Goal: Task Accomplishment & Management: Complete application form

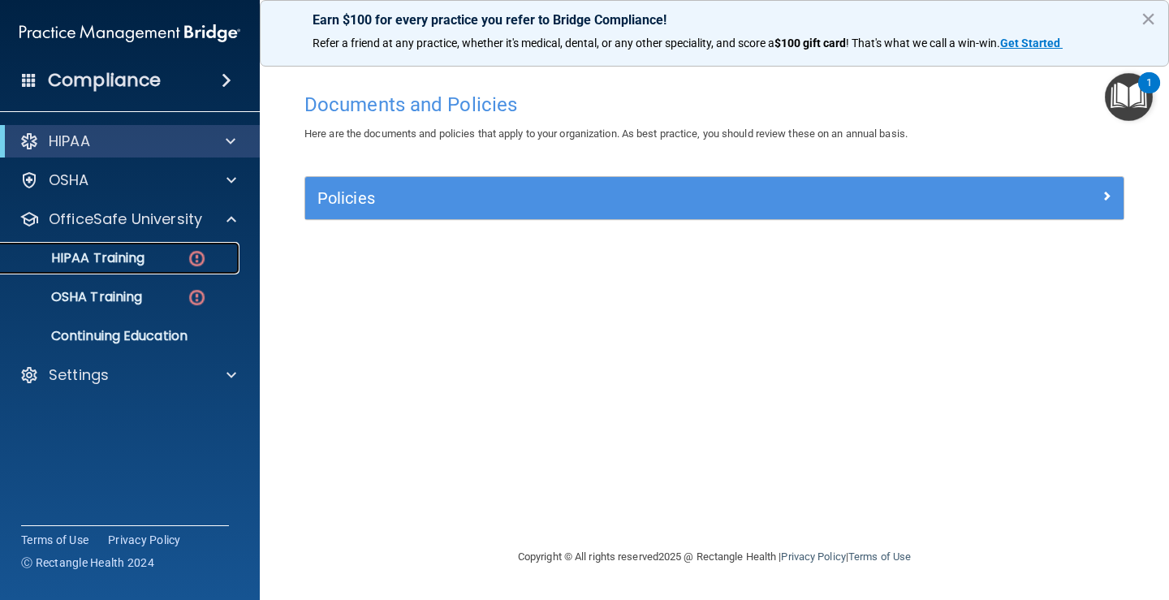
click at [205, 258] on img at bounding box center [197, 258] width 20 height 20
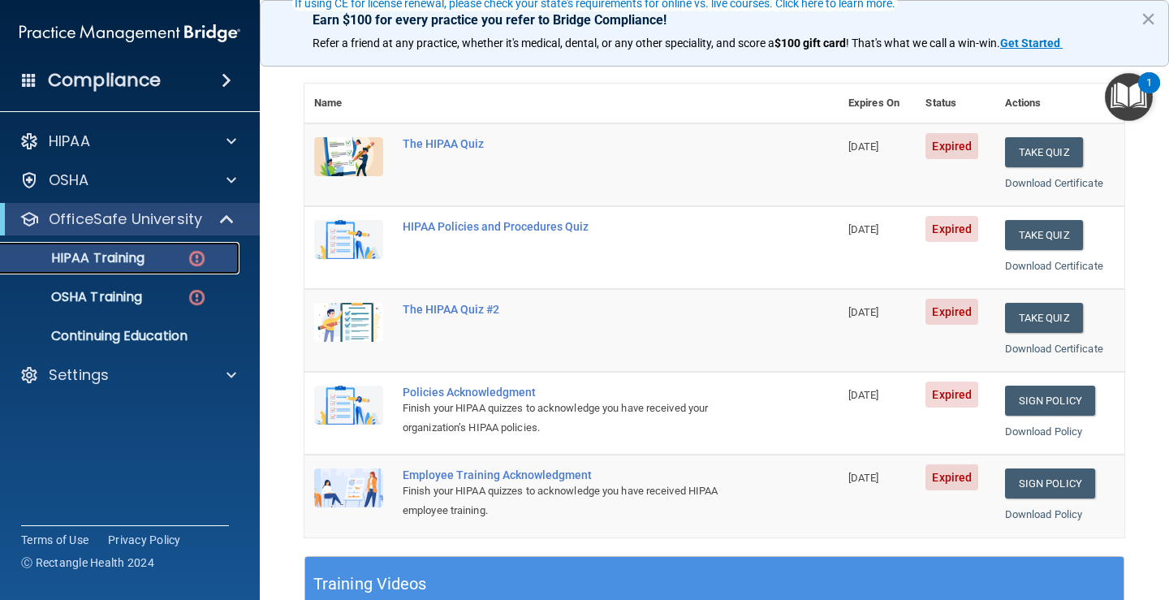
scroll to position [81, 0]
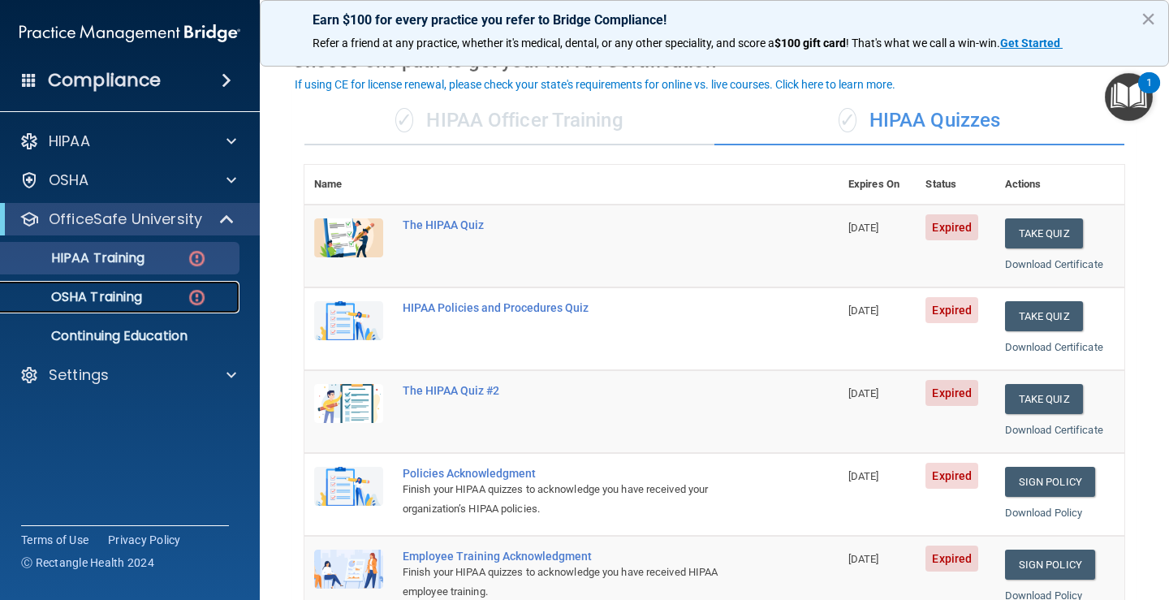
click at [192, 297] on img at bounding box center [197, 297] width 20 height 20
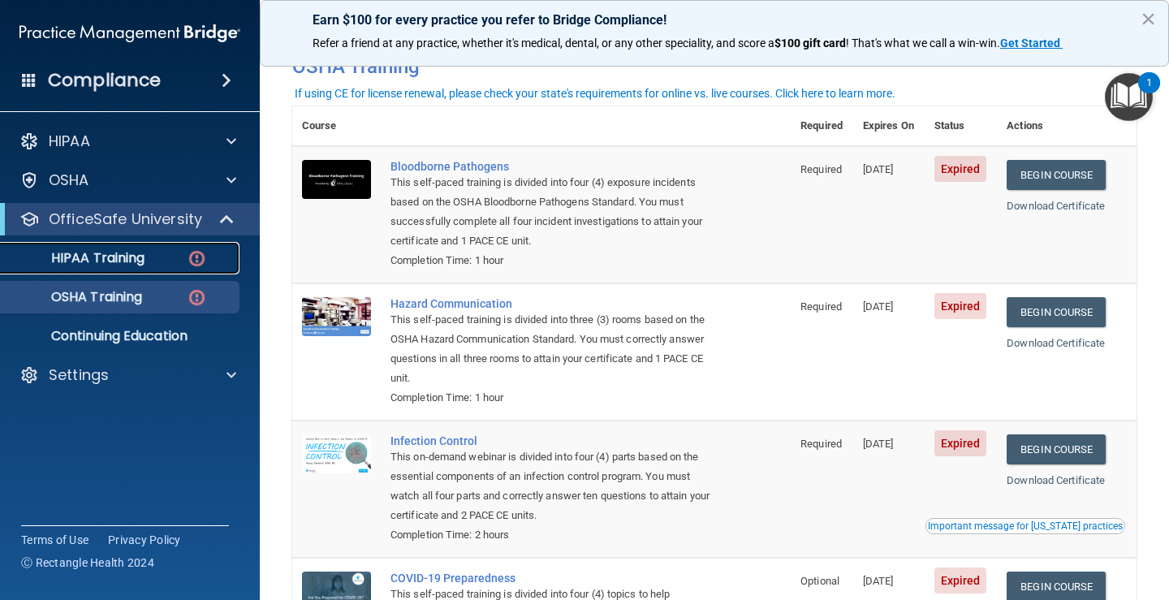
click at [189, 261] on img at bounding box center [197, 258] width 20 height 20
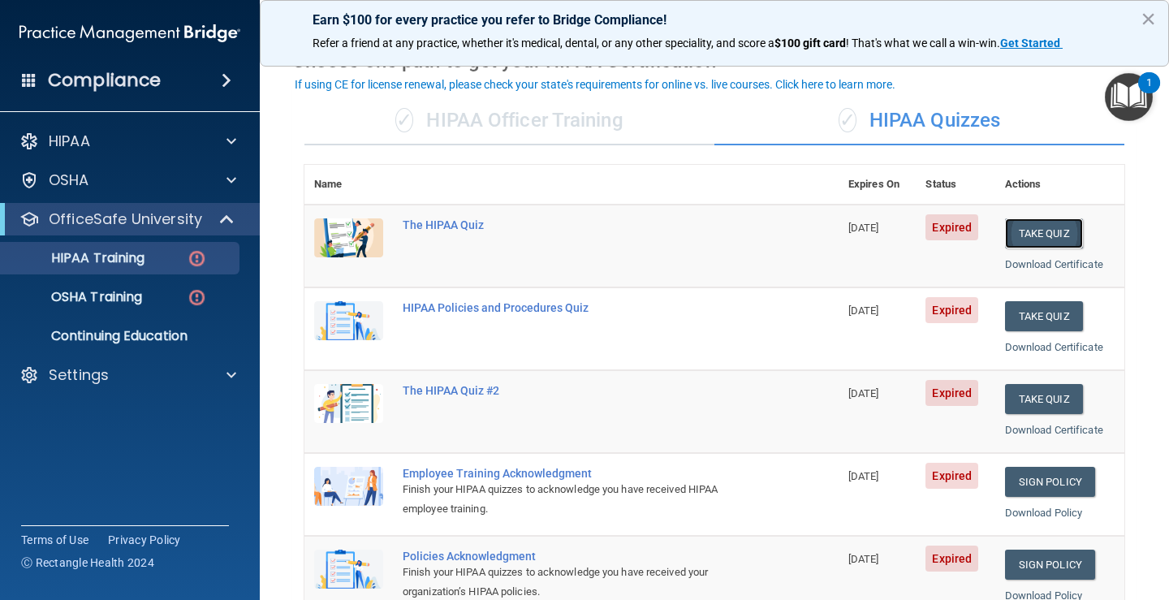
click at [1024, 228] on button "Take Quiz" at bounding box center [1044, 233] width 78 height 30
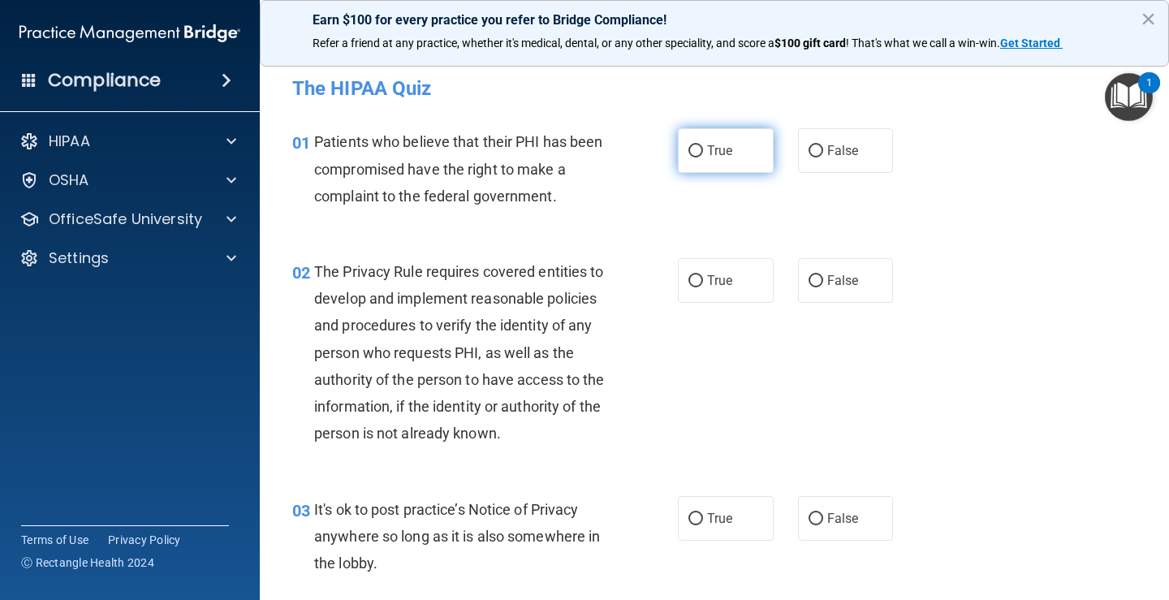
click at [719, 155] on span "True" at bounding box center [719, 150] width 25 height 15
click at [703, 155] on input "True" at bounding box center [695, 151] width 15 height 12
radio input "true"
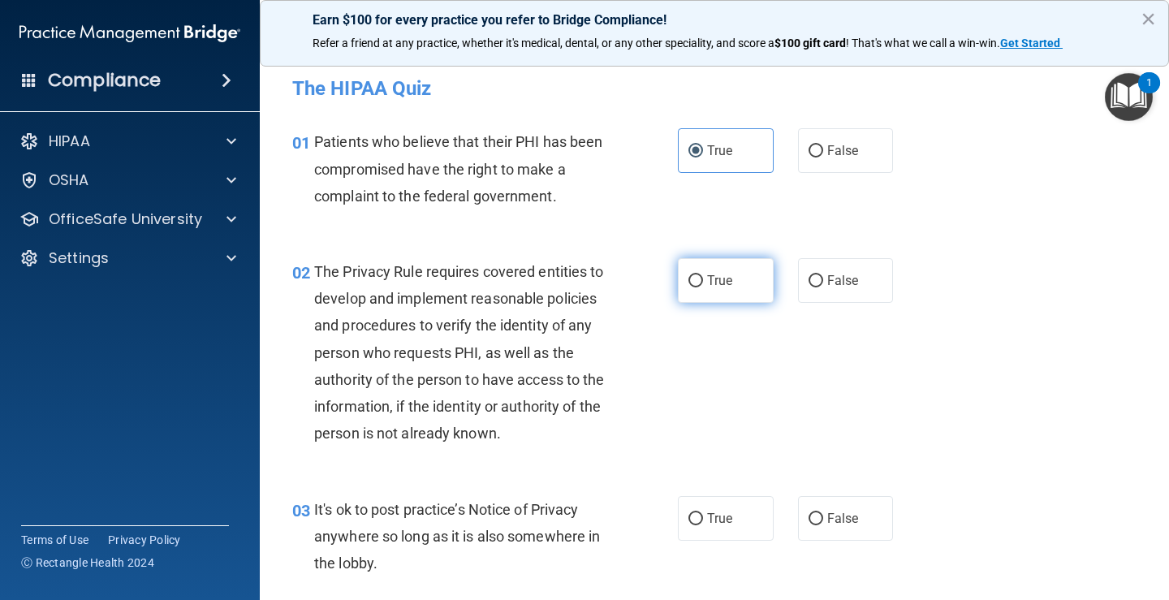
click at [722, 280] on span "True" at bounding box center [719, 280] width 25 height 15
click at [703, 280] on input "True" at bounding box center [695, 281] width 15 height 12
radio input "true"
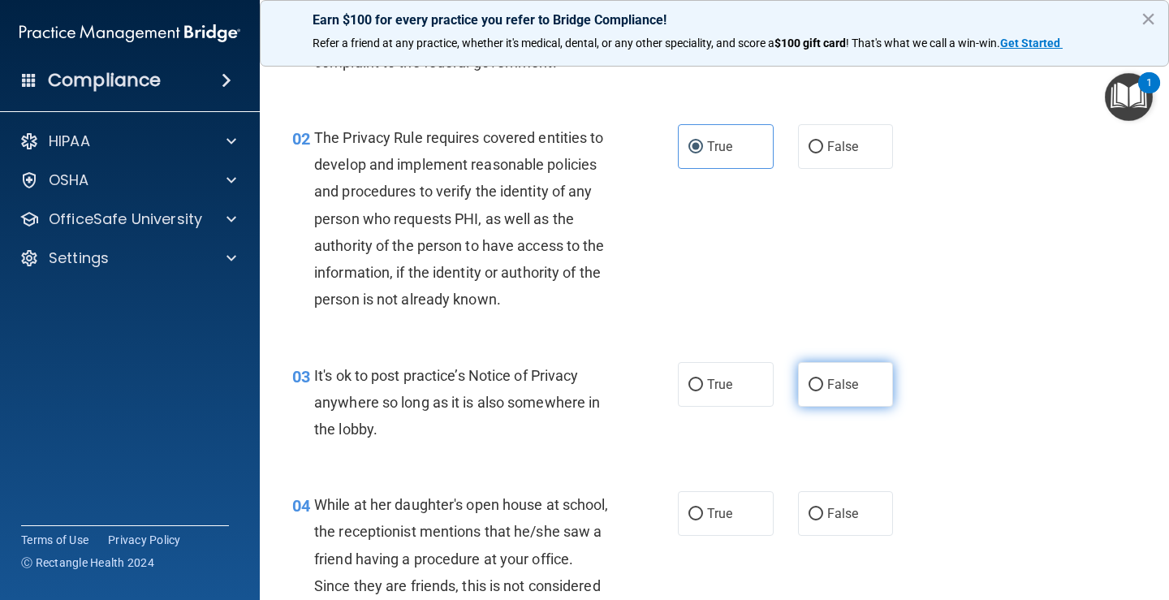
scroll to position [162, 0]
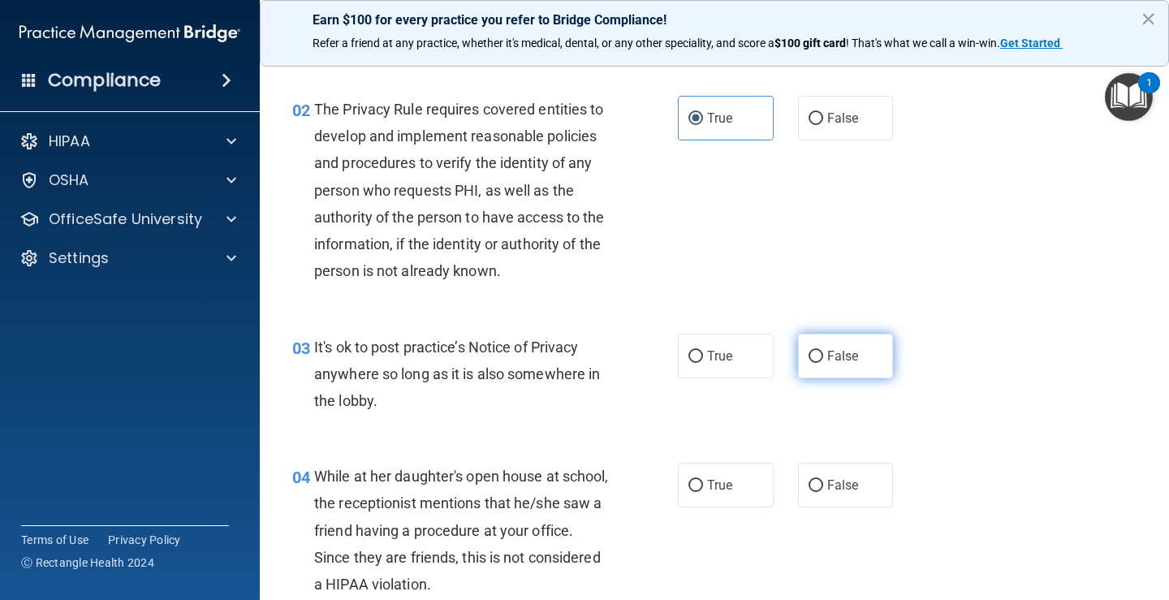
click at [848, 351] on span "False" at bounding box center [843, 355] width 32 height 15
click at [823, 351] on input "False" at bounding box center [816, 357] width 15 height 12
radio input "true"
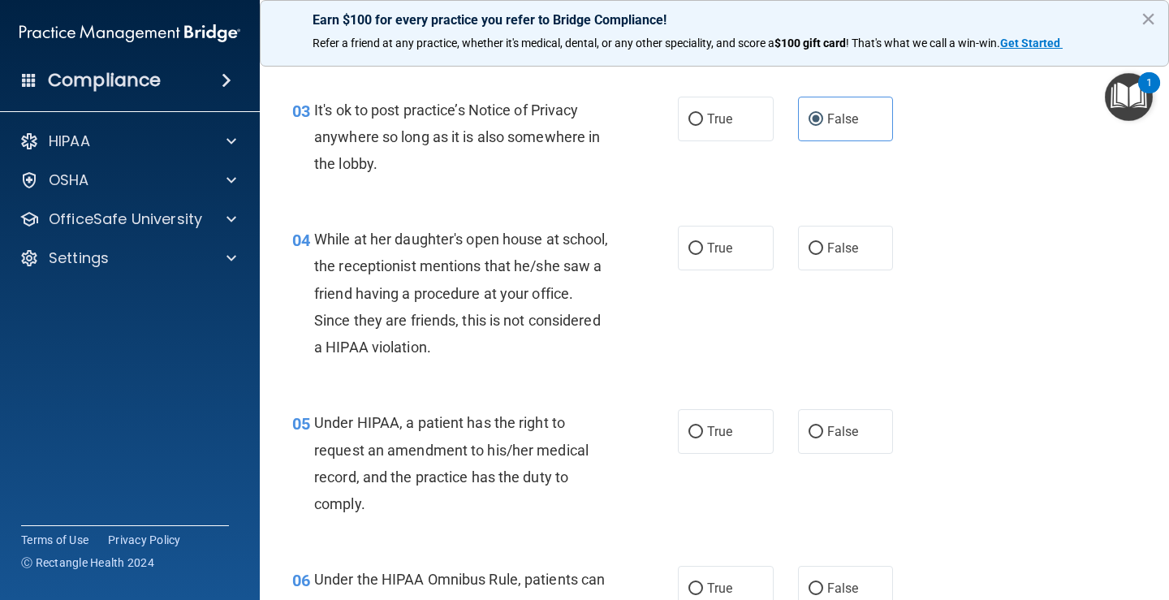
scroll to position [406, 0]
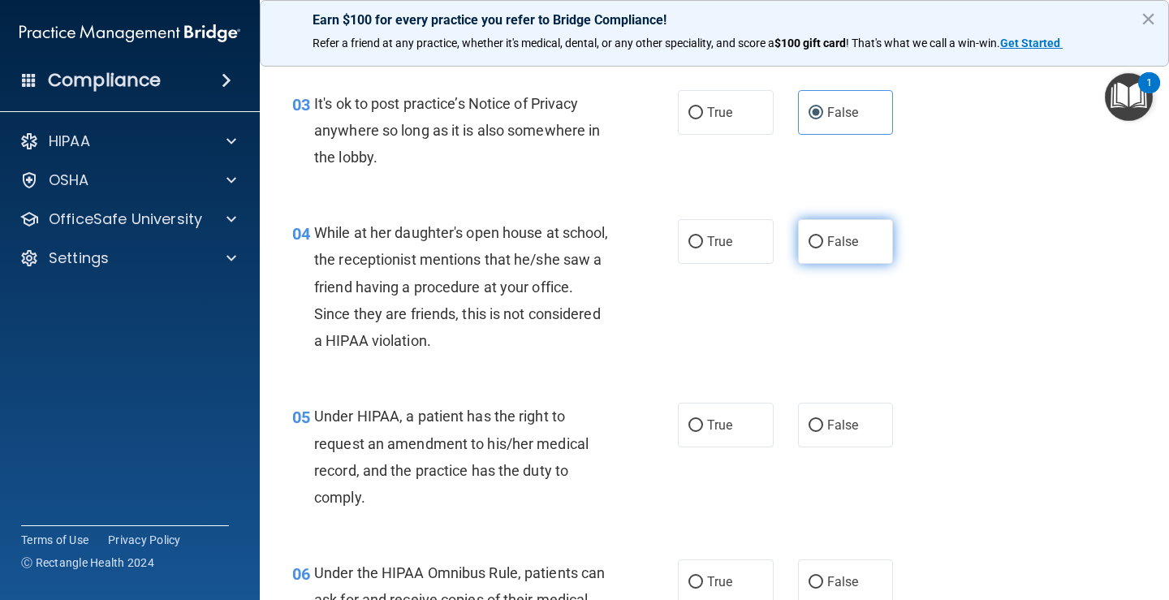
click at [836, 255] on label "False" at bounding box center [846, 241] width 96 height 45
click at [823, 248] on input "False" at bounding box center [816, 242] width 15 height 12
radio input "true"
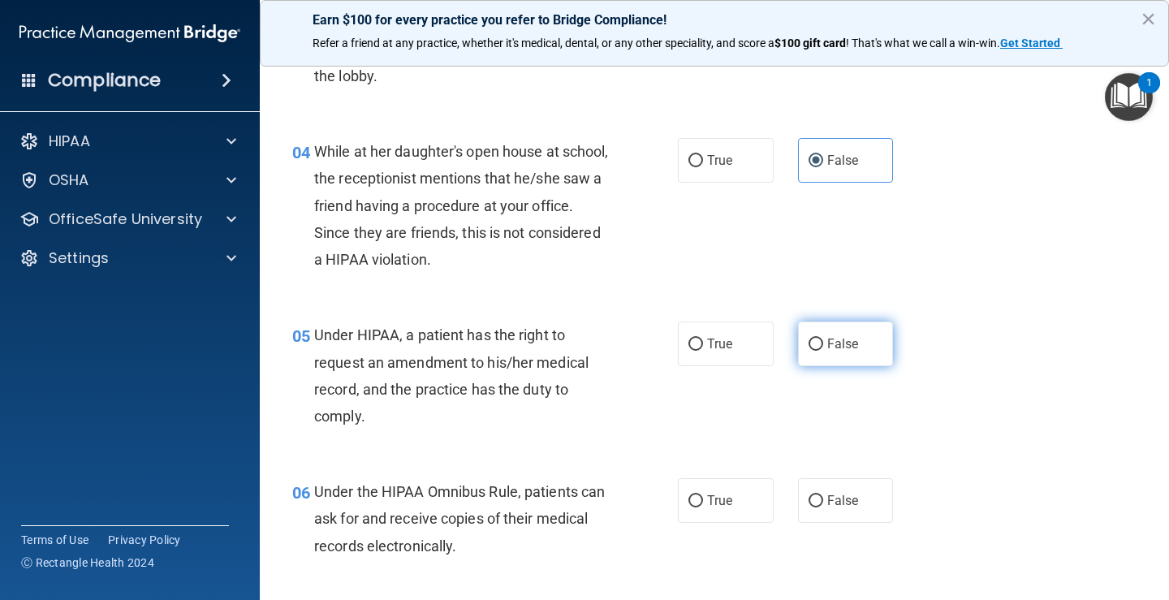
click at [817, 340] on label "False" at bounding box center [846, 343] width 96 height 45
click at [817, 340] on input "False" at bounding box center [816, 345] width 15 height 12
radio input "true"
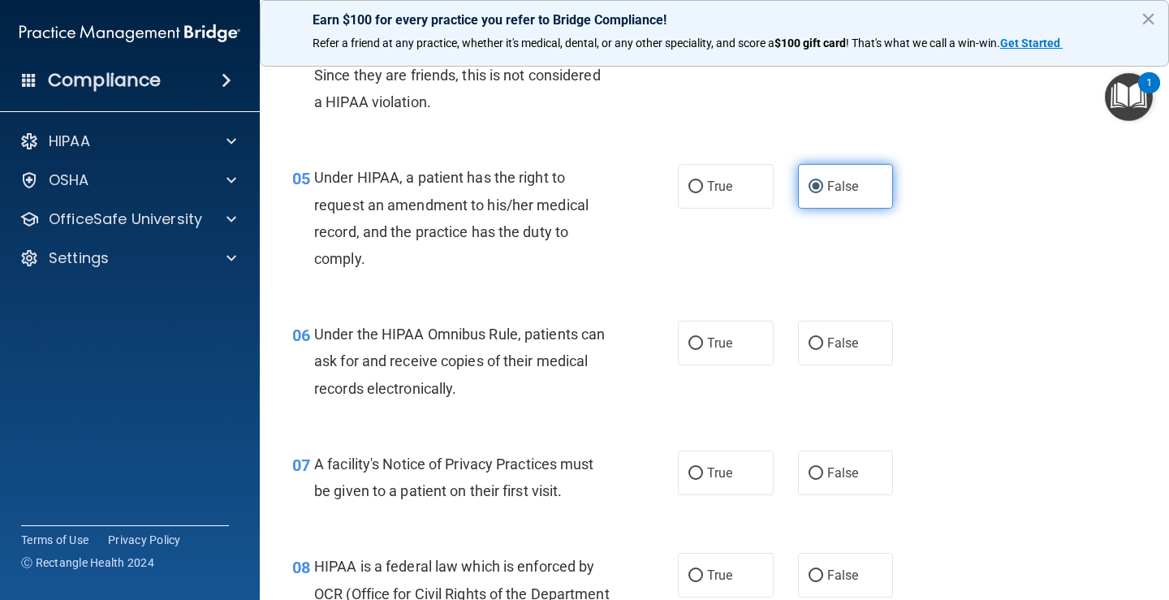
scroll to position [649, 0]
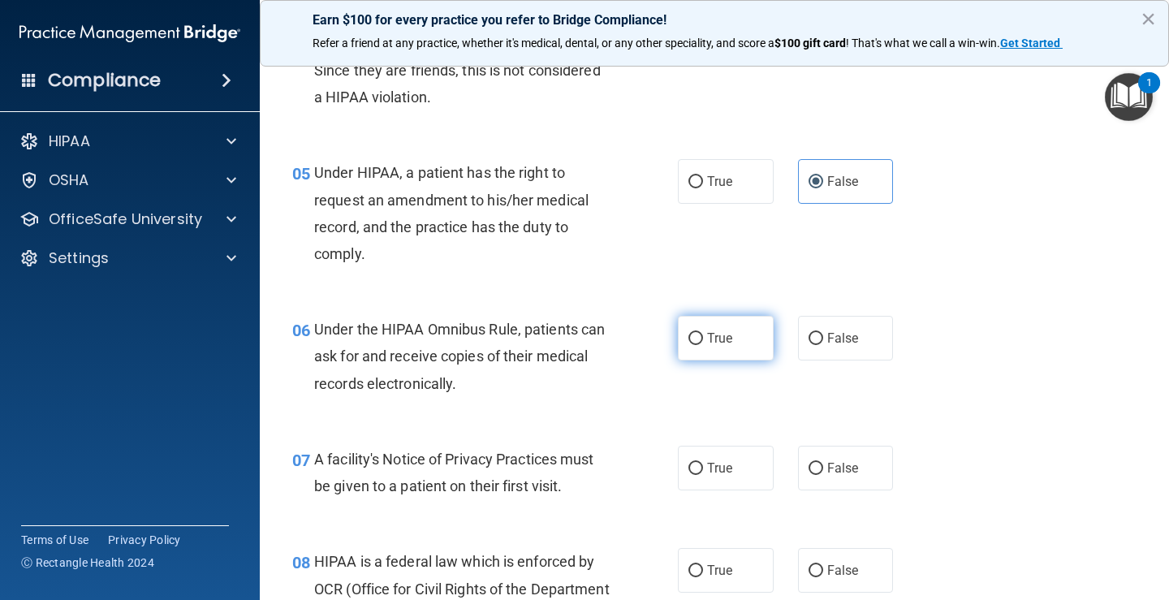
click at [707, 343] on span "True" at bounding box center [719, 337] width 25 height 15
click at [703, 343] on input "True" at bounding box center [695, 339] width 15 height 12
radio input "true"
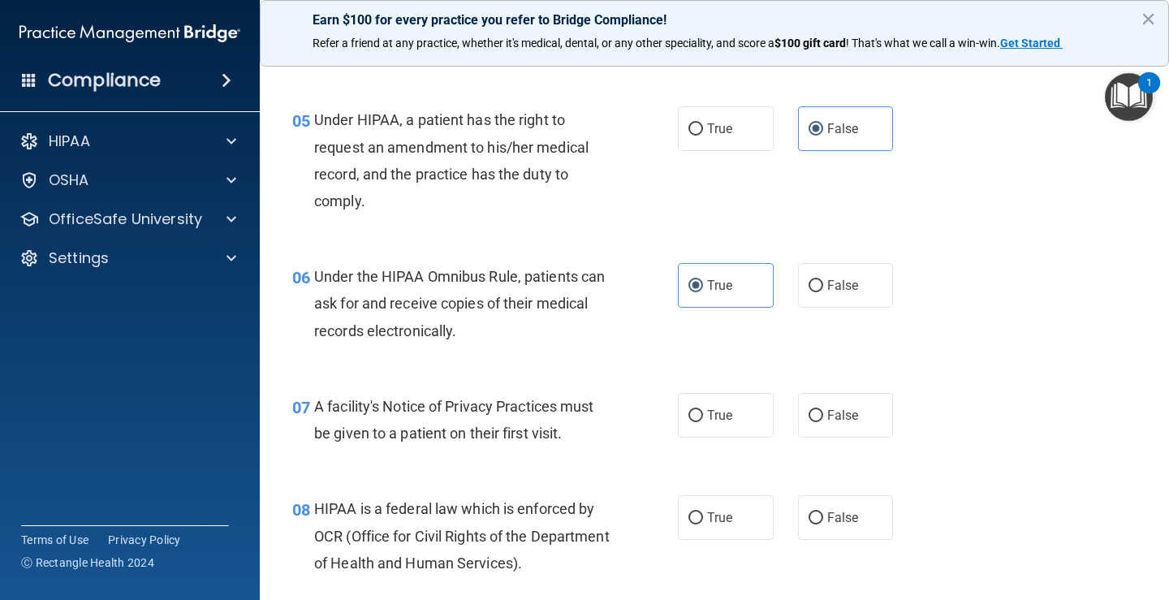
scroll to position [731, 0]
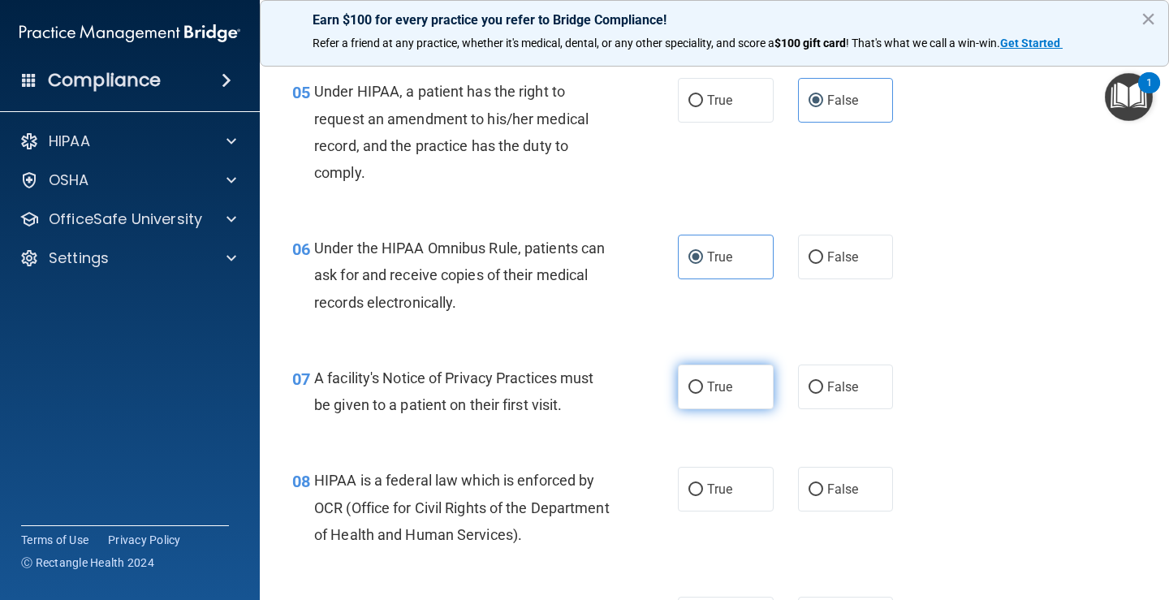
click at [731, 396] on label "True" at bounding box center [726, 386] width 96 height 45
click at [703, 394] on input "True" at bounding box center [695, 388] width 15 height 12
radio input "true"
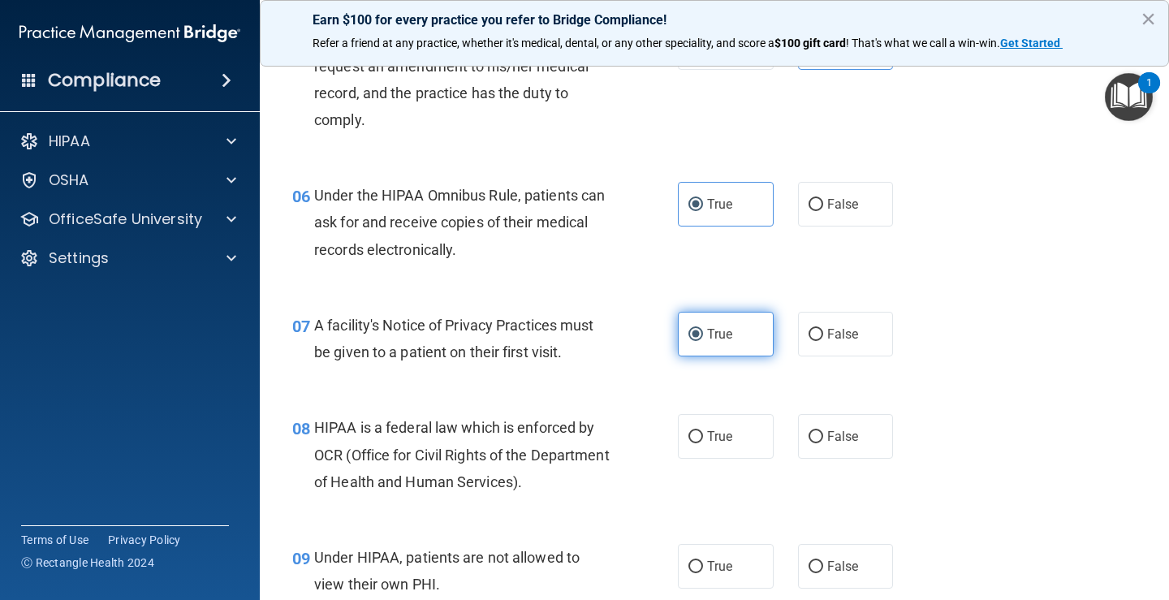
scroll to position [812, 0]
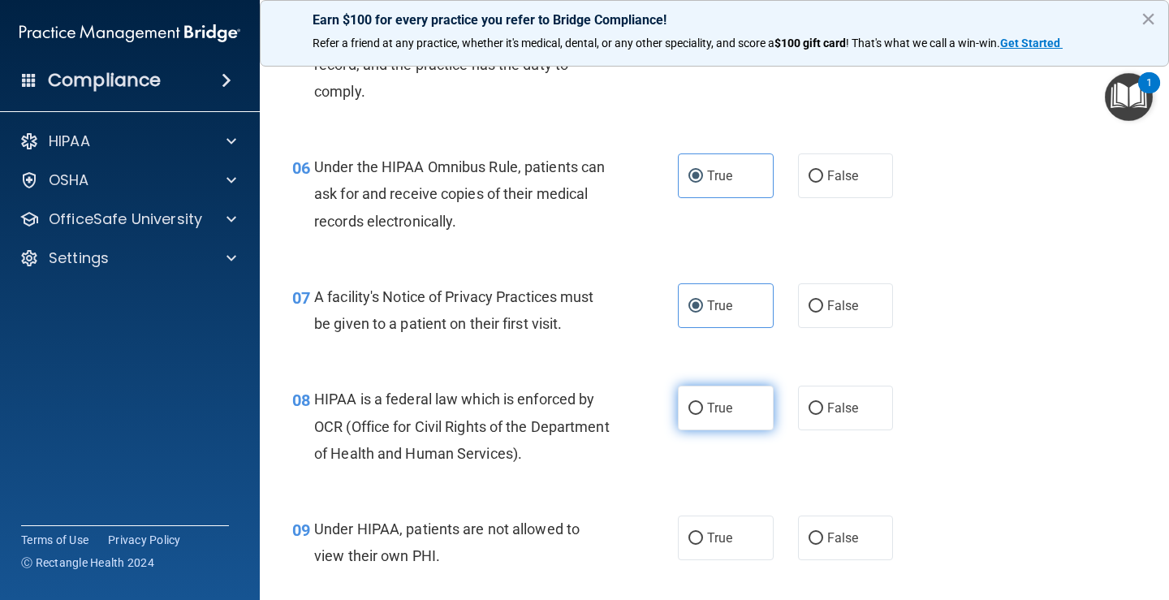
click at [729, 408] on label "True" at bounding box center [726, 408] width 96 height 45
click at [703, 408] on input "True" at bounding box center [695, 409] width 15 height 12
radio input "true"
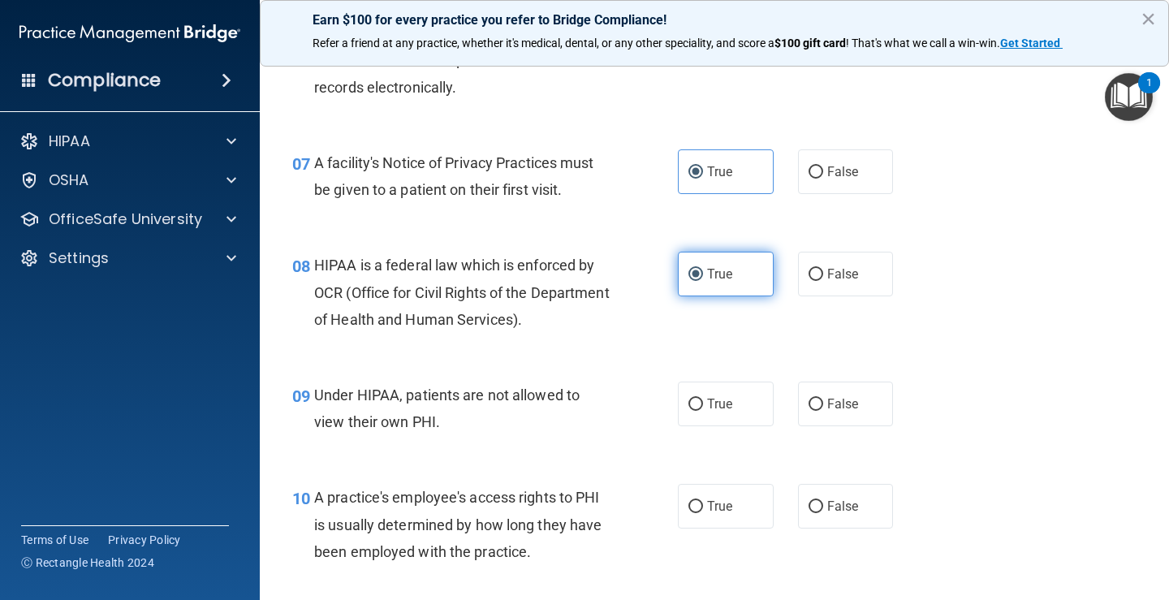
scroll to position [974, 0]
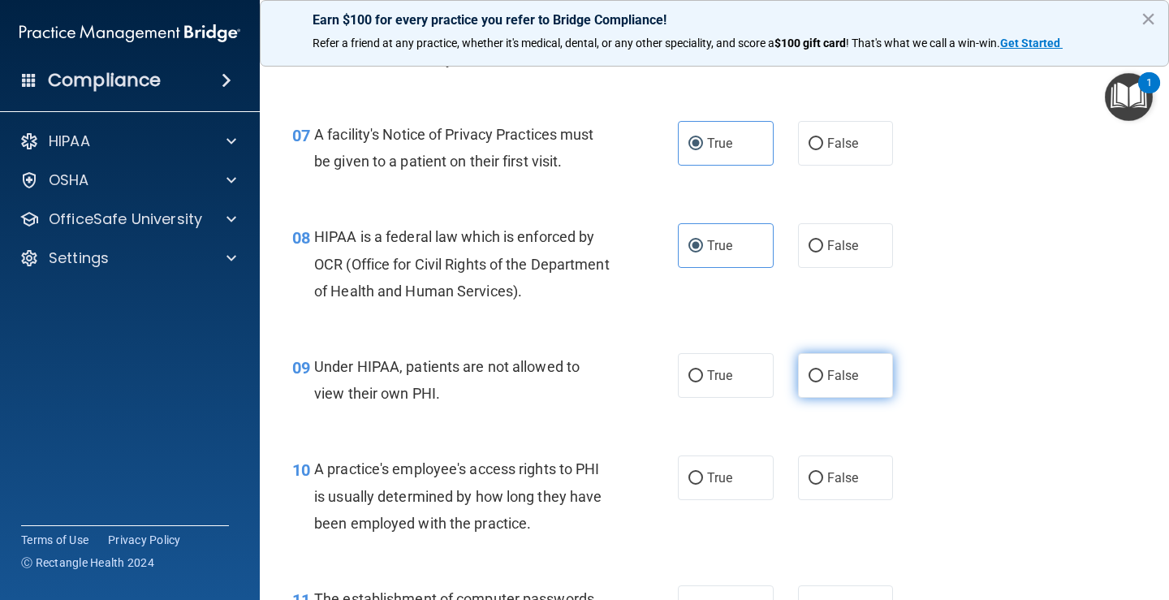
click at [841, 373] on span "False" at bounding box center [843, 375] width 32 height 15
click at [823, 373] on input "False" at bounding box center [816, 376] width 15 height 12
radio input "true"
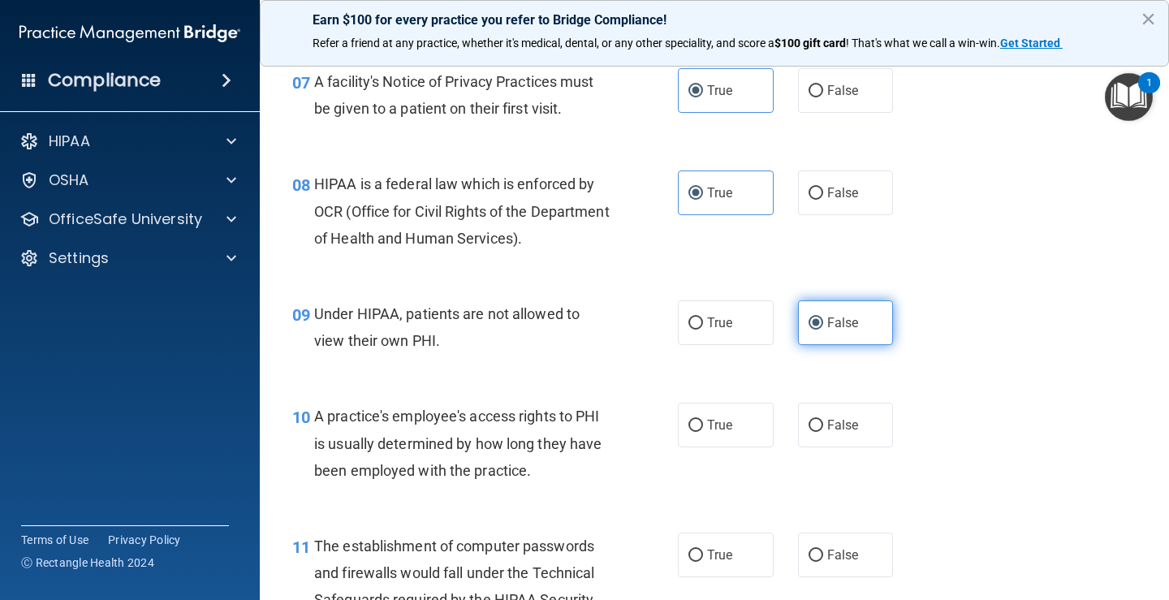
scroll to position [1055, 0]
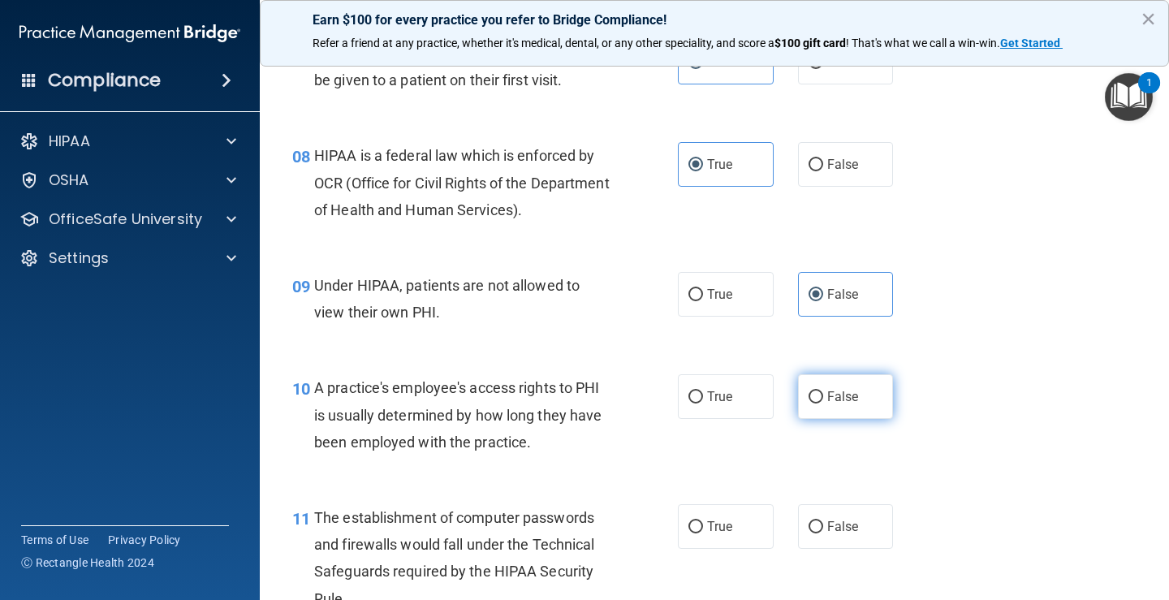
click at [853, 403] on label "False" at bounding box center [846, 396] width 96 height 45
click at [823, 403] on input "False" at bounding box center [816, 397] width 15 height 12
radio input "true"
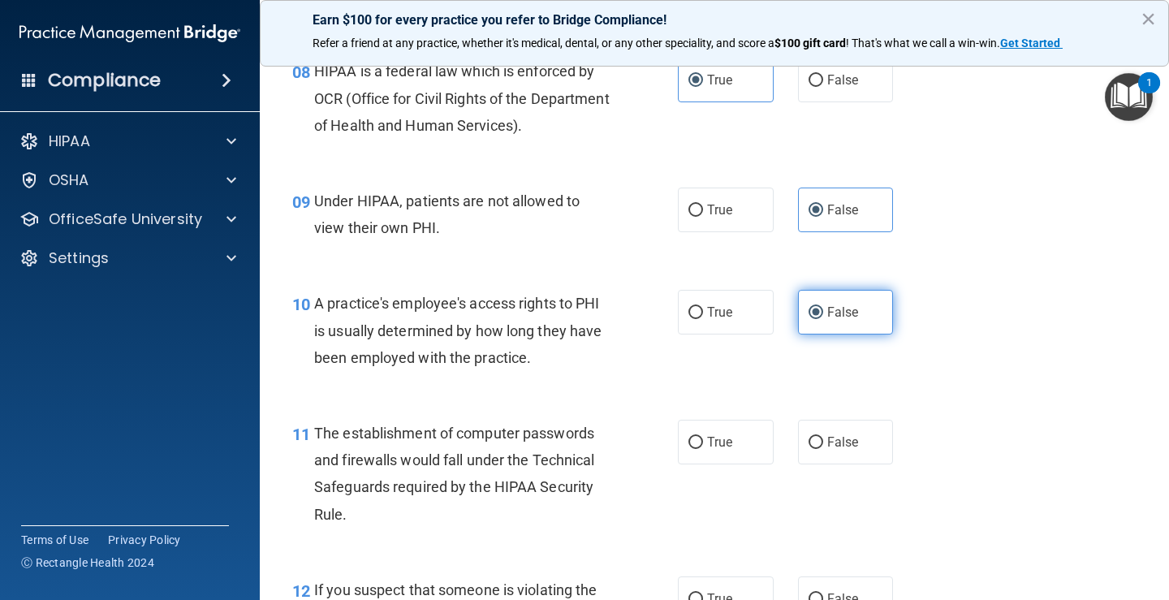
scroll to position [1218, 0]
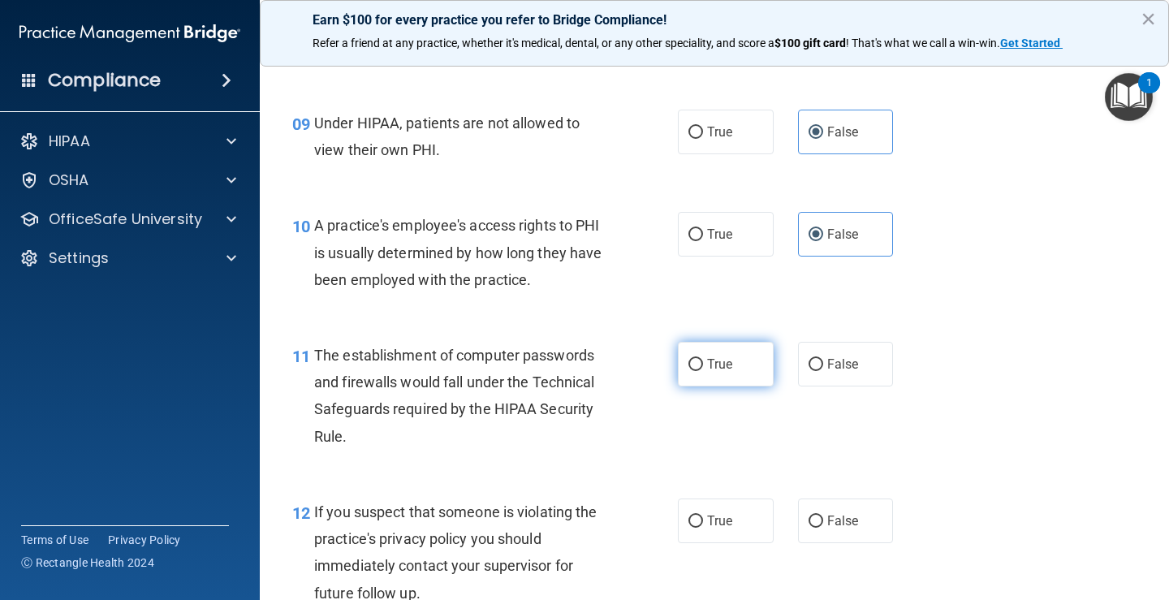
click at [698, 367] on label "True" at bounding box center [726, 364] width 96 height 45
click at [698, 367] on input "True" at bounding box center [695, 365] width 15 height 12
radio input "true"
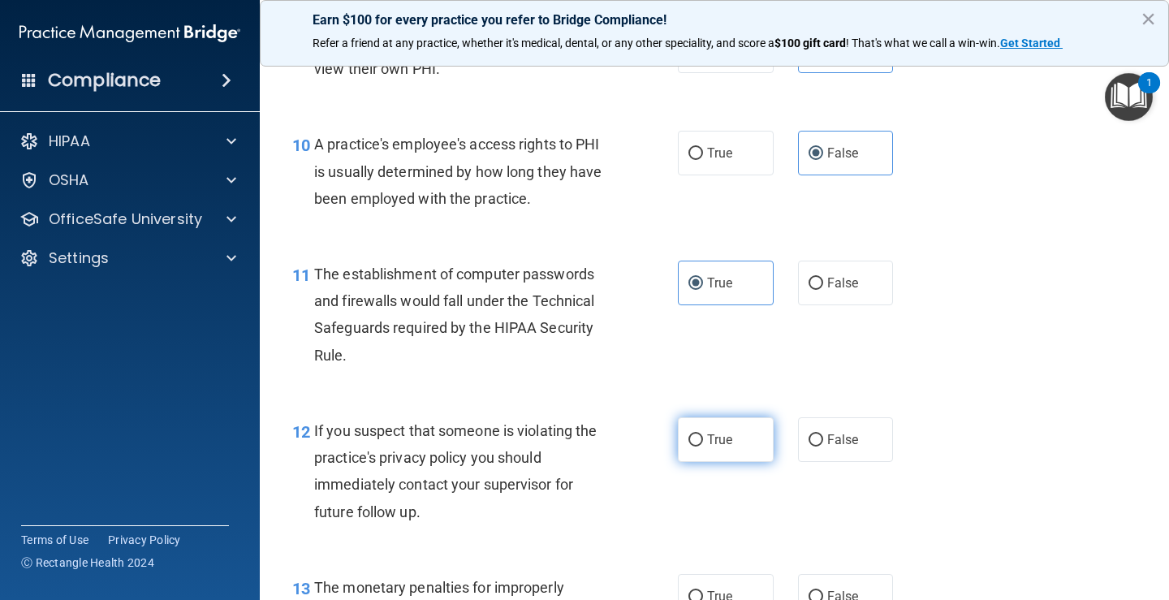
click at [707, 434] on span "True" at bounding box center [719, 439] width 25 height 15
click at [703, 434] on input "True" at bounding box center [695, 440] width 15 height 12
radio input "true"
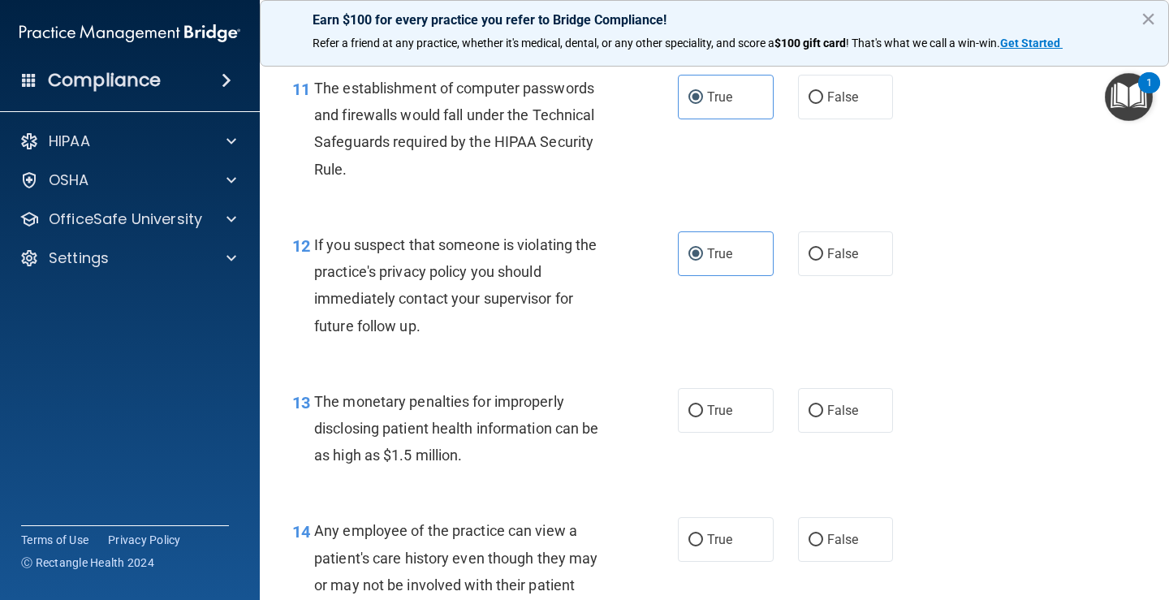
scroll to position [1542, 0]
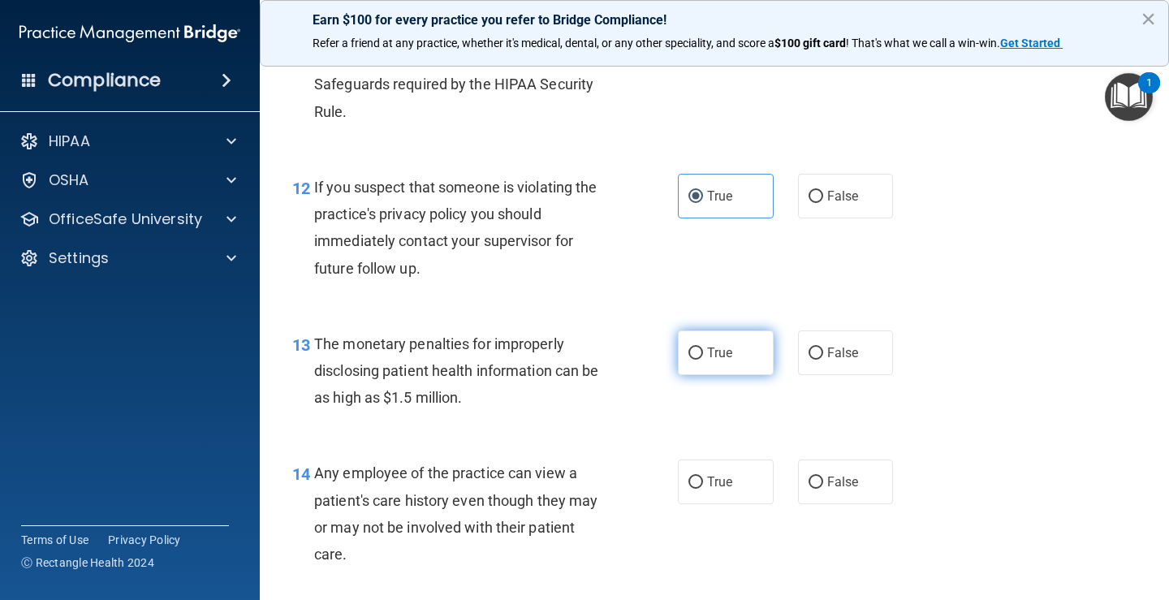
click at [725, 355] on span "True" at bounding box center [719, 352] width 25 height 15
click at [703, 355] on input "True" at bounding box center [695, 353] width 15 height 12
radio input "true"
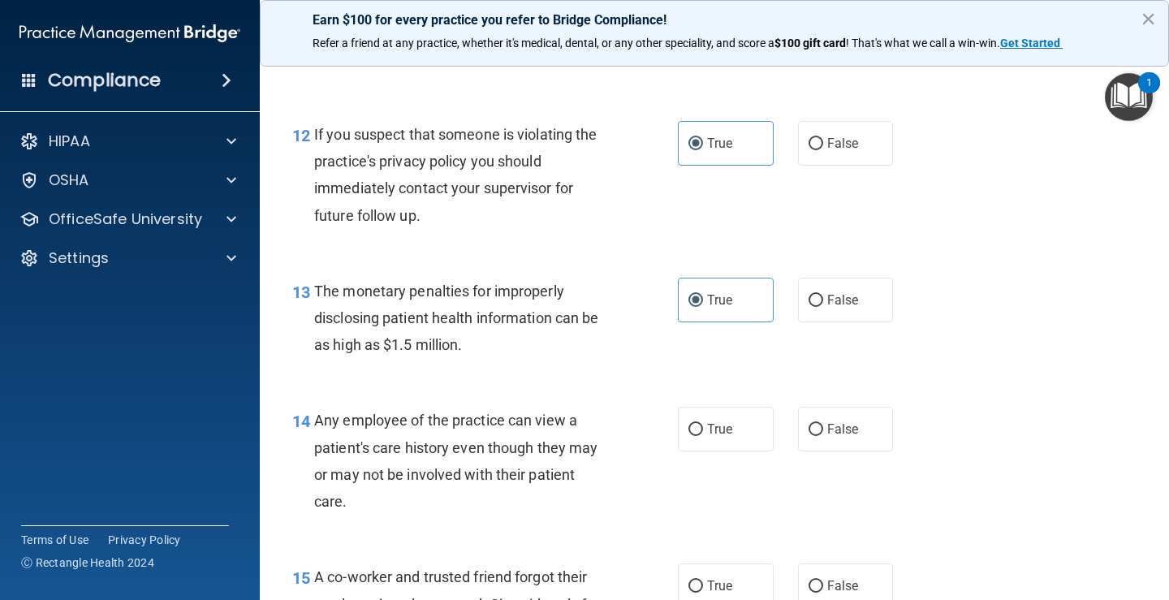
scroll to position [1624, 0]
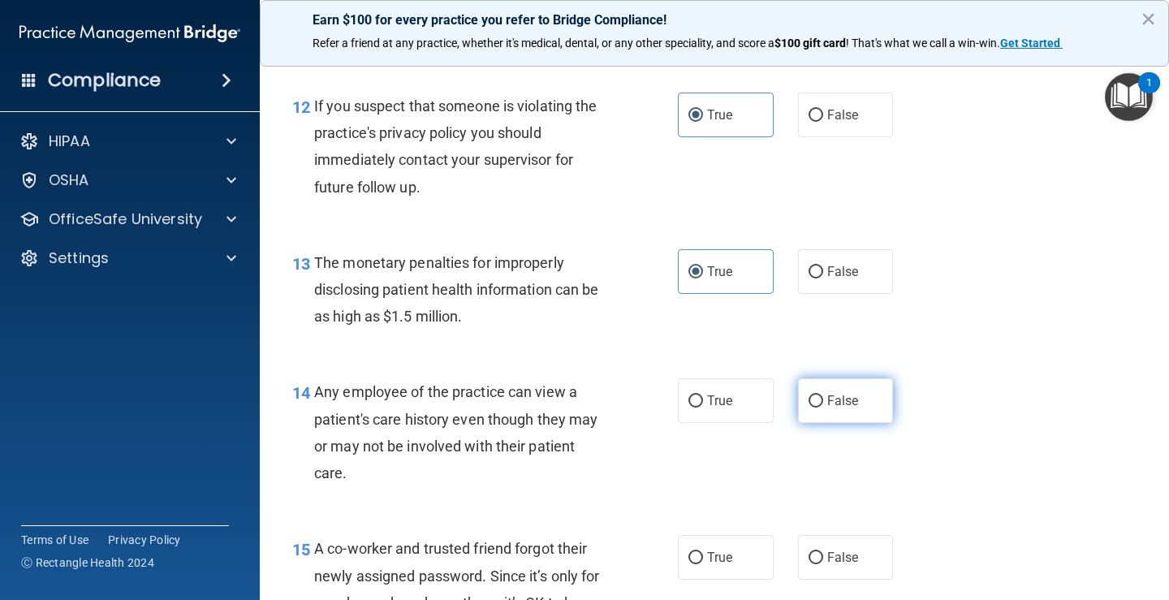
click at [827, 400] on span "False" at bounding box center [843, 400] width 32 height 15
click at [823, 400] on input "False" at bounding box center [816, 401] width 15 height 12
radio input "true"
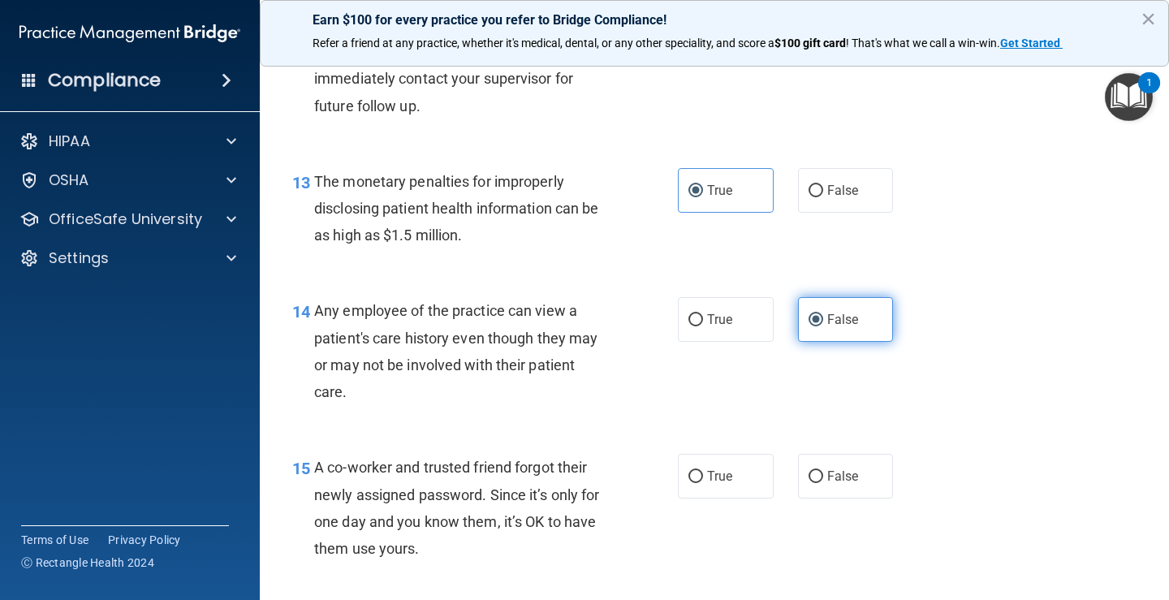
scroll to position [1786, 0]
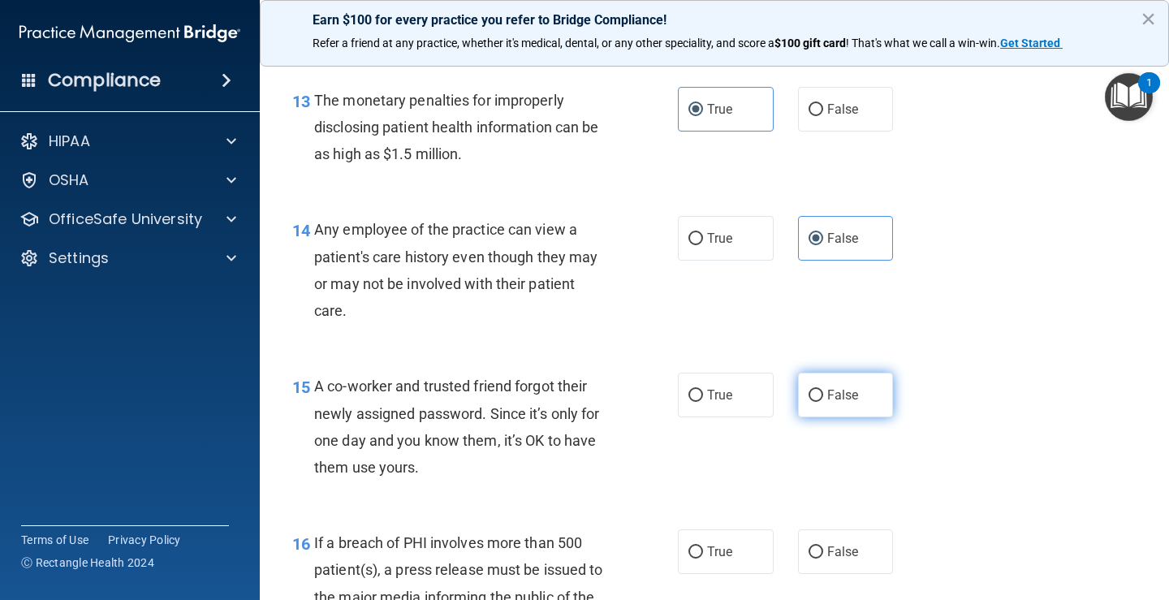
click at [826, 385] on label "False" at bounding box center [846, 395] width 96 height 45
click at [823, 390] on input "False" at bounding box center [816, 396] width 15 height 12
radio input "true"
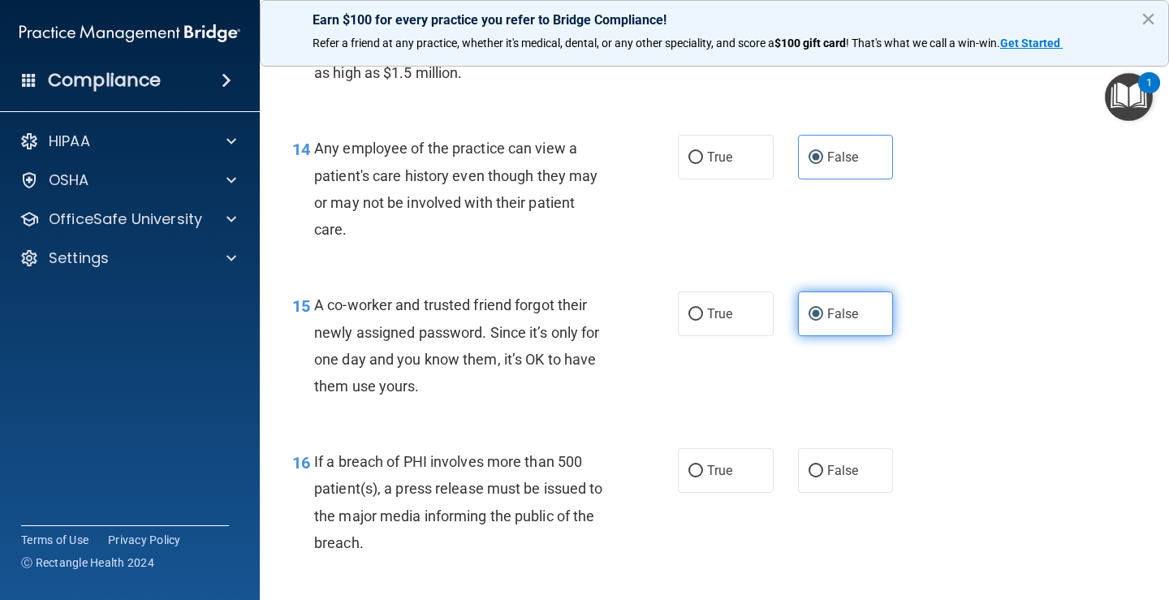
scroll to position [1948, 0]
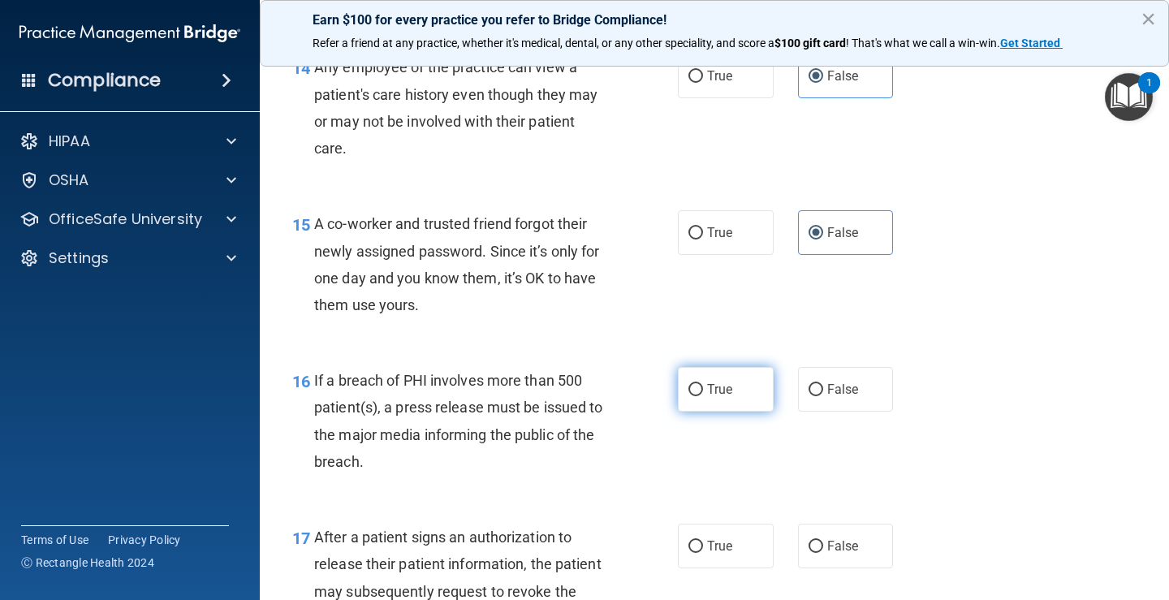
click at [727, 397] on label "True" at bounding box center [726, 389] width 96 height 45
click at [703, 396] on input "True" at bounding box center [695, 390] width 15 height 12
radio input "true"
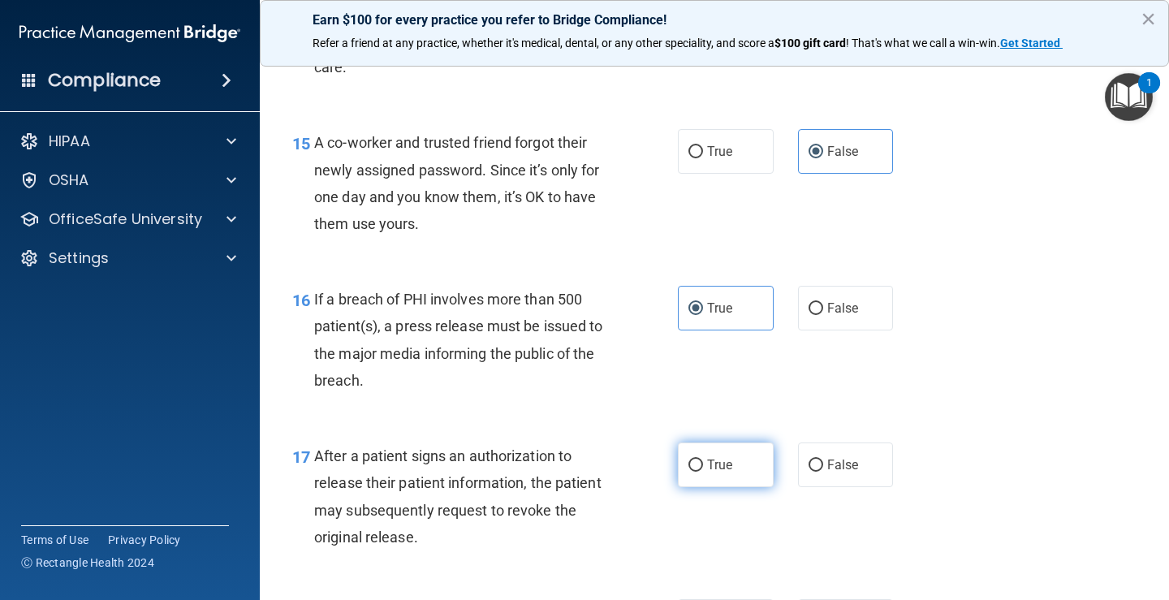
click at [727, 449] on label "True" at bounding box center [726, 464] width 96 height 45
click at [703, 459] on input "True" at bounding box center [695, 465] width 15 height 12
radio input "true"
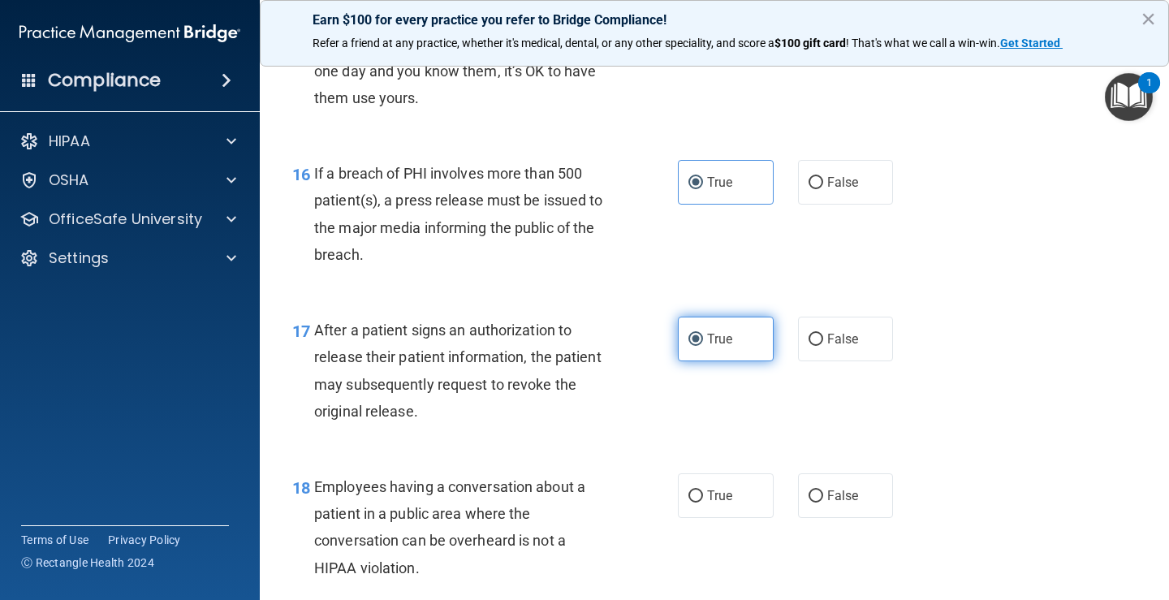
scroll to position [2192, 0]
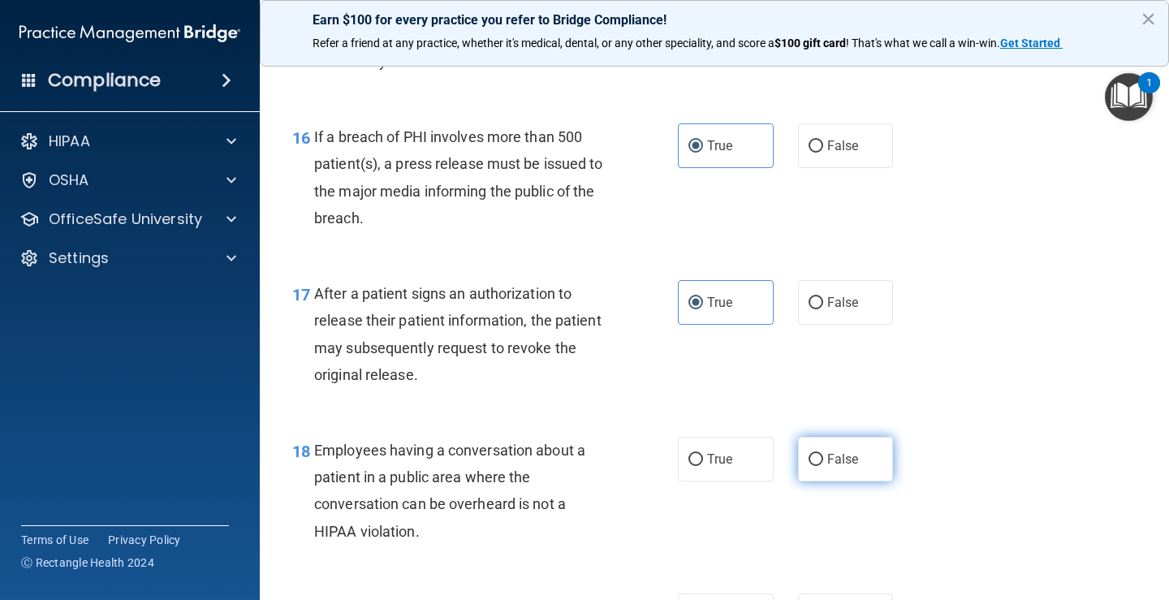
click at [815, 448] on label "False" at bounding box center [846, 459] width 96 height 45
click at [815, 454] on input "False" at bounding box center [816, 460] width 15 height 12
radio input "true"
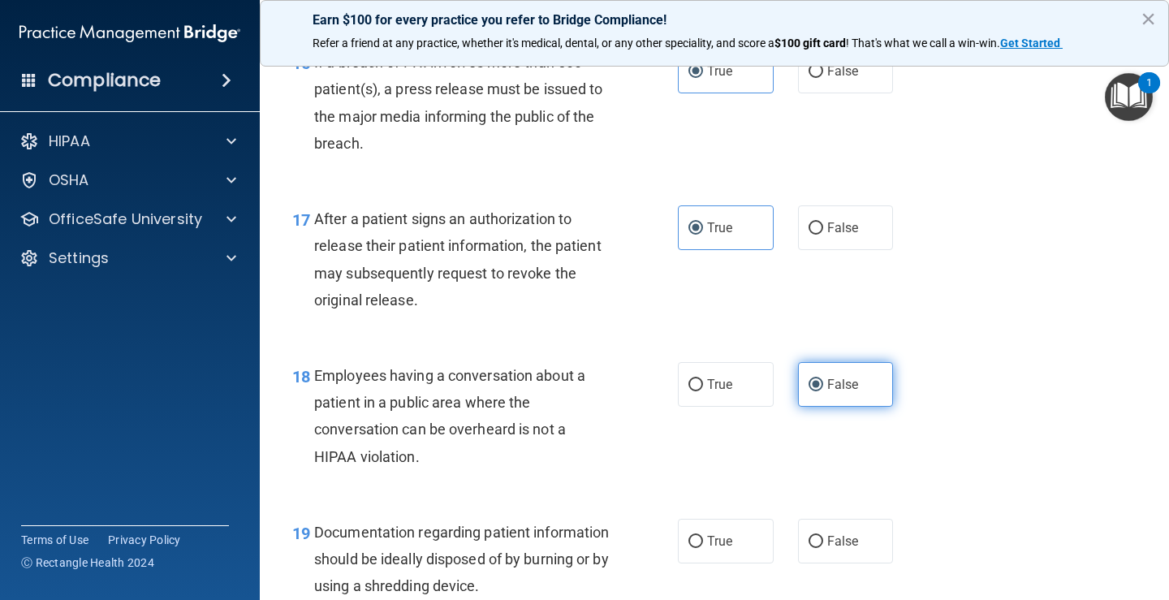
scroll to position [2354, 0]
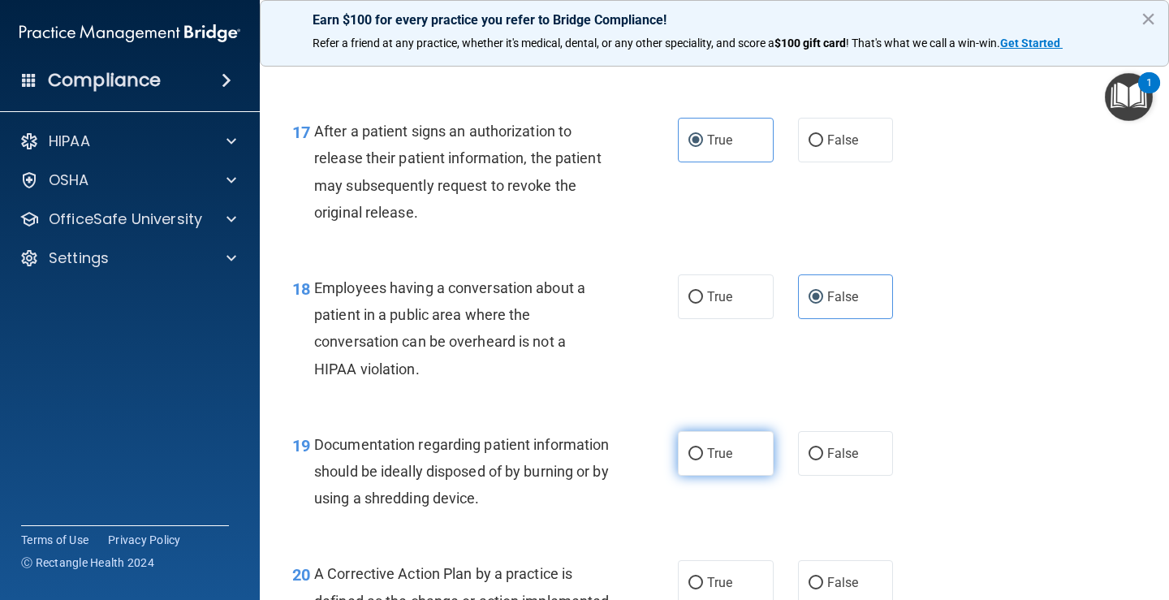
click at [724, 457] on span "True" at bounding box center [719, 453] width 25 height 15
click at [703, 457] on input "True" at bounding box center [695, 454] width 15 height 12
radio input "true"
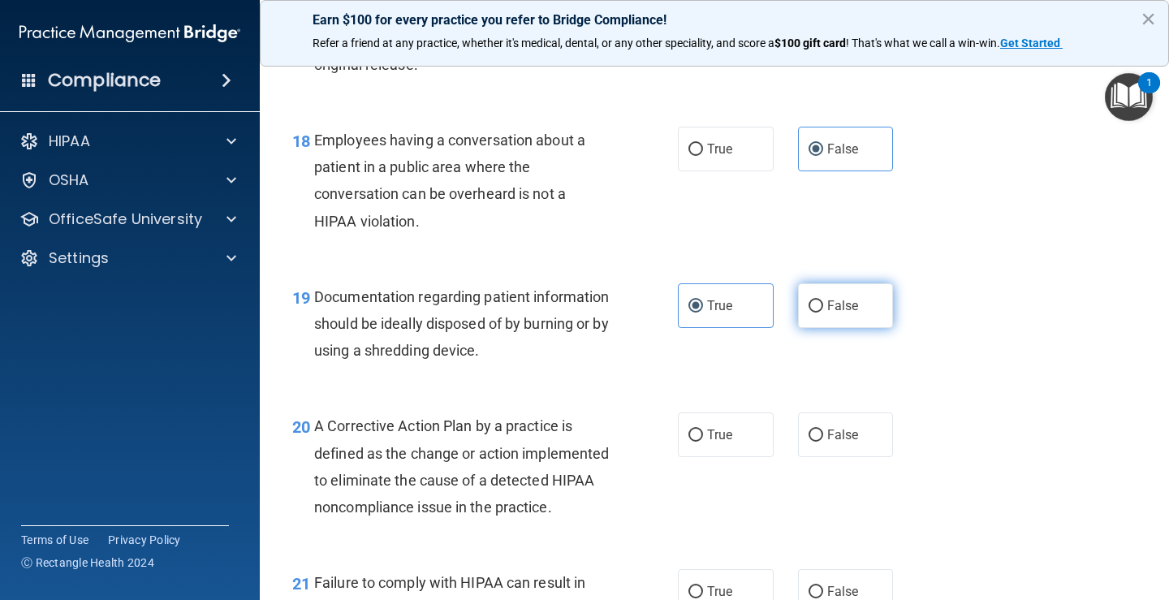
scroll to position [2517, 0]
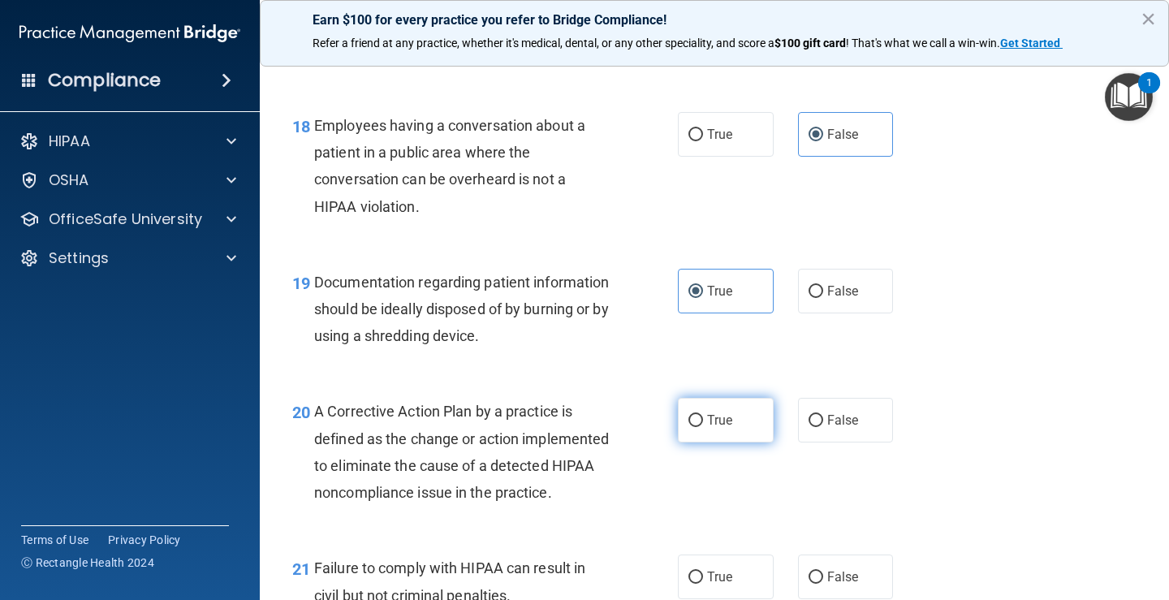
click at [728, 412] on label "True" at bounding box center [726, 420] width 96 height 45
click at [703, 415] on input "True" at bounding box center [695, 421] width 15 height 12
radio input "true"
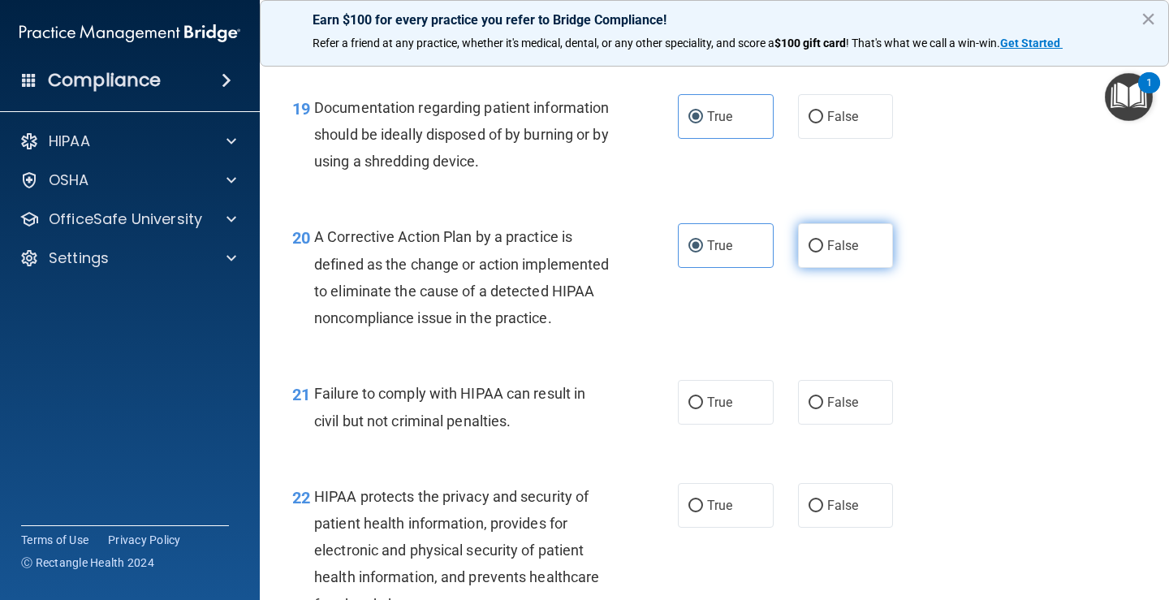
scroll to position [2760, 0]
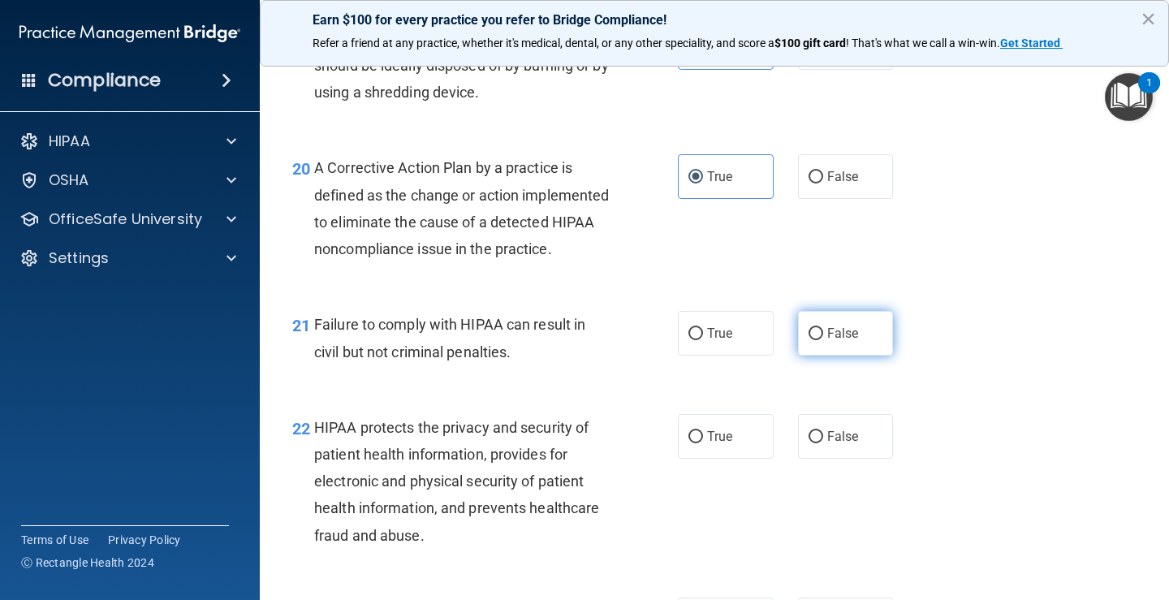
click at [827, 341] on span "False" at bounding box center [843, 333] width 32 height 15
click at [821, 340] on input "False" at bounding box center [816, 334] width 15 height 12
radio input "true"
click at [716, 444] on span "True" at bounding box center [719, 436] width 25 height 15
click at [703, 443] on input "True" at bounding box center [695, 437] width 15 height 12
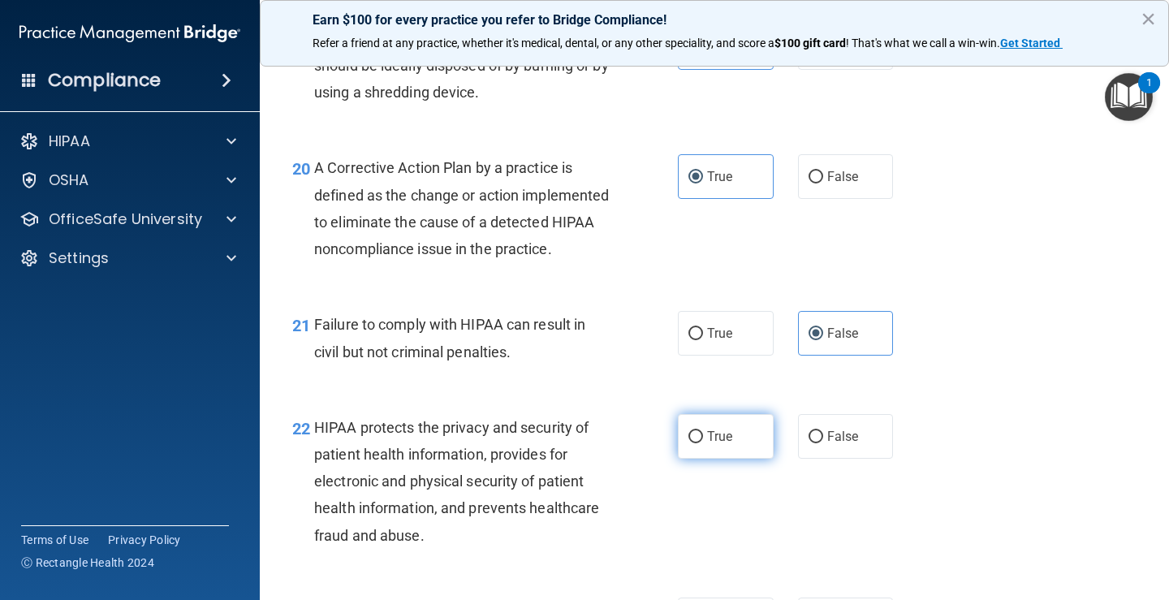
radio input "true"
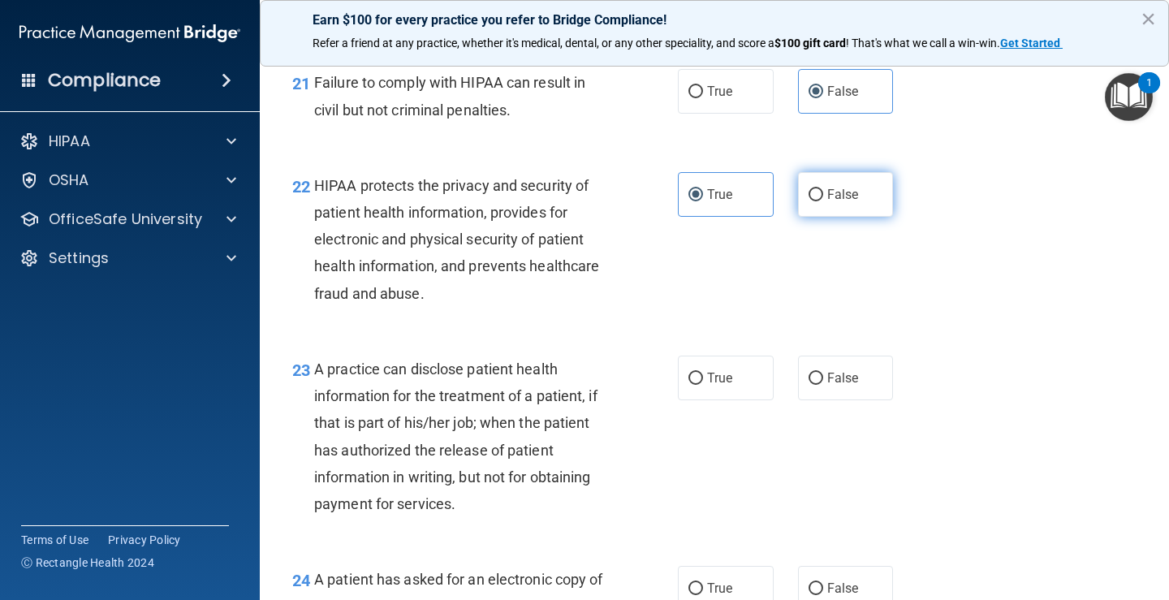
scroll to position [3004, 0]
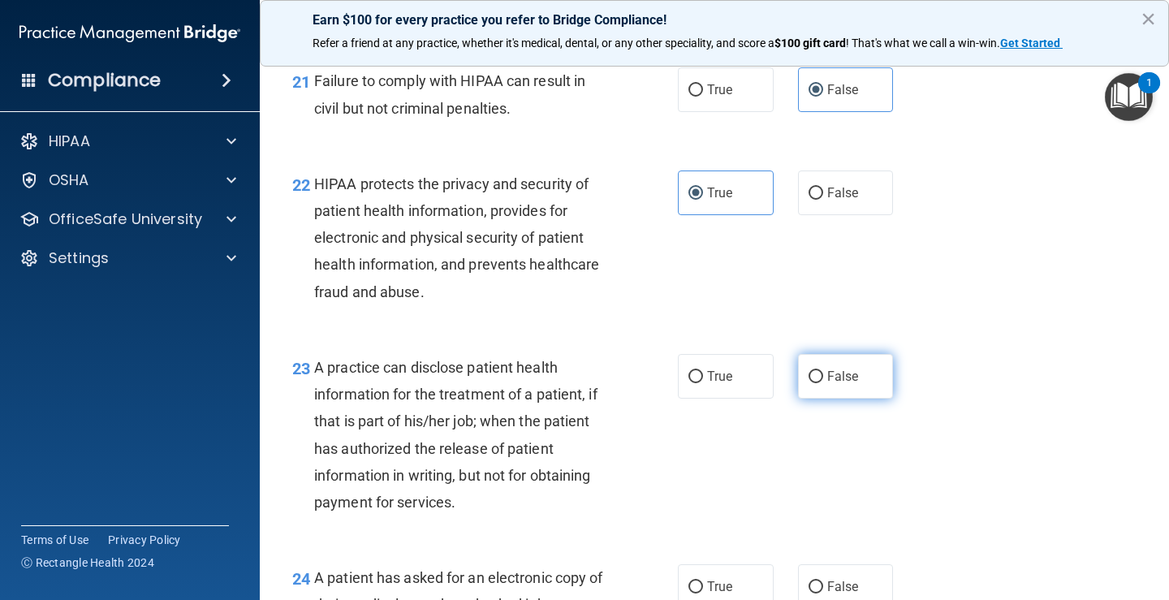
click at [845, 384] on span "False" at bounding box center [843, 376] width 32 height 15
click at [823, 383] on input "False" at bounding box center [816, 377] width 15 height 12
radio input "true"
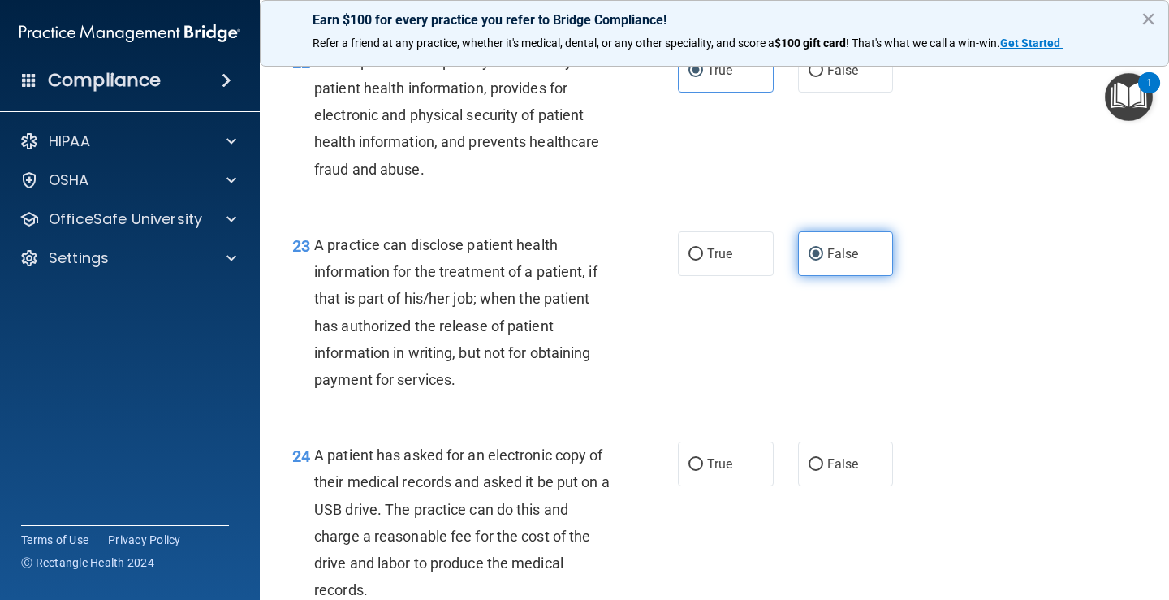
scroll to position [3166, 0]
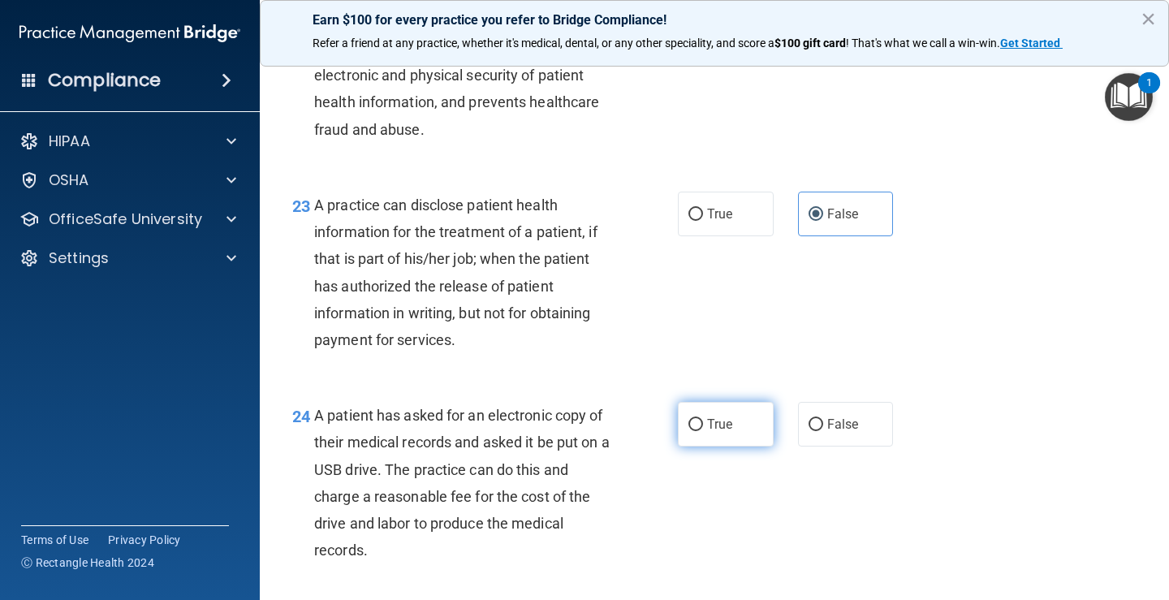
click at [718, 446] on label "True" at bounding box center [726, 424] width 96 height 45
click at [703, 431] on input "True" at bounding box center [695, 425] width 15 height 12
radio input "true"
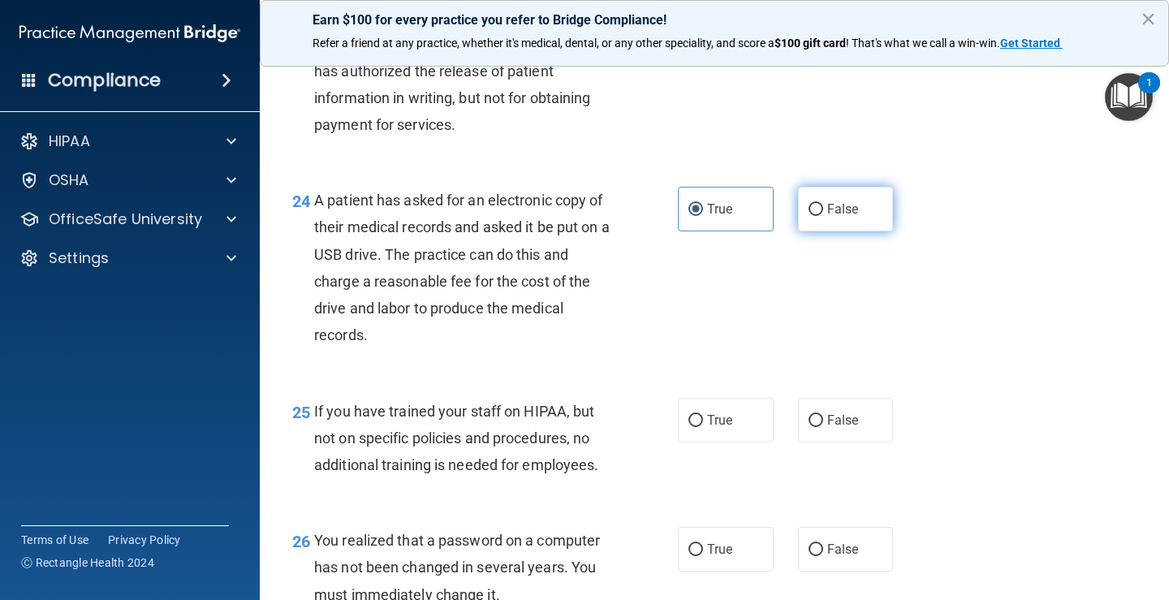
scroll to position [3409, 0]
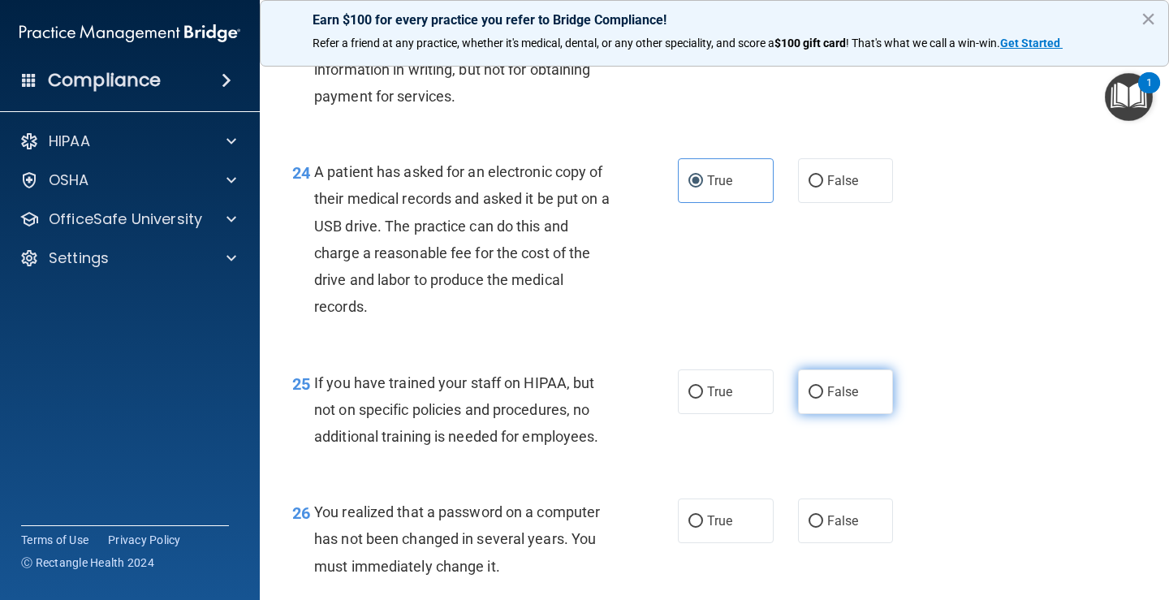
click at [843, 406] on label "False" at bounding box center [846, 391] width 96 height 45
click at [823, 399] on input "False" at bounding box center [816, 392] width 15 height 12
radio input "true"
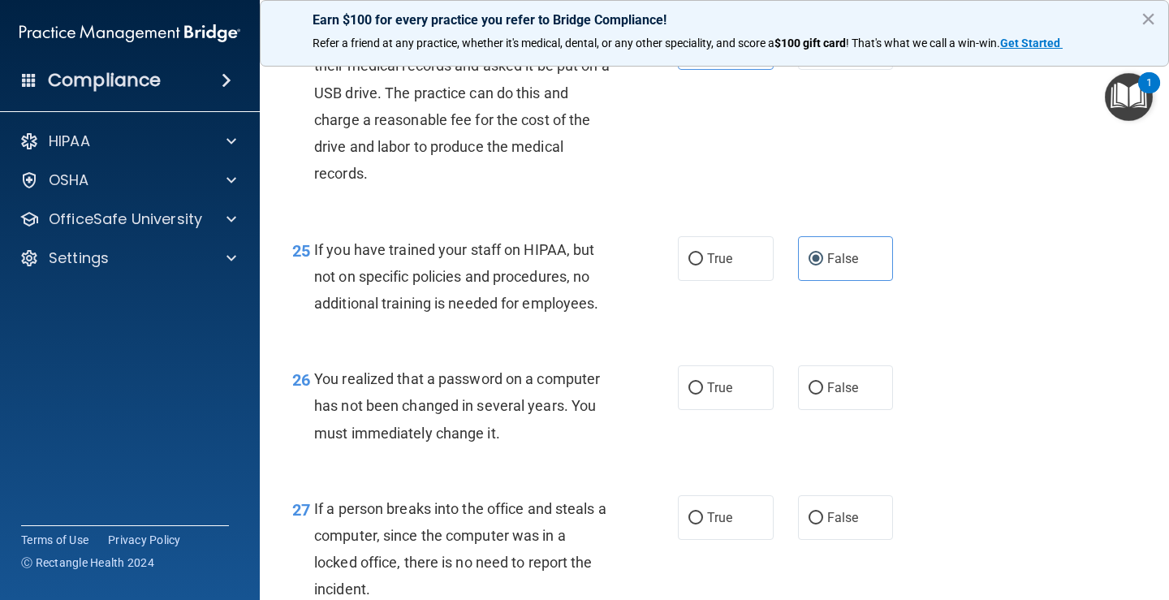
scroll to position [3572, 0]
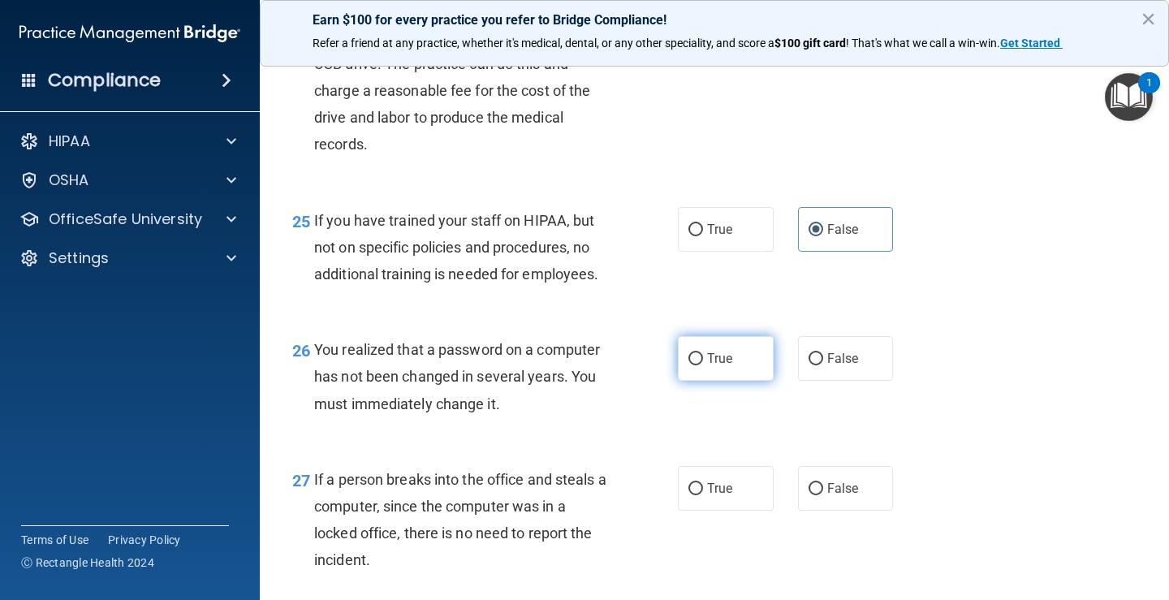
click at [697, 381] on label "True" at bounding box center [726, 358] width 96 height 45
click at [697, 365] on input "True" at bounding box center [695, 359] width 15 height 12
radio input "true"
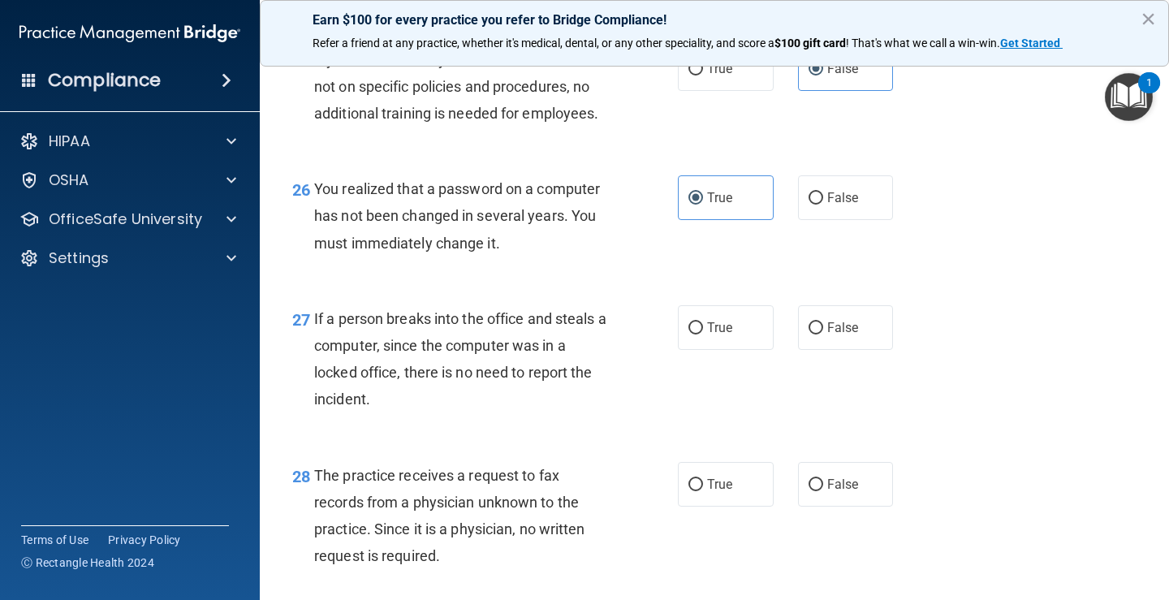
scroll to position [3734, 0]
click at [832, 348] on label "False" at bounding box center [846, 326] width 96 height 45
click at [823, 333] on input "False" at bounding box center [816, 327] width 15 height 12
radio input "true"
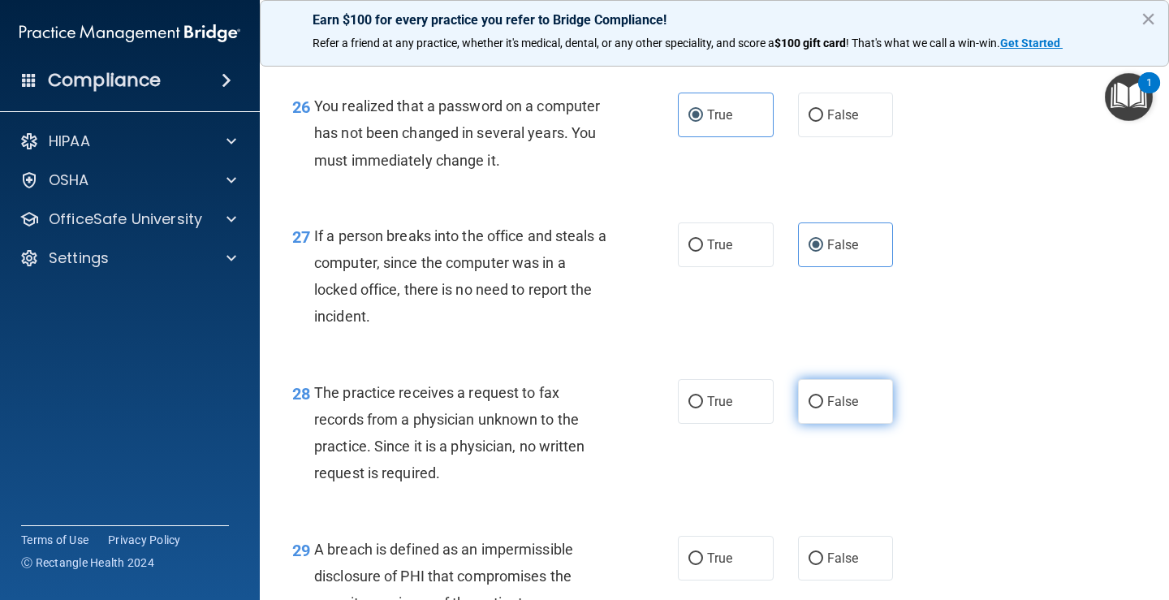
click at [833, 409] on span "False" at bounding box center [843, 401] width 32 height 15
click at [823, 408] on input "False" at bounding box center [816, 402] width 15 height 12
radio input "true"
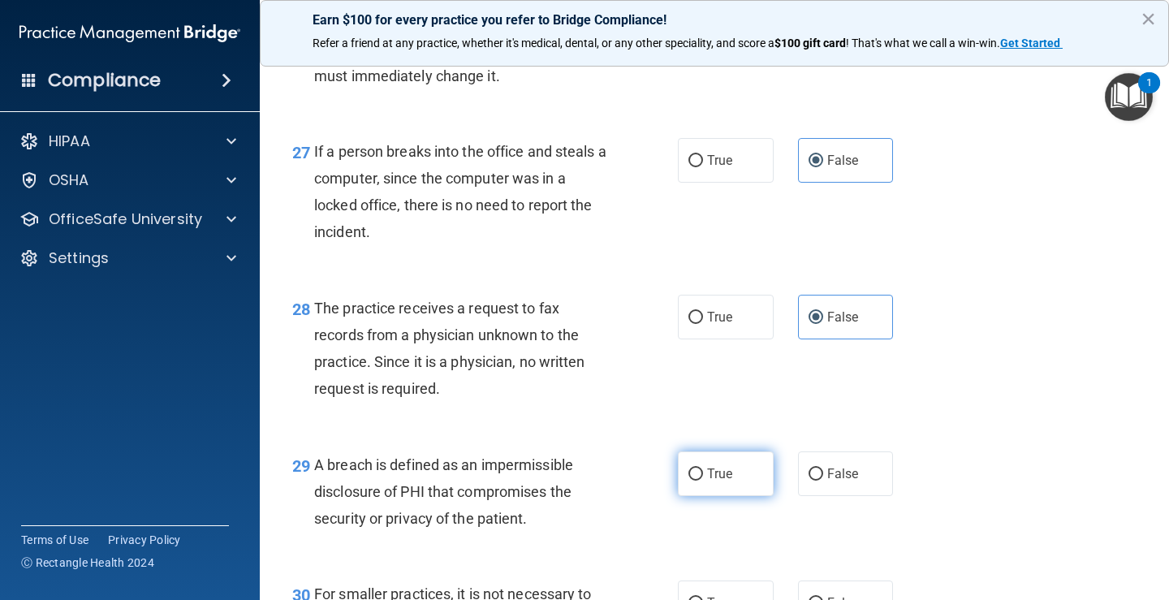
scroll to position [3978, 0]
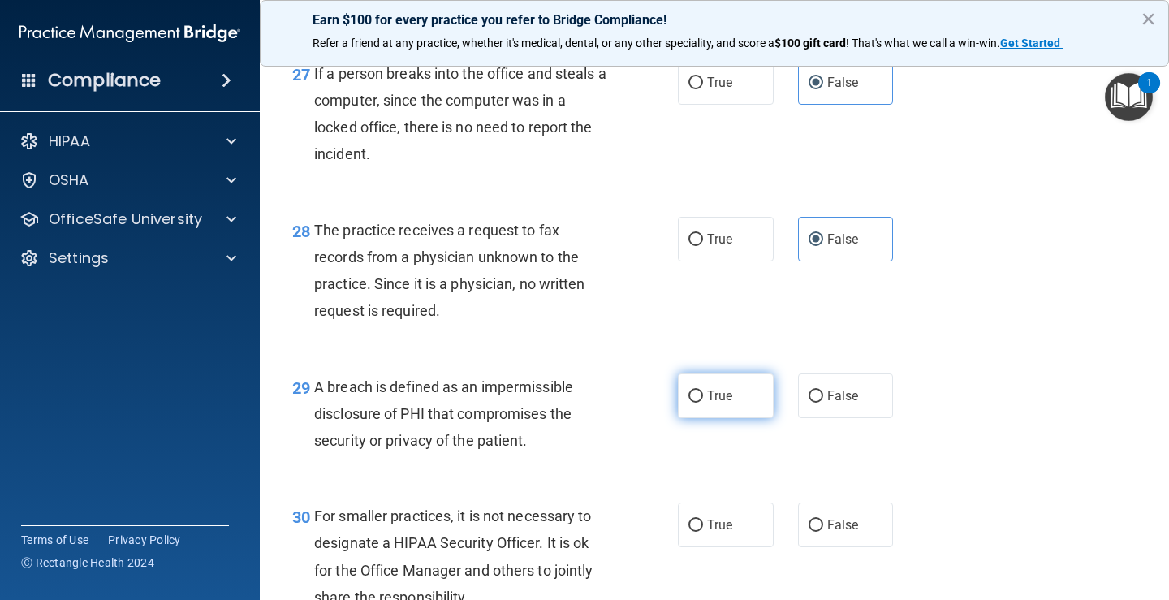
click at [729, 416] on label "True" at bounding box center [726, 395] width 96 height 45
click at [703, 403] on input "True" at bounding box center [695, 396] width 15 height 12
radio input "true"
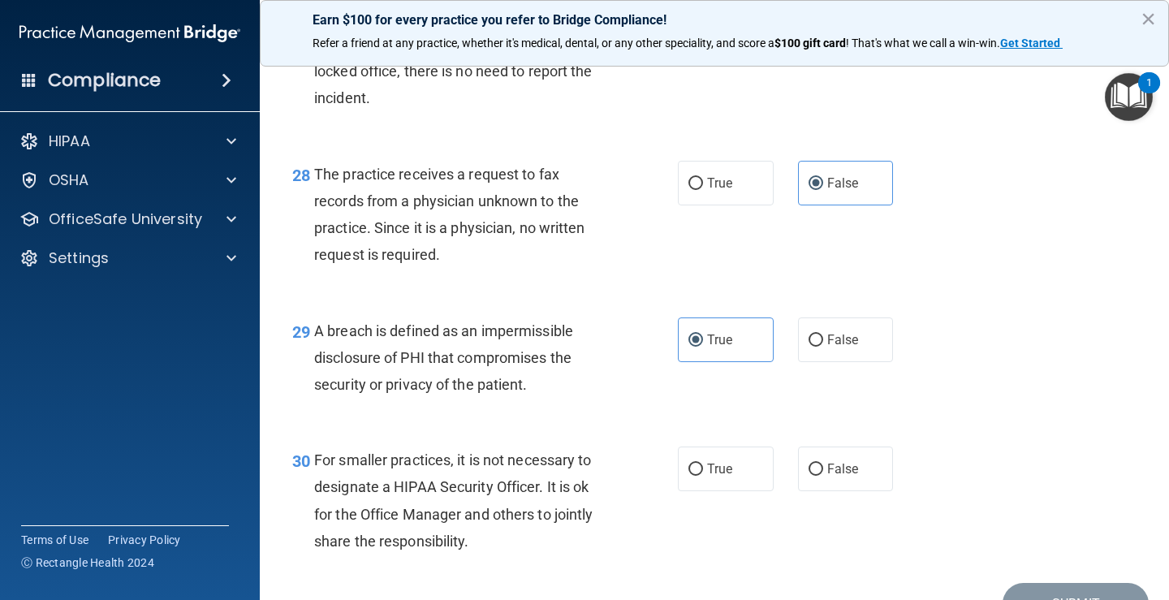
scroll to position [4140, 0]
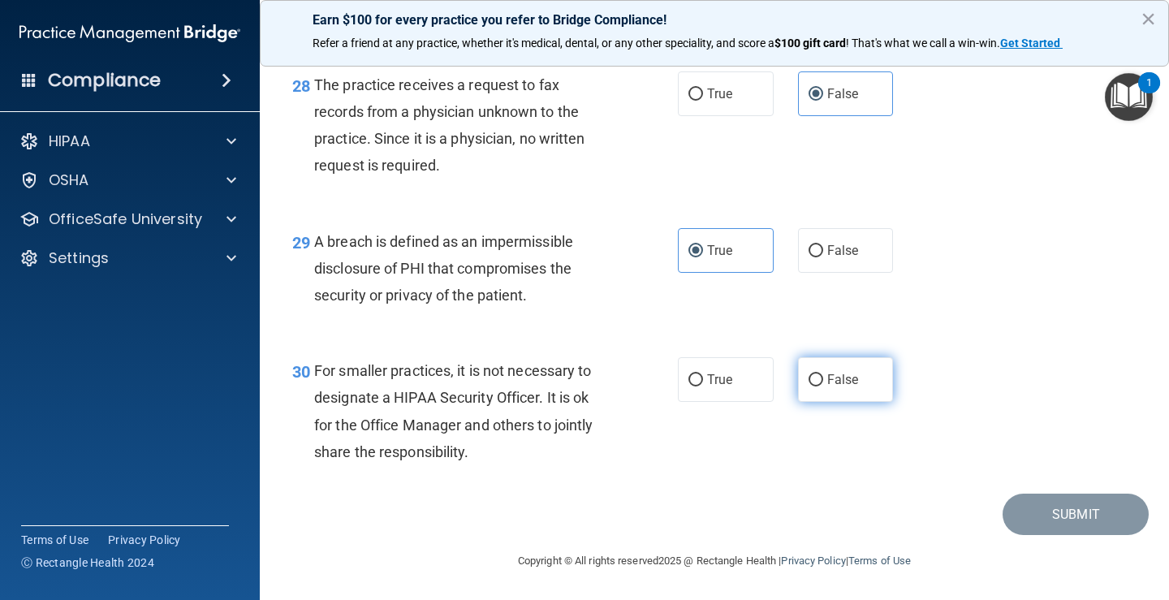
click at [844, 377] on label "False" at bounding box center [846, 379] width 96 height 45
click at [823, 377] on input "False" at bounding box center [816, 380] width 15 height 12
radio input "true"
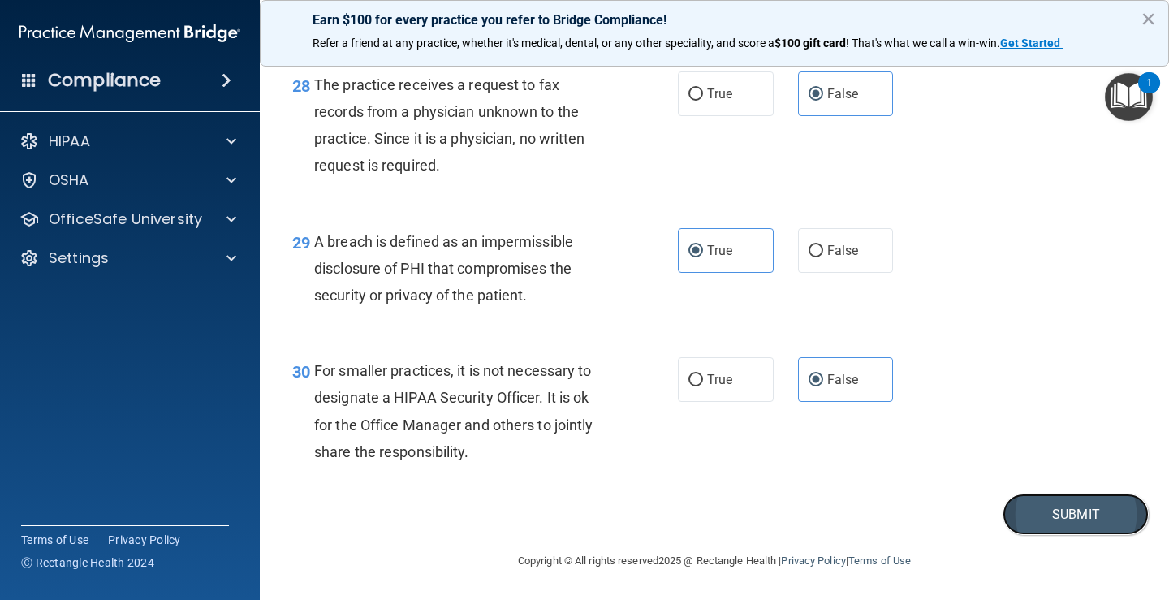
click at [1048, 524] on button "Submit" at bounding box center [1076, 514] width 146 height 41
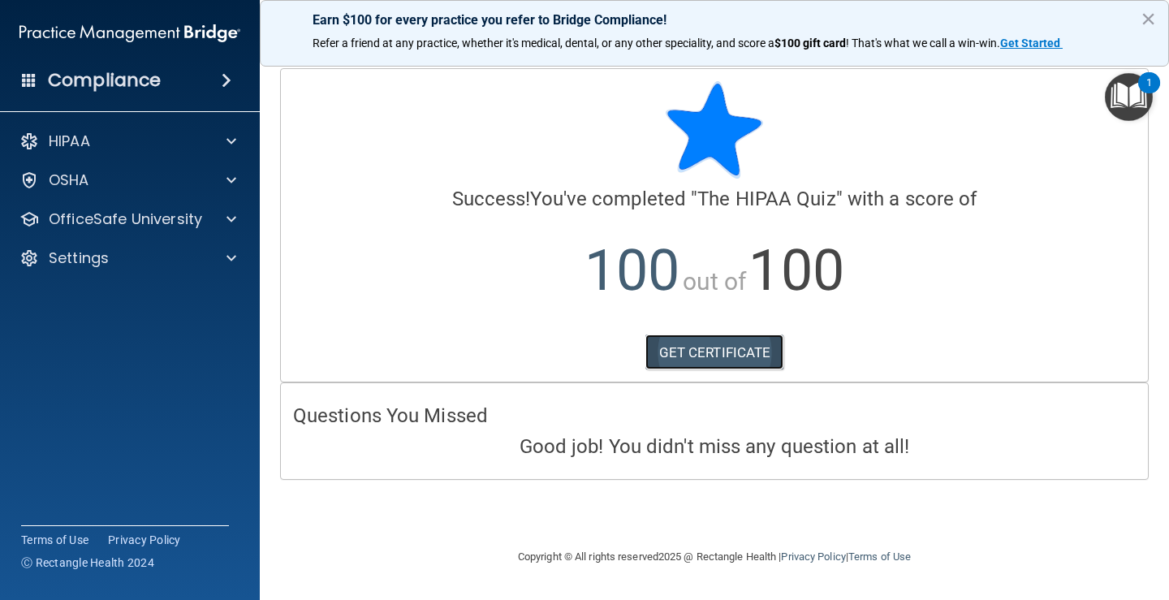
click at [763, 358] on link "GET CERTIFICATE" at bounding box center [714, 352] width 139 height 36
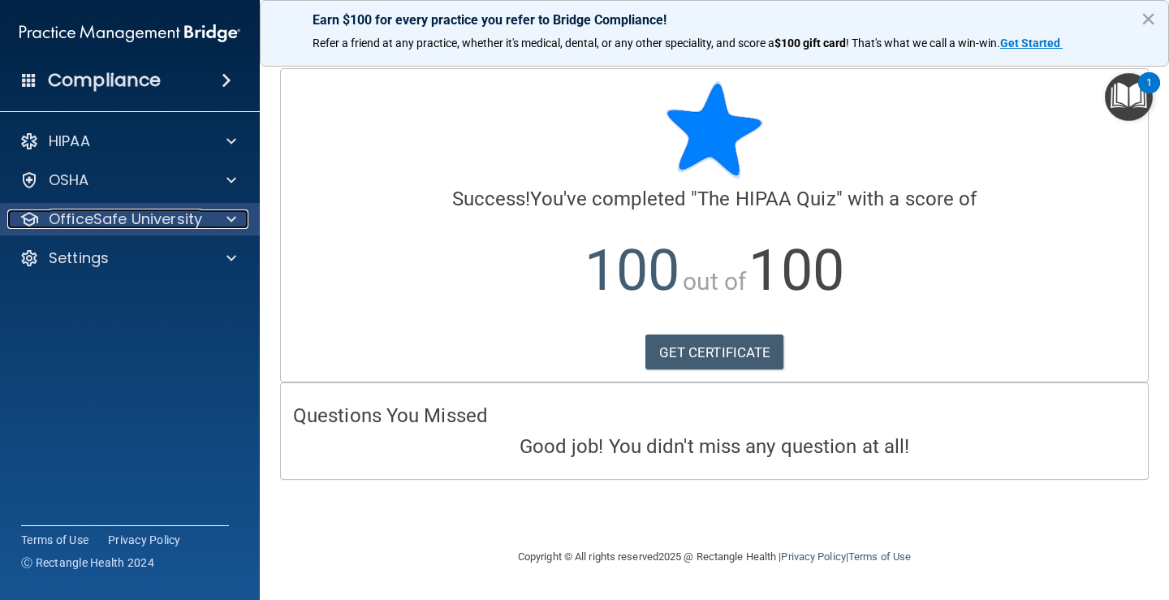
click at [226, 218] on span at bounding box center [231, 218] width 10 height 19
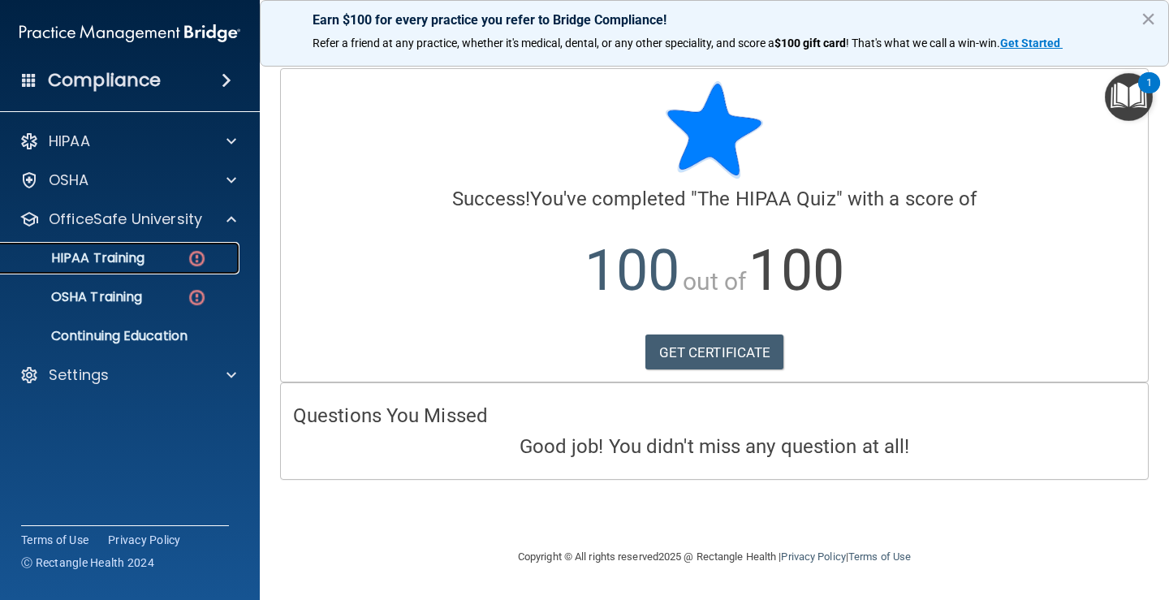
click at [192, 253] on img at bounding box center [197, 258] width 20 height 20
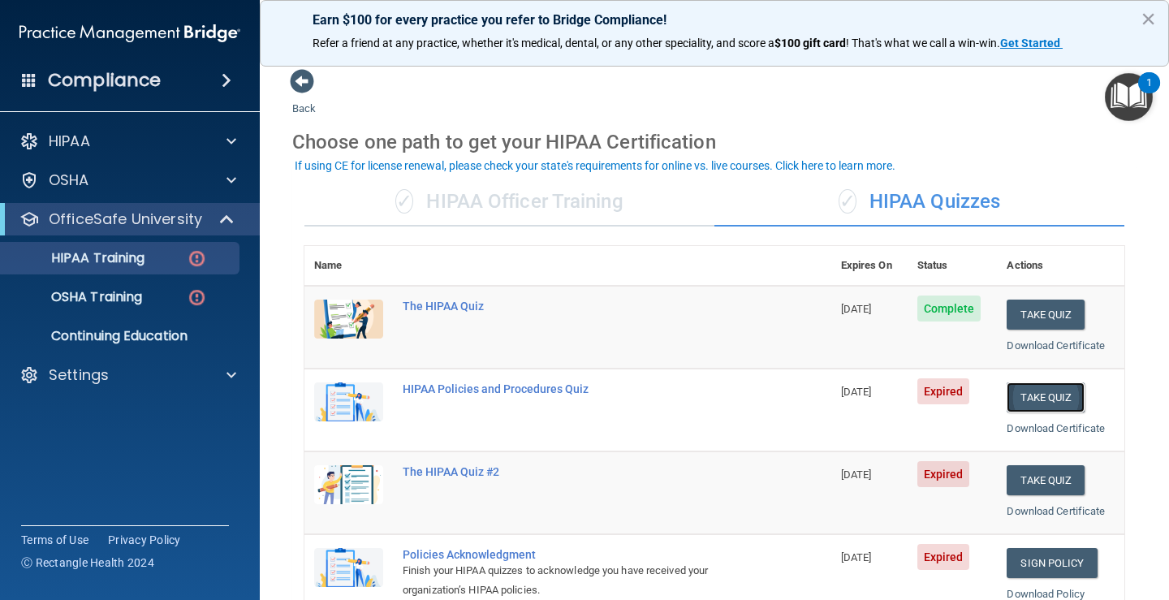
click at [1029, 395] on button "Take Quiz" at bounding box center [1046, 397] width 78 height 30
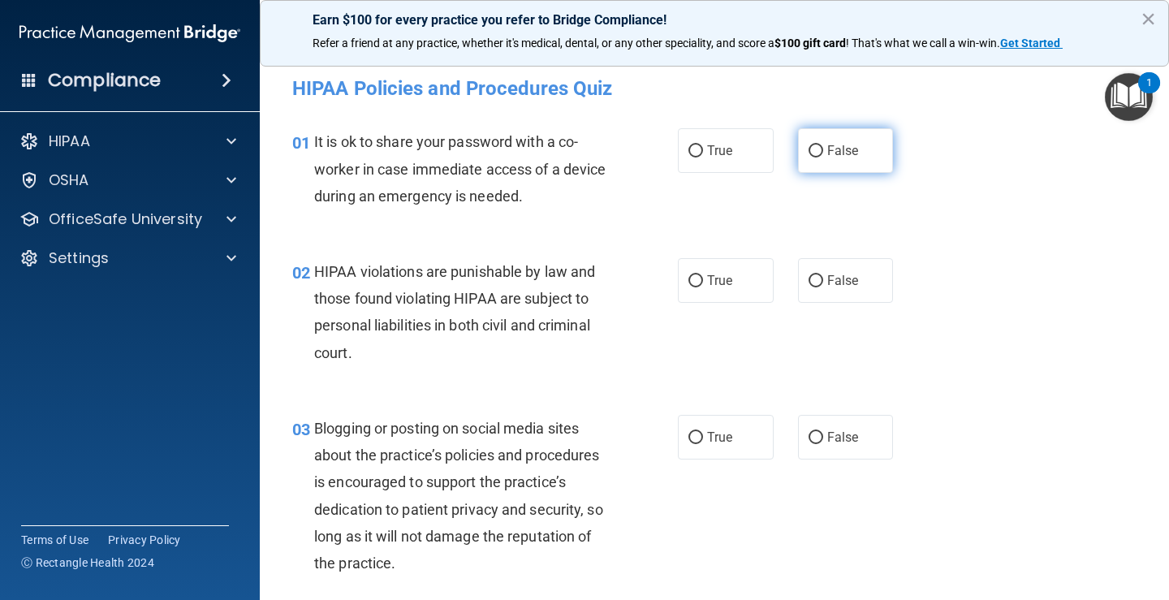
click at [827, 149] on span "False" at bounding box center [843, 150] width 32 height 15
click at [823, 149] on input "False" at bounding box center [816, 151] width 15 height 12
radio input "true"
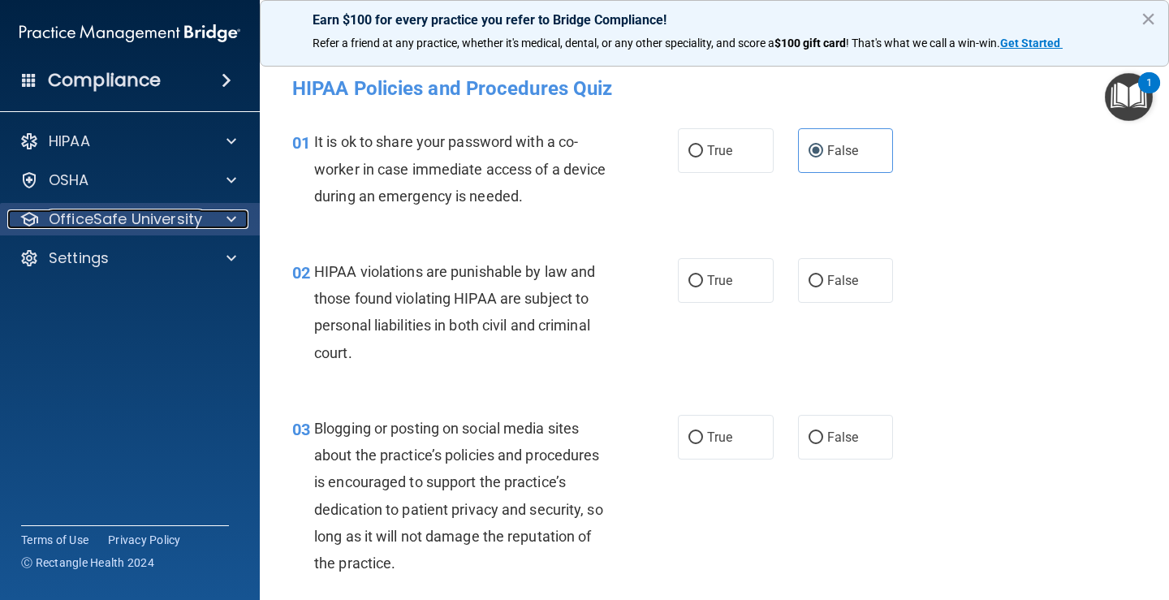
click at [173, 226] on p "OfficeSafe University" at bounding box center [125, 218] width 153 height 19
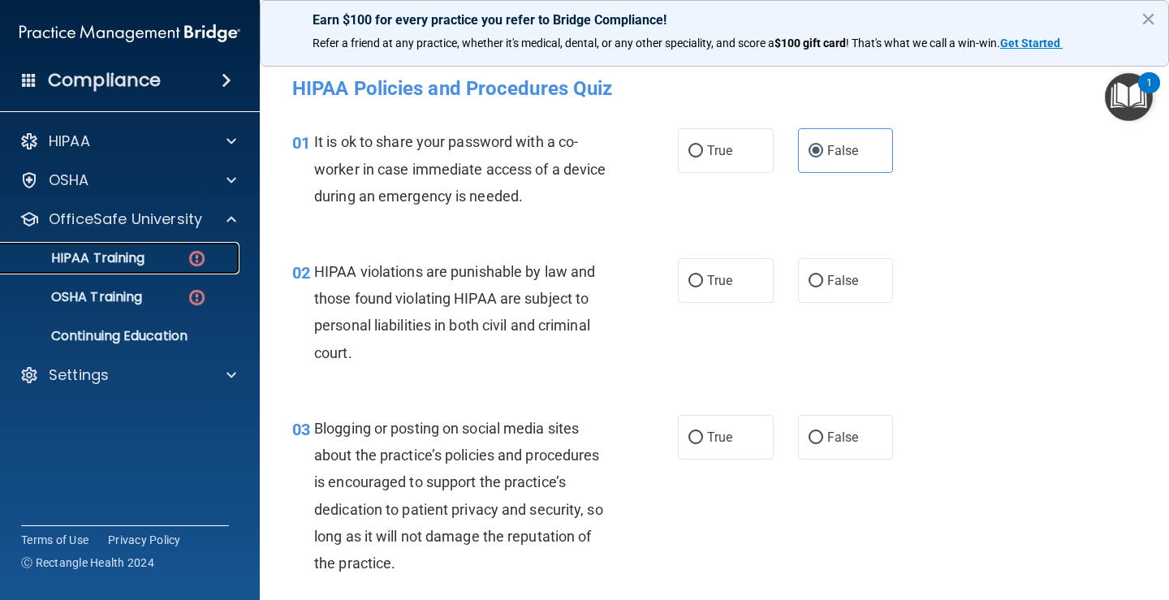
click at [196, 266] on img at bounding box center [197, 258] width 20 height 20
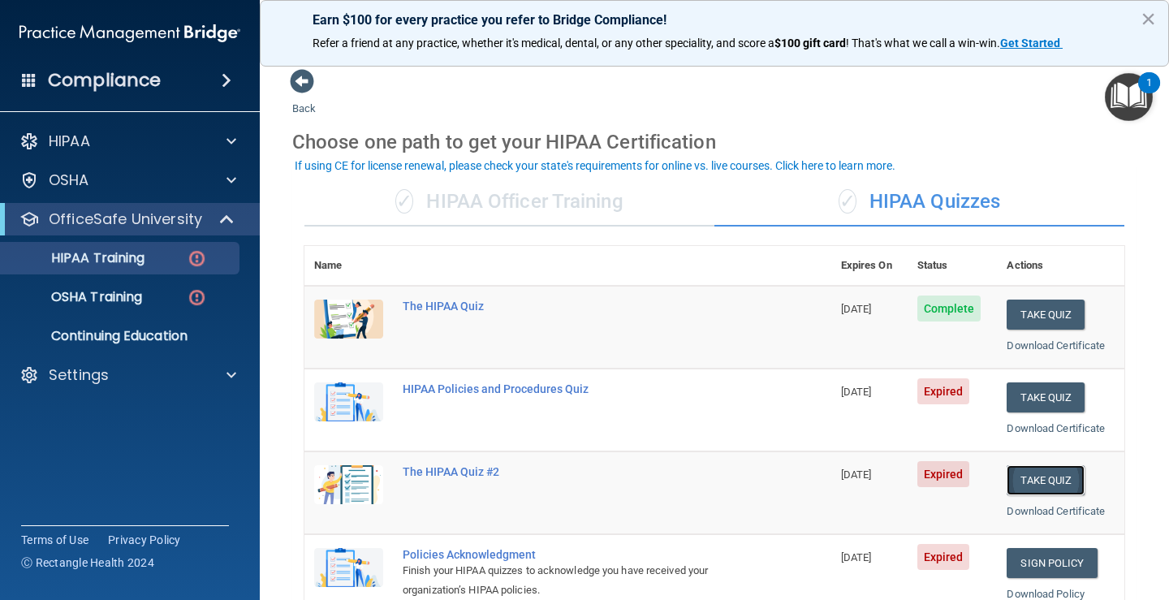
click at [1033, 477] on button "Take Quiz" at bounding box center [1046, 480] width 78 height 30
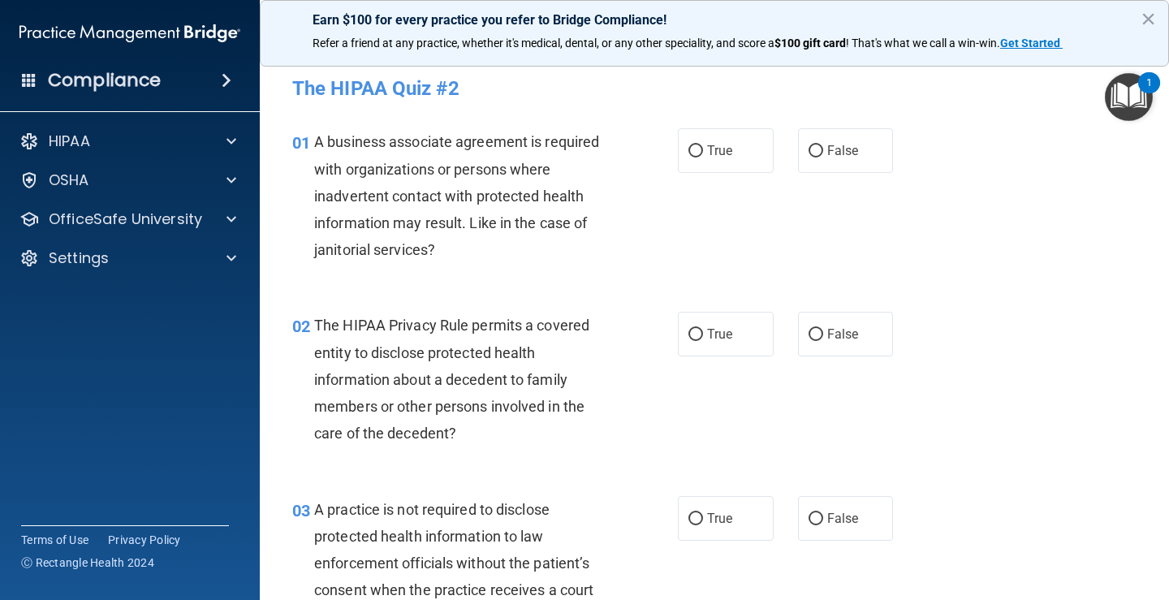
click at [890, 128] on div "True False" at bounding box center [793, 150] width 230 height 45
click at [868, 143] on label "False" at bounding box center [846, 150] width 96 height 45
click at [823, 145] on input "False" at bounding box center [816, 151] width 15 height 12
radio input "true"
click at [728, 326] on label "True" at bounding box center [726, 334] width 96 height 45
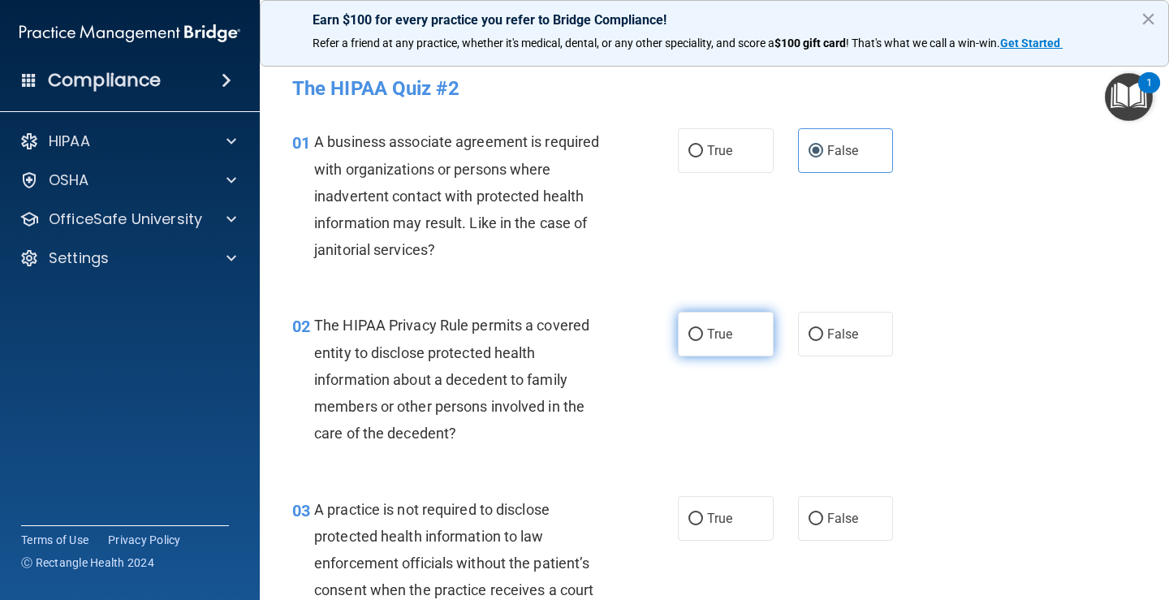
click at [703, 329] on input "True" at bounding box center [695, 335] width 15 height 12
radio input "true"
click at [847, 513] on span "False" at bounding box center [843, 518] width 32 height 15
click at [823, 513] on input "False" at bounding box center [816, 519] width 15 height 12
radio input "true"
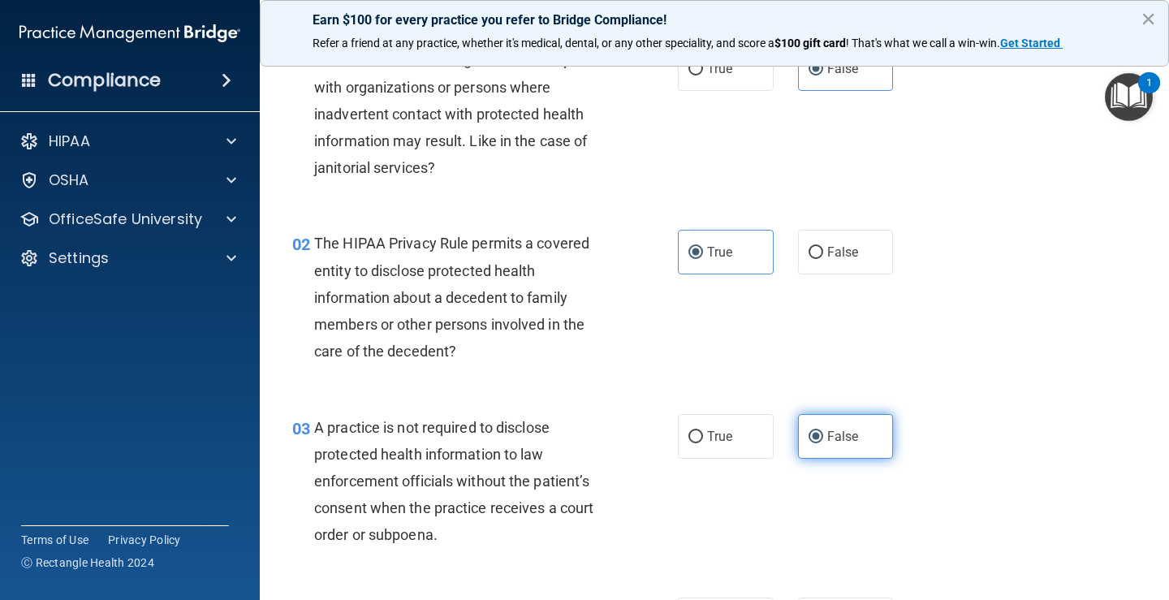
scroll to position [162, 0]
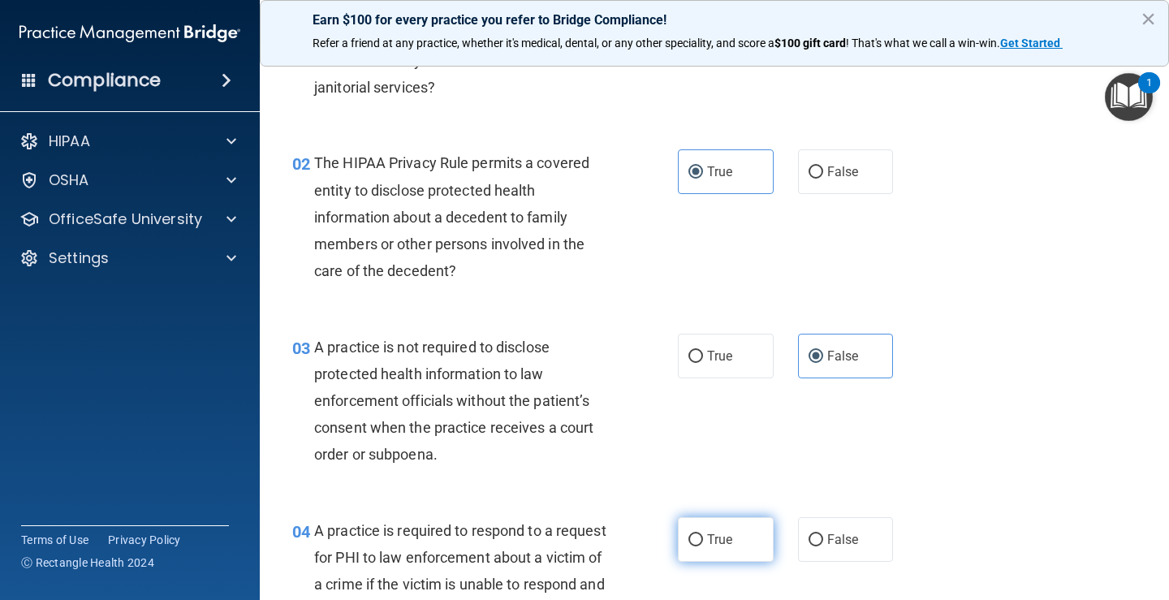
click at [721, 529] on label "True" at bounding box center [726, 539] width 96 height 45
click at [703, 534] on input "True" at bounding box center [695, 540] width 15 height 12
radio input "true"
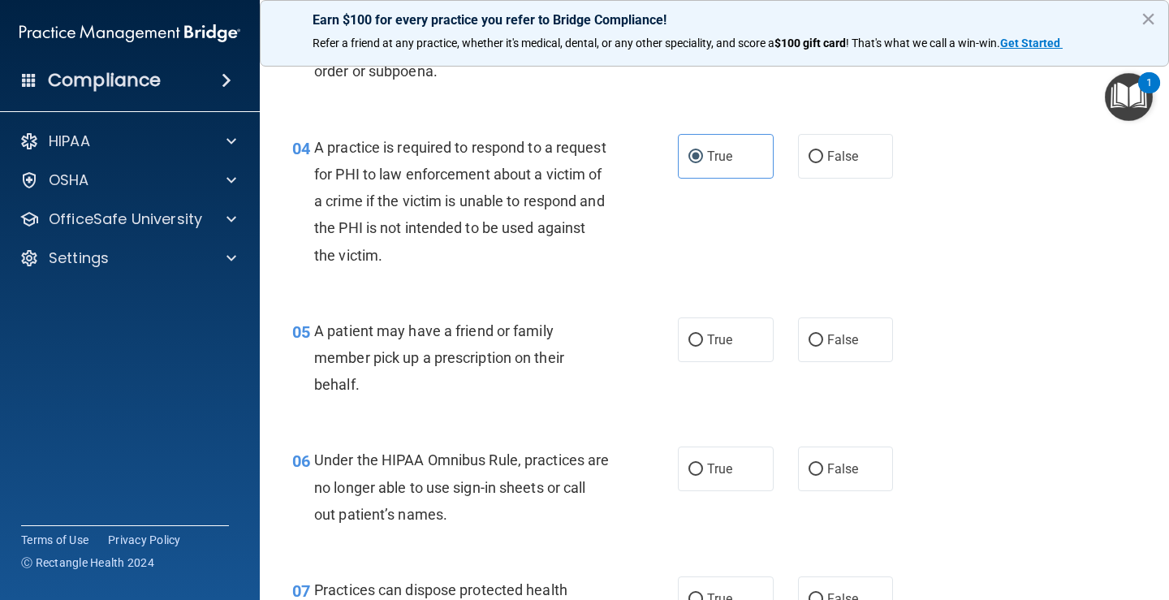
scroll to position [568, 0]
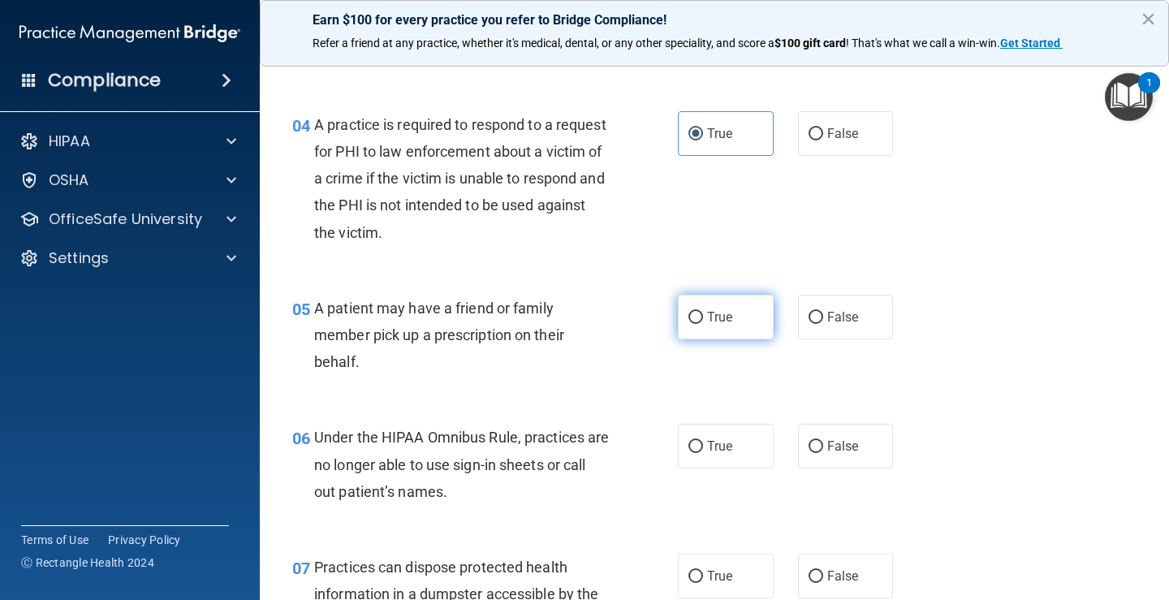
click at [729, 331] on label "True" at bounding box center [726, 317] width 96 height 45
click at [703, 324] on input "True" at bounding box center [695, 318] width 15 height 12
radio input "true"
click at [827, 447] on span "False" at bounding box center [843, 445] width 32 height 15
click at [820, 447] on input "False" at bounding box center [816, 447] width 15 height 12
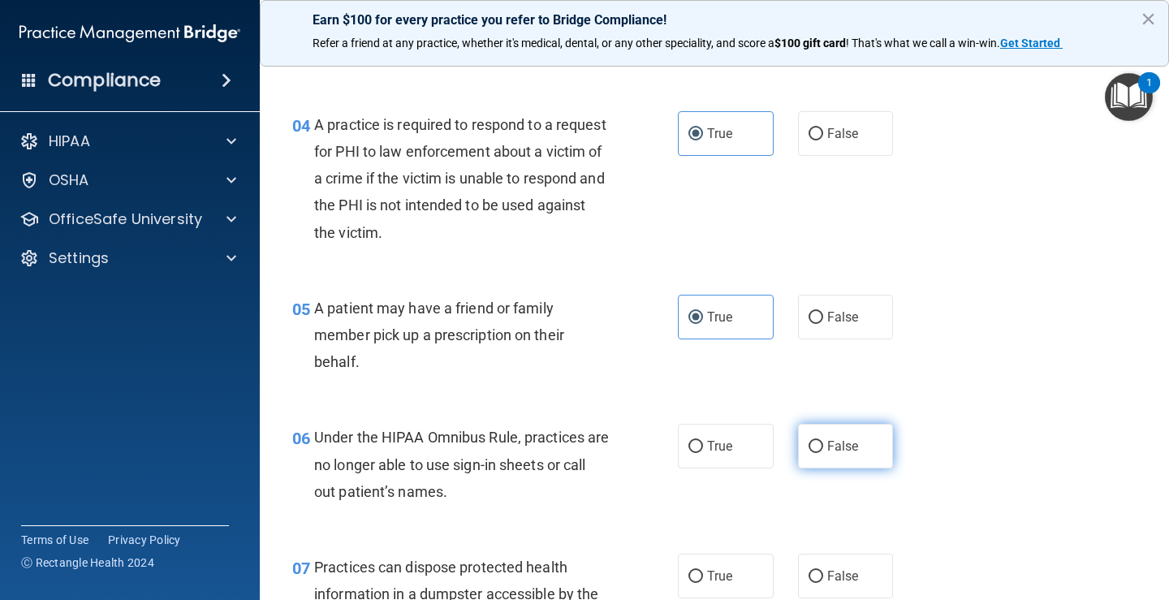
radio input "true"
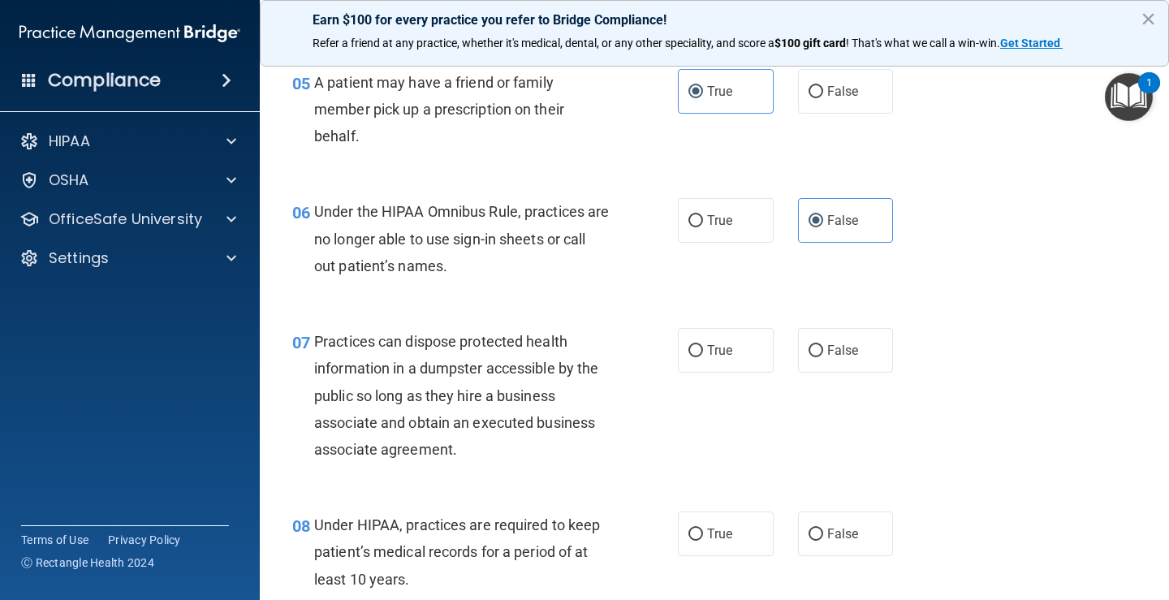
scroll to position [812, 0]
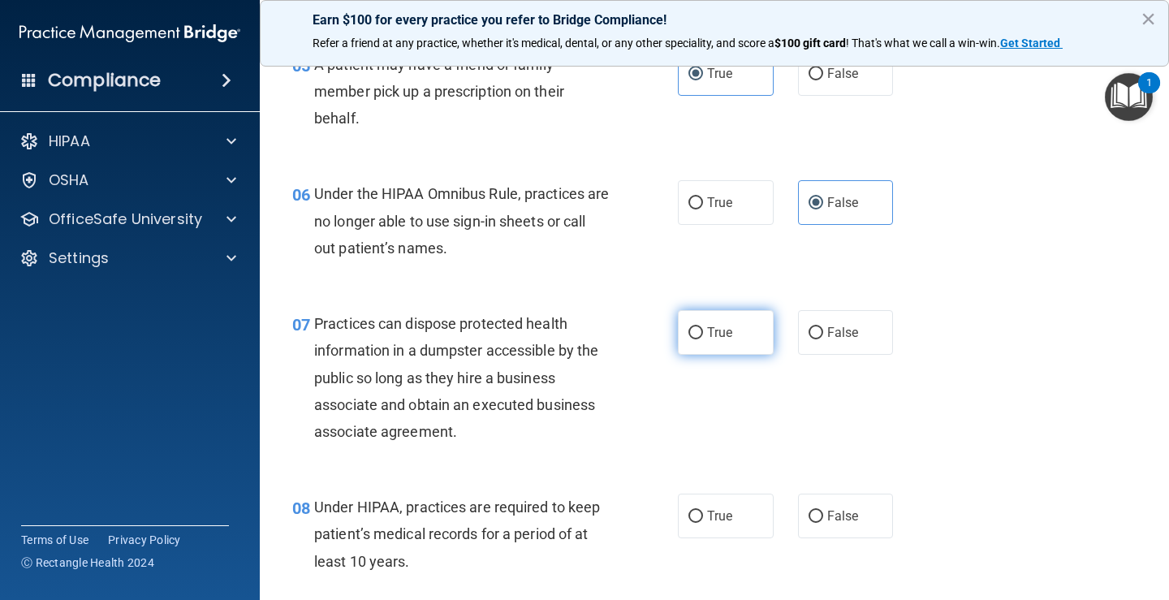
click at [717, 334] on span "True" at bounding box center [719, 332] width 25 height 15
click at [703, 334] on input "True" at bounding box center [695, 333] width 15 height 12
radio input "true"
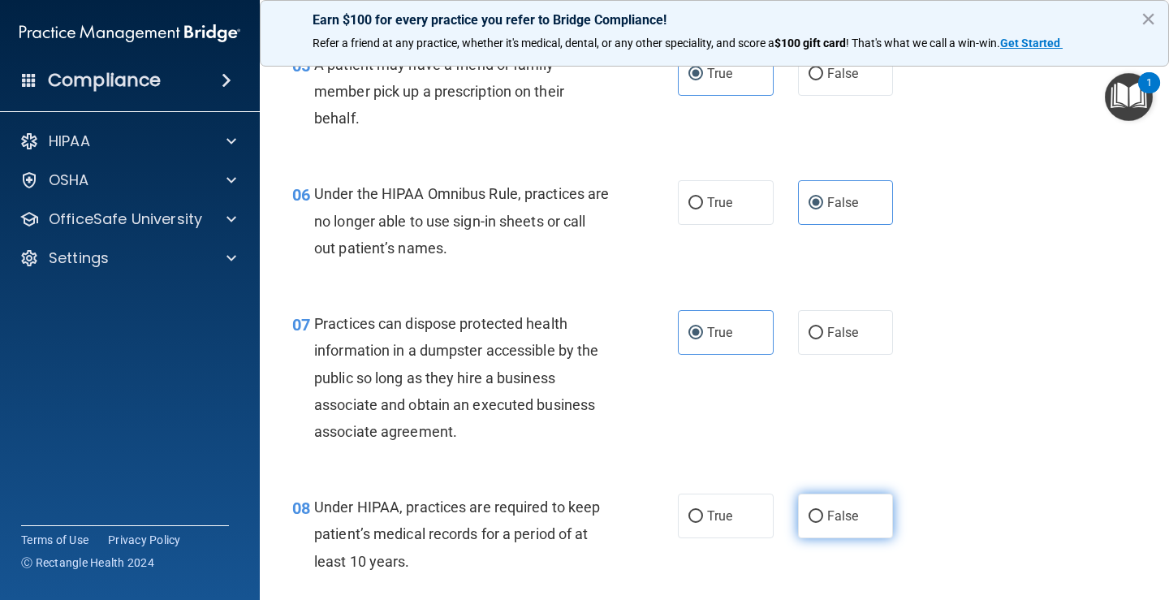
click at [817, 512] on label "False" at bounding box center [846, 516] width 96 height 45
click at [817, 512] on input "False" at bounding box center [816, 517] width 15 height 12
radio input "true"
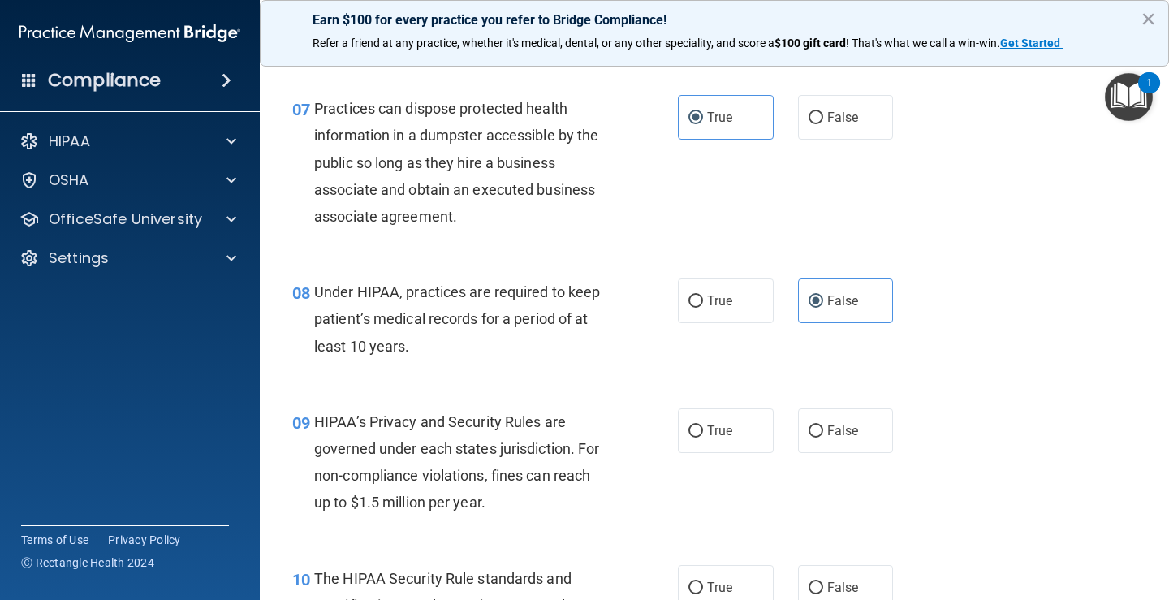
scroll to position [1055, 0]
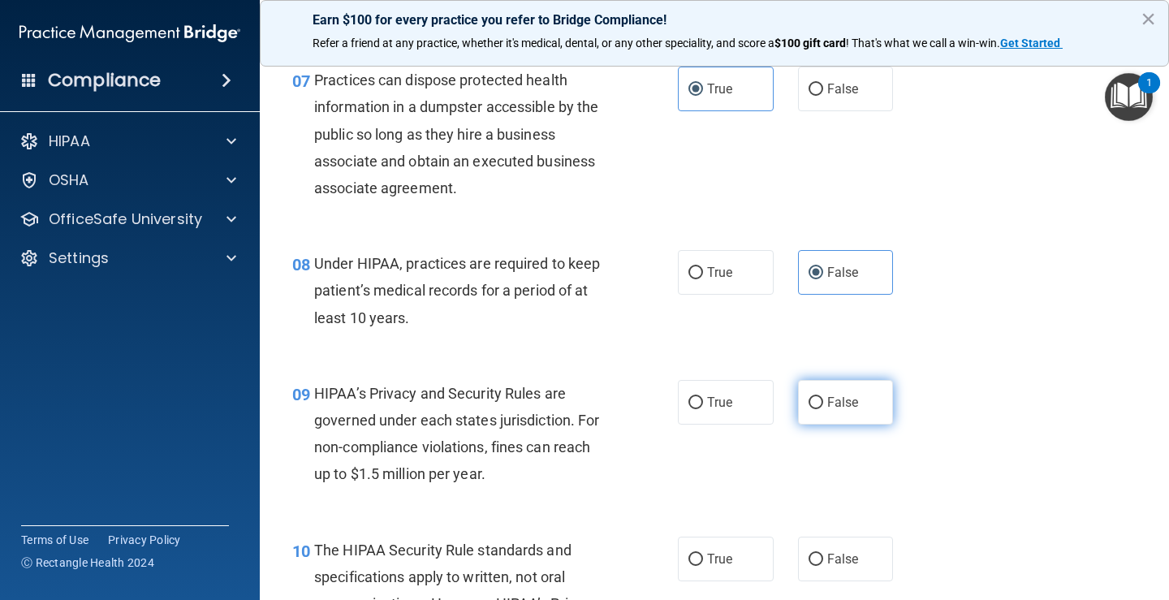
click at [837, 399] on span "False" at bounding box center [843, 402] width 32 height 15
click at [823, 399] on input "False" at bounding box center [816, 403] width 15 height 12
radio input "true"
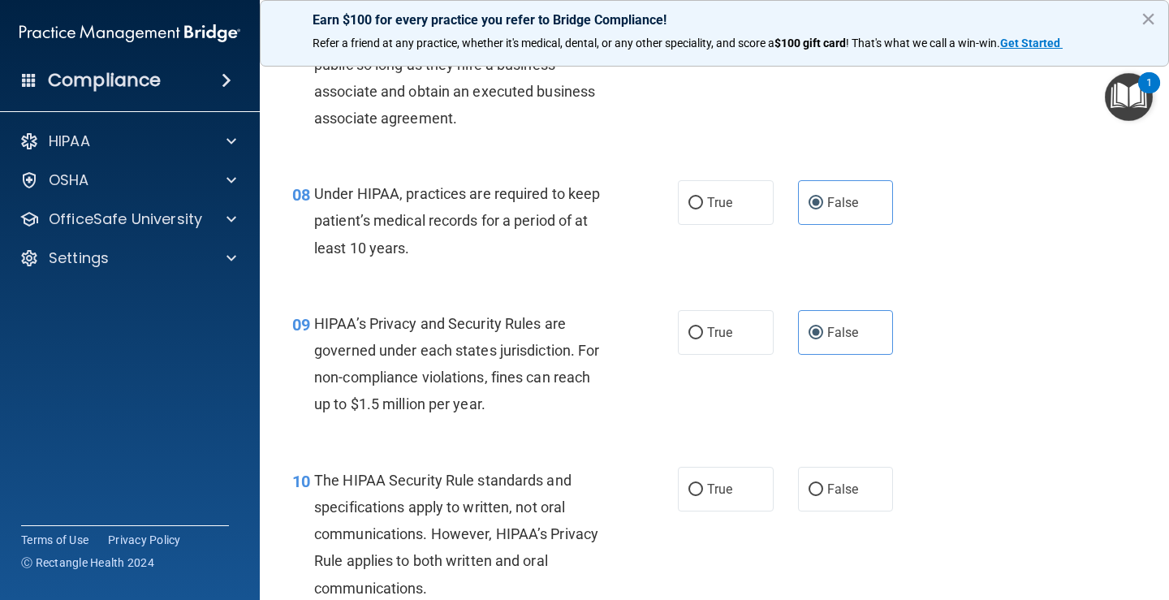
scroll to position [1218, 0]
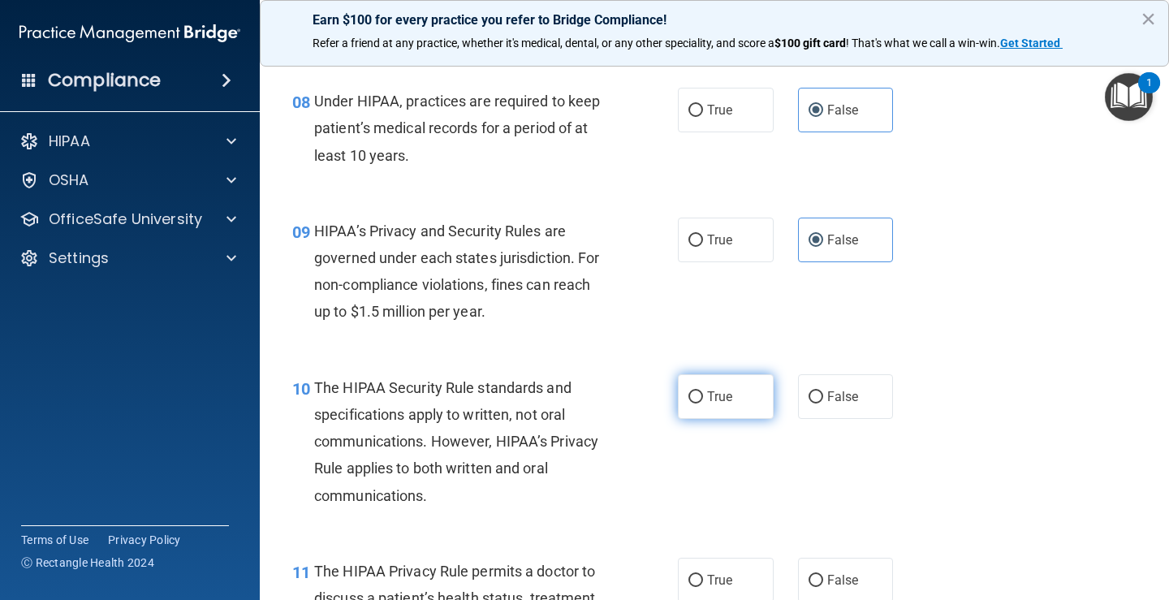
click at [732, 399] on label "True" at bounding box center [726, 396] width 96 height 45
click at [703, 399] on input "True" at bounding box center [695, 397] width 15 height 12
radio input "true"
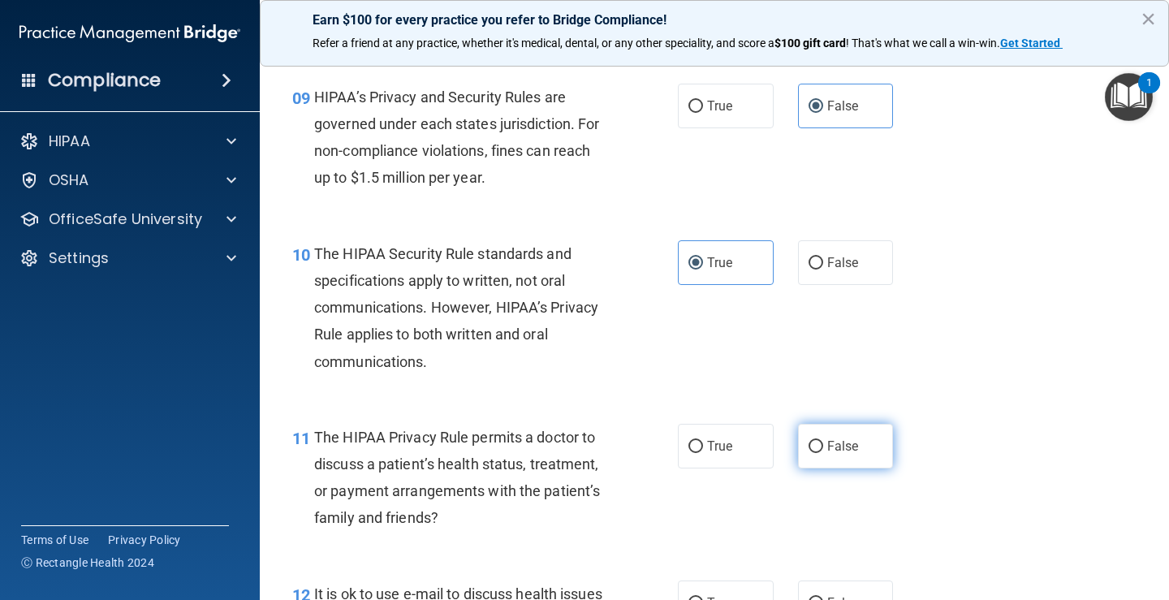
scroll to position [1380, 0]
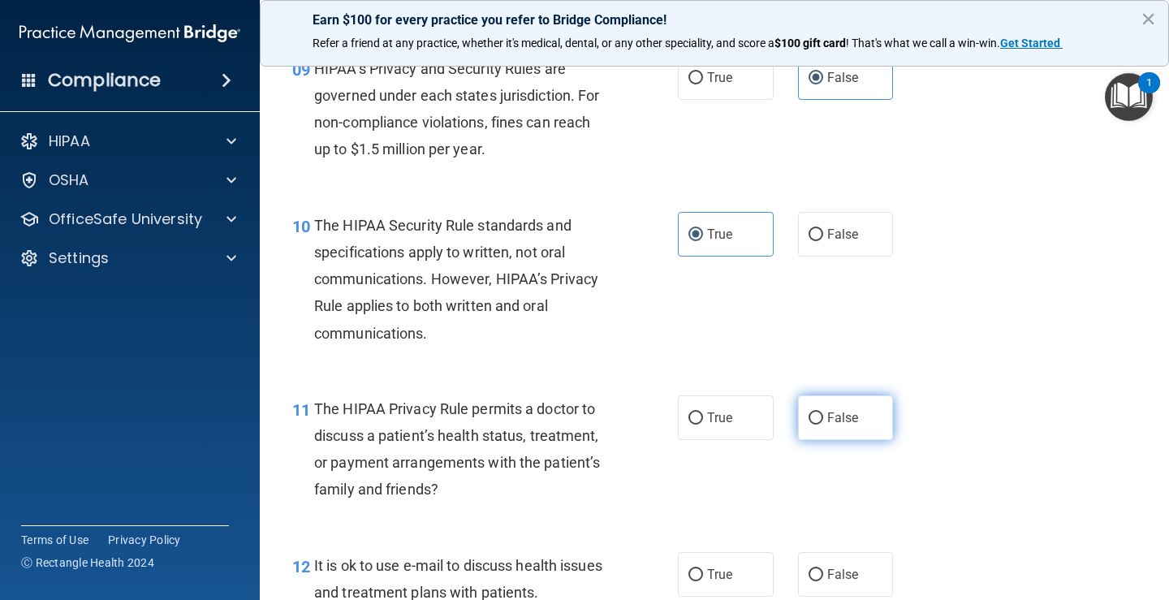
click at [816, 424] on label "False" at bounding box center [846, 417] width 96 height 45
click at [816, 424] on input "False" at bounding box center [816, 418] width 15 height 12
radio input "true"
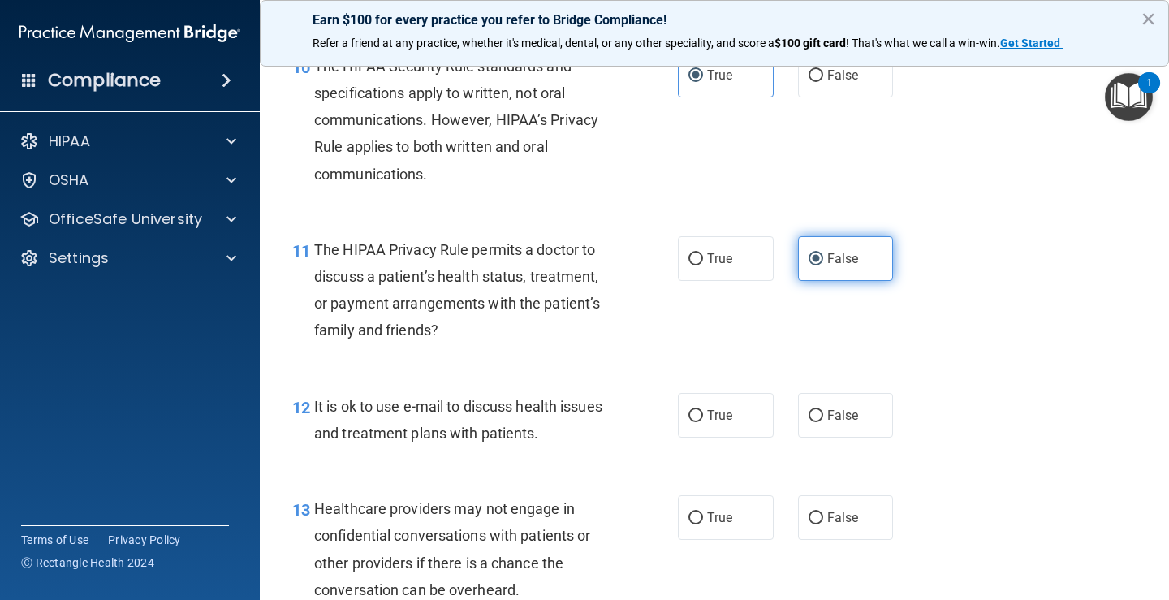
scroll to position [1542, 0]
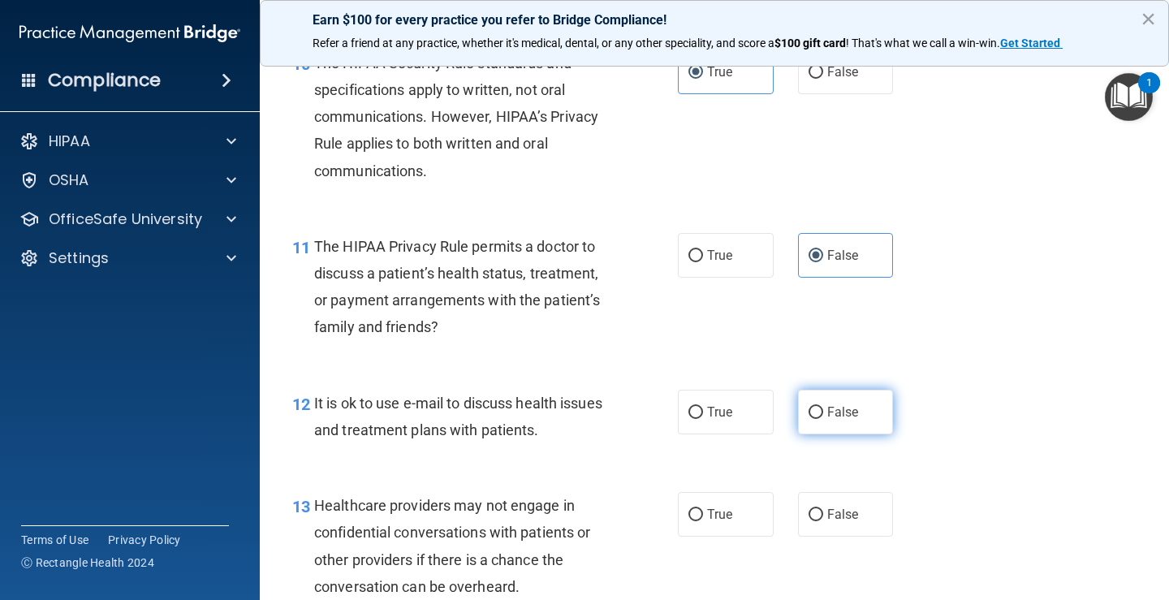
click at [832, 416] on span "False" at bounding box center [843, 411] width 32 height 15
click at [823, 416] on input "False" at bounding box center [816, 413] width 15 height 12
radio input "true"
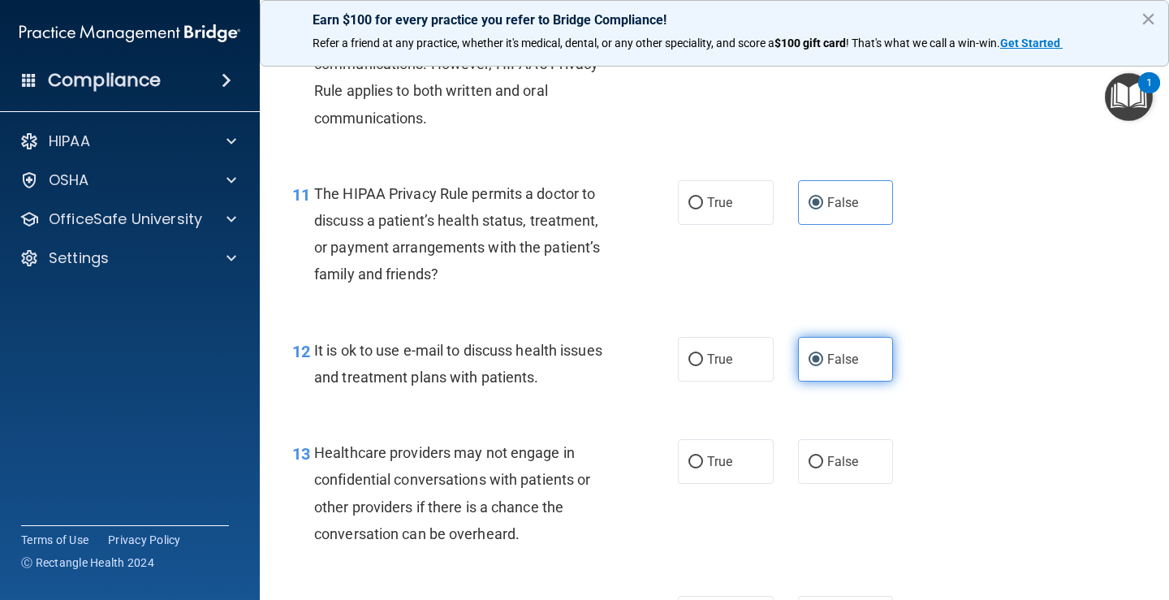
scroll to position [1624, 0]
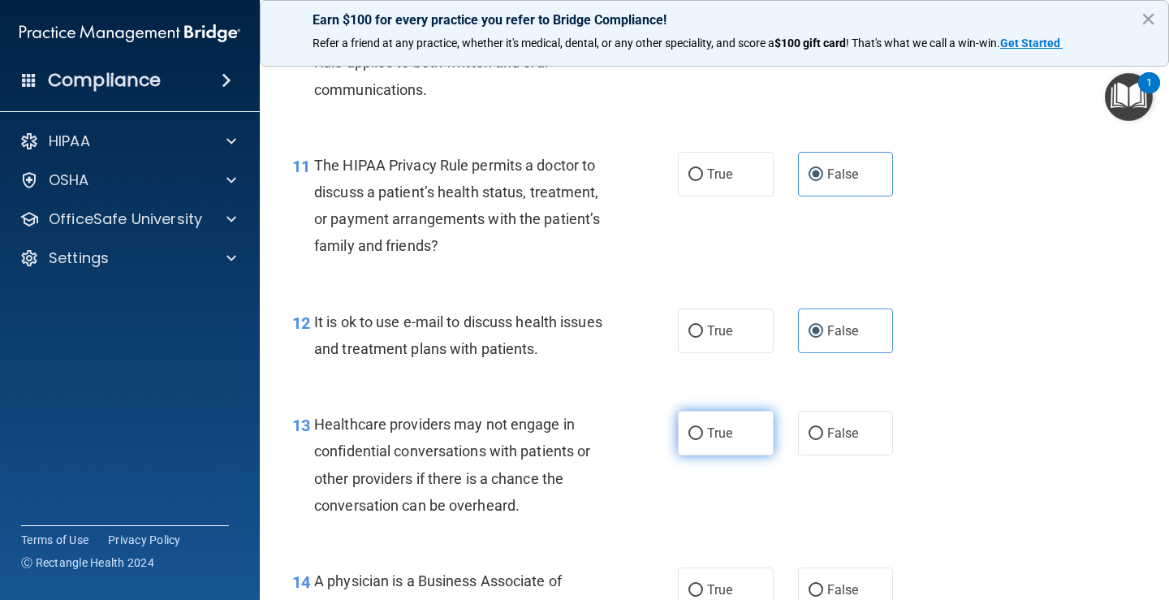
click at [754, 438] on label "True" at bounding box center [726, 433] width 96 height 45
click at [703, 438] on input "True" at bounding box center [695, 434] width 15 height 12
radio input "true"
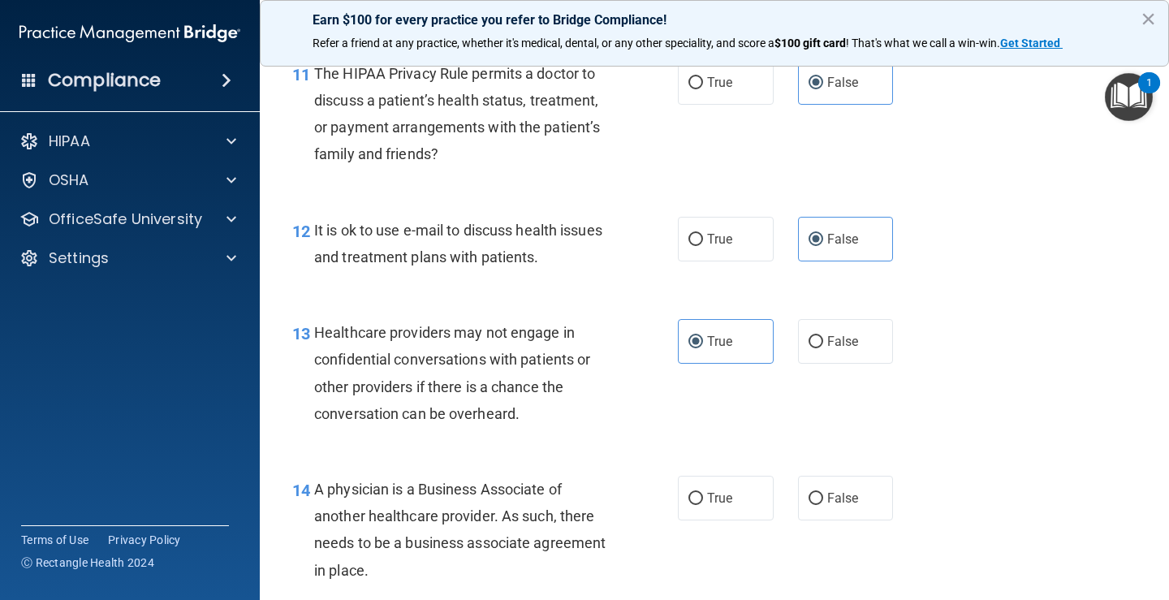
scroll to position [1786, 0]
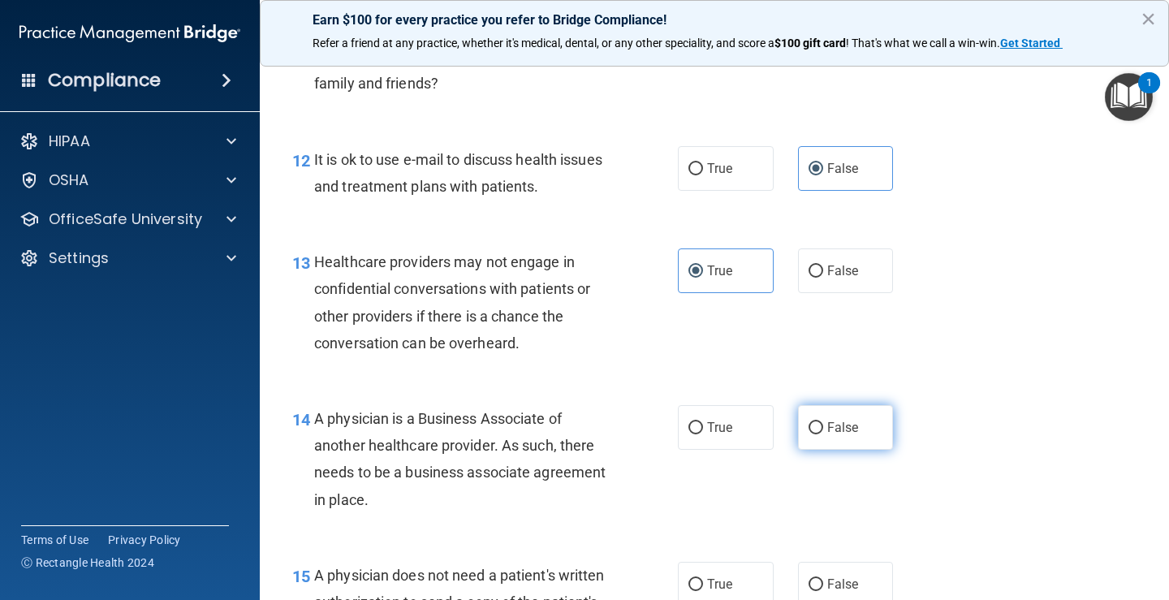
click at [828, 434] on span "False" at bounding box center [843, 427] width 32 height 15
click at [823, 434] on input "False" at bounding box center [816, 428] width 15 height 12
radio input "true"
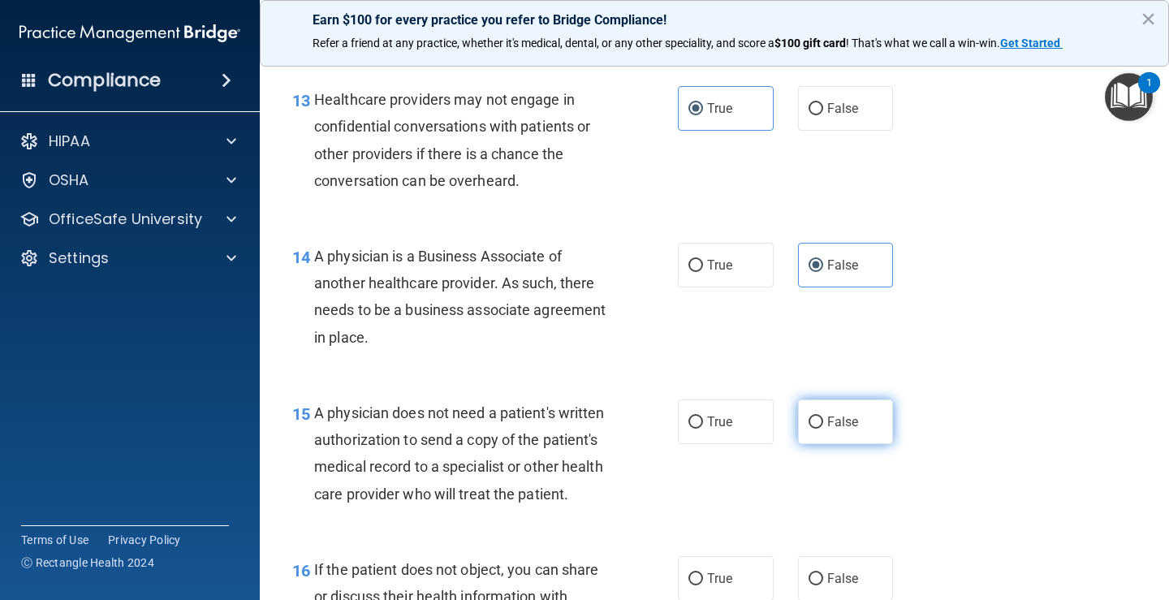
click at [850, 425] on span "False" at bounding box center [843, 421] width 32 height 15
click at [823, 425] on input "False" at bounding box center [816, 422] width 15 height 12
radio input "true"
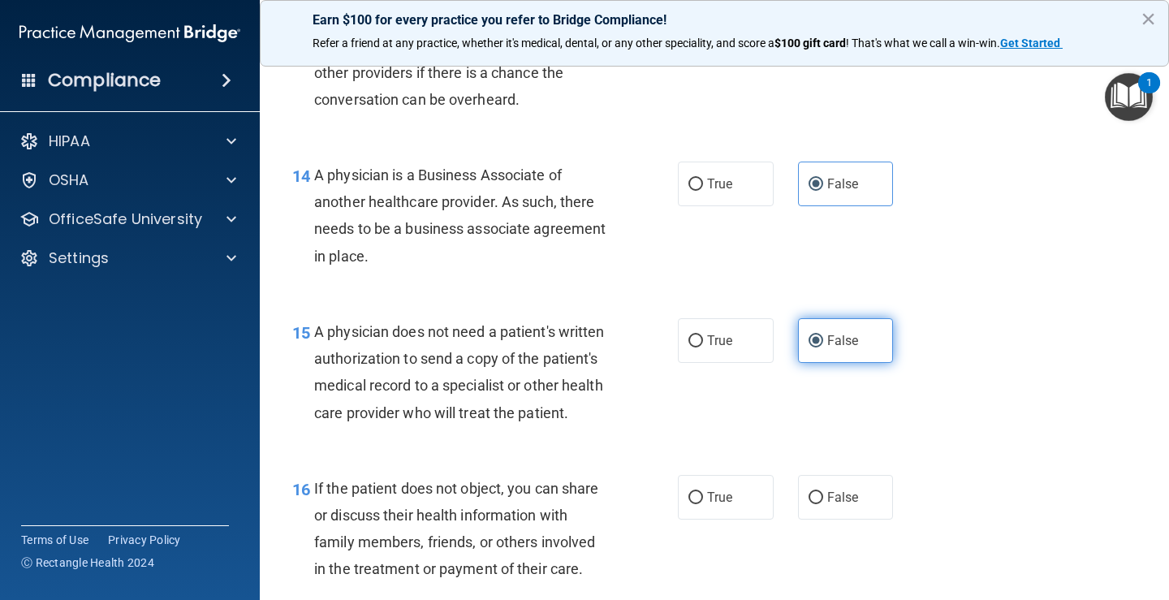
scroll to position [2111, 0]
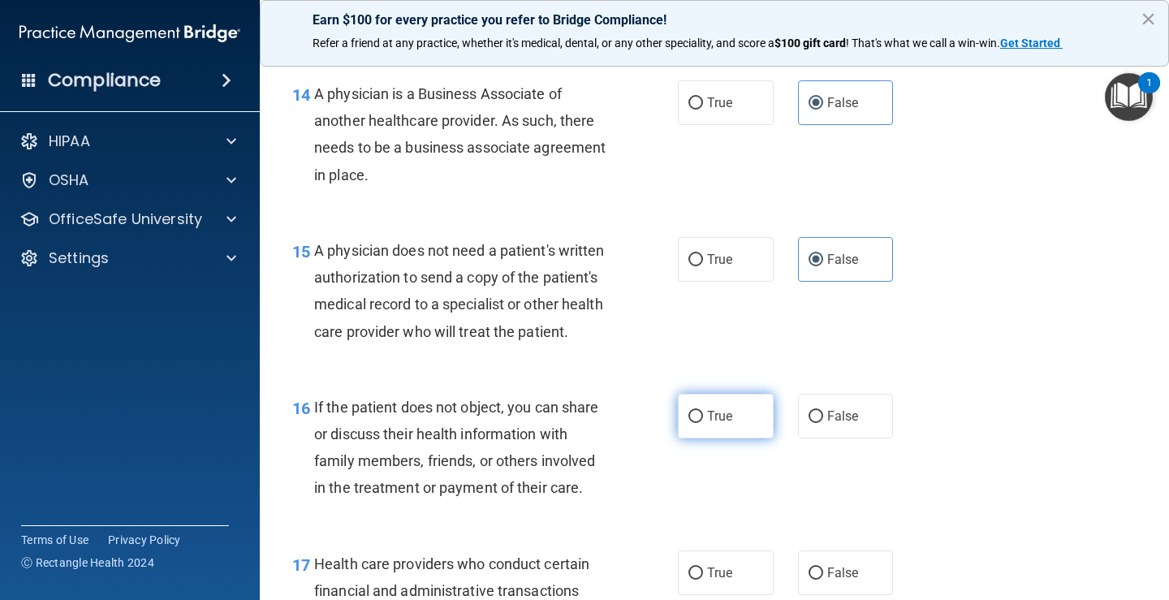
click at [700, 438] on label "True" at bounding box center [726, 416] width 96 height 45
click at [700, 423] on input "True" at bounding box center [695, 417] width 15 height 12
radio input "true"
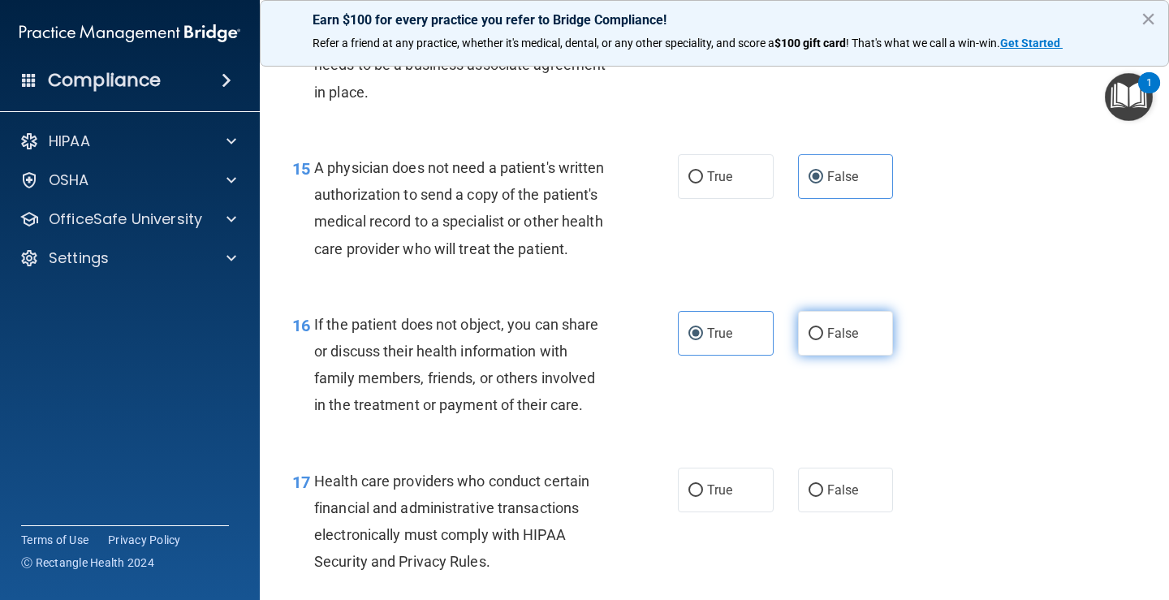
scroll to position [2273, 0]
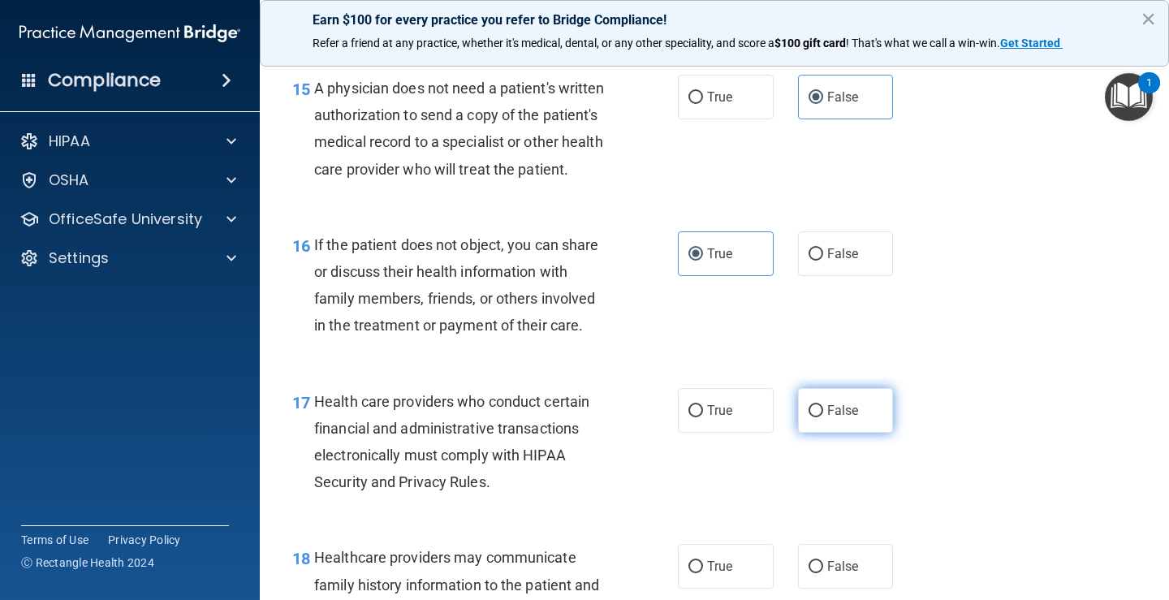
click at [838, 433] on label "False" at bounding box center [846, 410] width 96 height 45
click at [823, 417] on input "False" at bounding box center [816, 411] width 15 height 12
radio input "true"
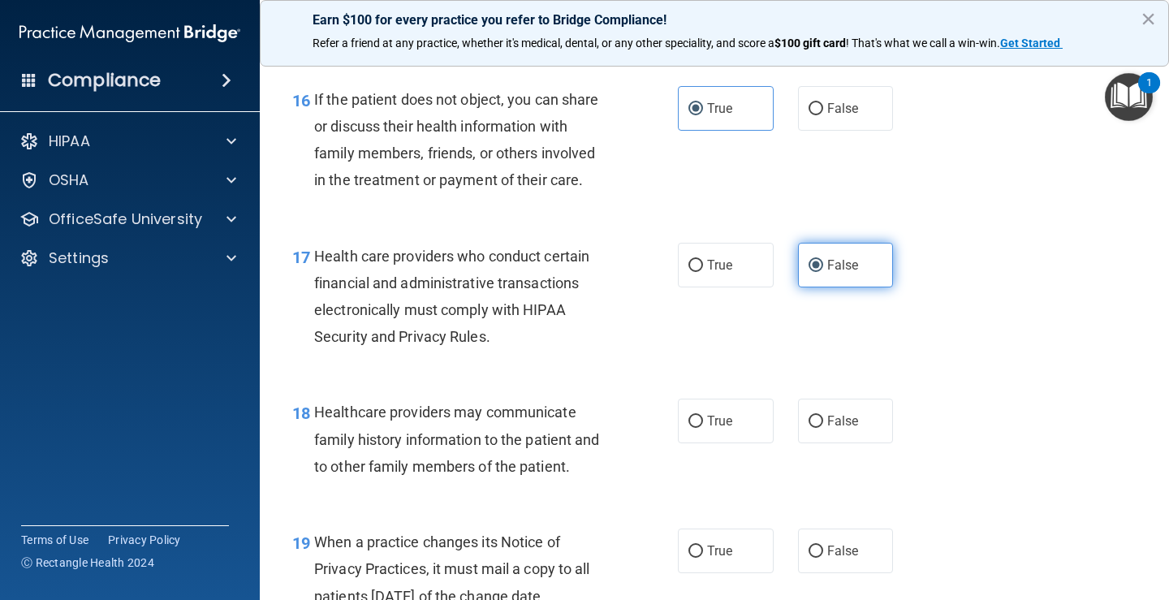
scroll to position [2435, 0]
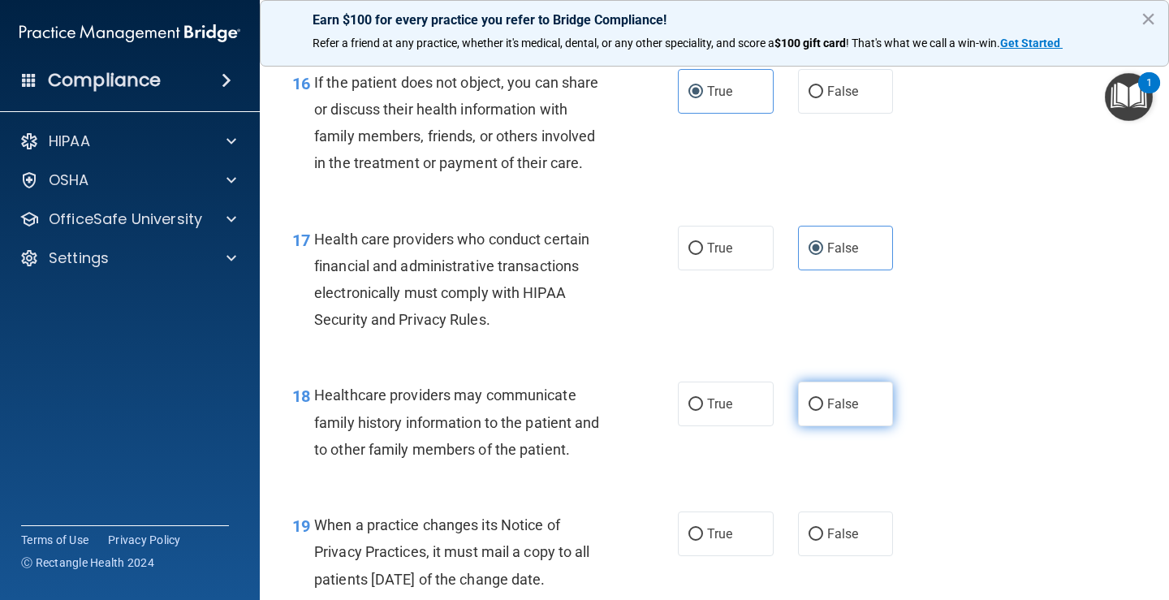
click at [828, 412] on span "False" at bounding box center [843, 403] width 32 height 15
click at [823, 411] on input "False" at bounding box center [816, 405] width 15 height 12
radio input "true"
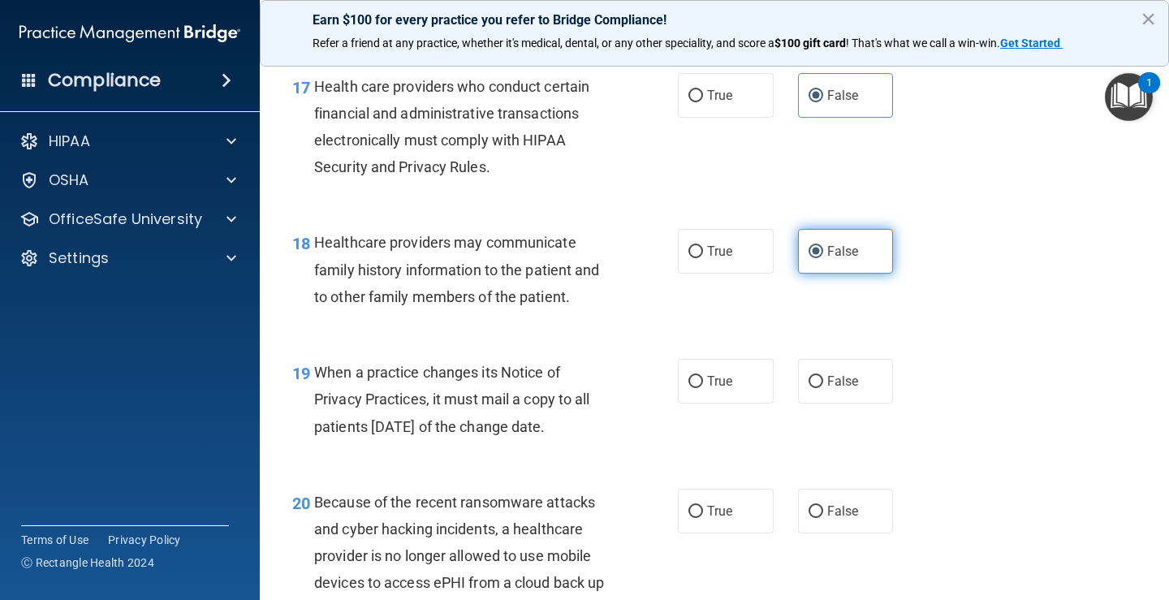
scroll to position [2598, 0]
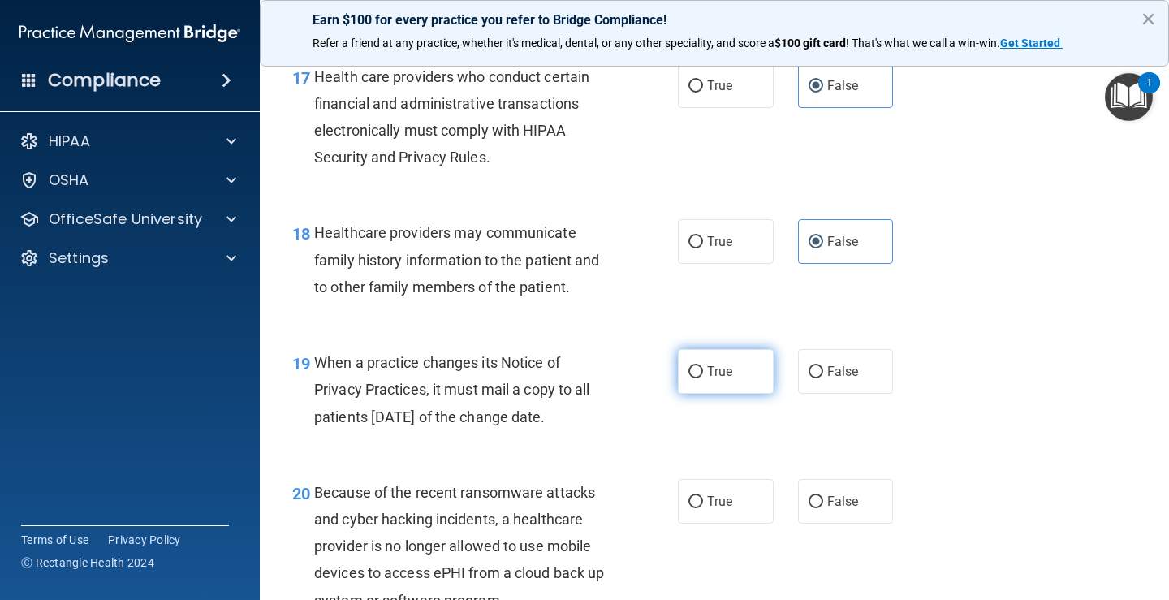
click at [714, 379] on span "True" at bounding box center [719, 371] width 25 height 15
click at [703, 378] on input "True" at bounding box center [695, 372] width 15 height 12
radio input "true"
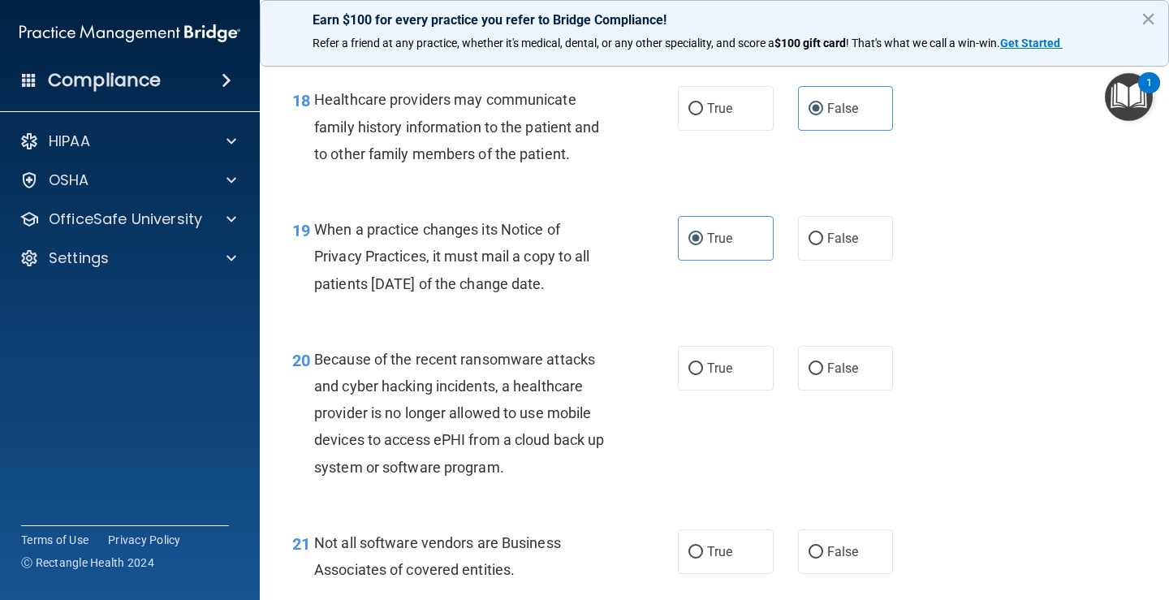
scroll to position [2760, 0]
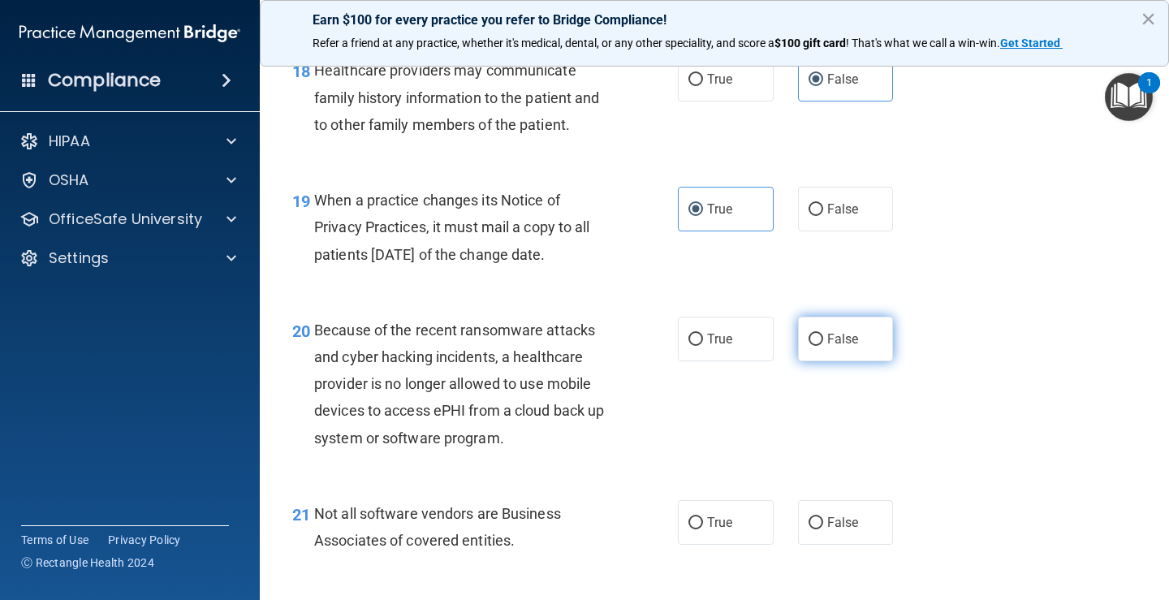
click at [827, 347] on span "False" at bounding box center [843, 338] width 32 height 15
click at [823, 346] on input "False" at bounding box center [816, 340] width 15 height 12
radio input "true"
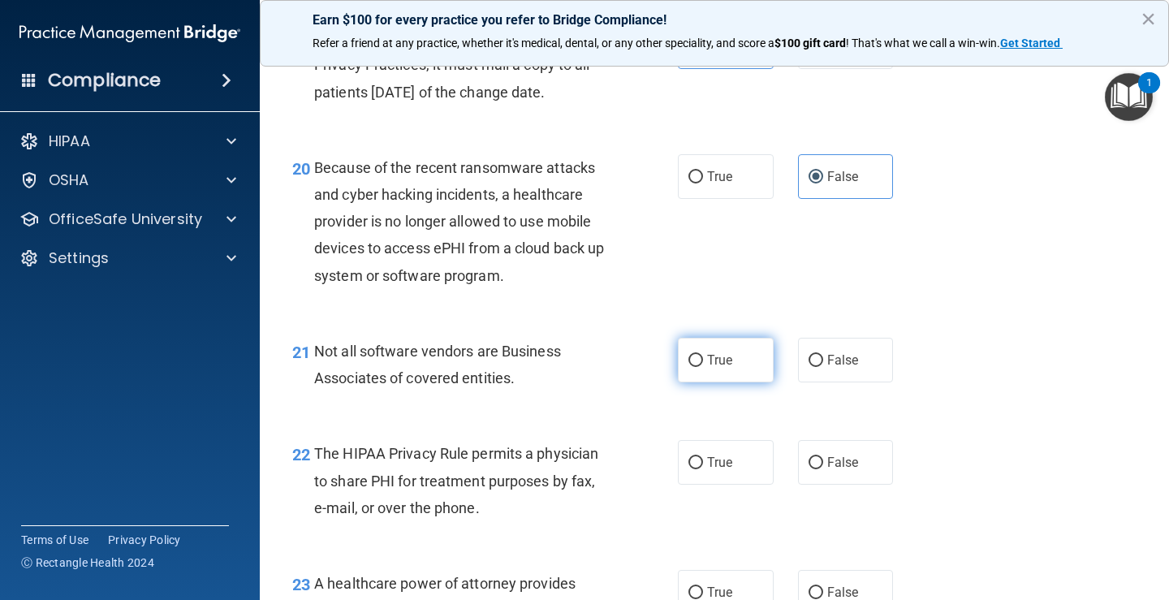
click at [722, 368] on span "True" at bounding box center [719, 359] width 25 height 15
click at [703, 367] on input "True" at bounding box center [695, 361] width 15 height 12
radio input "true"
click at [843, 470] on span "False" at bounding box center [843, 462] width 32 height 15
click at [823, 469] on input "False" at bounding box center [816, 463] width 15 height 12
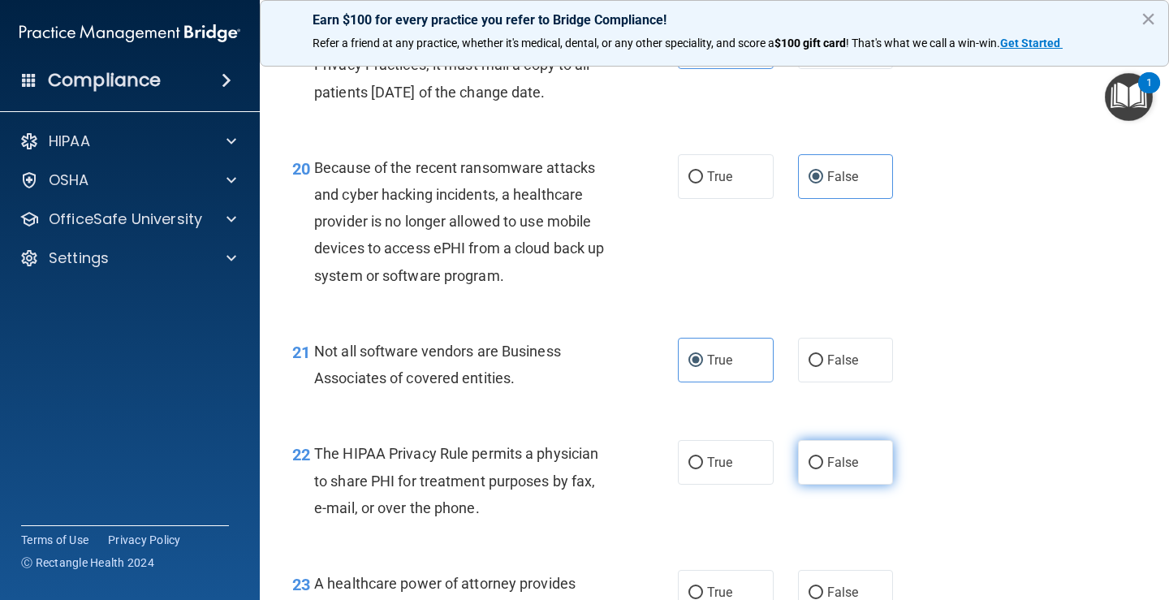
radio input "true"
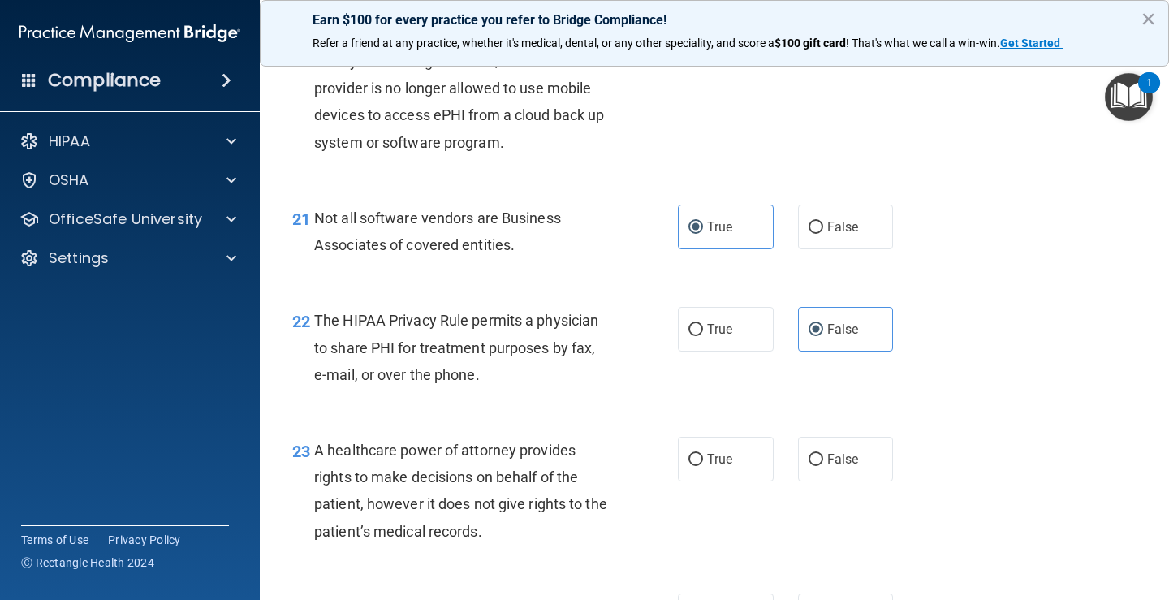
scroll to position [3085, 0]
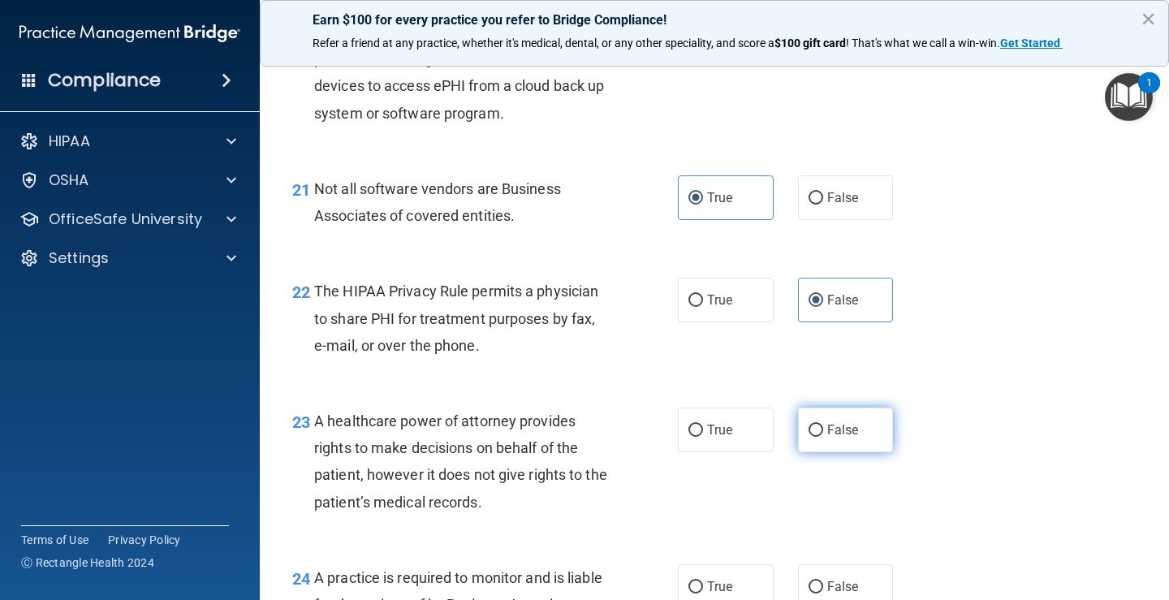
click at [826, 452] on label "False" at bounding box center [846, 430] width 96 height 45
click at [823, 437] on input "False" at bounding box center [816, 431] width 15 height 12
radio input "true"
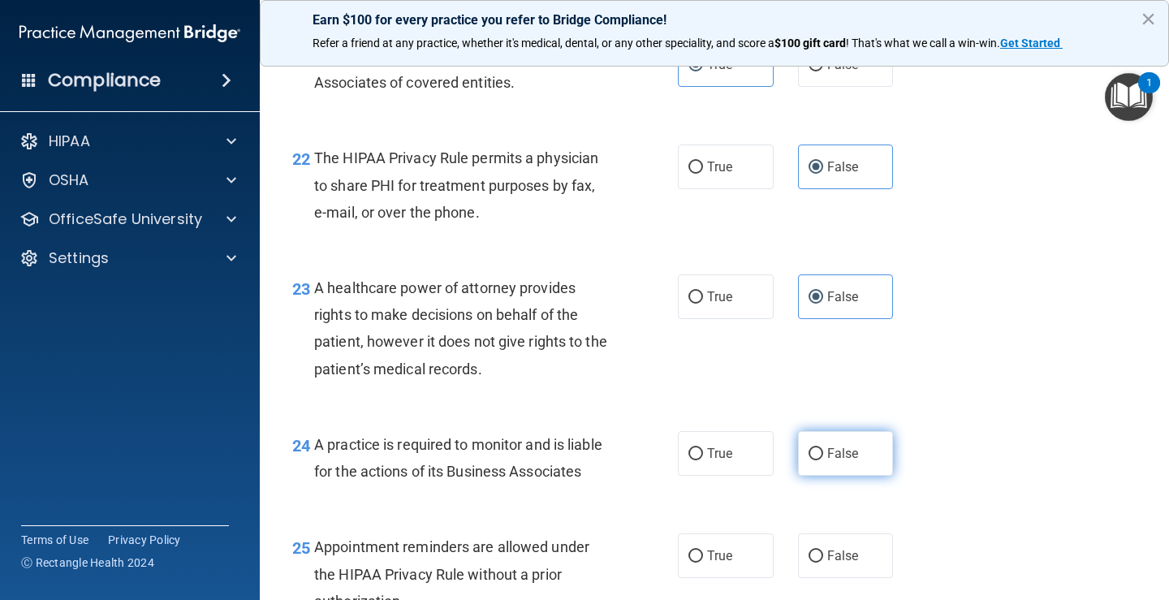
scroll to position [3247, 0]
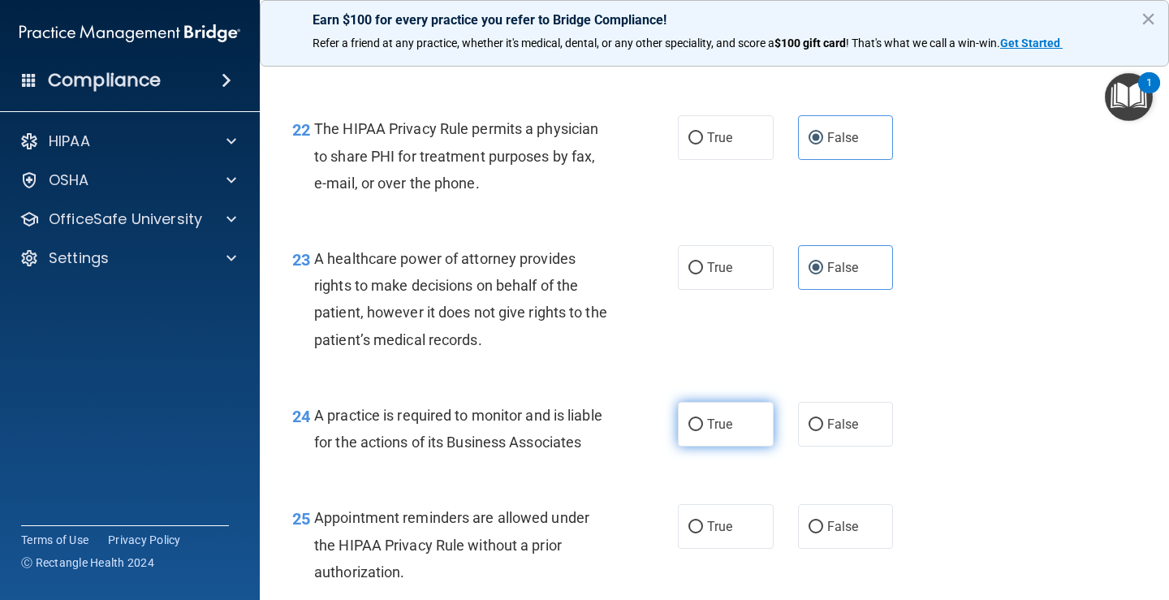
click at [724, 432] on span "True" at bounding box center [719, 423] width 25 height 15
click at [703, 431] on input "True" at bounding box center [695, 425] width 15 height 12
radio input "true"
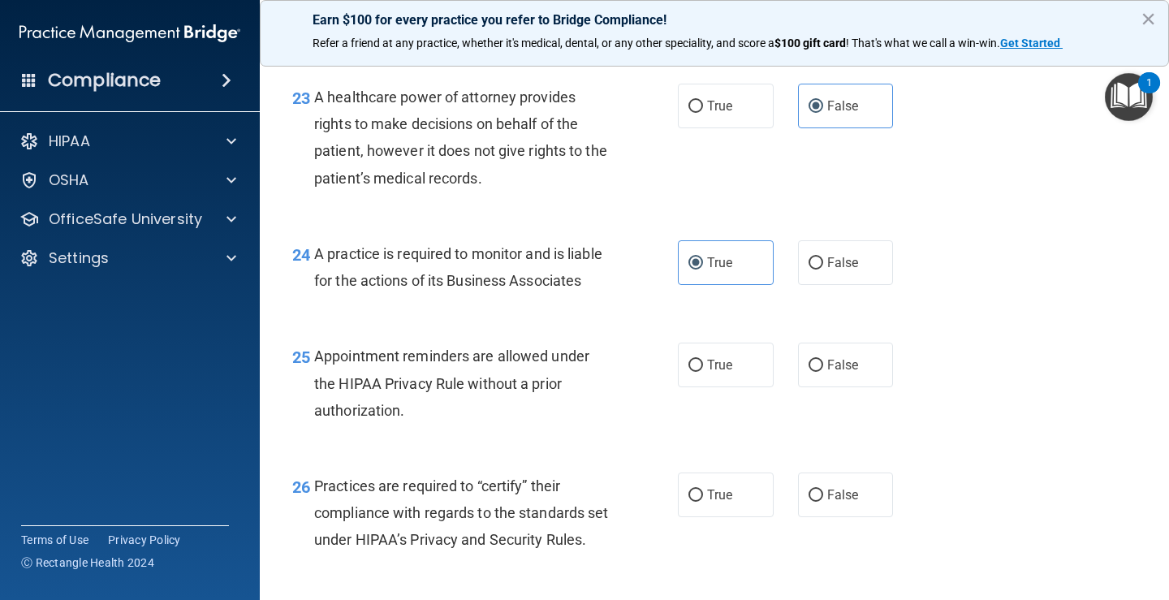
scroll to position [3409, 0]
click at [726, 372] on span "True" at bounding box center [719, 363] width 25 height 15
click at [703, 371] on input "True" at bounding box center [695, 365] width 15 height 12
radio input "true"
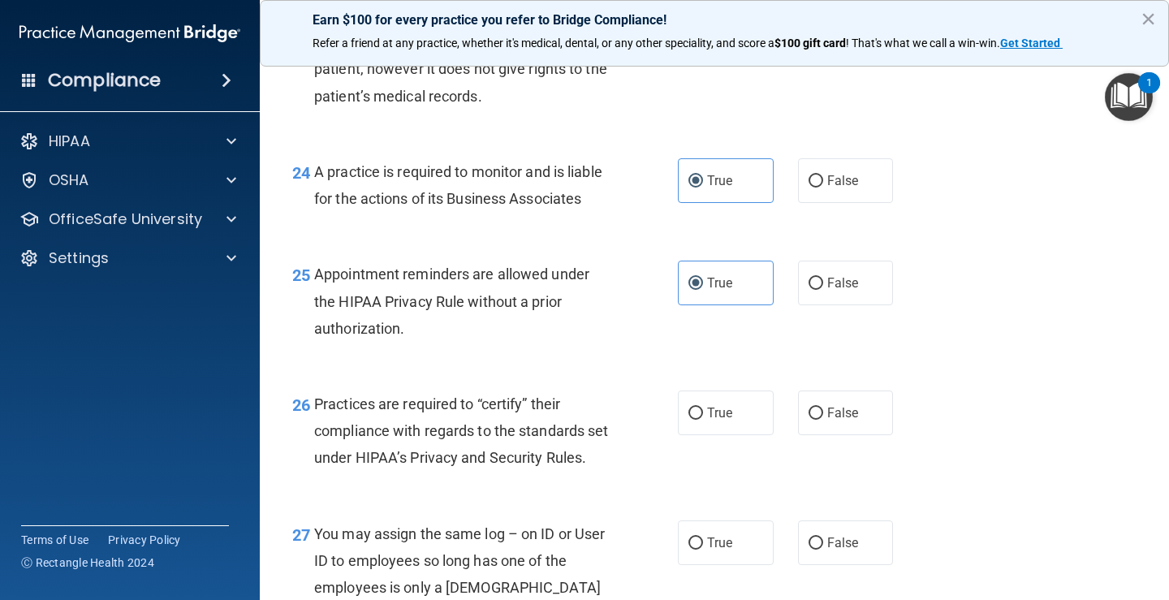
scroll to position [3572, 0]
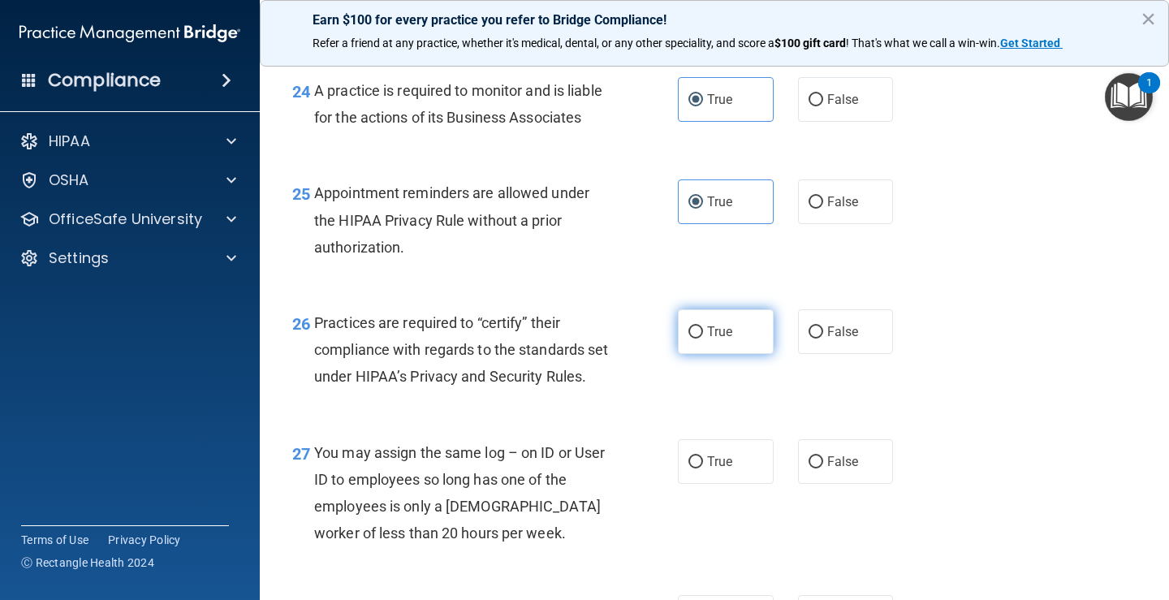
click at [728, 354] on label "True" at bounding box center [726, 331] width 96 height 45
click at [703, 339] on input "True" at bounding box center [695, 332] width 15 height 12
radio input "true"
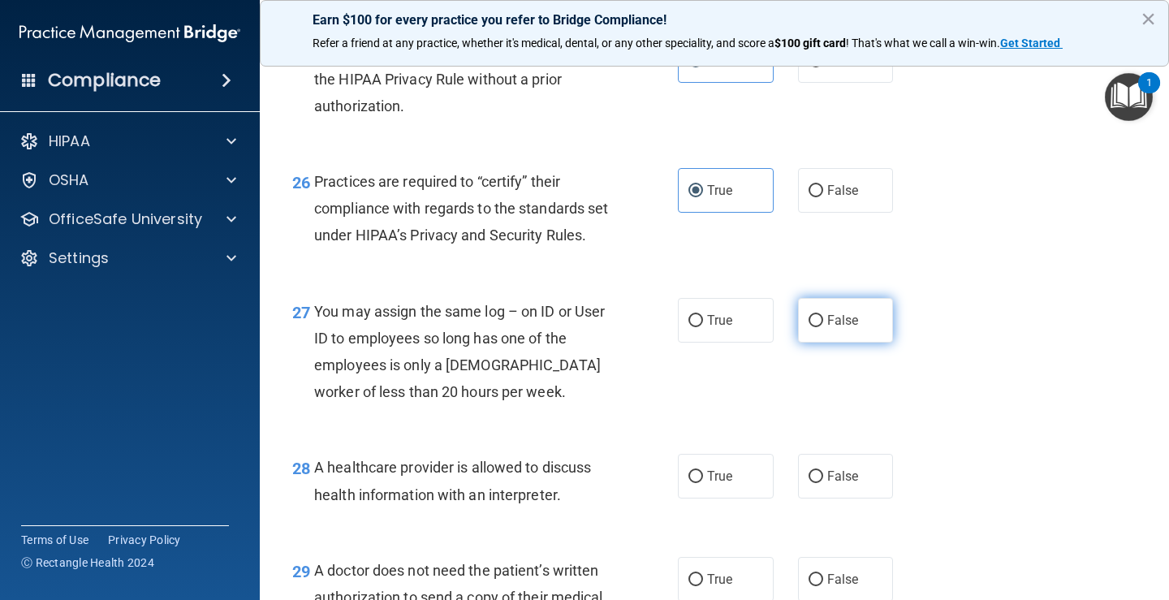
scroll to position [3734, 0]
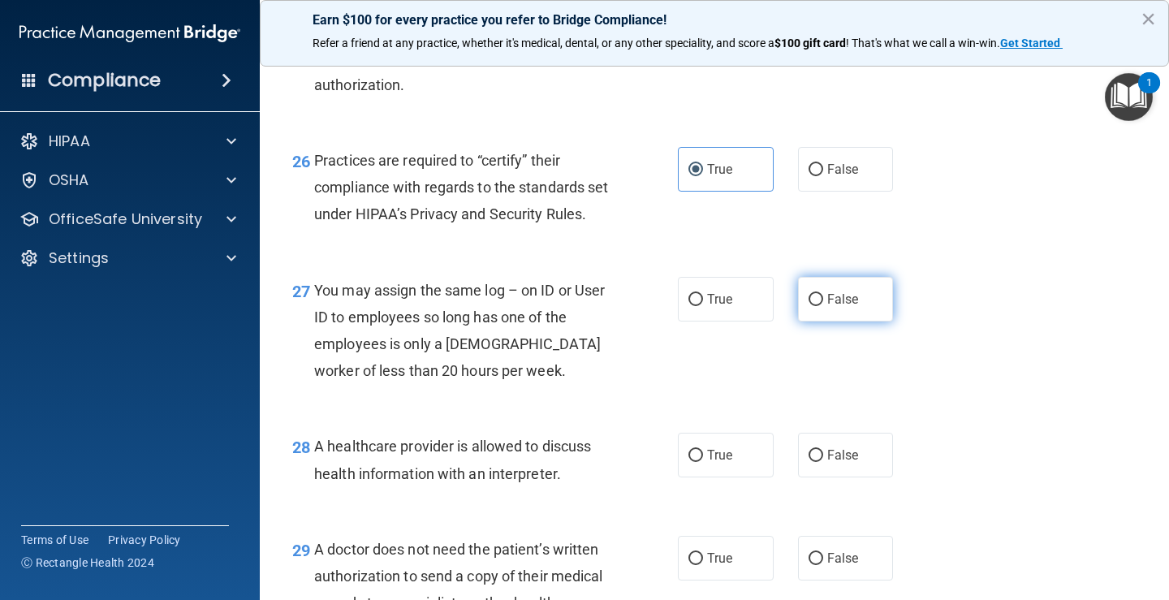
click at [827, 307] on span "False" at bounding box center [843, 298] width 32 height 15
click at [823, 306] on input "False" at bounding box center [816, 300] width 15 height 12
radio input "true"
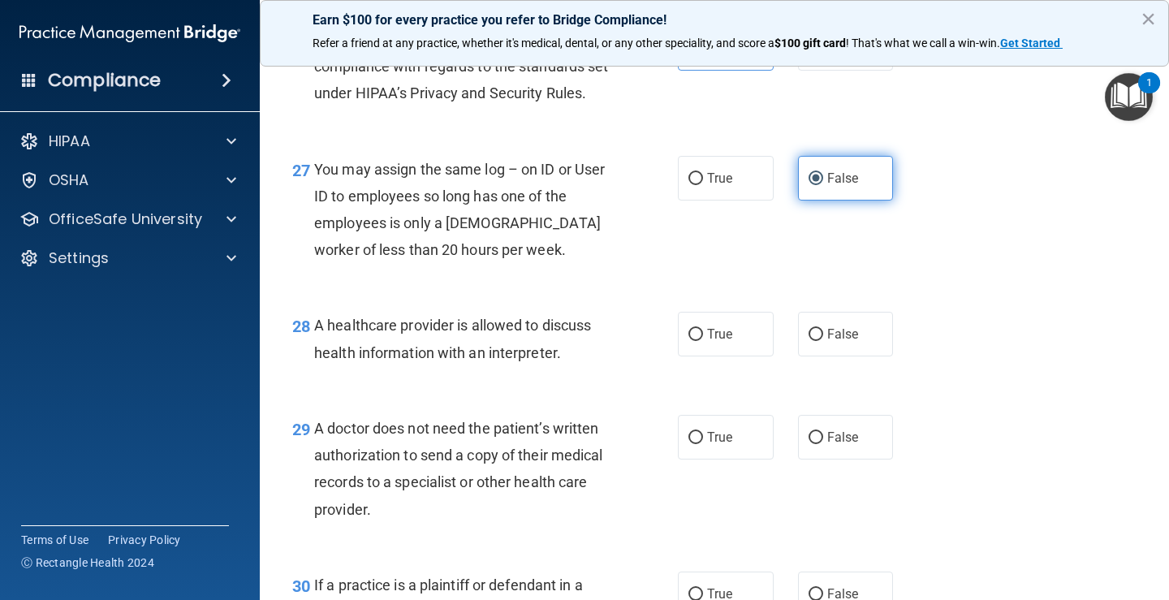
scroll to position [3897, 0]
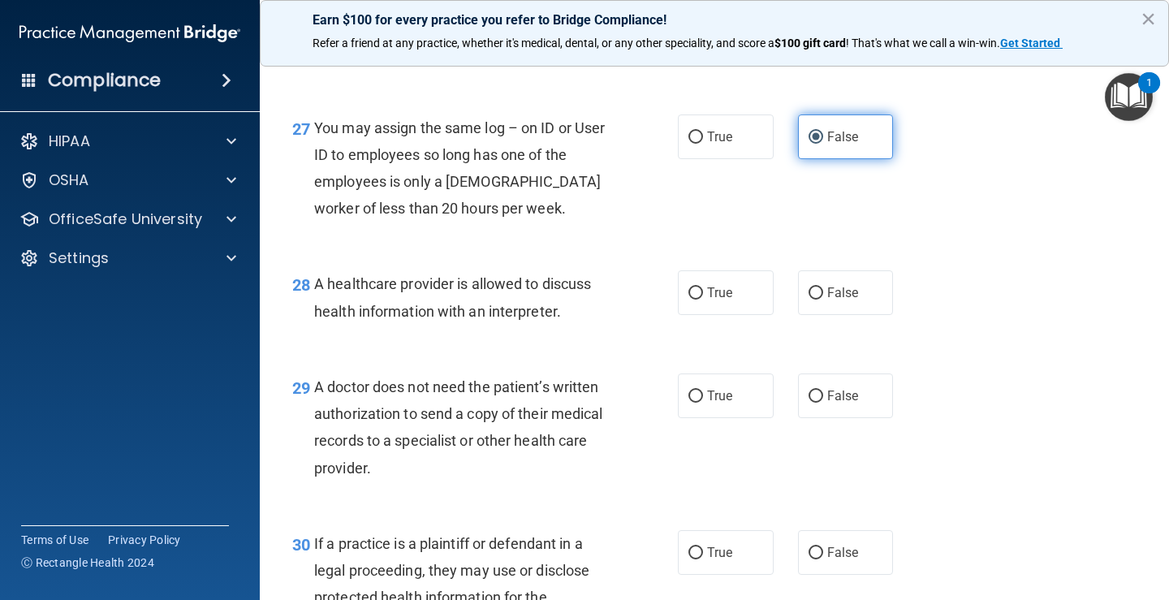
click at [826, 315] on label "False" at bounding box center [846, 292] width 96 height 45
click at [823, 300] on input "False" at bounding box center [816, 293] width 15 height 12
radio input "true"
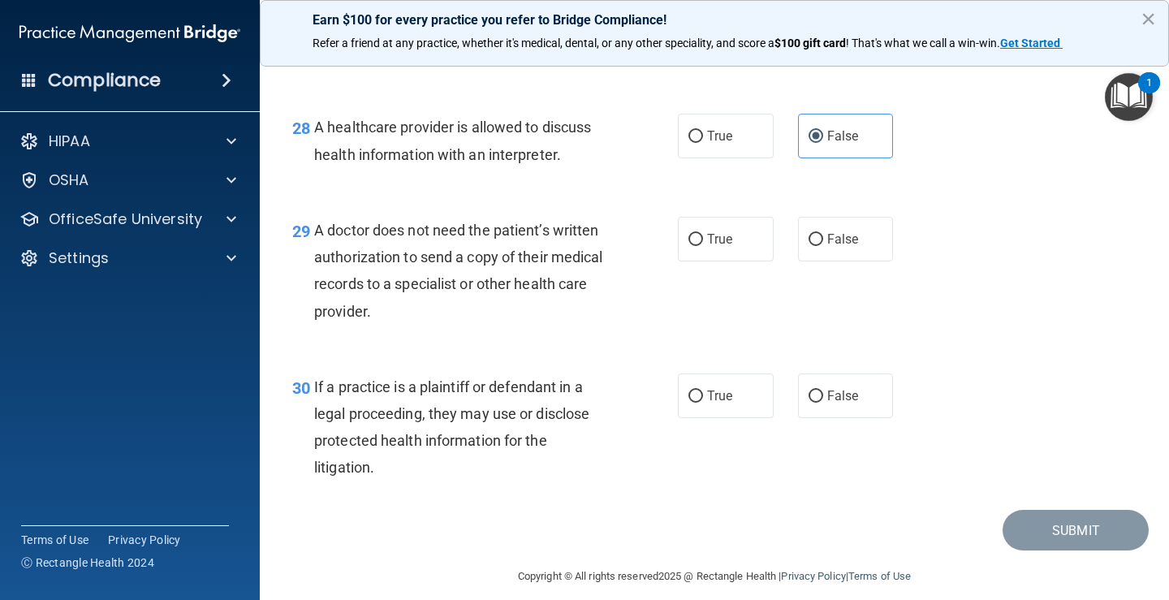
scroll to position [4059, 0]
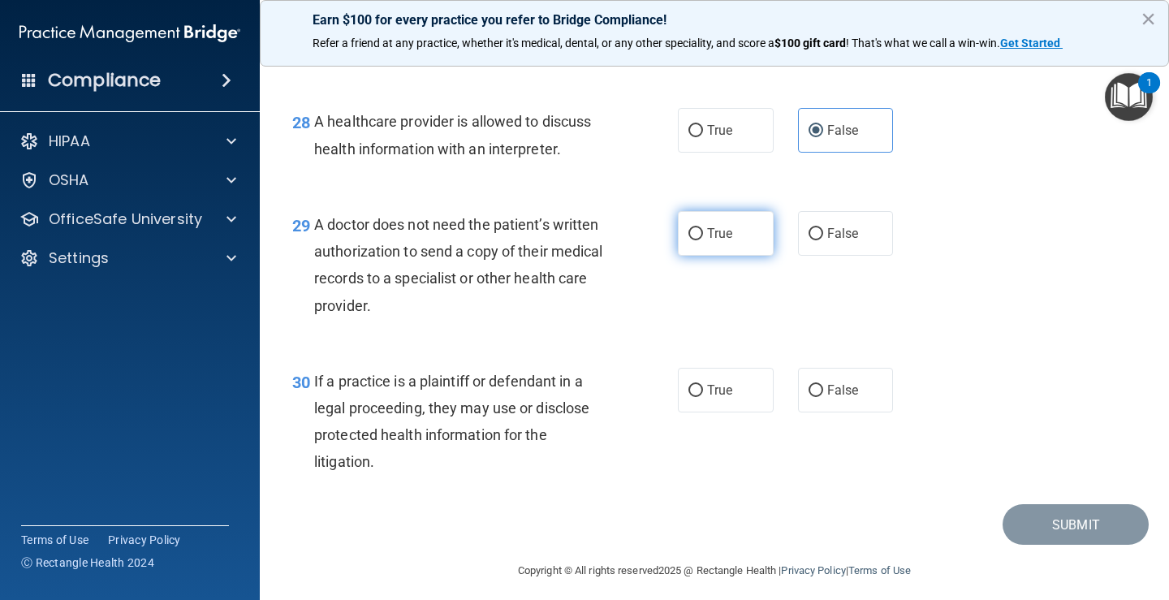
click at [724, 241] on span "True" at bounding box center [719, 233] width 25 height 15
click at [703, 240] on input "True" at bounding box center [695, 234] width 15 height 12
radio input "true"
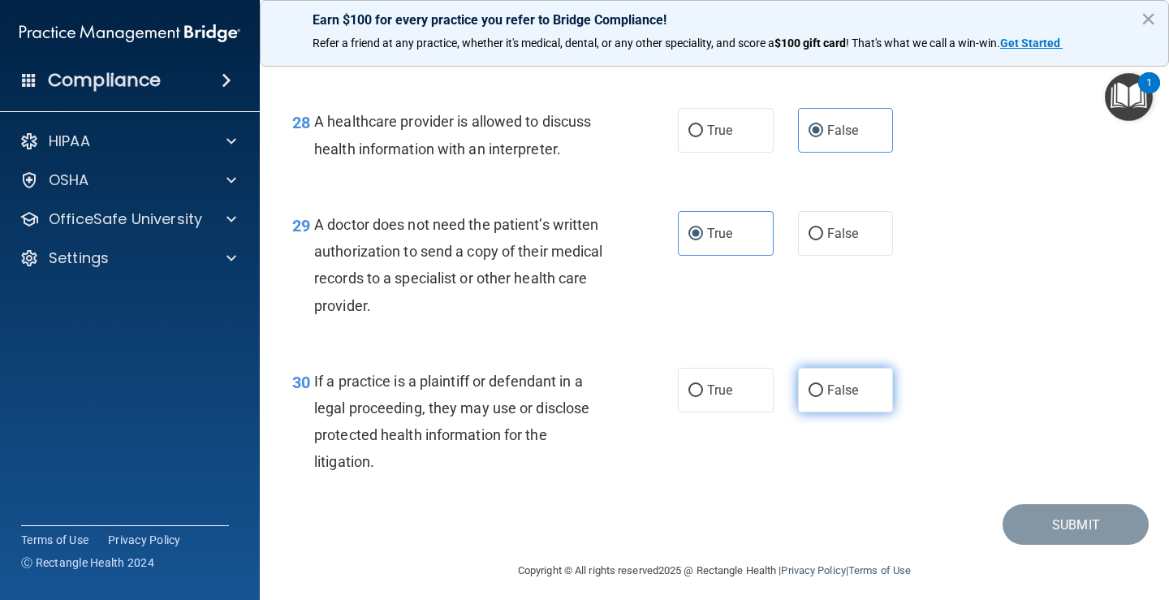
click at [835, 398] on span "False" at bounding box center [843, 389] width 32 height 15
click at [823, 397] on input "False" at bounding box center [816, 391] width 15 height 12
radio input "true"
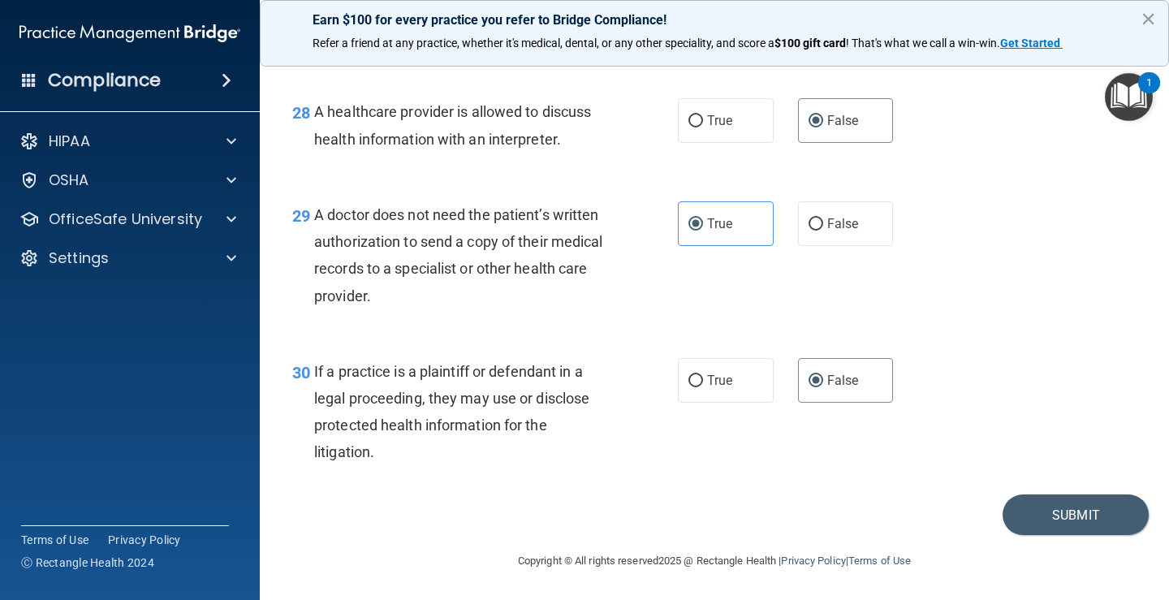
scroll to position [4150, 0]
click at [1029, 524] on button "Submit" at bounding box center [1076, 514] width 146 height 41
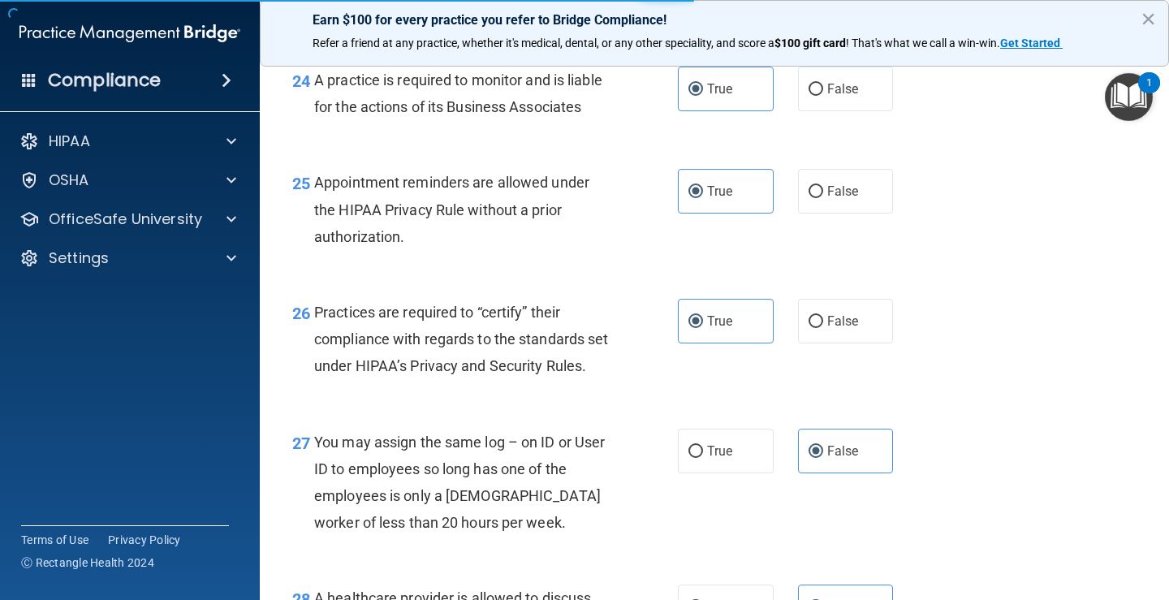
scroll to position [3582, 0]
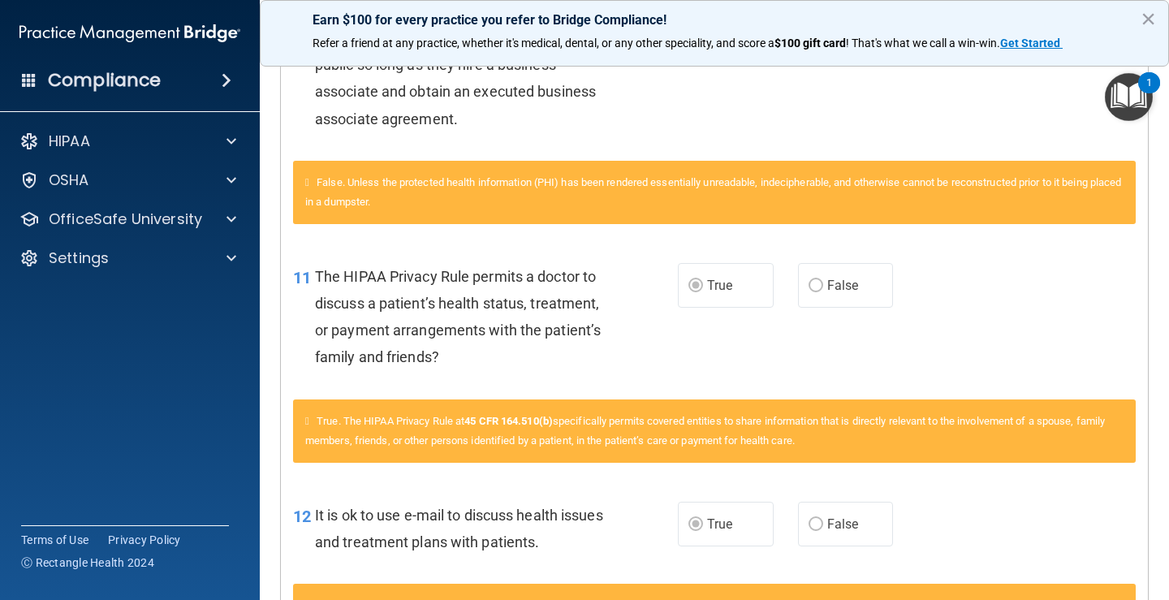
scroll to position [487, 0]
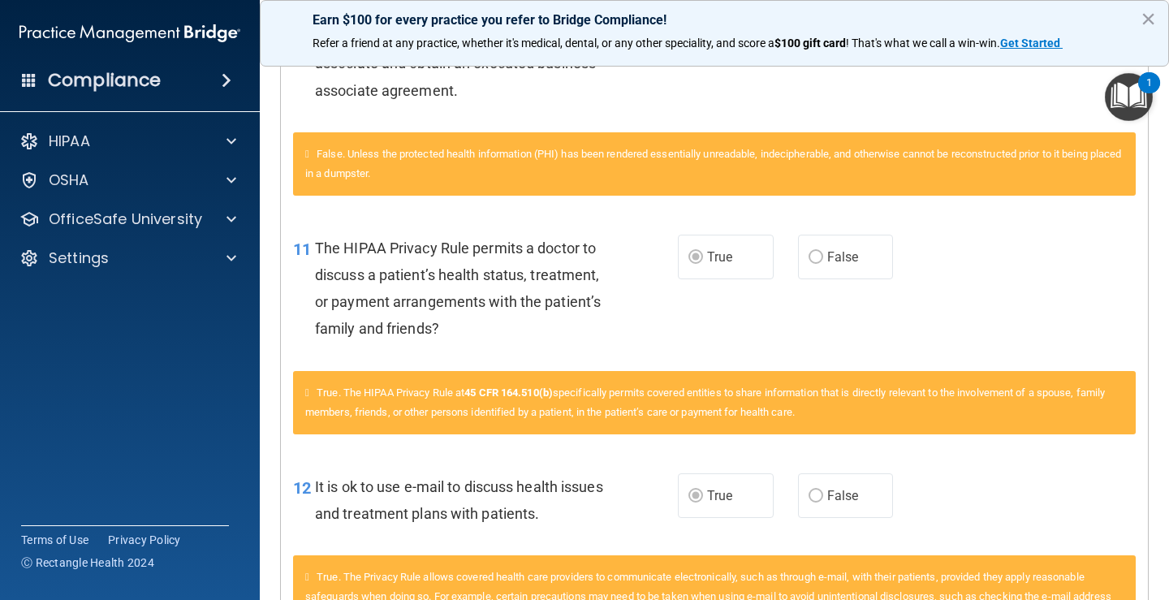
click at [827, 262] on span "False" at bounding box center [843, 256] width 32 height 15
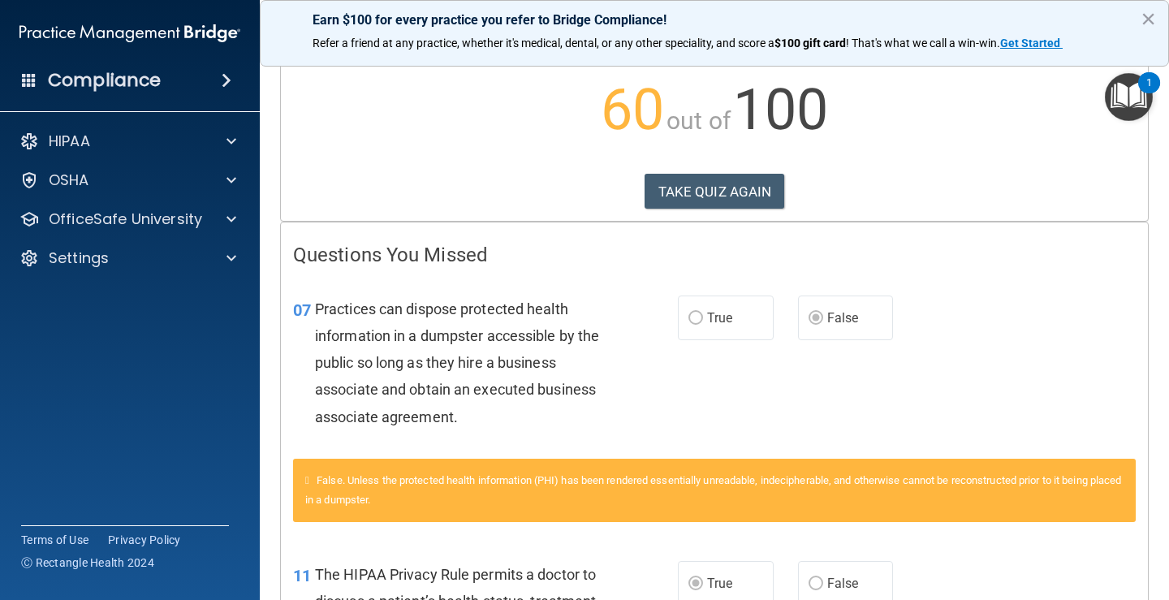
scroll to position [81, 0]
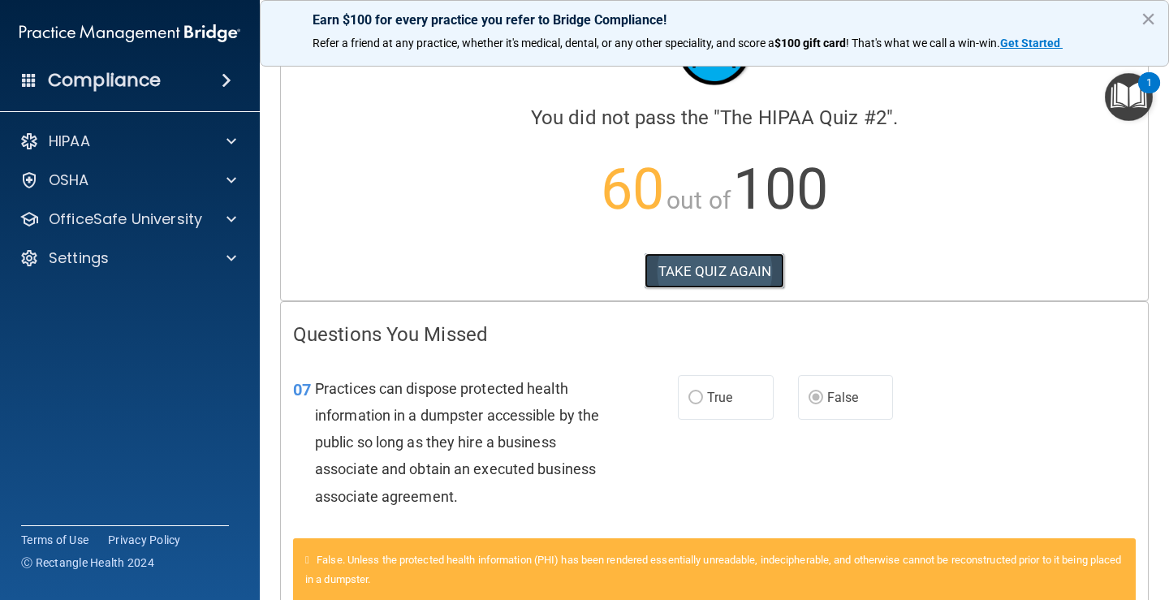
click at [713, 255] on button "TAKE QUIZ AGAIN" at bounding box center [715, 271] width 140 height 36
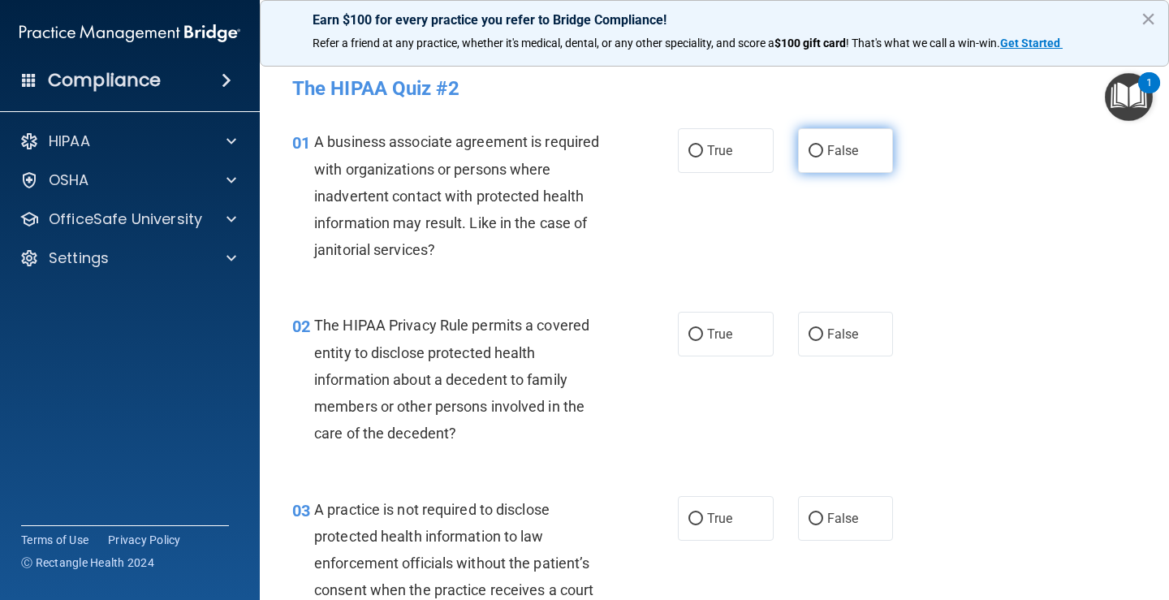
click at [813, 155] on input "False" at bounding box center [816, 151] width 15 height 12
radio input "true"
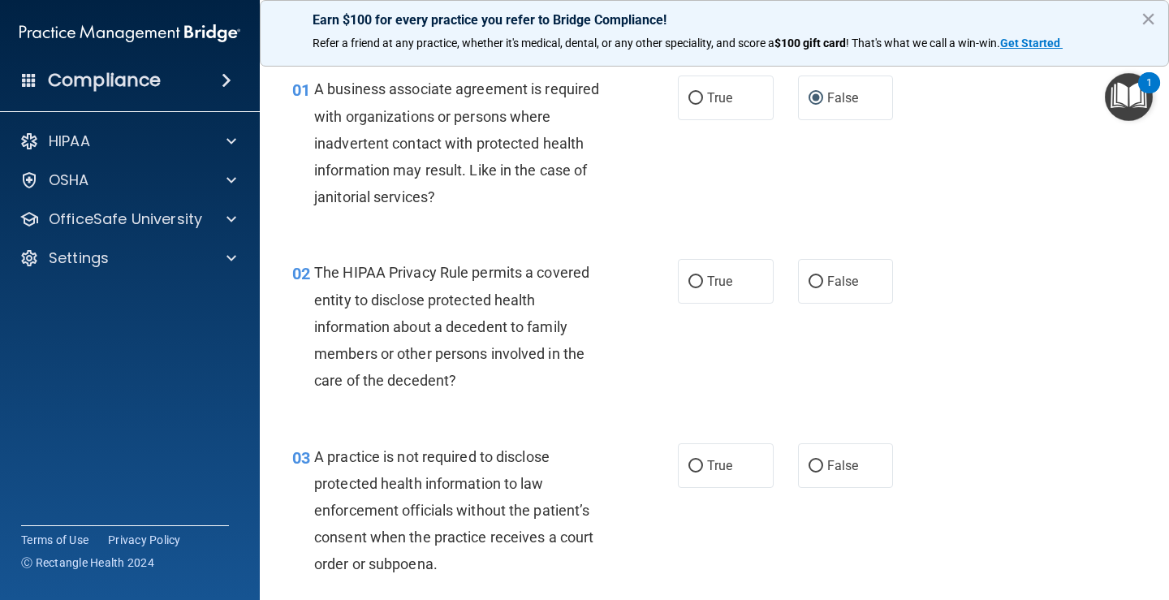
scroll to position [81, 0]
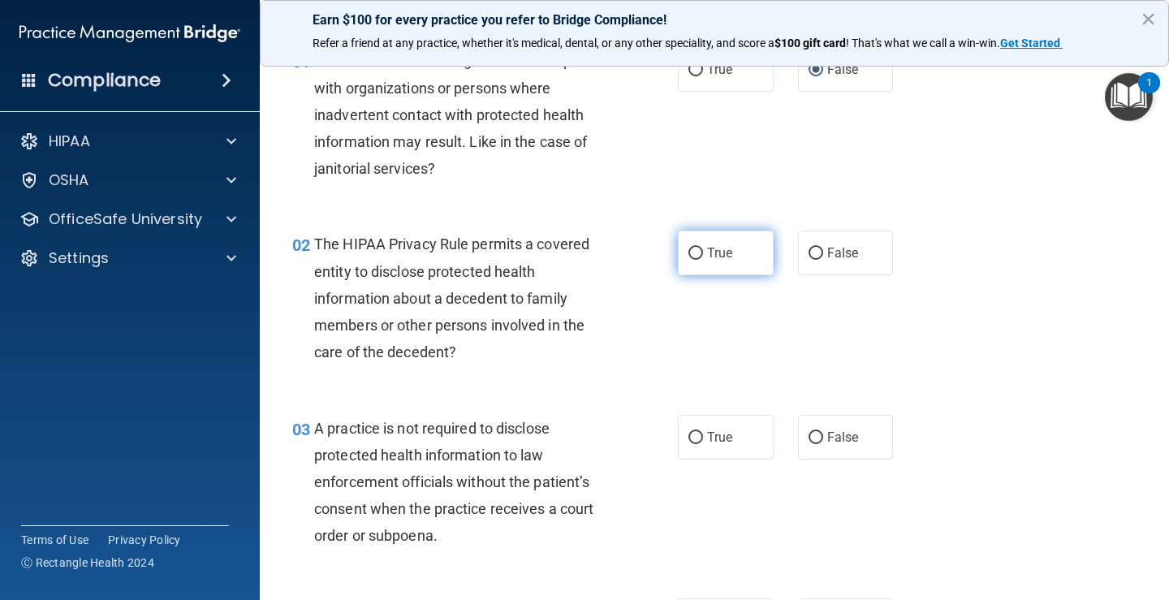
click at [714, 261] on label "True" at bounding box center [726, 253] width 96 height 45
click at [703, 260] on input "True" at bounding box center [695, 254] width 15 height 12
radio input "true"
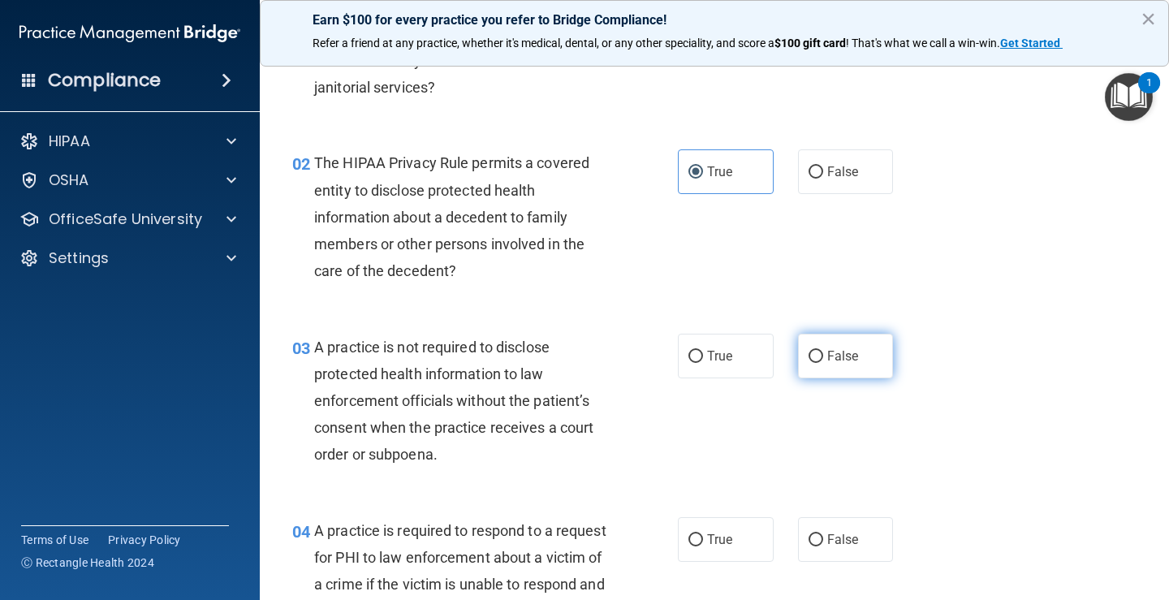
click at [846, 362] on span "False" at bounding box center [843, 355] width 32 height 15
click at [823, 362] on input "False" at bounding box center [816, 357] width 15 height 12
radio input "true"
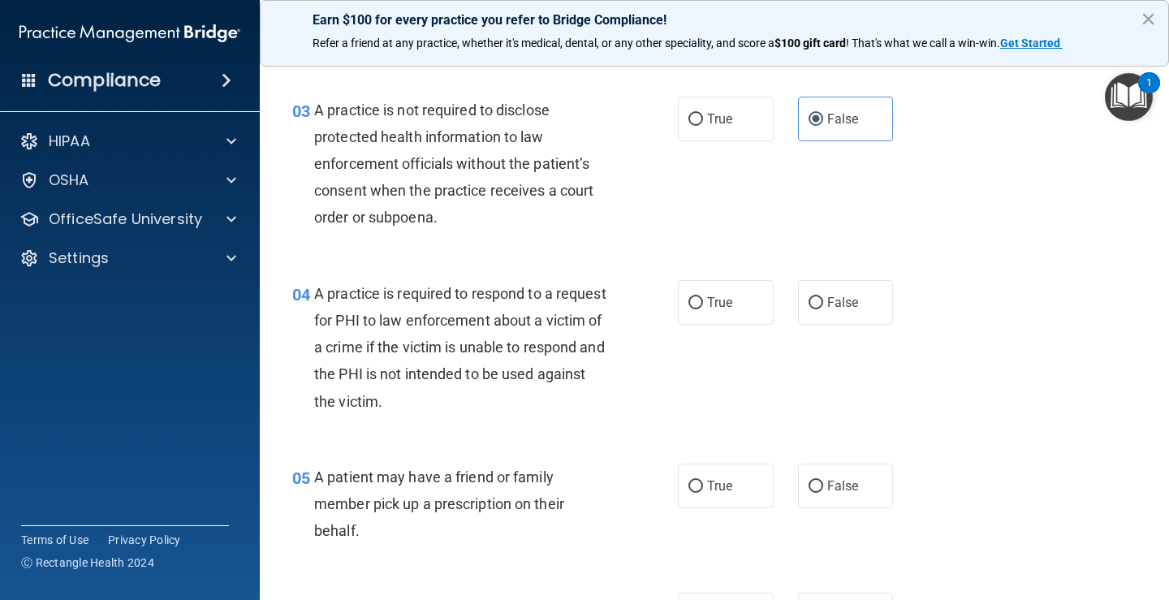
scroll to position [406, 0]
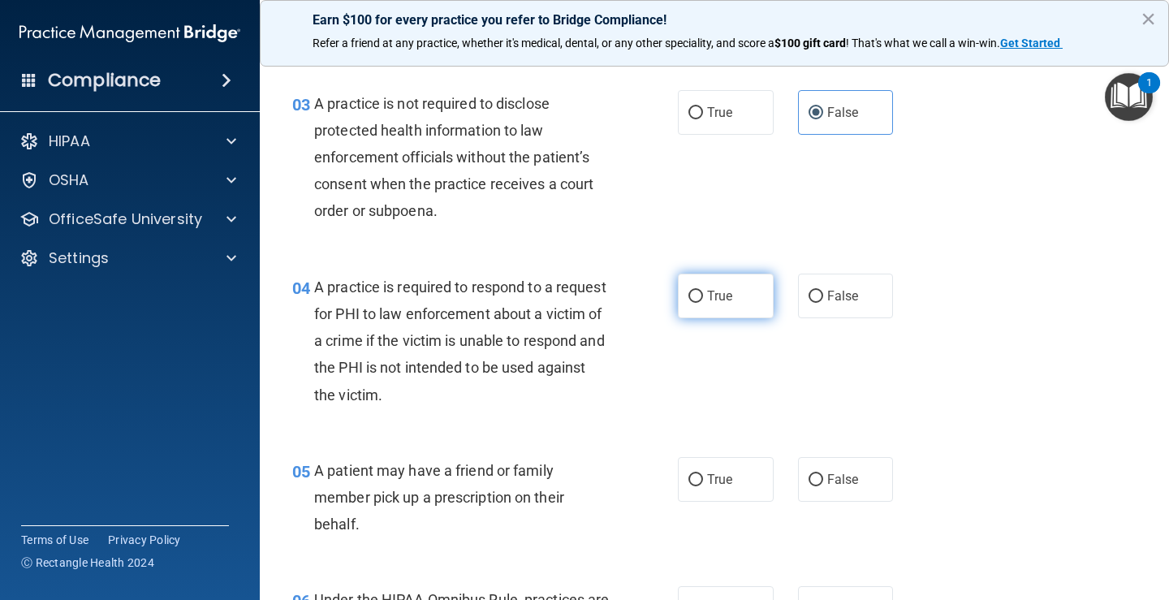
click at [702, 308] on label "True" at bounding box center [726, 296] width 96 height 45
click at [702, 303] on input "True" at bounding box center [695, 297] width 15 height 12
radio input "true"
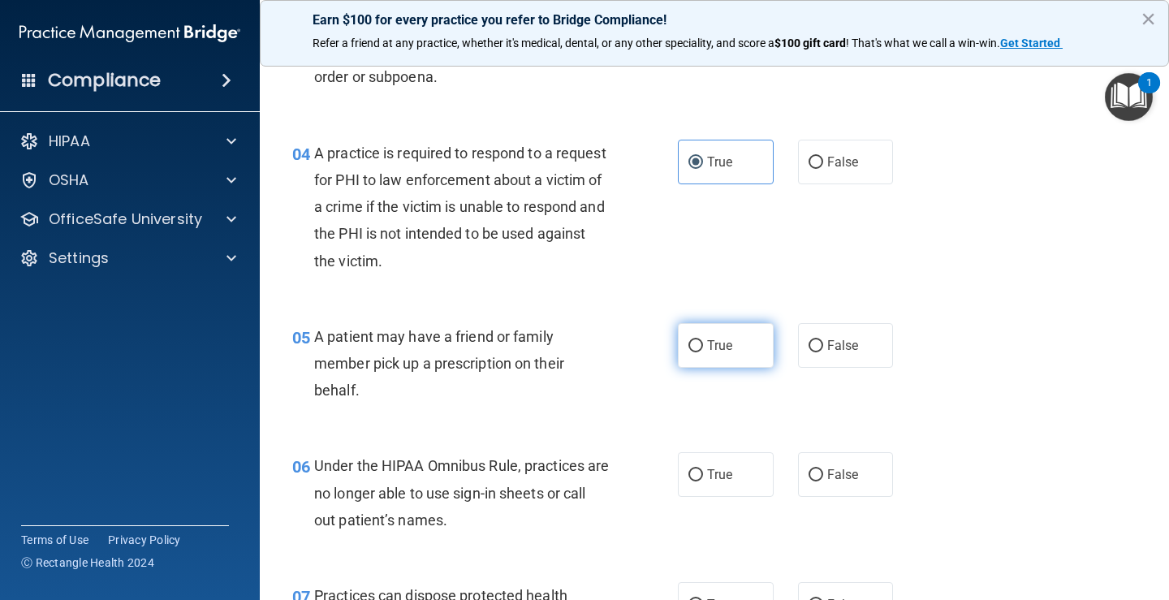
scroll to position [568, 0]
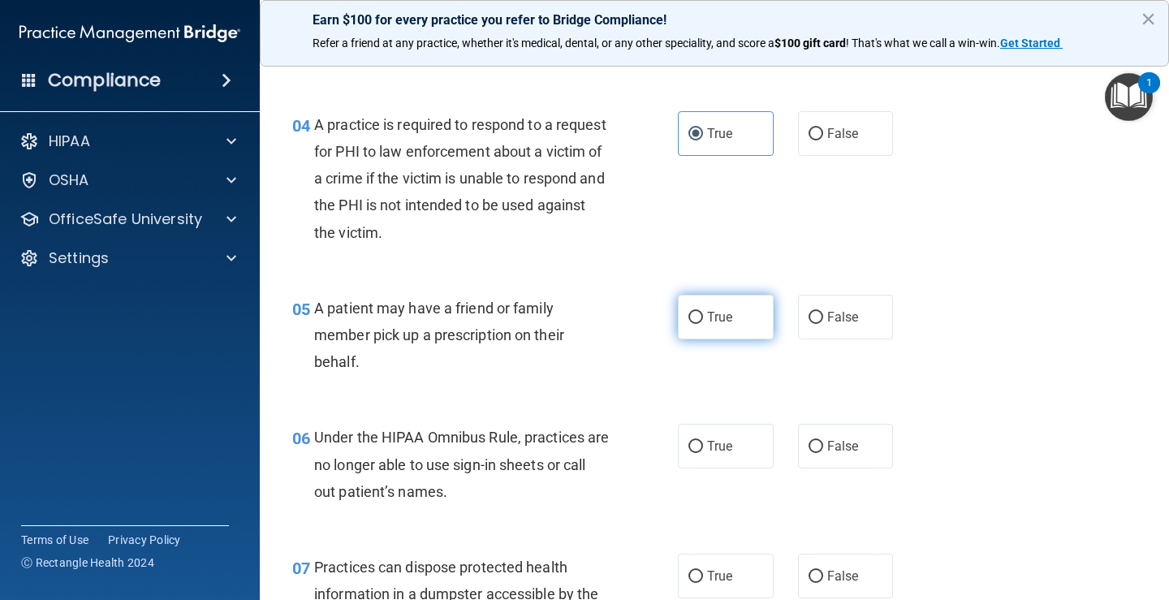
click at [697, 323] on label "True" at bounding box center [726, 317] width 96 height 45
click at [697, 323] on input "True" at bounding box center [695, 318] width 15 height 12
radio input "true"
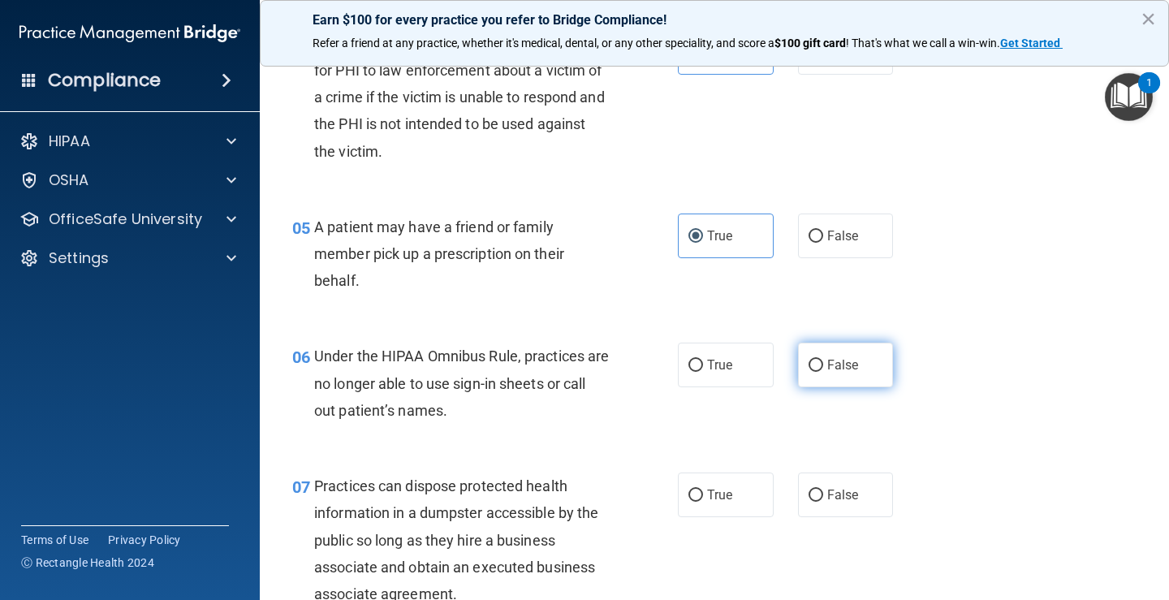
click at [809, 360] on input "False" at bounding box center [816, 366] width 15 height 12
radio input "true"
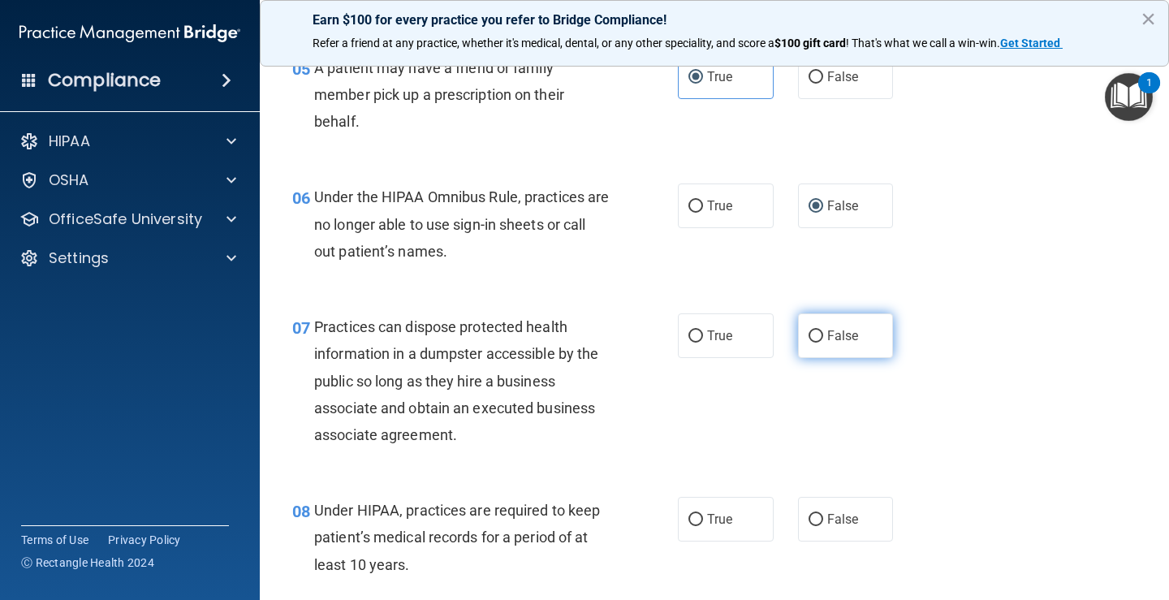
scroll to position [812, 0]
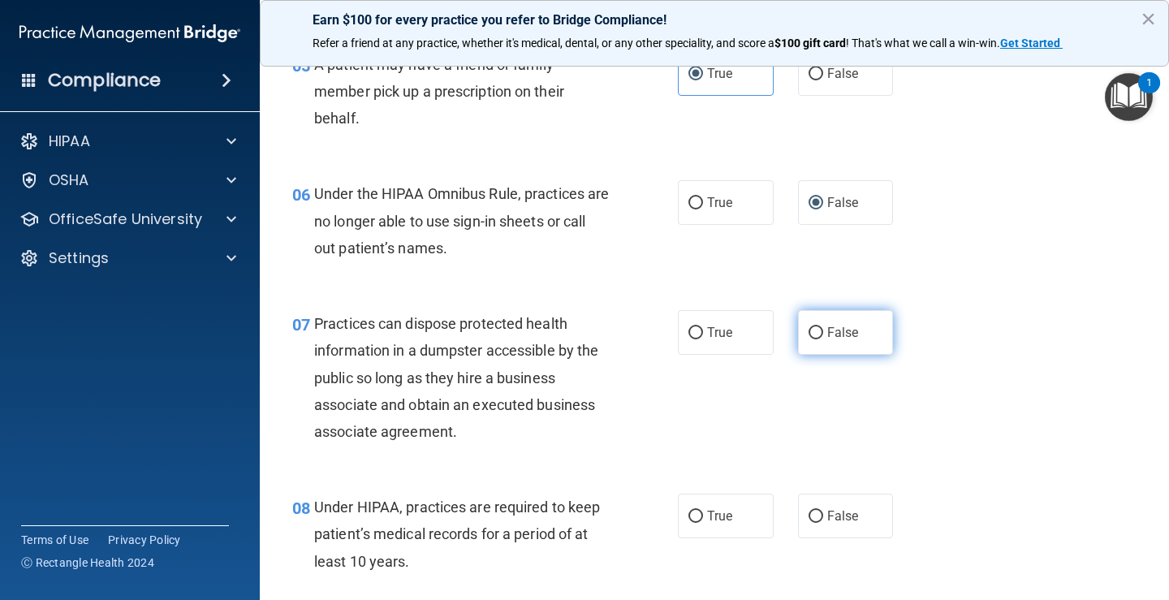
click at [832, 336] on span "False" at bounding box center [843, 332] width 32 height 15
click at [823, 336] on input "False" at bounding box center [816, 333] width 15 height 12
radio input "true"
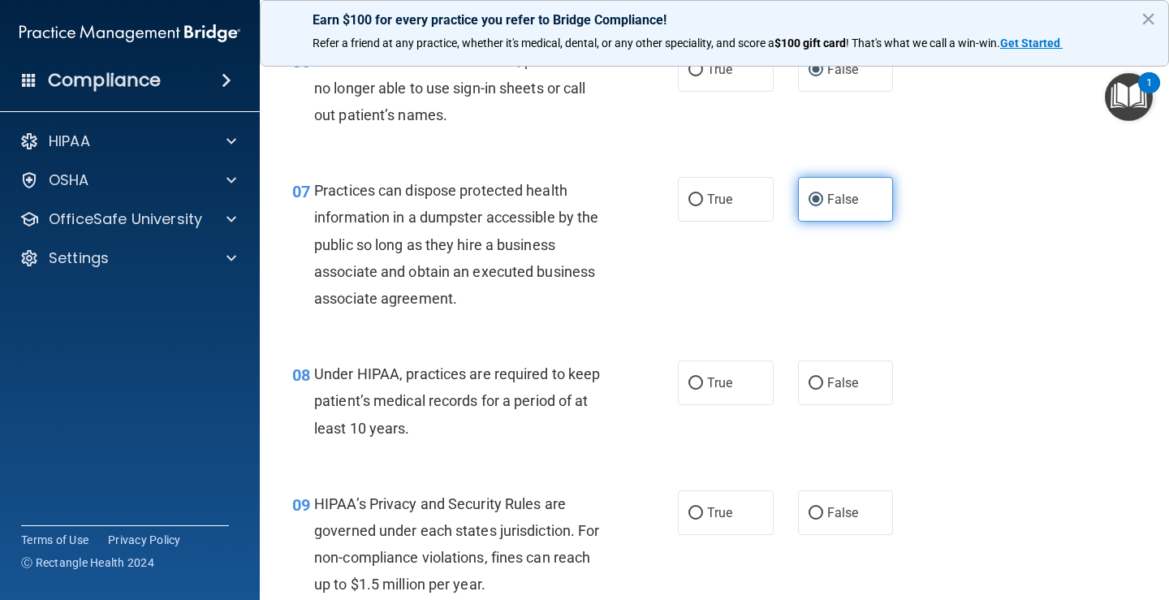
scroll to position [974, 0]
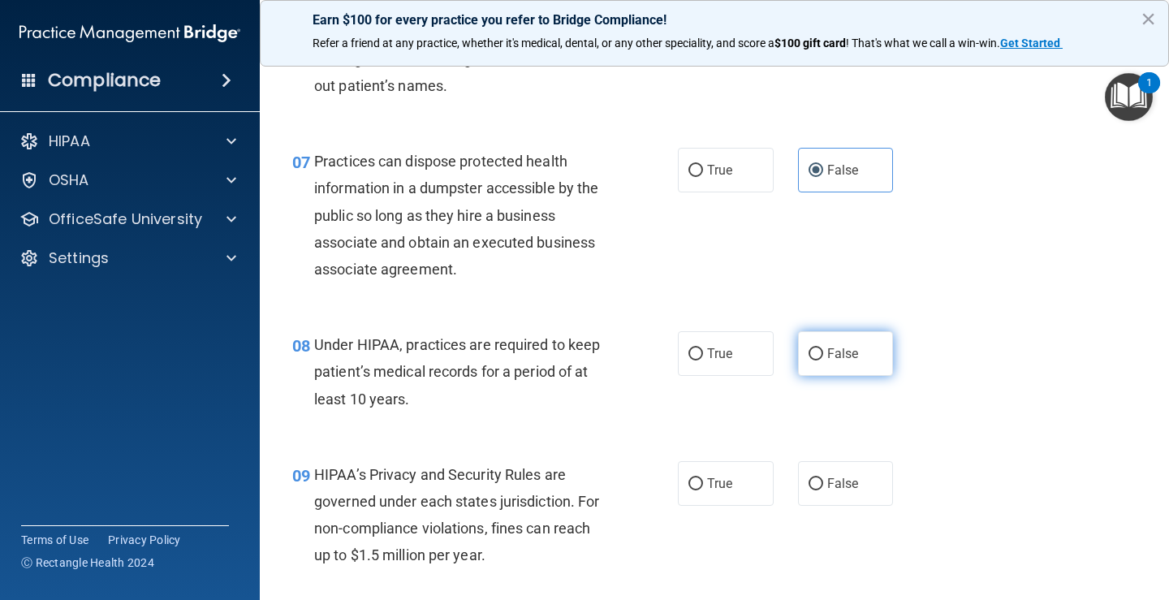
click at [834, 352] on span "False" at bounding box center [843, 353] width 32 height 15
click at [823, 352] on input "False" at bounding box center [816, 354] width 15 height 12
radio input "true"
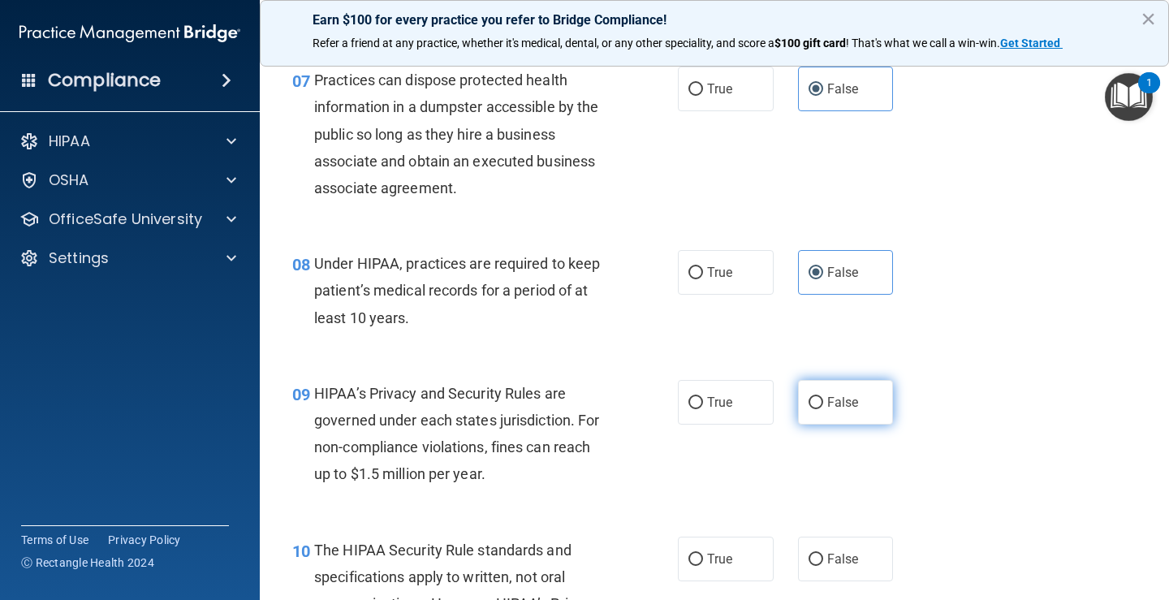
click at [824, 386] on label "False" at bounding box center [846, 402] width 96 height 45
click at [823, 397] on input "False" at bounding box center [816, 403] width 15 height 12
radio input "true"
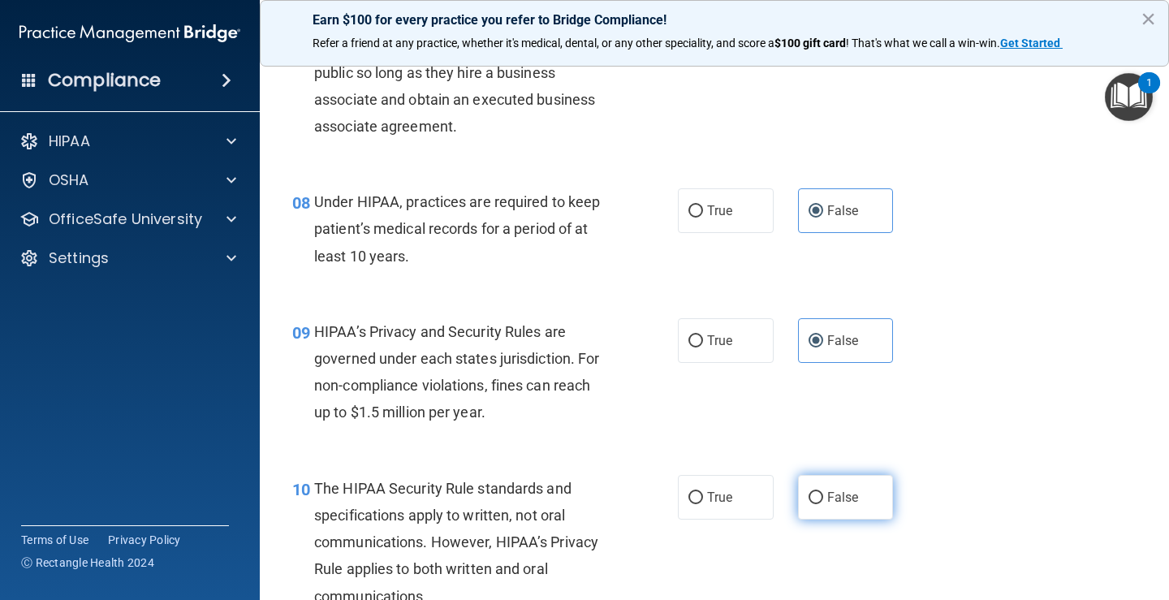
scroll to position [1218, 0]
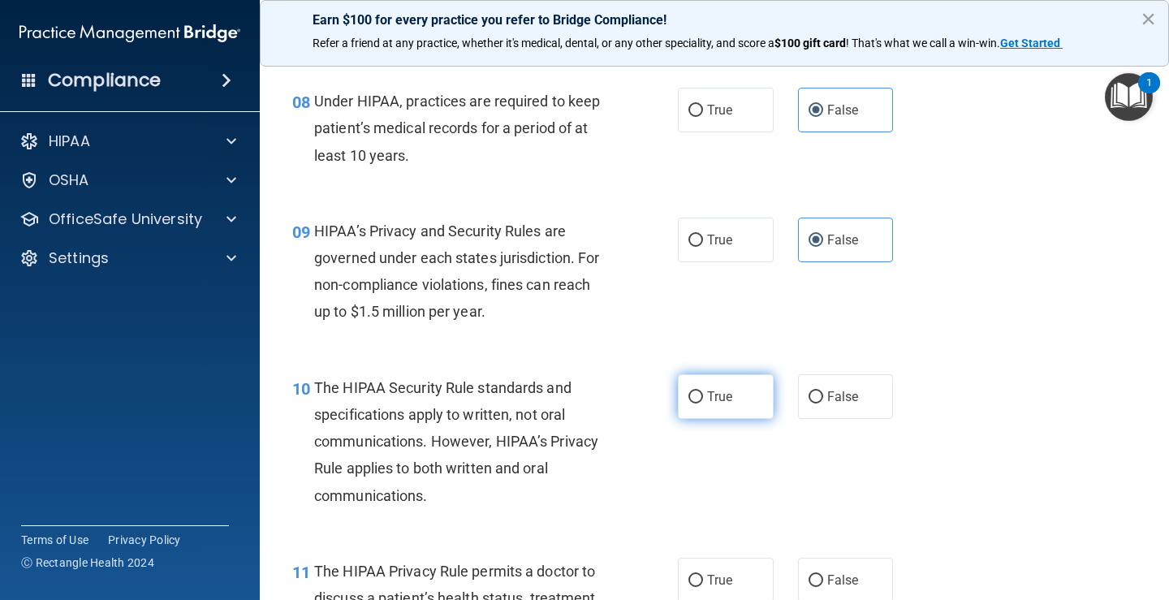
click at [718, 395] on span "True" at bounding box center [719, 396] width 25 height 15
click at [703, 395] on input "True" at bounding box center [695, 397] width 15 height 12
radio input "true"
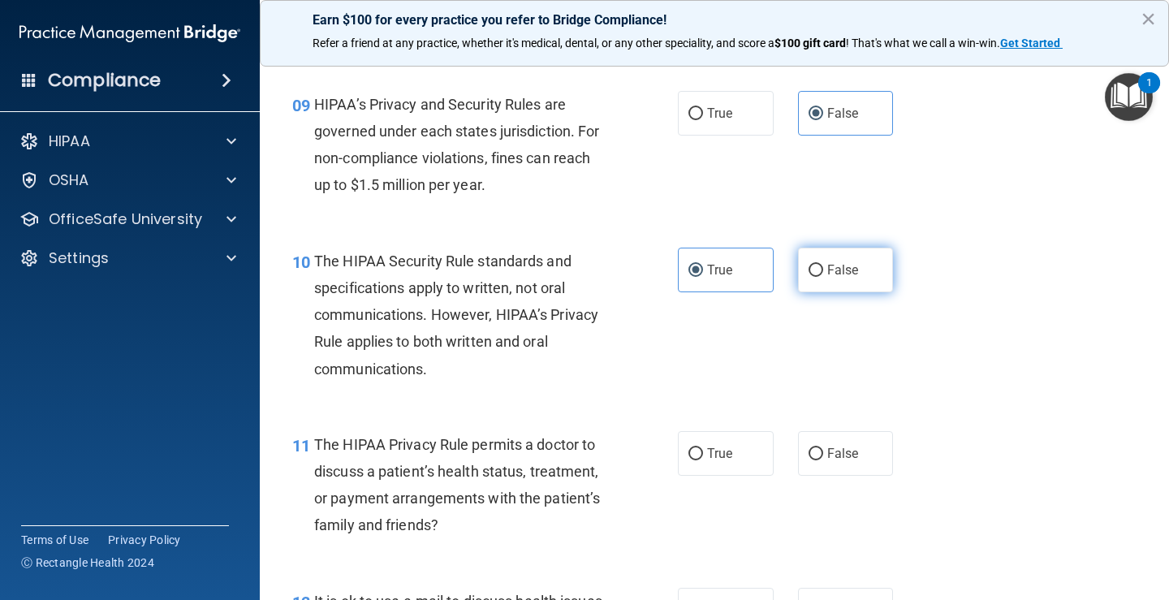
scroll to position [1380, 0]
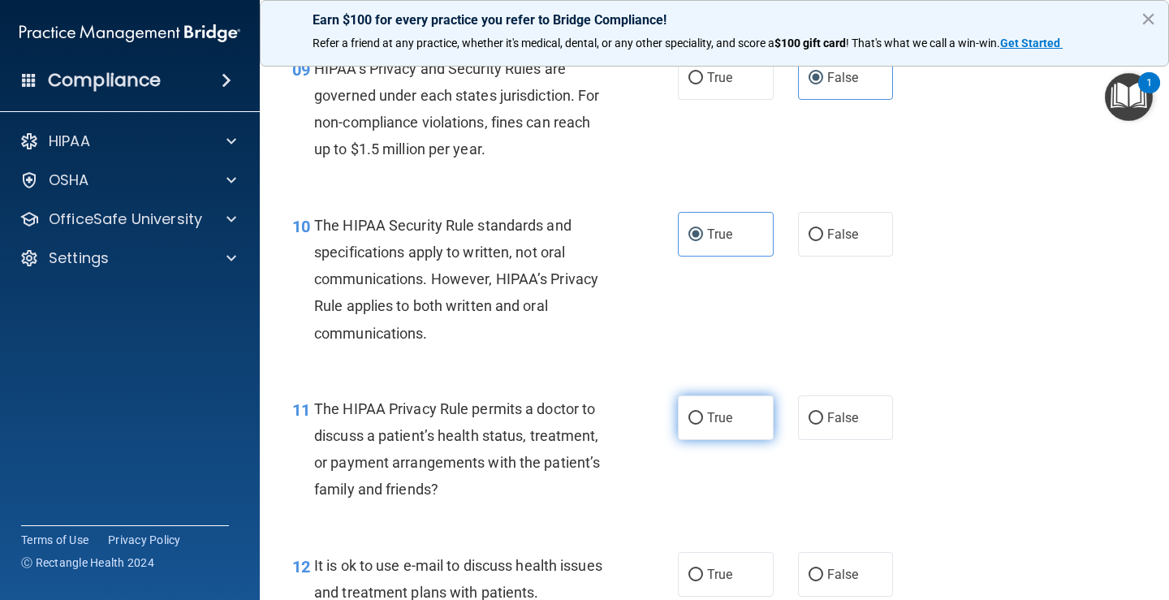
click at [726, 408] on label "True" at bounding box center [726, 417] width 96 height 45
click at [703, 412] on input "True" at bounding box center [695, 418] width 15 height 12
radio input "true"
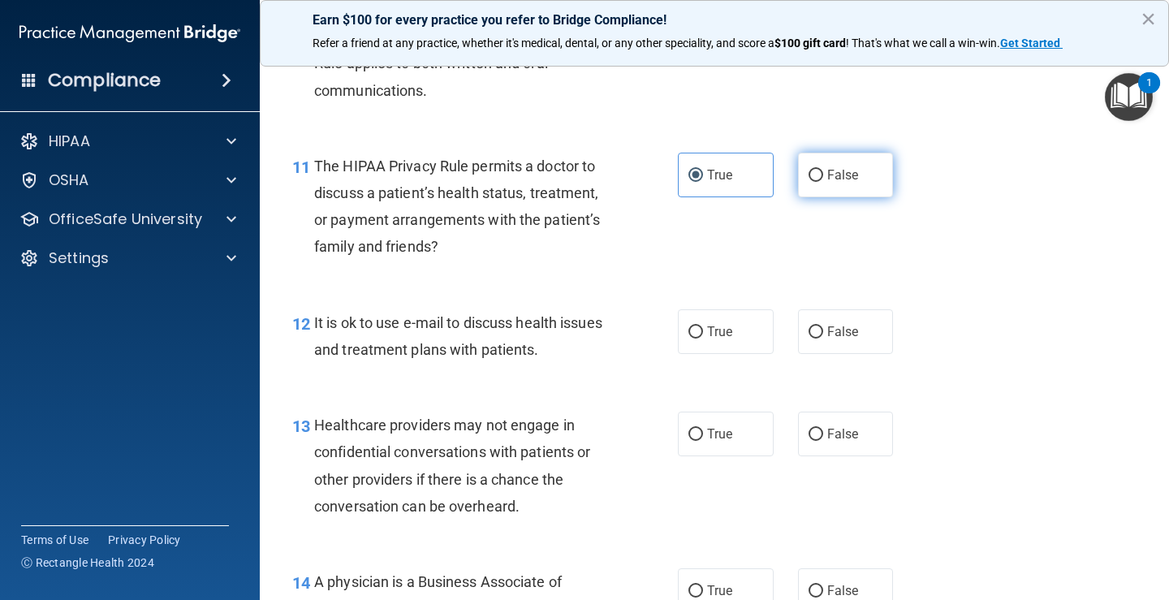
scroll to position [1624, 0]
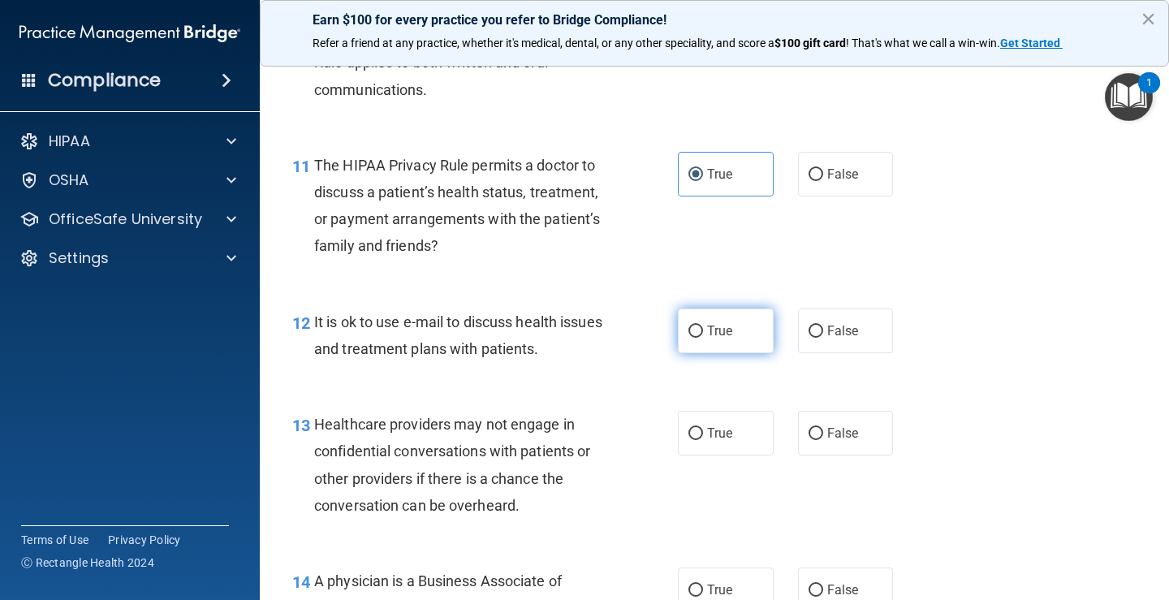
click at [731, 334] on label "True" at bounding box center [726, 330] width 96 height 45
click at [703, 334] on input "True" at bounding box center [695, 332] width 15 height 12
radio input "true"
click at [847, 429] on span "False" at bounding box center [843, 432] width 32 height 15
click at [823, 429] on input "False" at bounding box center [816, 434] width 15 height 12
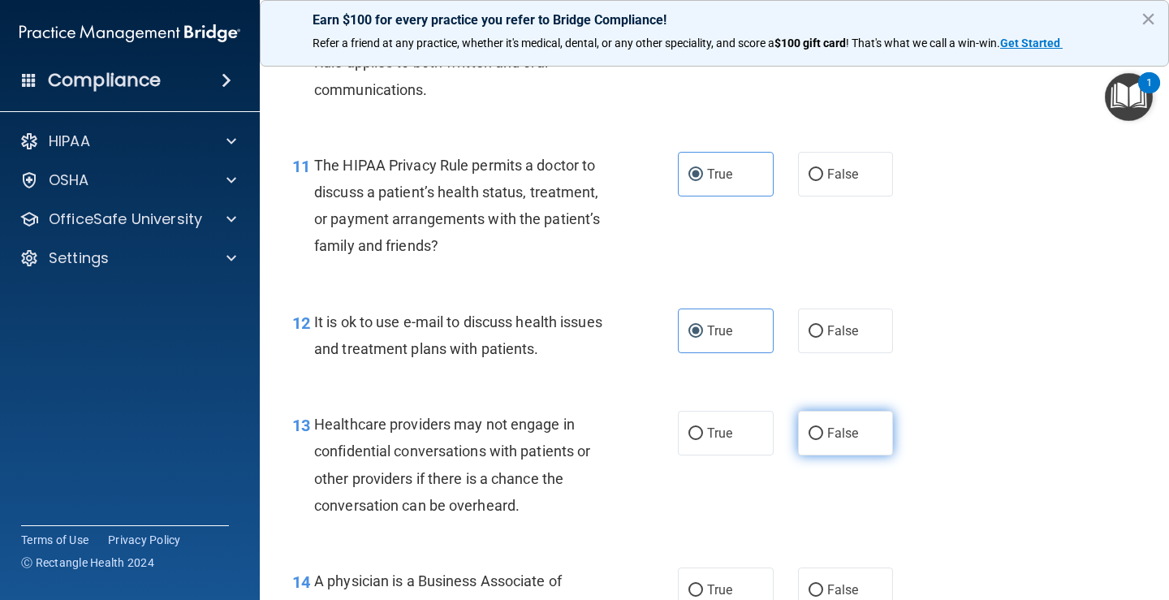
radio input "true"
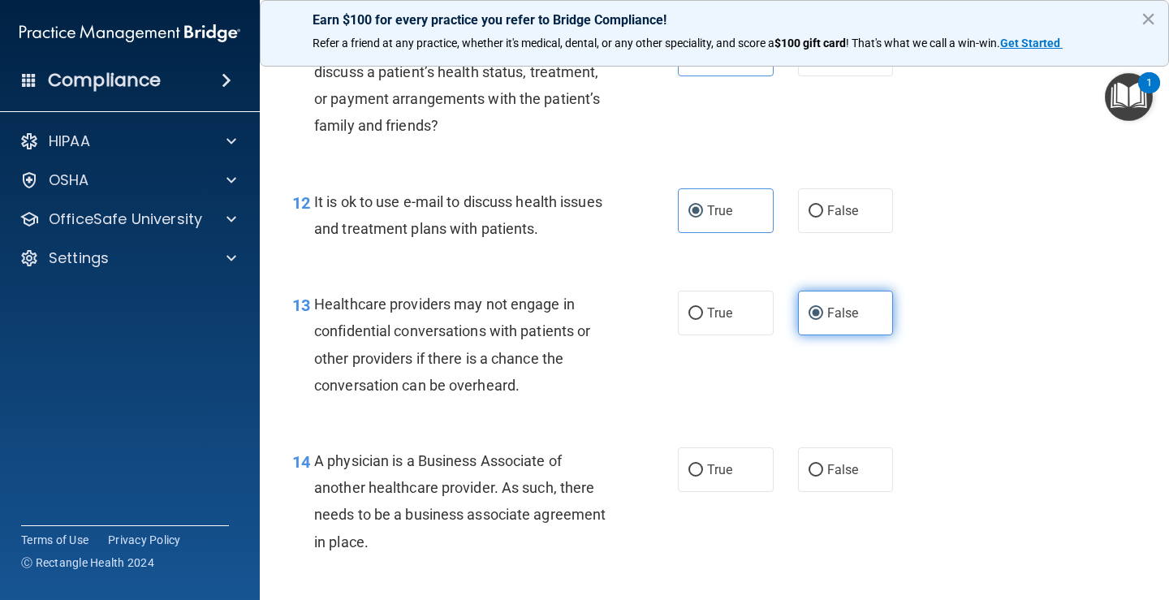
scroll to position [1786, 0]
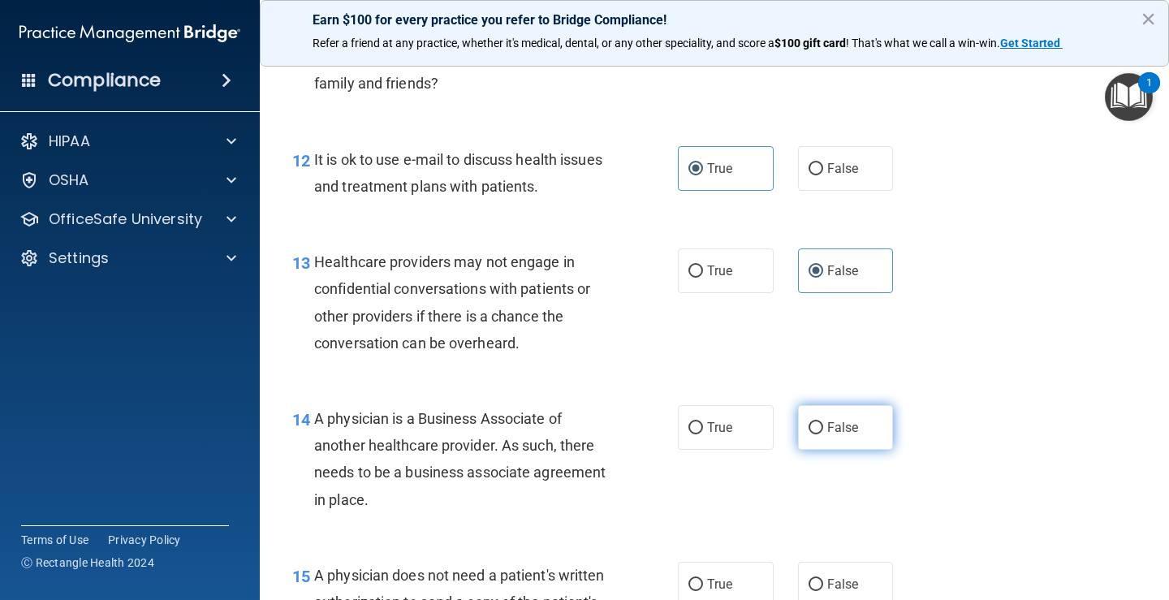
click at [839, 414] on label "False" at bounding box center [846, 427] width 96 height 45
click at [823, 422] on input "False" at bounding box center [816, 428] width 15 height 12
radio input "true"
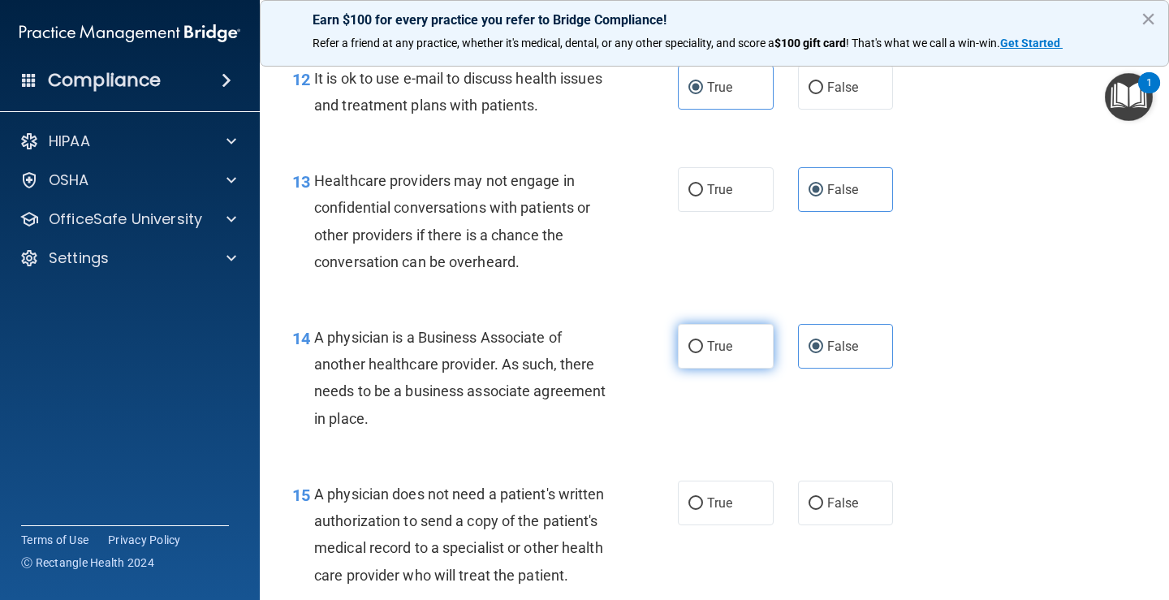
click at [680, 347] on label "True" at bounding box center [726, 346] width 96 height 45
click at [688, 347] on input "True" at bounding box center [695, 347] width 15 height 12
radio input "true"
click at [816, 347] on label "False" at bounding box center [846, 346] width 96 height 45
click at [816, 347] on input "False" at bounding box center [816, 347] width 15 height 12
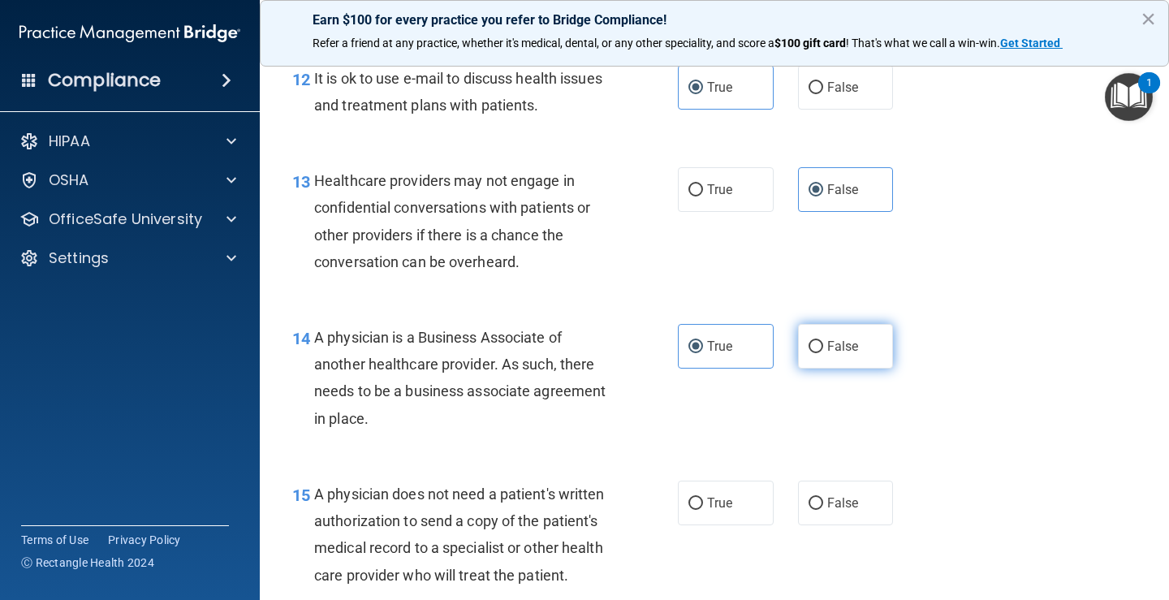
radio input "true"
radio input "false"
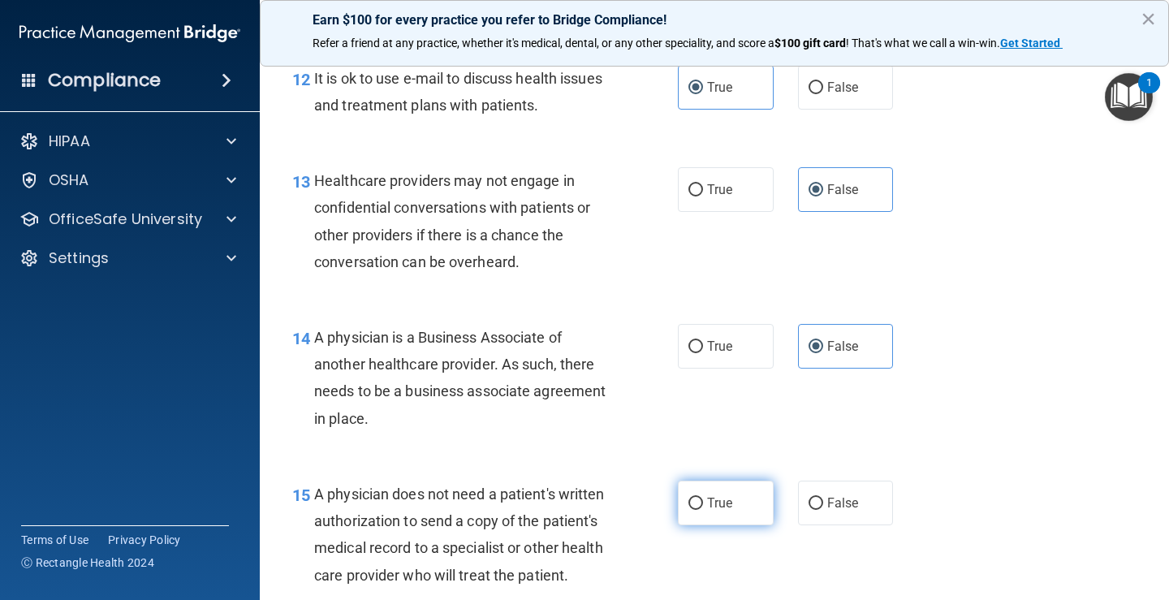
click at [718, 493] on label "True" at bounding box center [726, 503] width 96 height 45
click at [703, 498] on input "True" at bounding box center [695, 504] width 15 height 12
radio input "true"
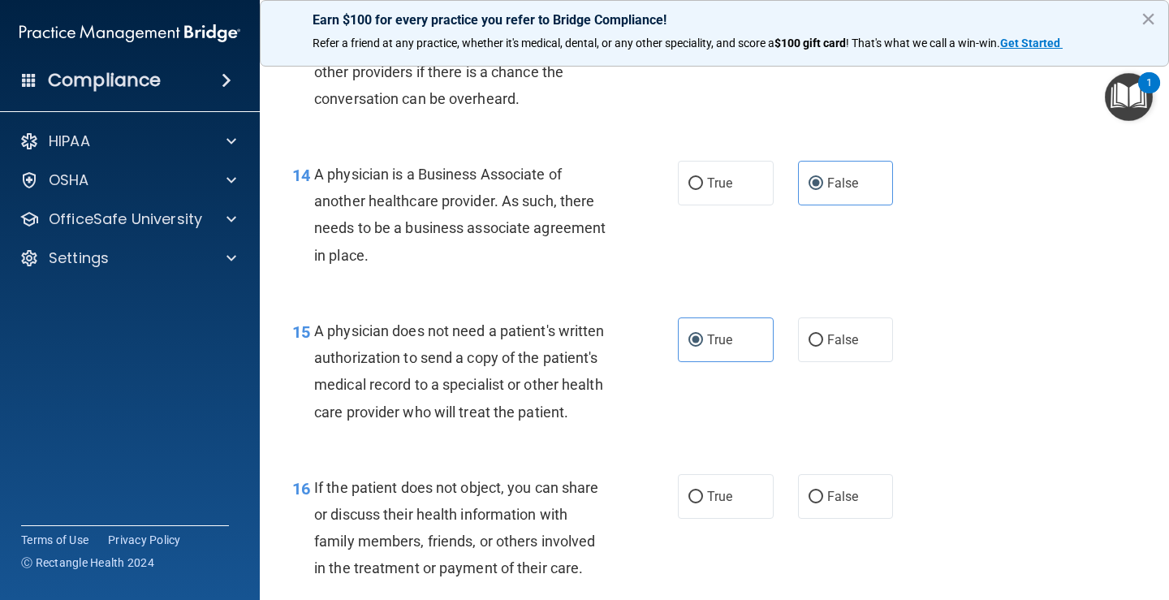
scroll to position [2111, 0]
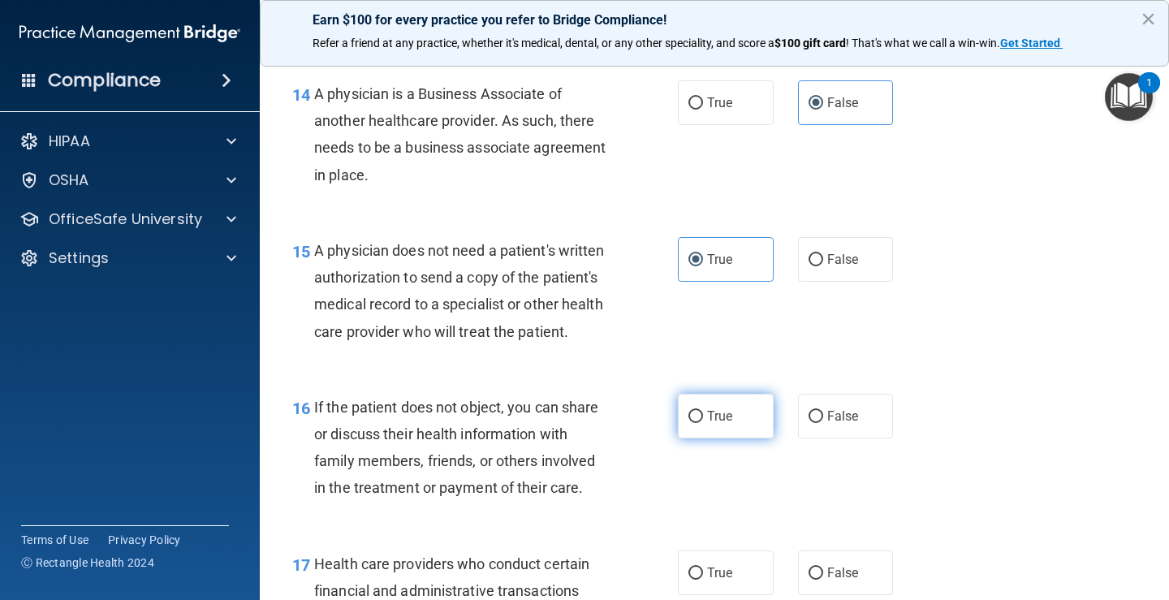
click at [721, 438] on label "True" at bounding box center [726, 416] width 96 height 45
click at [703, 423] on input "True" at bounding box center [695, 417] width 15 height 12
radio input "true"
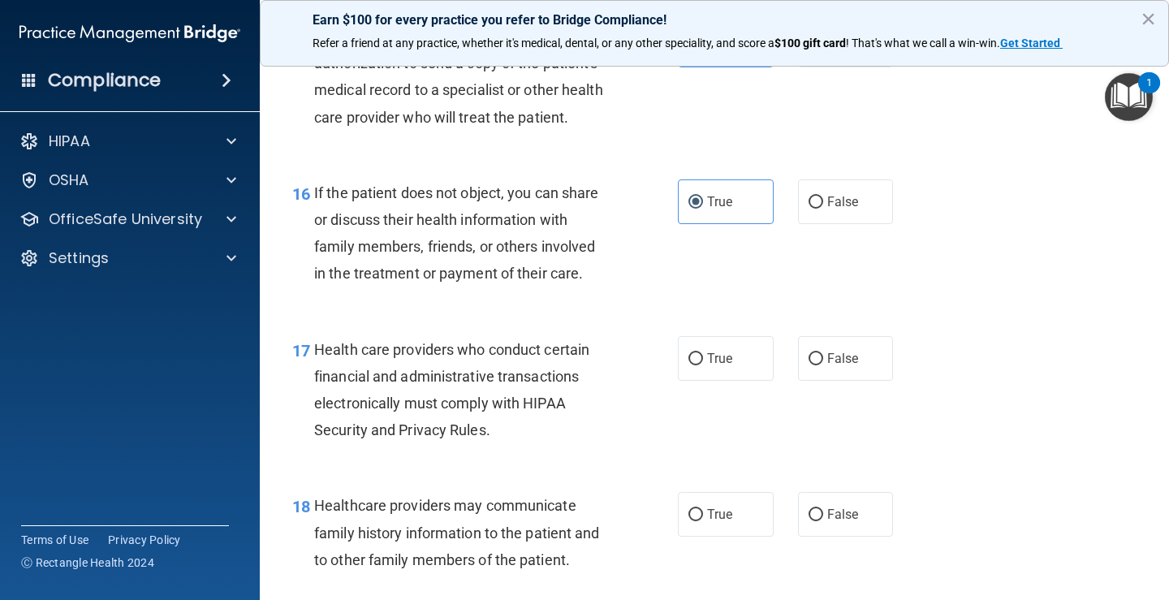
scroll to position [2354, 0]
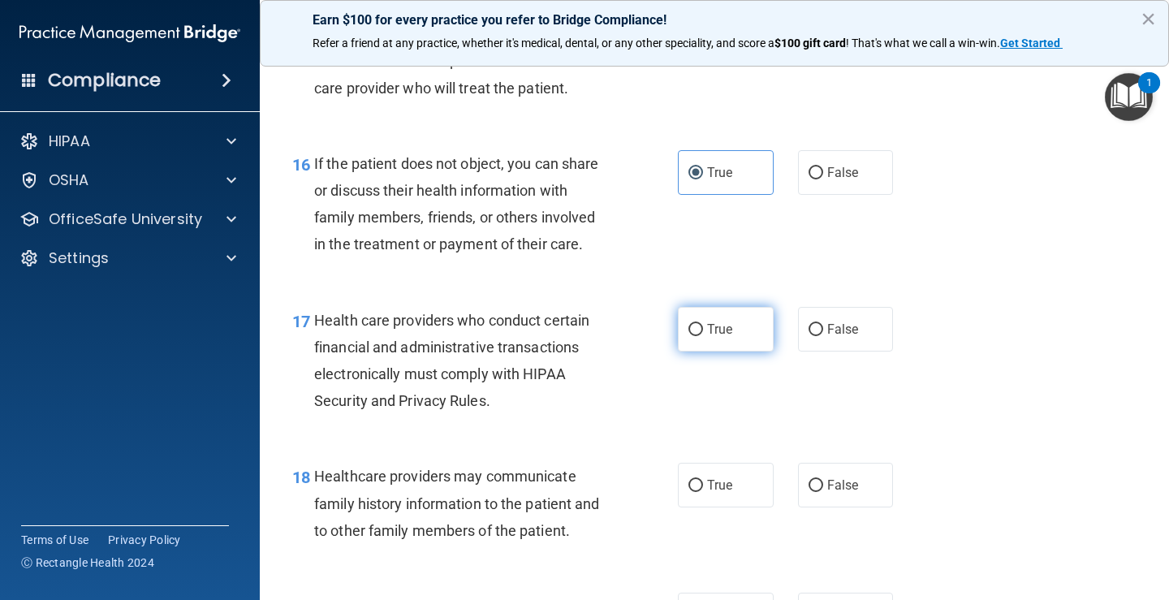
click at [740, 351] on label "True" at bounding box center [726, 329] width 96 height 45
click at [703, 336] on input "True" at bounding box center [695, 330] width 15 height 12
radio input "true"
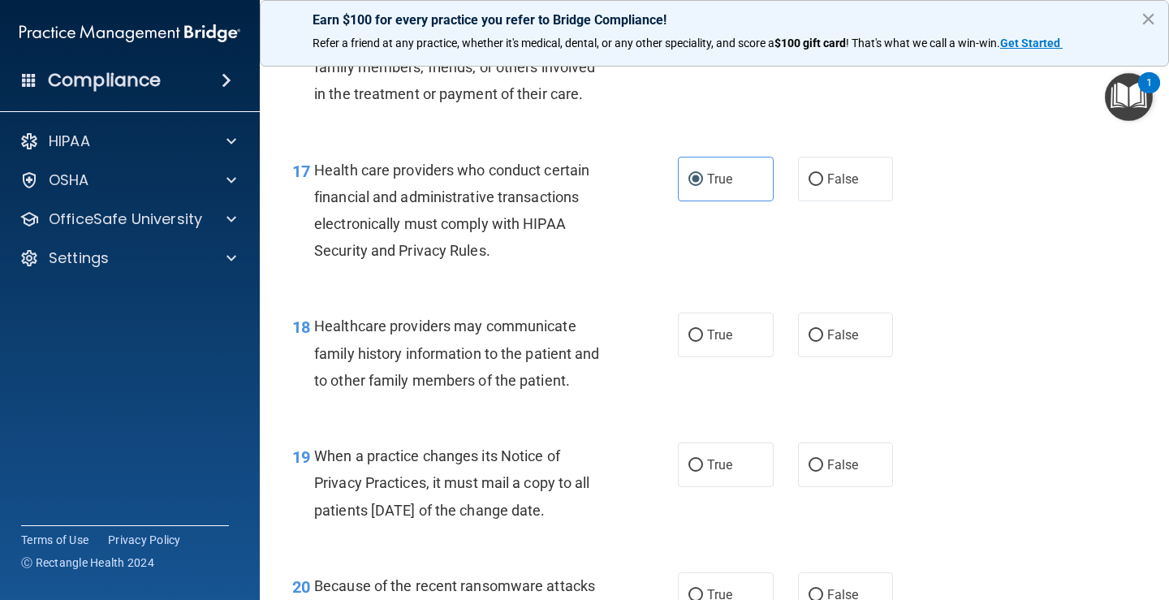
scroll to position [2517, 0]
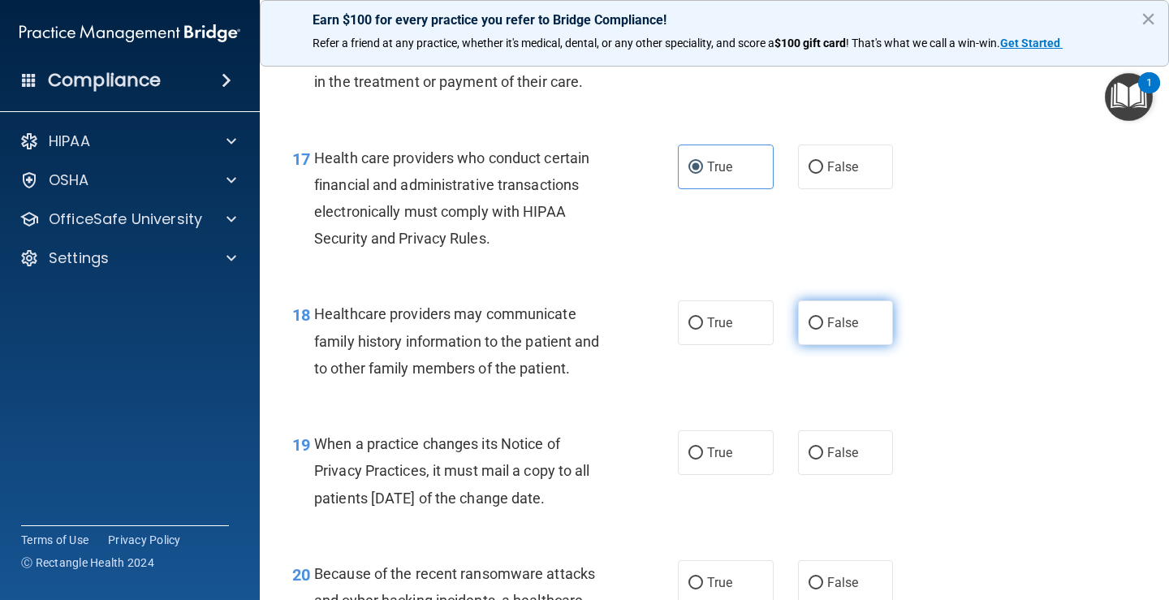
click at [830, 330] on span "False" at bounding box center [843, 322] width 32 height 15
click at [823, 330] on input "False" at bounding box center [816, 323] width 15 height 12
radio input "true"
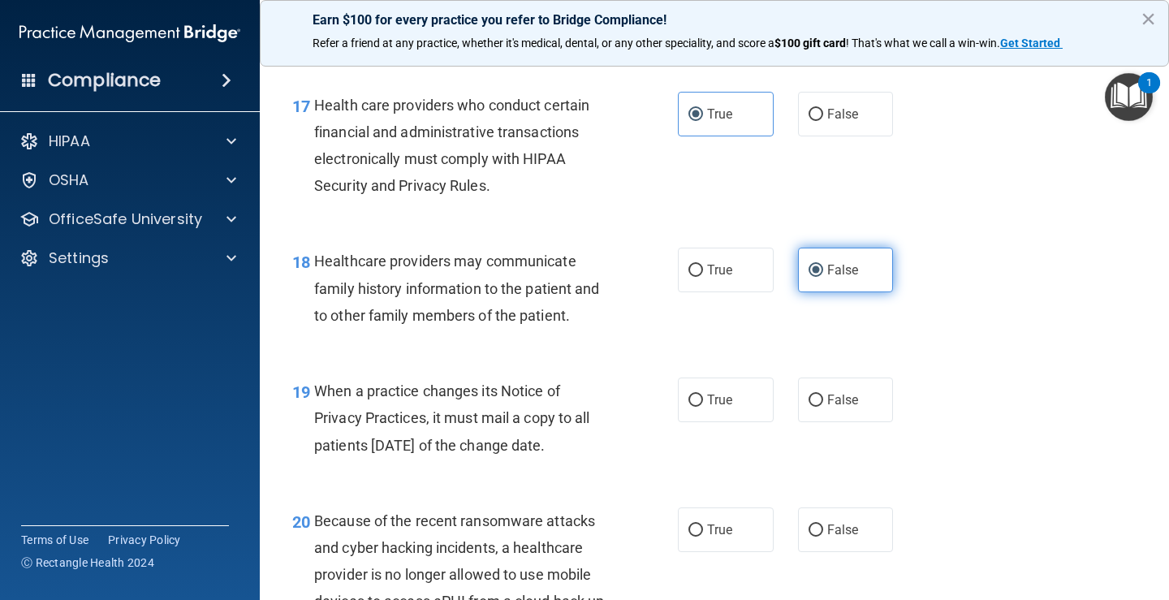
scroll to position [2598, 0]
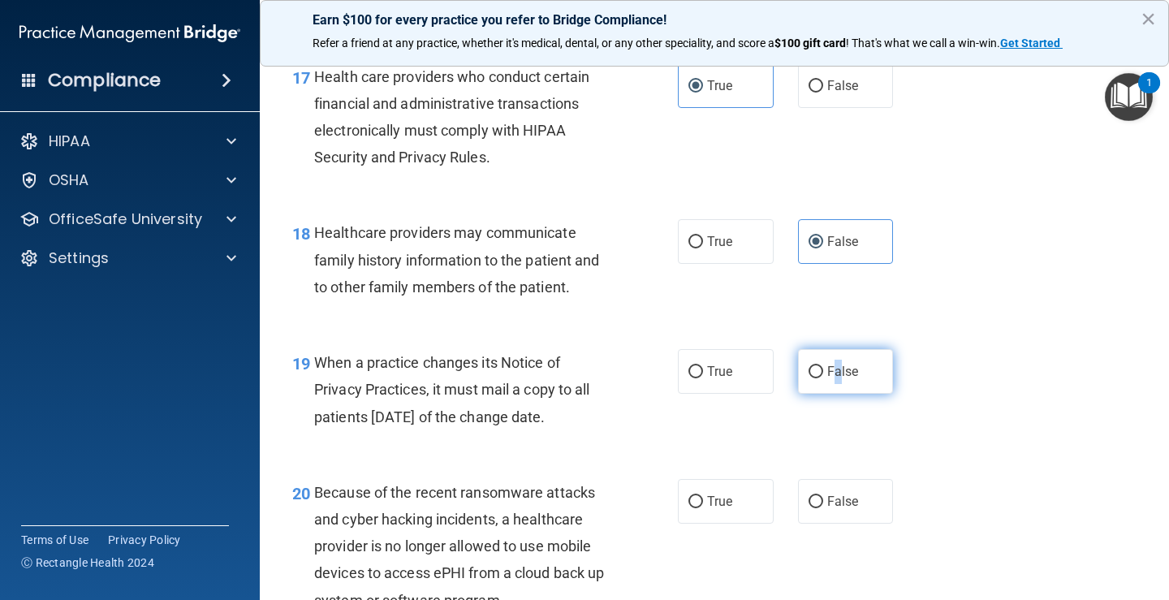
click at [830, 379] on span "False" at bounding box center [843, 371] width 32 height 15
click at [827, 379] on span "False" at bounding box center [843, 371] width 32 height 15
click at [823, 378] on input "False" at bounding box center [816, 372] width 15 height 12
radio input "true"
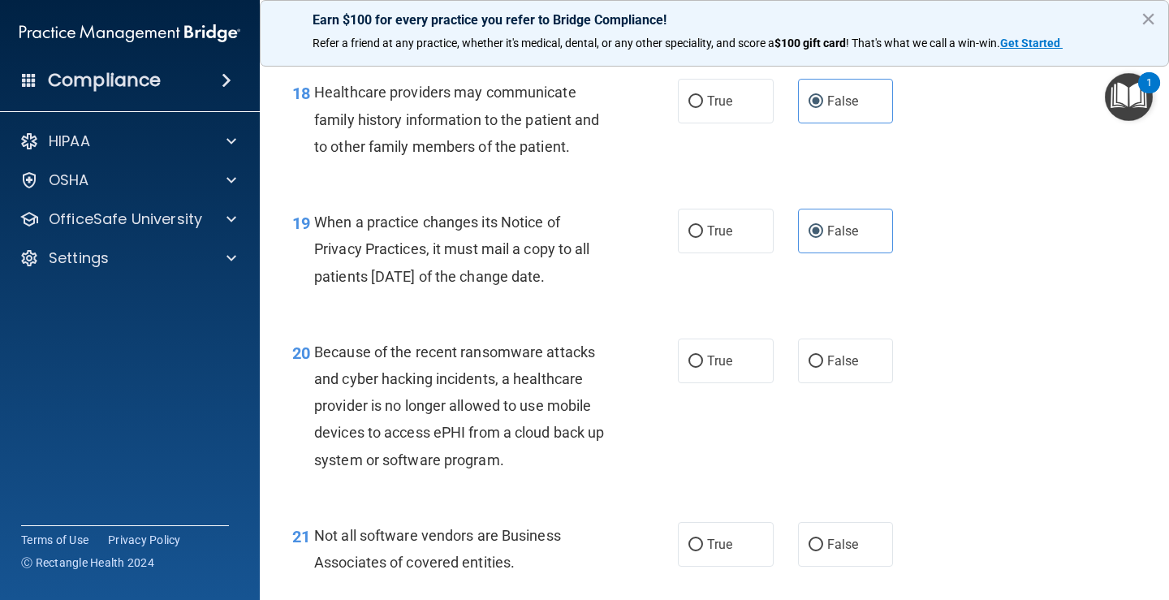
scroll to position [2760, 0]
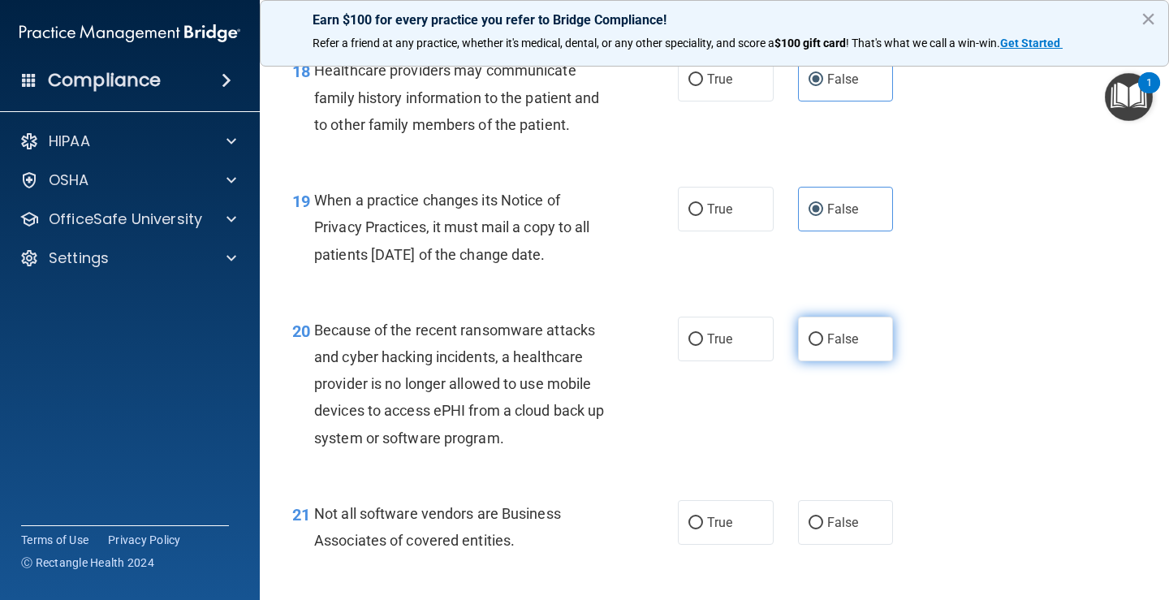
click at [827, 347] on span "False" at bounding box center [843, 338] width 32 height 15
click at [820, 346] on input "False" at bounding box center [816, 340] width 15 height 12
radio input "true"
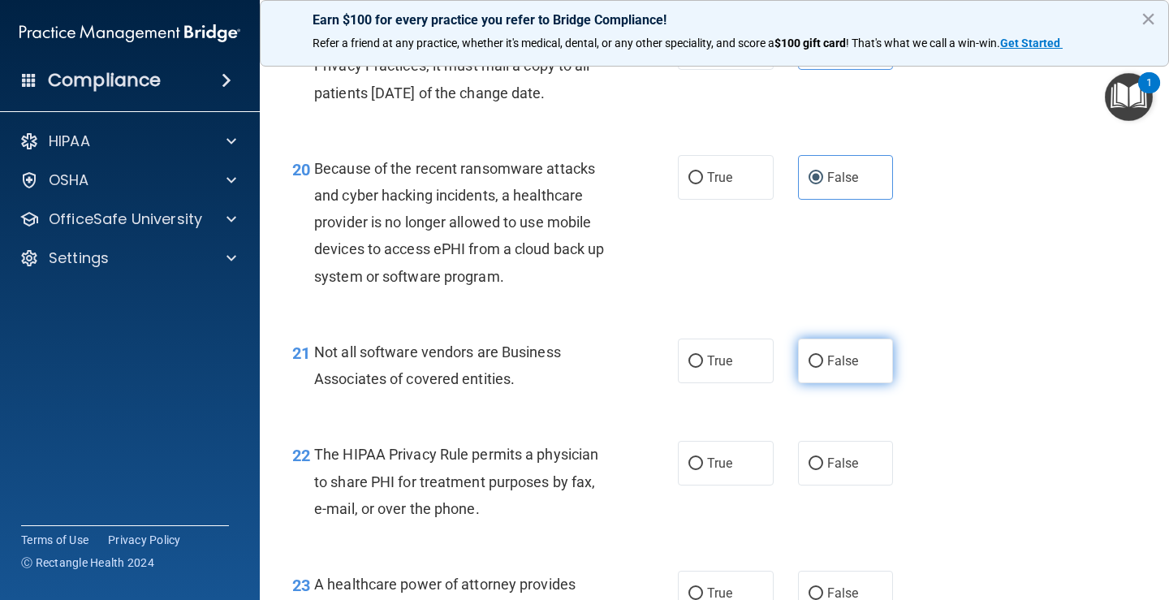
scroll to position [2922, 0]
click at [698, 382] on label "True" at bounding box center [726, 360] width 96 height 45
click at [698, 367] on input "True" at bounding box center [695, 361] width 15 height 12
radio input "true"
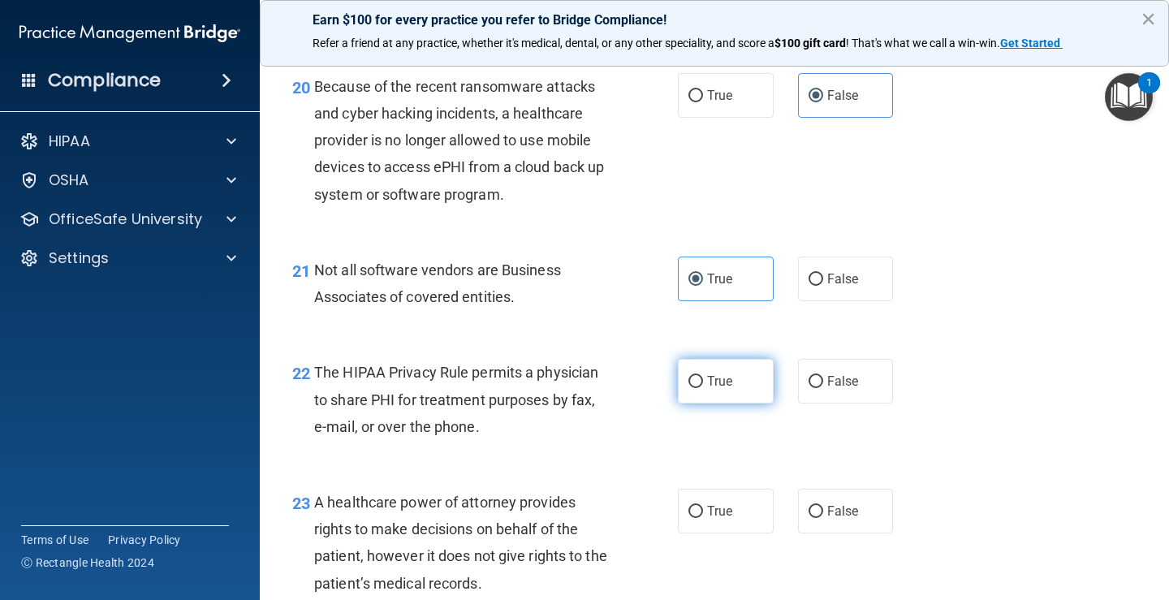
click at [726, 389] on span "True" at bounding box center [719, 380] width 25 height 15
click at [703, 388] on input "True" at bounding box center [695, 382] width 15 height 12
radio input "true"
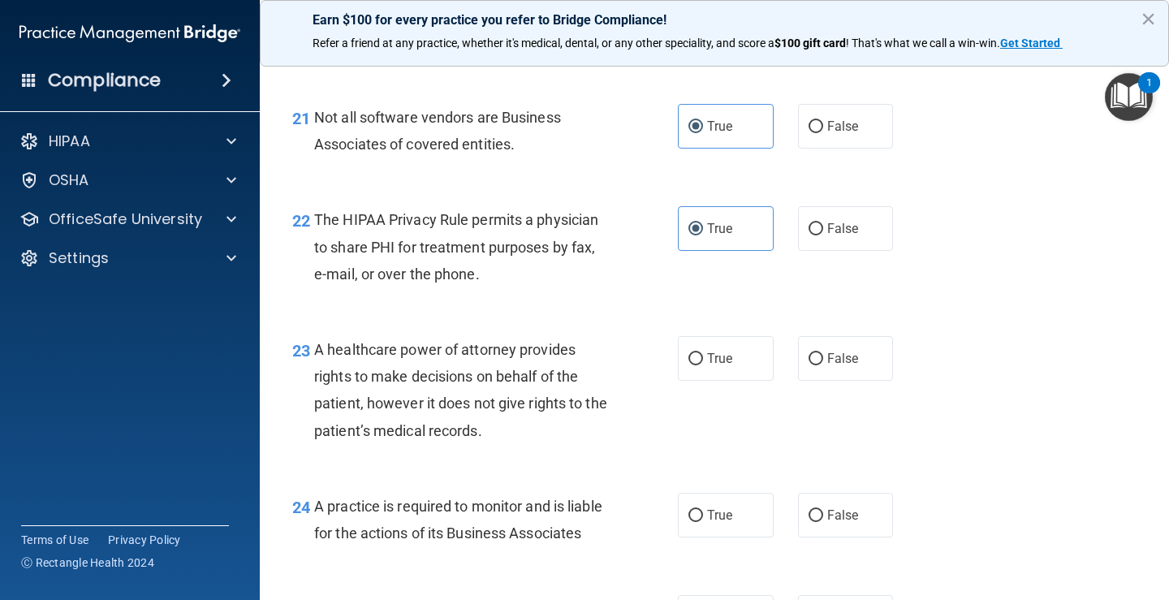
scroll to position [3166, 0]
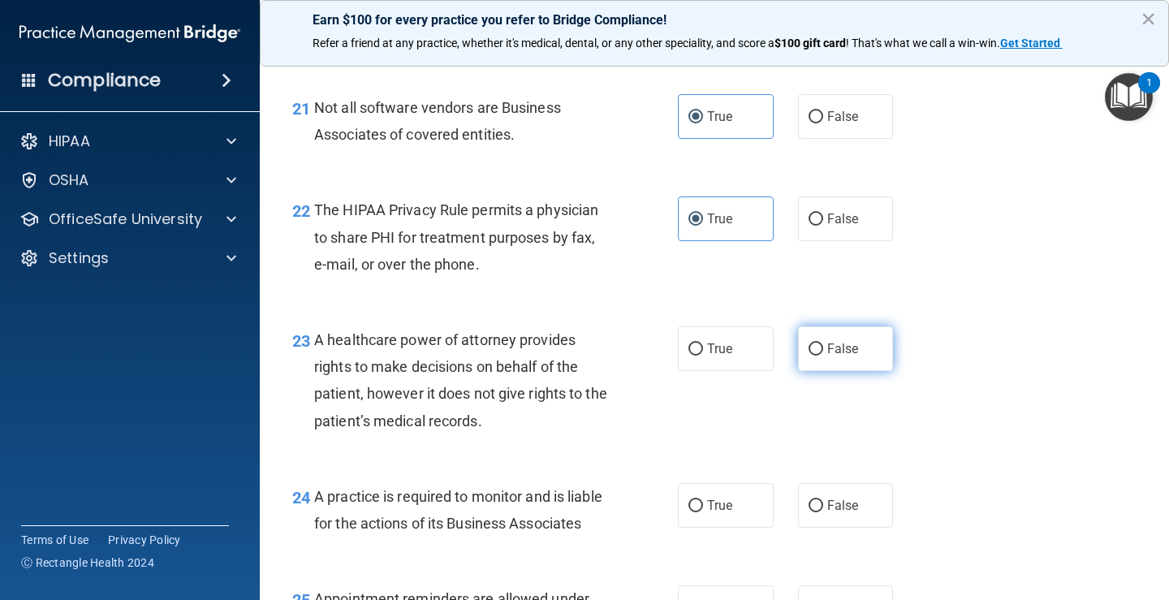
click at [827, 356] on span "False" at bounding box center [843, 348] width 32 height 15
click at [823, 356] on input "False" at bounding box center [816, 349] width 15 height 12
radio input "true"
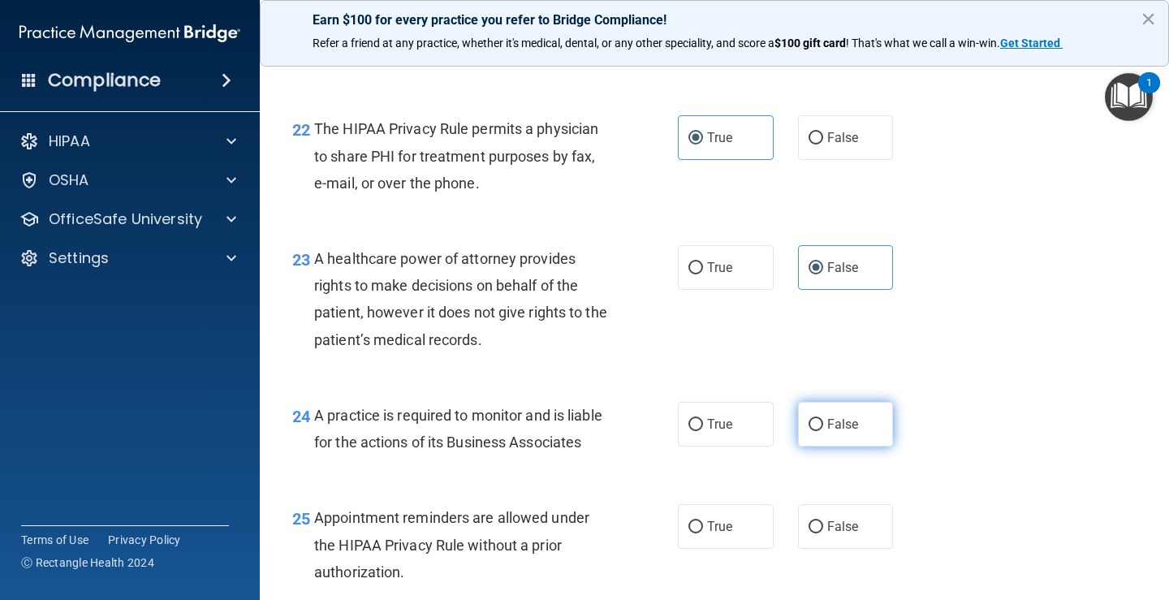
click at [827, 432] on span "False" at bounding box center [843, 423] width 32 height 15
click at [823, 431] on input "False" at bounding box center [816, 425] width 15 height 12
radio input "true"
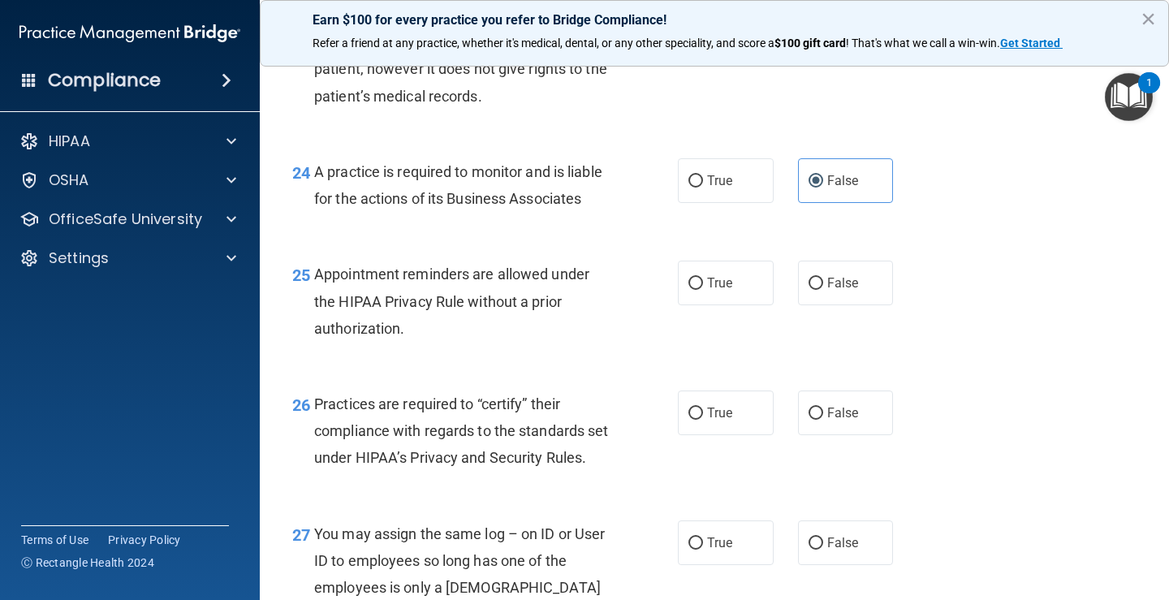
scroll to position [3572, 0]
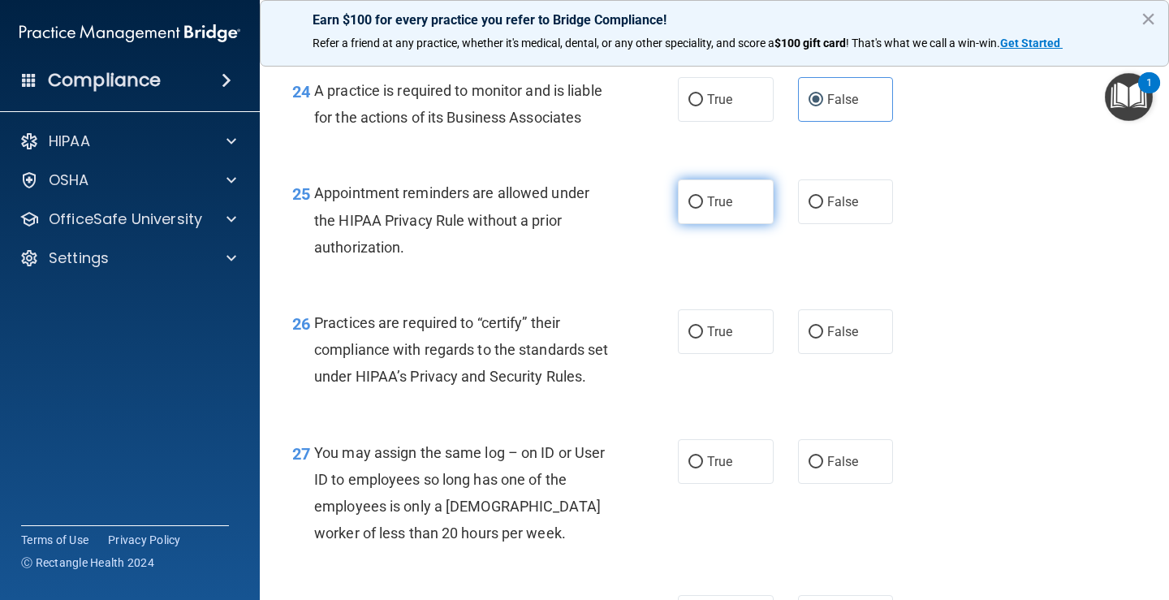
click at [727, 209] on span "True" at bounding box center [719, 201] width 25 height 15
click at [703, 209] on input "True" at bounding box center [695, 202] width 15 height 12
radio input "true"
click at [837, 408] on div "26 Practices are required to “certify” their compliance with regards to the sta…" at bounding box center [714, 354] width 869 height 130
click at [837, 354] on label "False" at bounding box center [846, 331] width 96 height 45
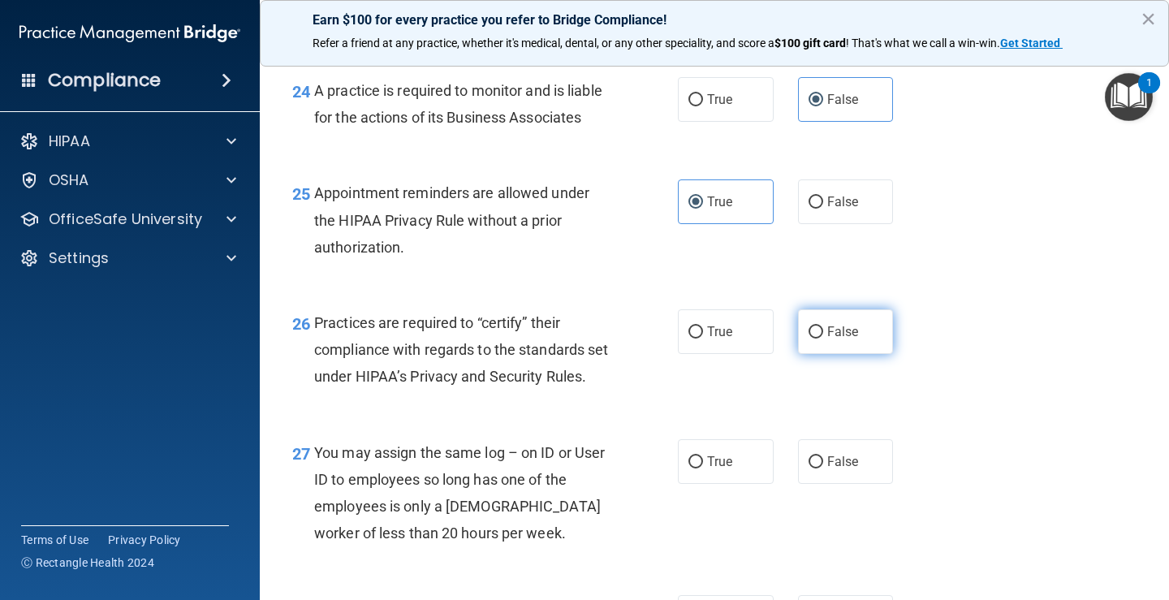
click at [823, 339] on input "False" at bounding box center [816, 332] width 15 height 12
radio input "true"
drag, startPoint x: 845, startPoint y: 530, endPoint x: 865, endPoint y: 520, distance: 22.2
click at [847, 484] on label "False" at bounding box center [846, 461] width 96 height 45
click at [823, 468] on input "False" at bounding box center [816, 462] width 15 height 12
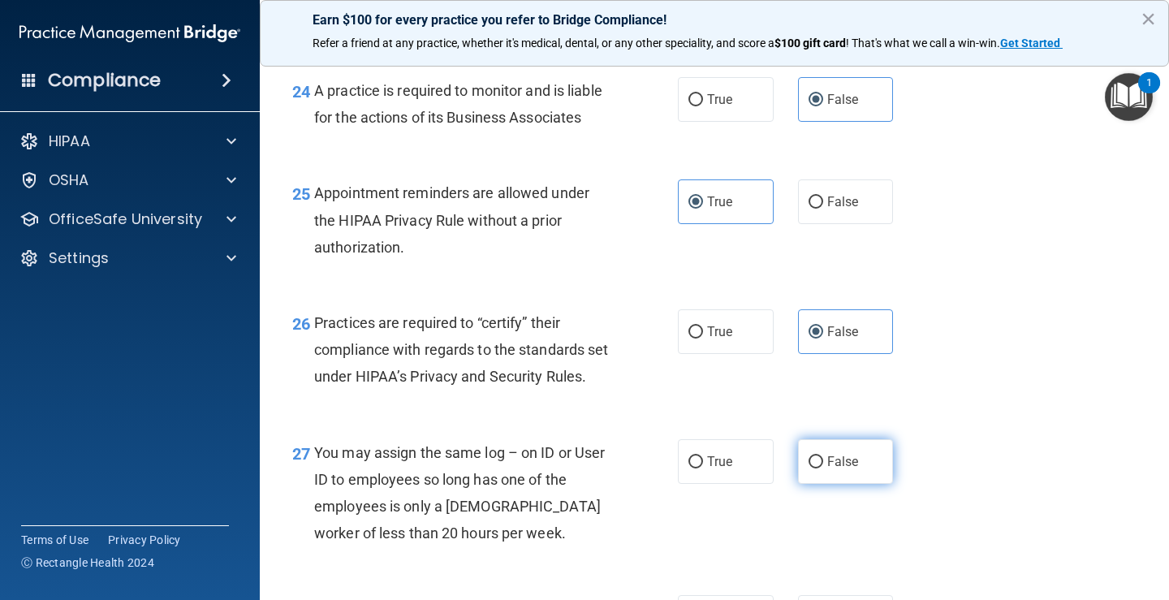
radio input "true"
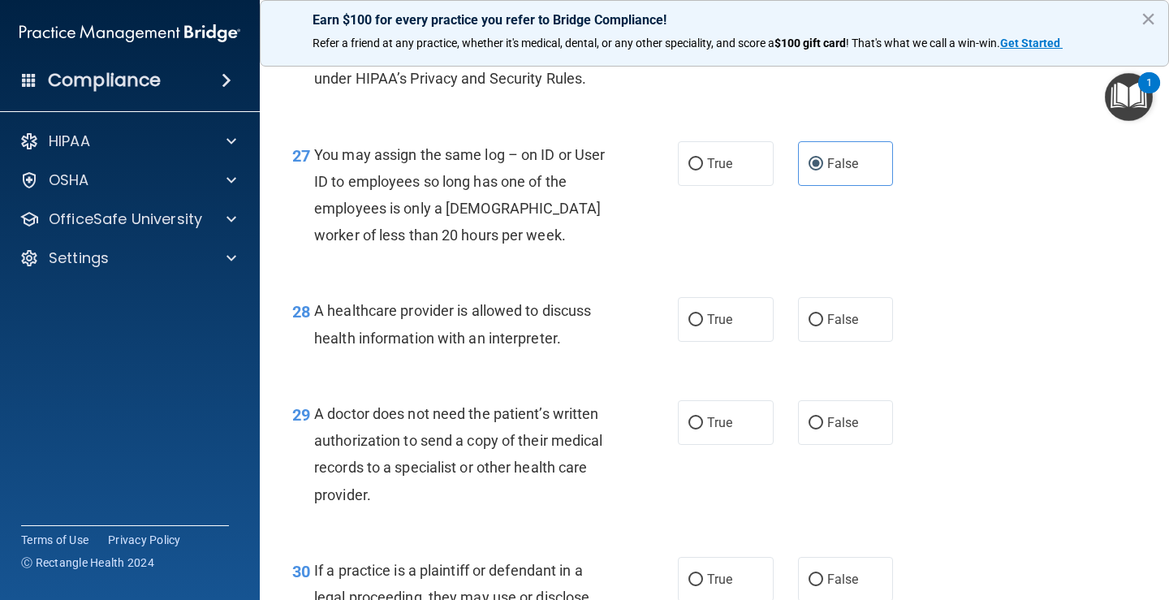
scroll to position [3897, 0]
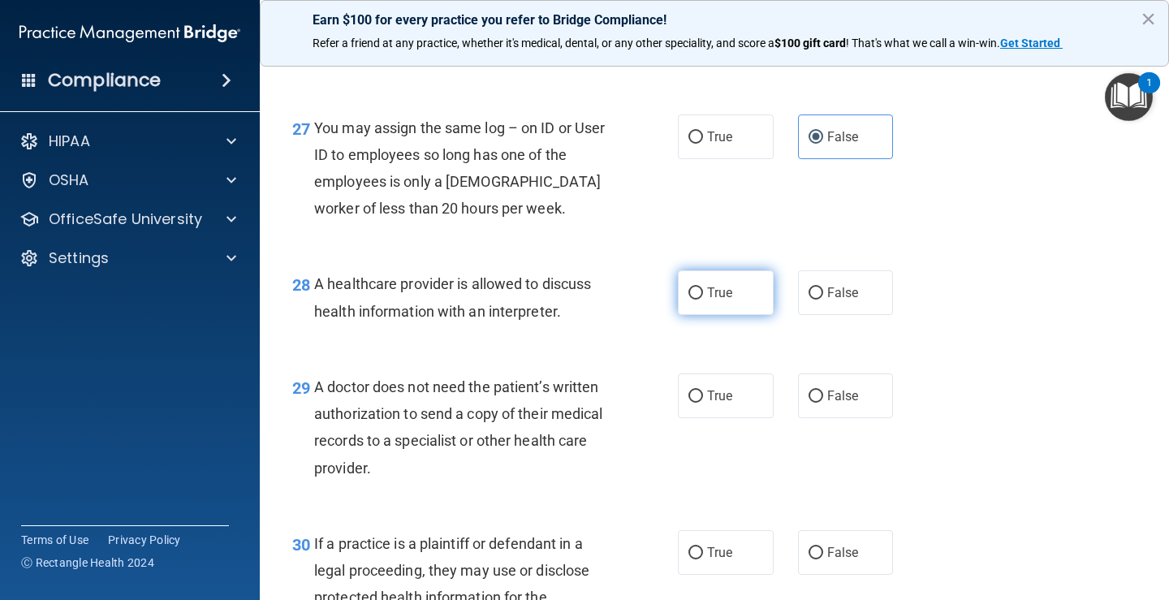
click at [730, 315] on label "True" at bounding box center [726, 292] width 96 height 45
click at [703, 300] on input "True" at bounding box center [695, 293] width 15 height 12
radio input "true"
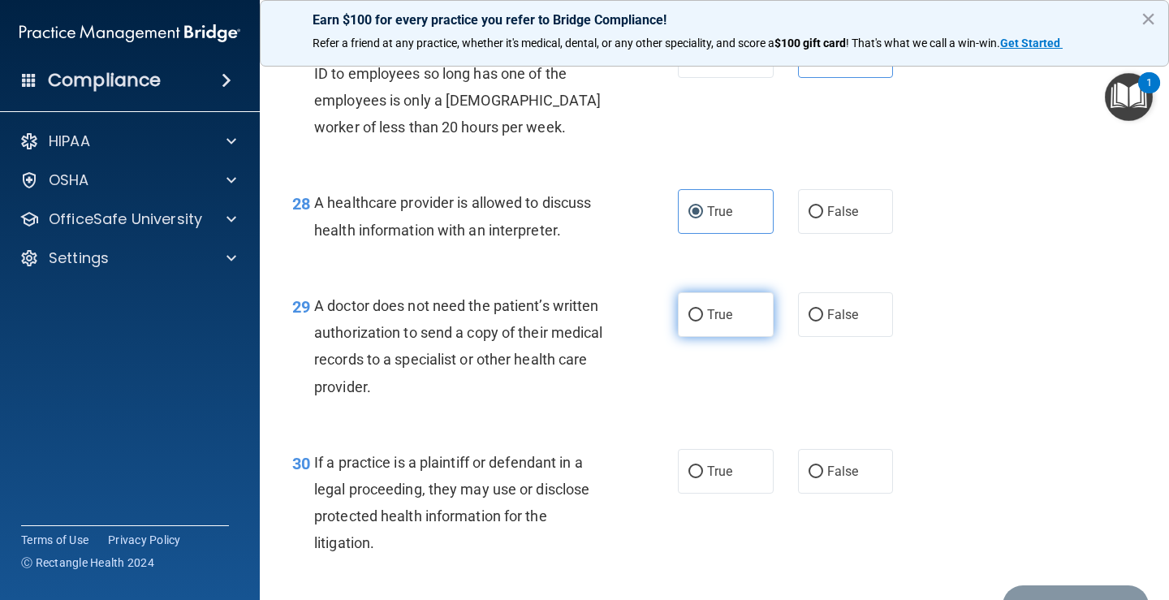
click at [720, 322] on span "True" at bounding box center [719, 314] width 25 height 15
click at [703, 321] on input "True" at bounding box center [695, 315] width 15 height 12
radio input "true"
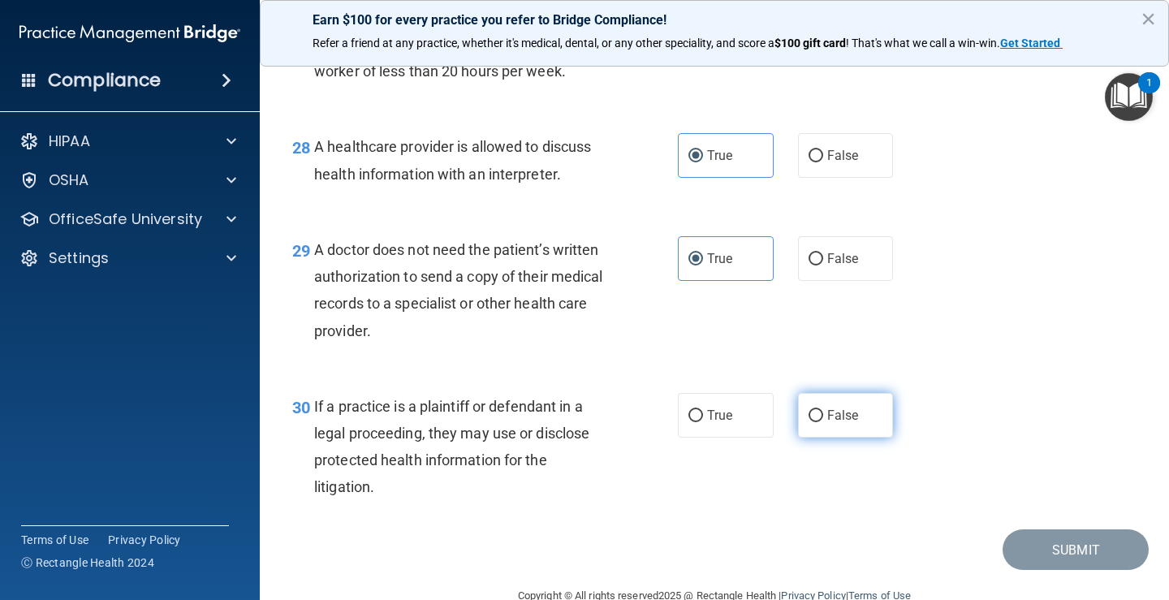
scroll to position [4140, 0]
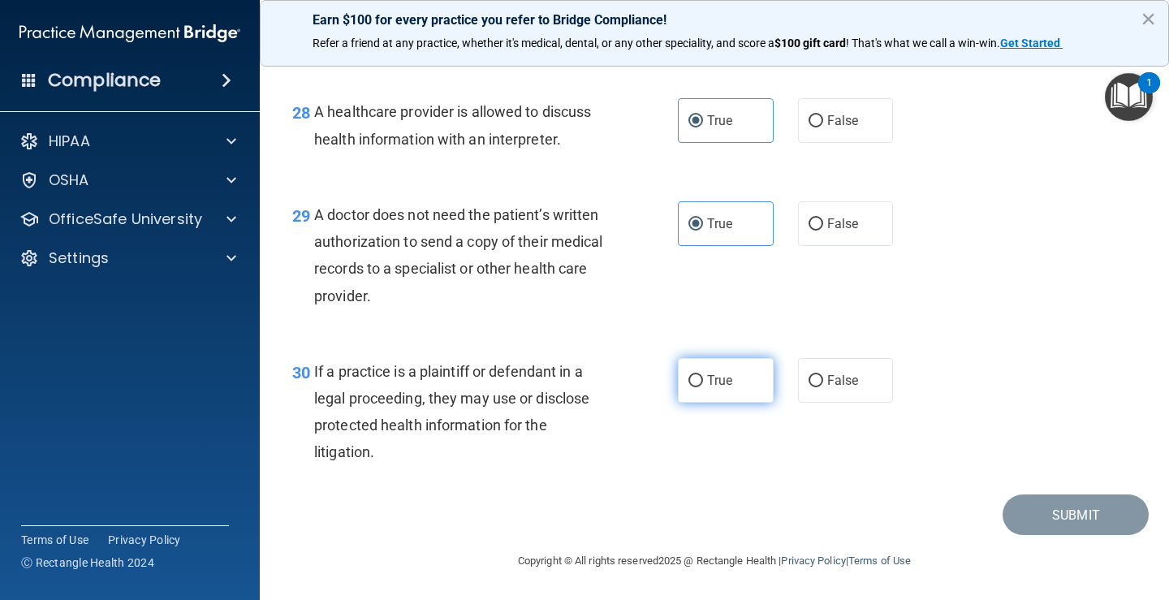
click at [709, 403] on label "True" at bounding box center [726, 380] width 96 height 45
click at [703, 387] on input "True" at bounding box center [695, 381] width 15 height 12
radio input "true"
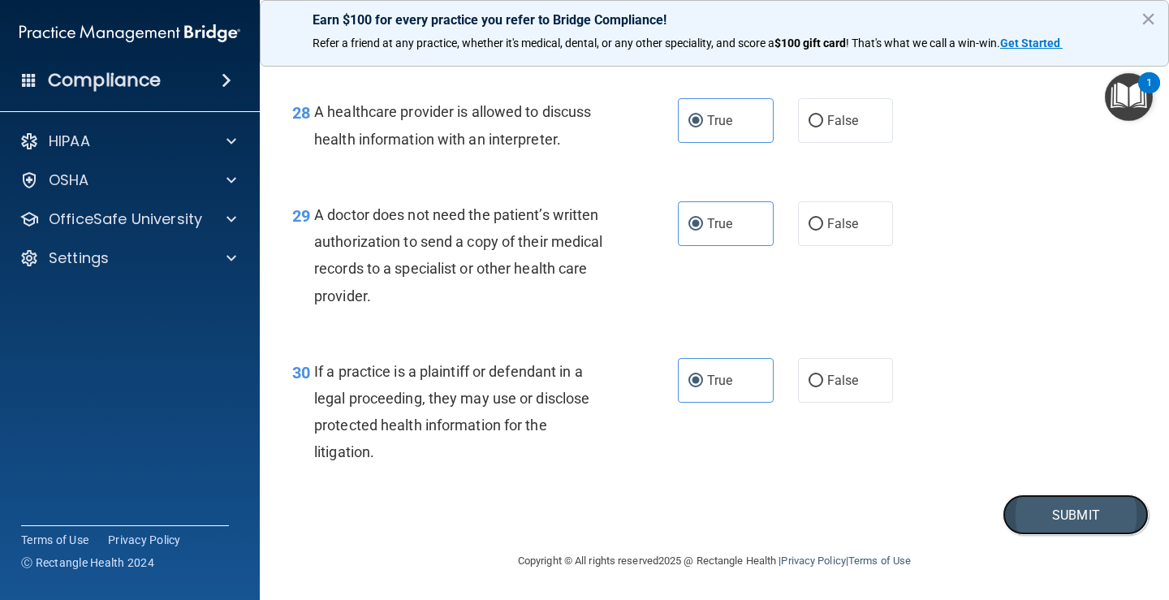
click at [1046, 528] on button "Submit" at bounding box center [1076, 514] width 146 height 41
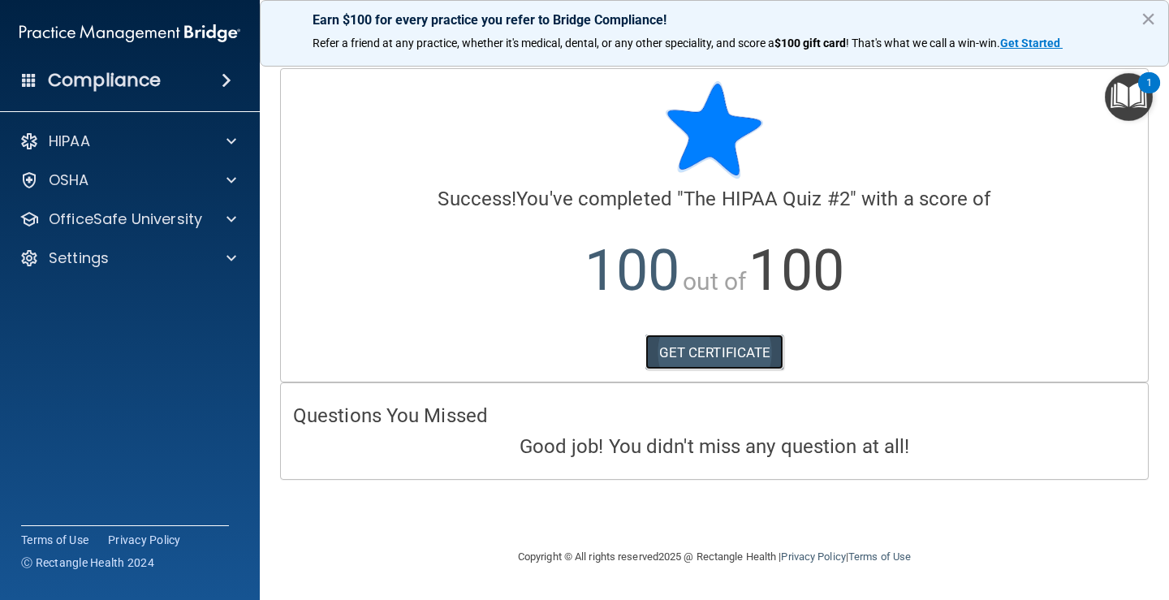
click at [749, 357] on link "GET CERTIFICATE" at bounding box center [714, 352] width 139 height 36
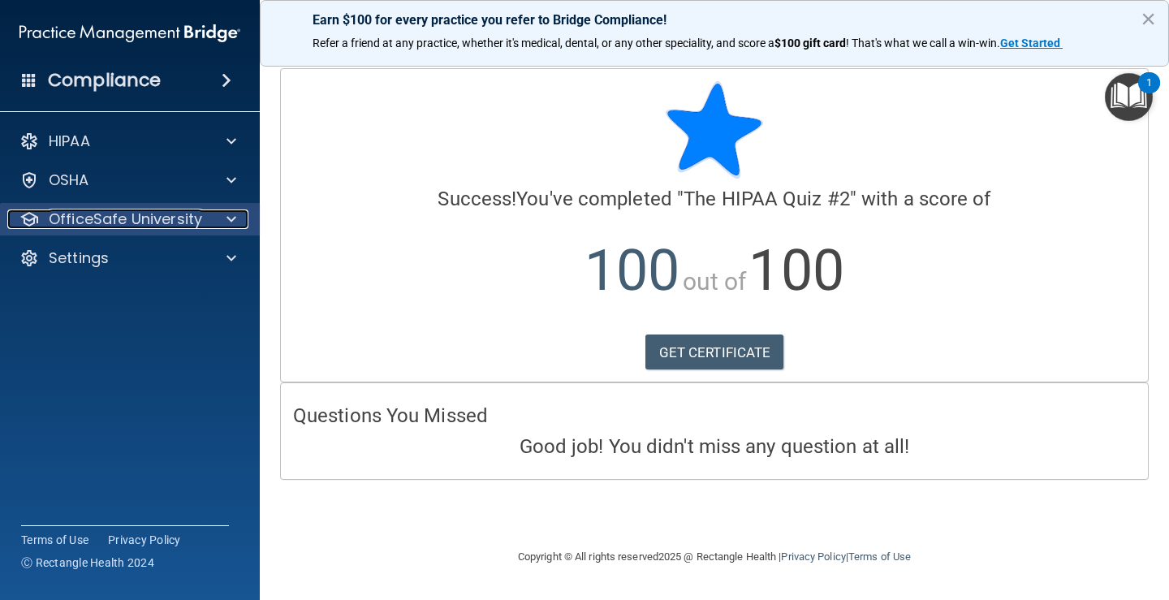
click at [213, 222] on div at bounding box center [229, 218] width 41 height 19
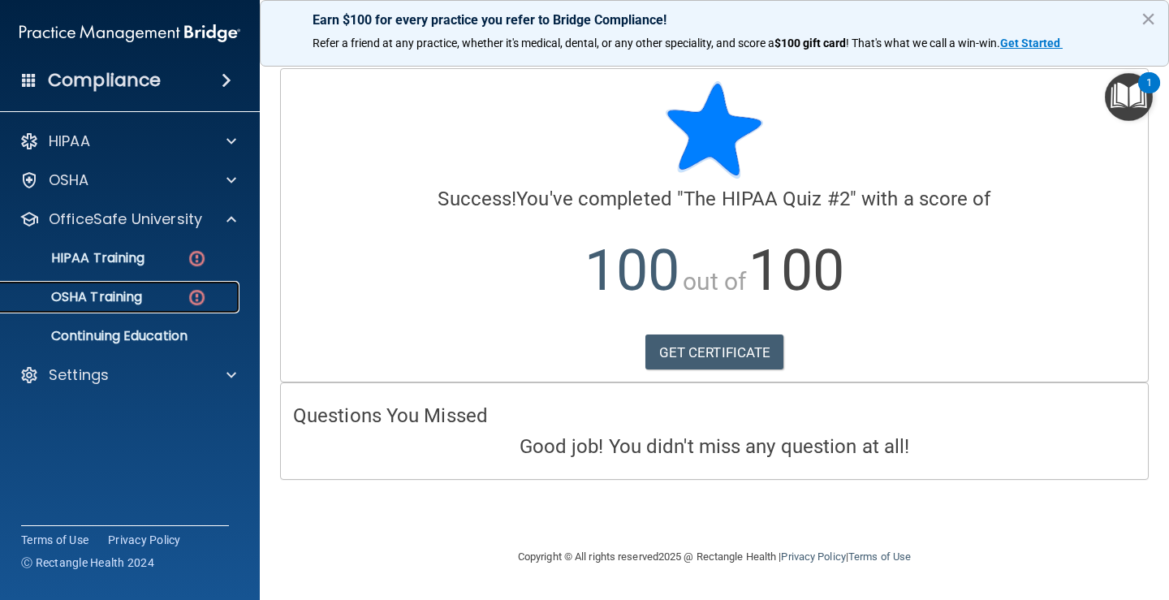
click at [197, 295] on img at bounding box center [197, 297] width 20 height 20
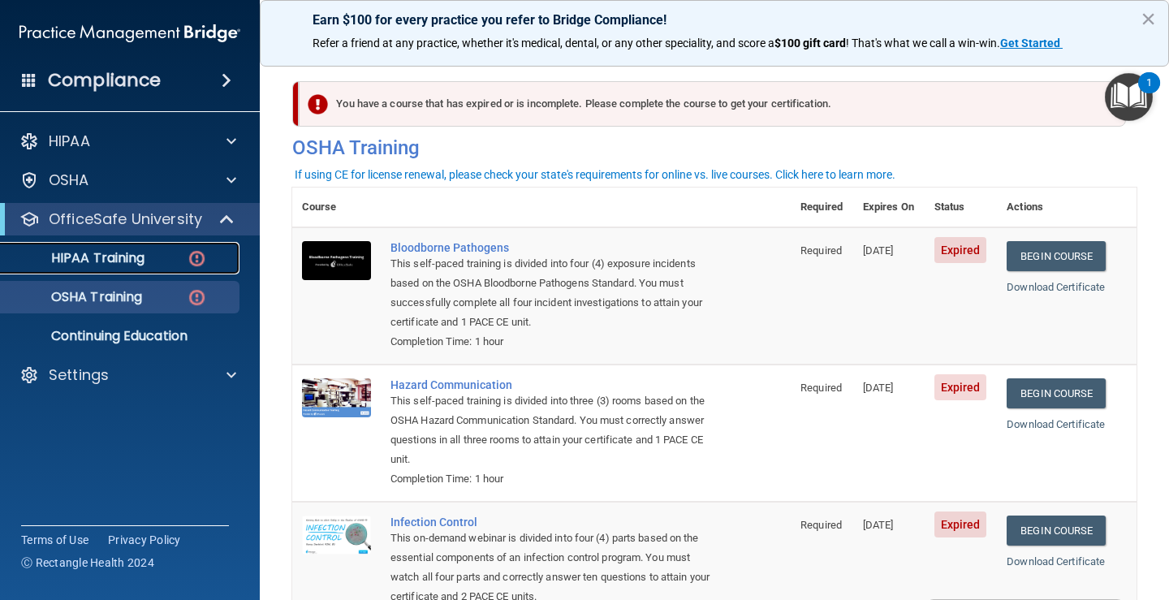
click at [193, 266] on img at bounding box center [197, 258] width 20 height 20
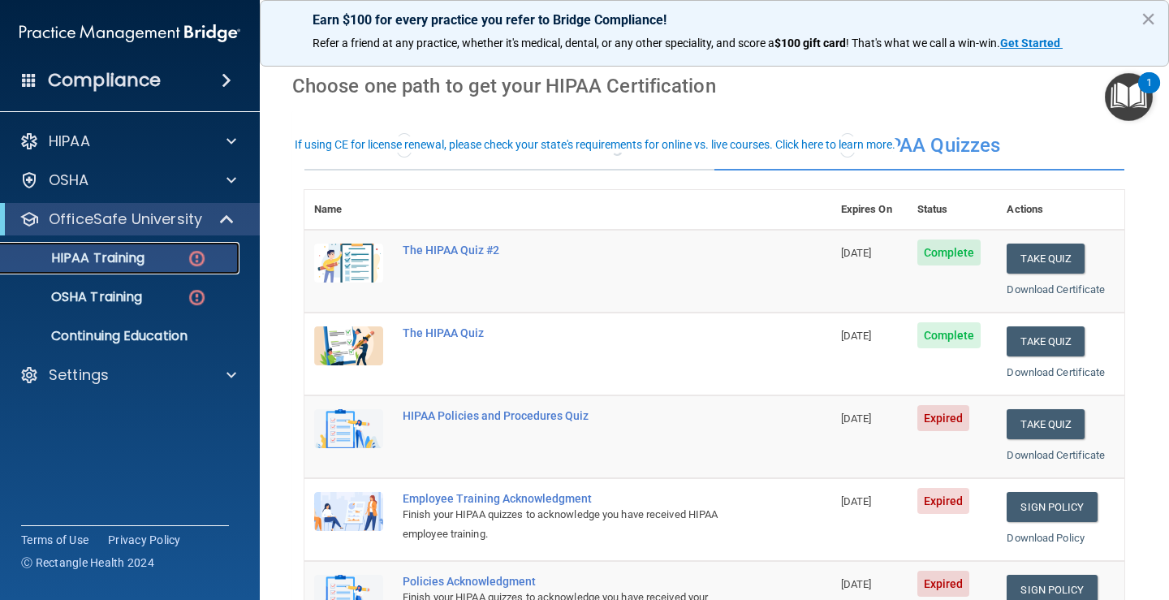
scroll to position [81, 0]
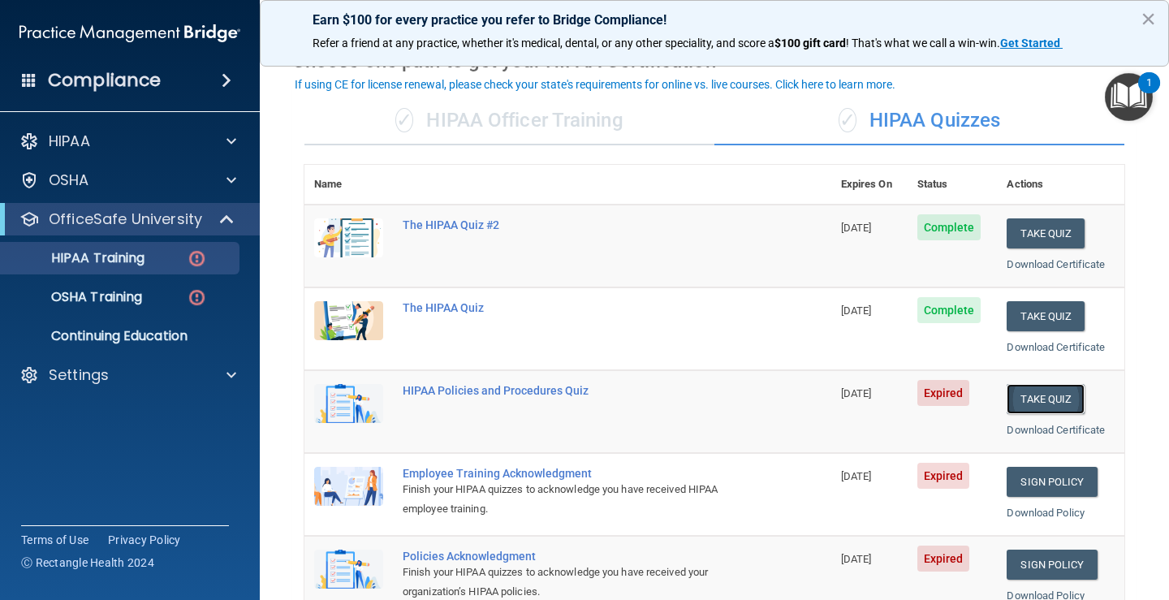
click at [1035, 401] on button "Take Quiz" at bounding box center [1046, 399] width 78 height 30
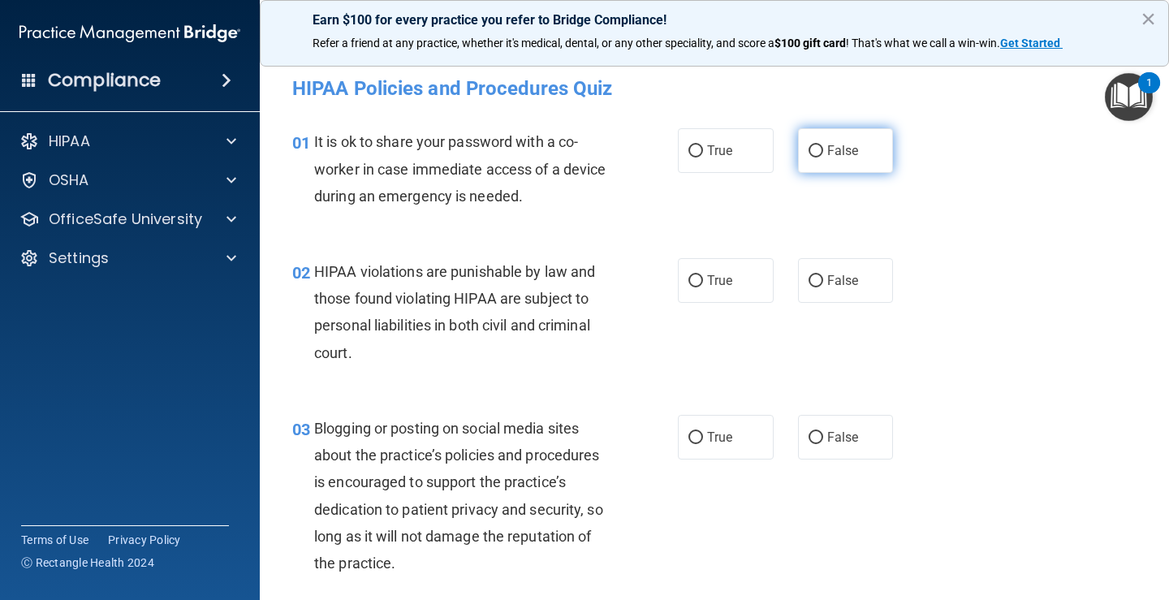
click at [809, 159] on label "False" at bounding box center [846, 150] width 96 height 45
click at [809, 157] on input "False" at bounding box center [816, 151] width 15 height 12
radio input "true"
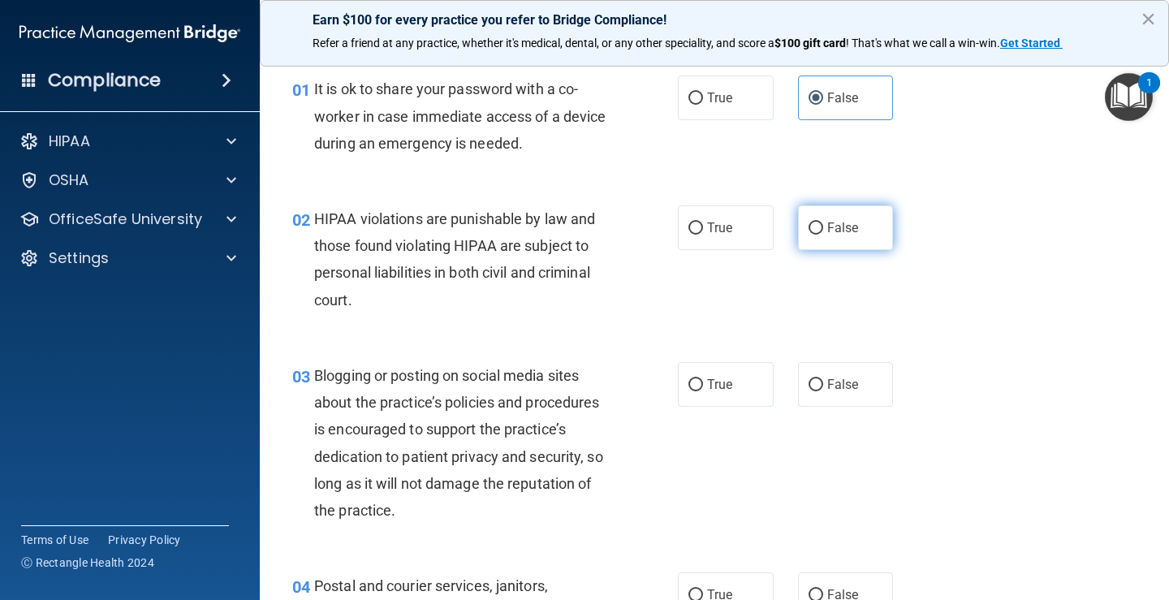
scroll to position [81, 0]
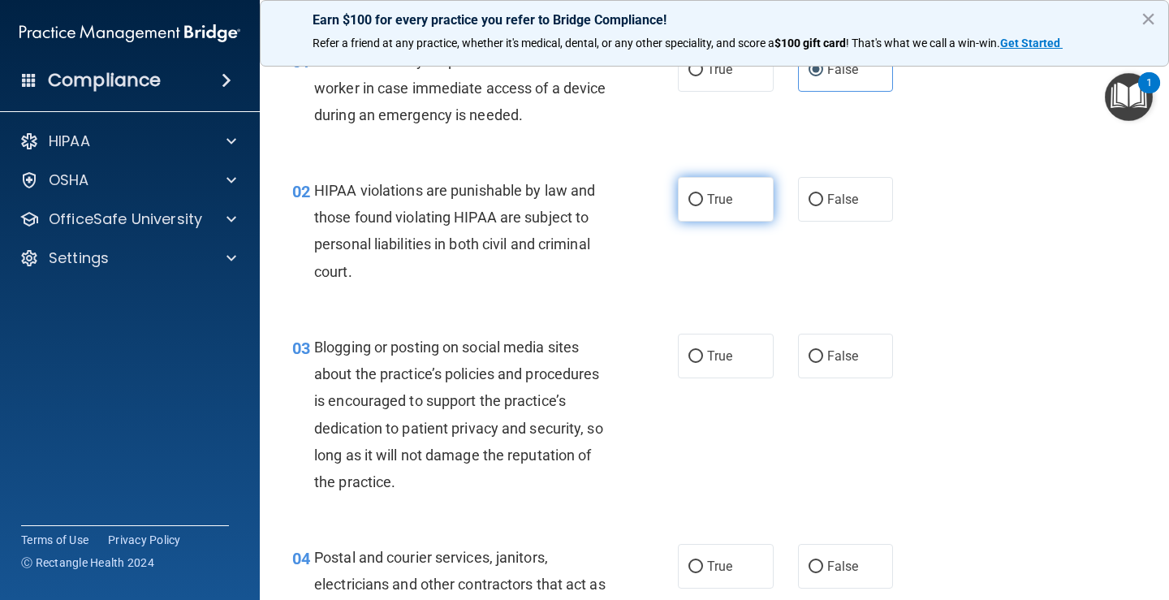
click at [717, 207] on label "True" at bounding box center [726, 199] width 96 height 45
click at [703, 206] on input "True" at bounding box center [695, 200] width 15 height 12
radio input "true"
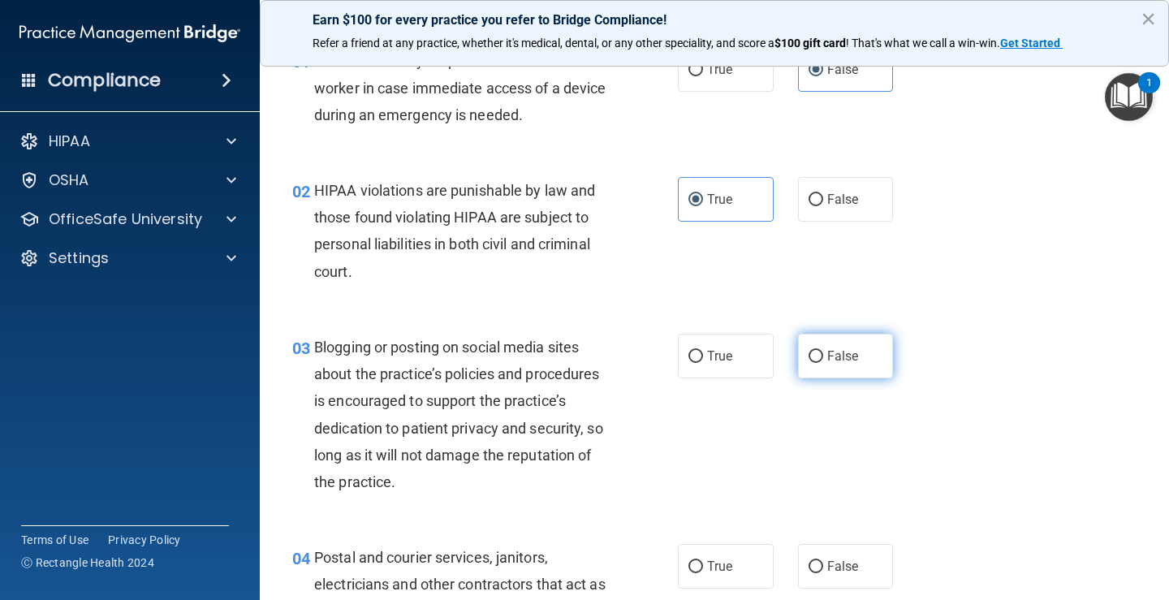
click at [833, 360] on span "False" at bounding box center [843, 355] width 32 height 15
click at [823, 360] on input "False" at bounding box center [816, 357] width 15 height 12
radio input "true"
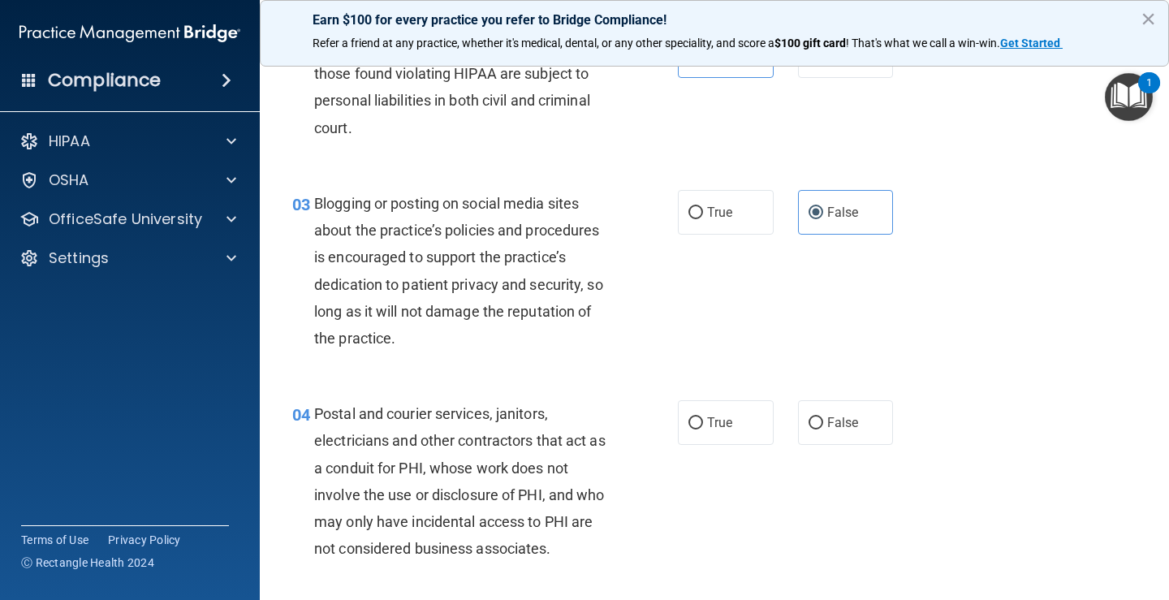
scroll to position [244, 0]
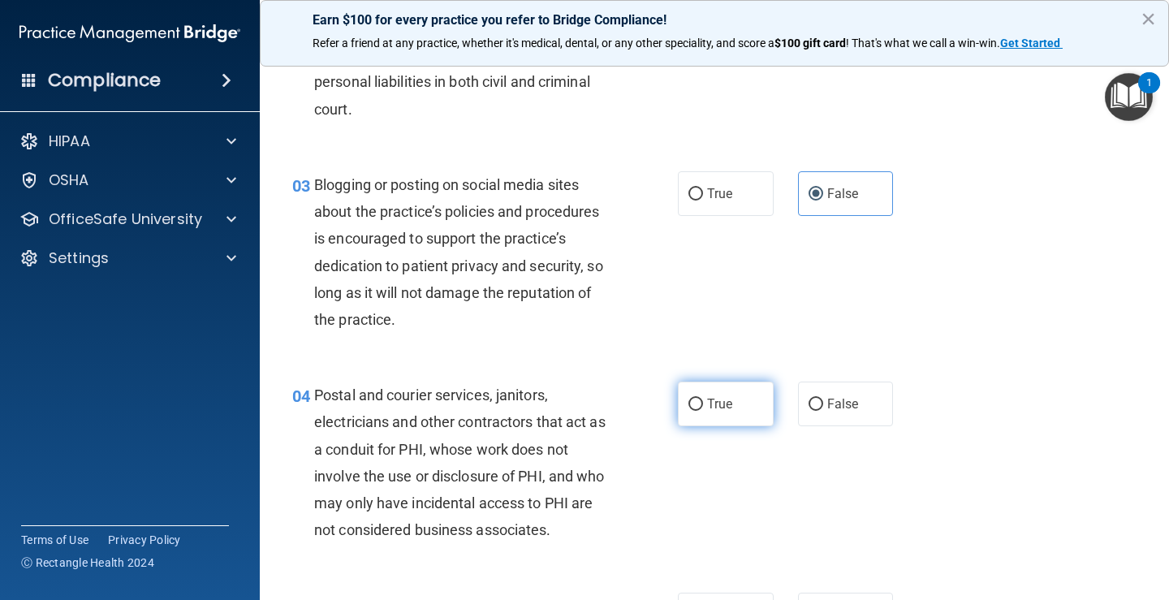
drag, startPoint x: 712, startPoint y: 398, endPoint x: 723, endPoint y: 387, distance: 15.5
click at [713, 398] on span "True" at bounding box center [719, 403] width 25 height 15
click at [703, 399] on input "True" at bounding box center [695, 405] width 15 height 12
radio input "true"
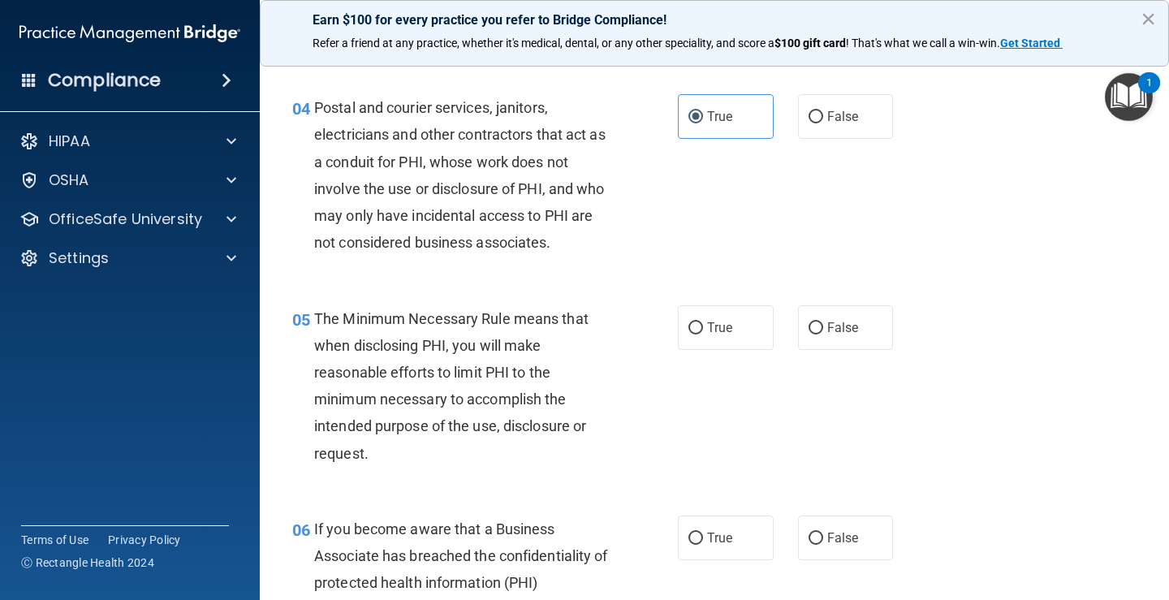
scroll to position [568, 0]
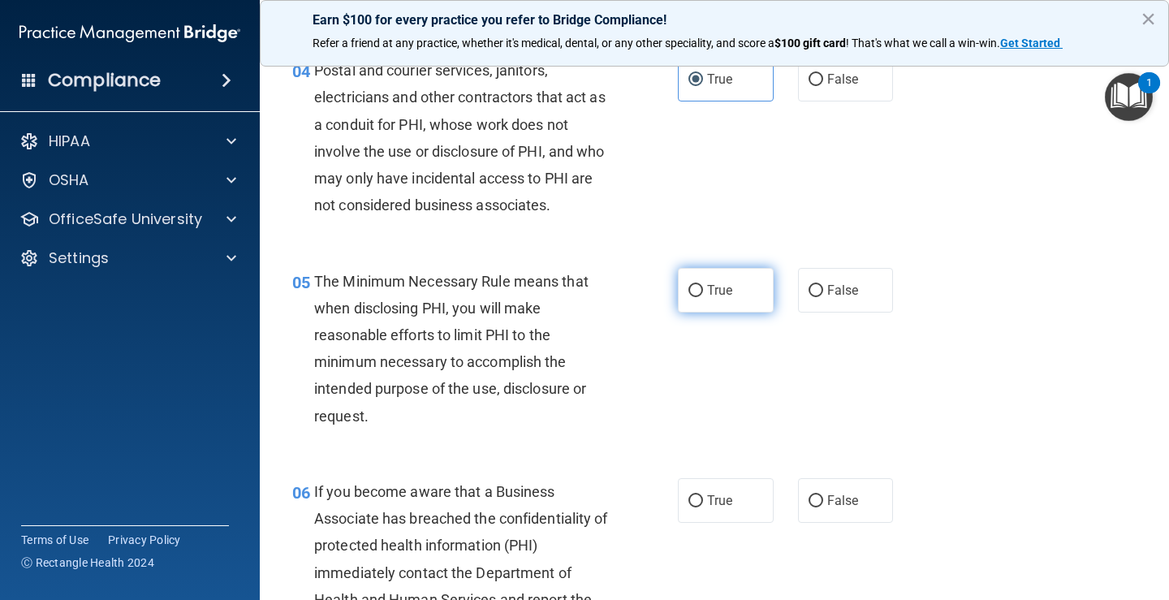
click at [725, 295] on span "True" at bounding box center [719, 289] width 25 height 15
click at [703, 295] on input "True" at bounding box center [695, 291] width 15 height 12
radio input "true"
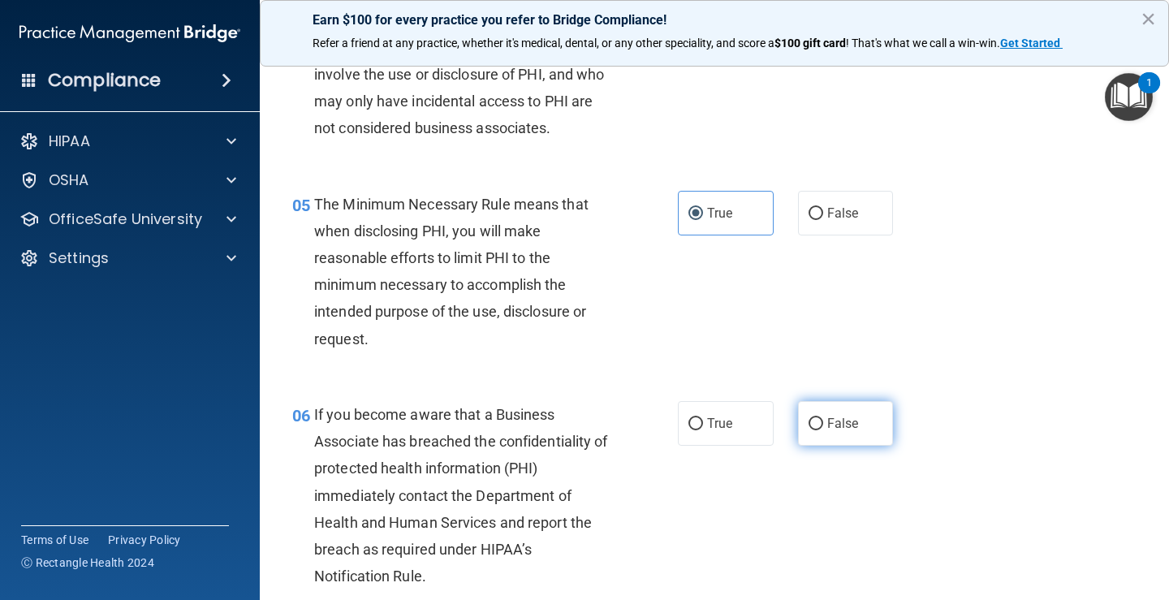
scroll to position [731, 0]
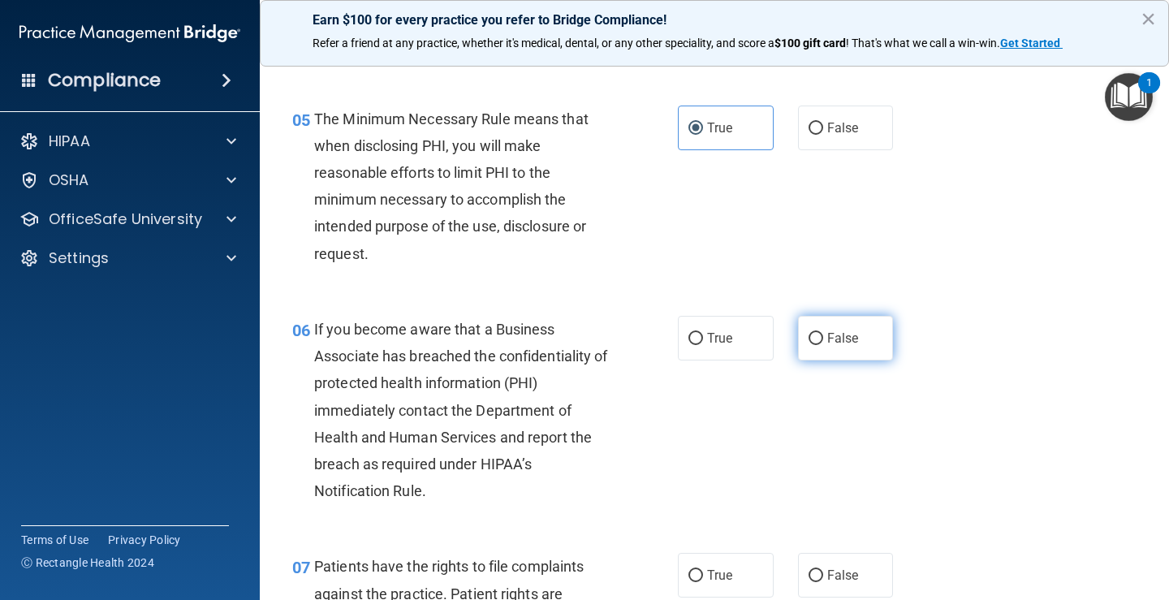
click at [830, 347] on label "False" at bounding box center [846, 338] width 96 height 45
click at [823, 345] on input "False" at bounding box center [816, 339] width 15 height 12
radio input "true"
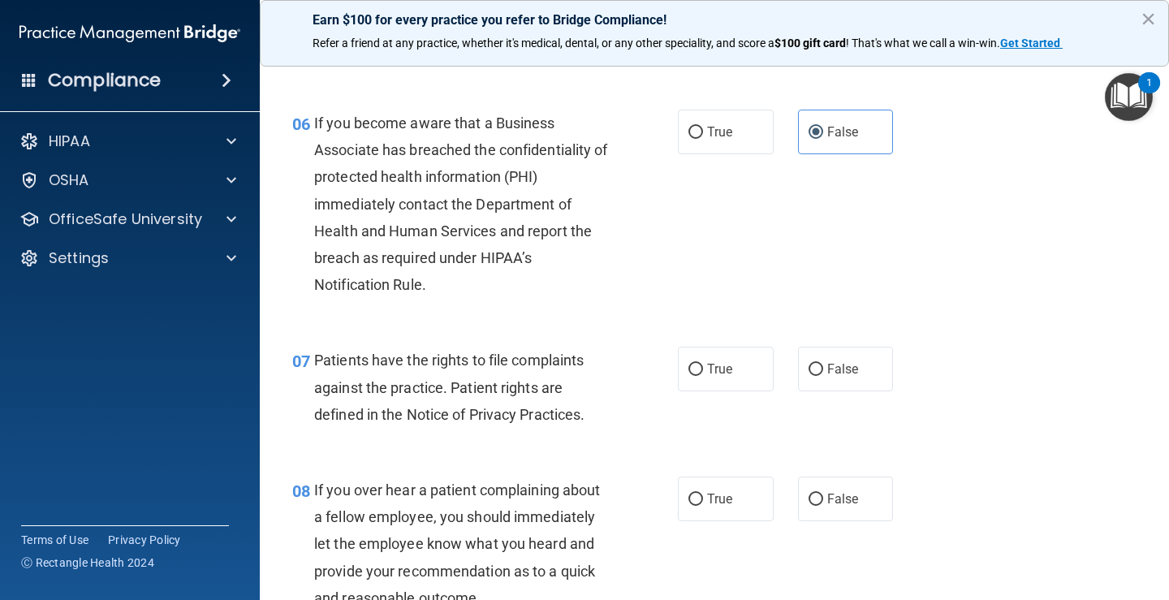
scroll to position [974, 0]
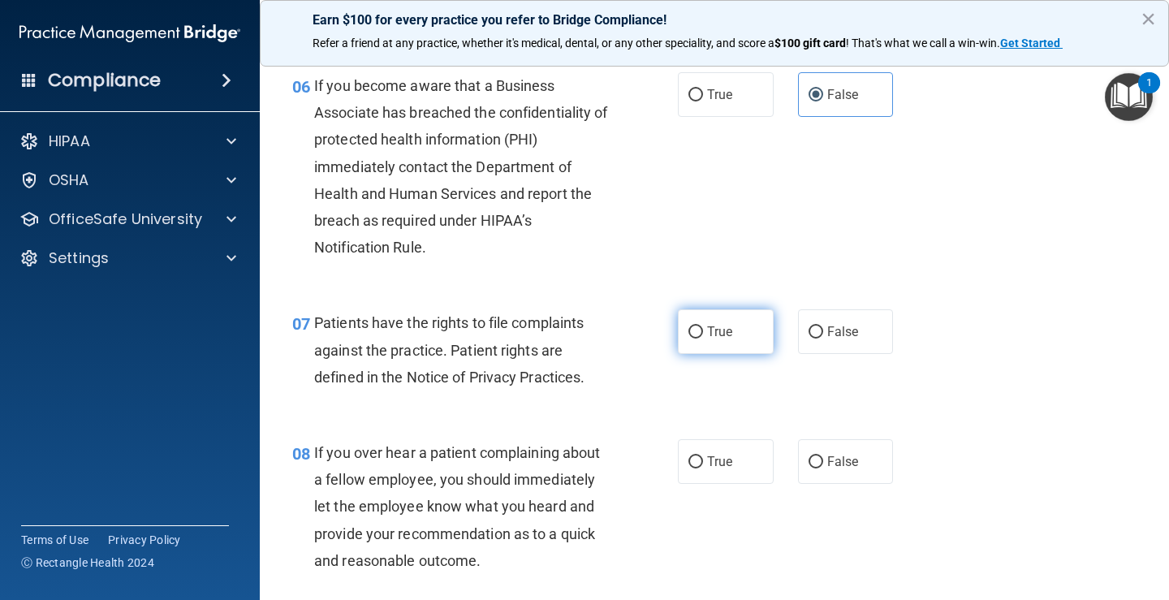
click at [721, 328] on span "True" at bounding box center [719, 331] width 25 height 15
click at [703, 328] on input "True" at bounding box center [695, 332] width 15 height 12
radio input "true"
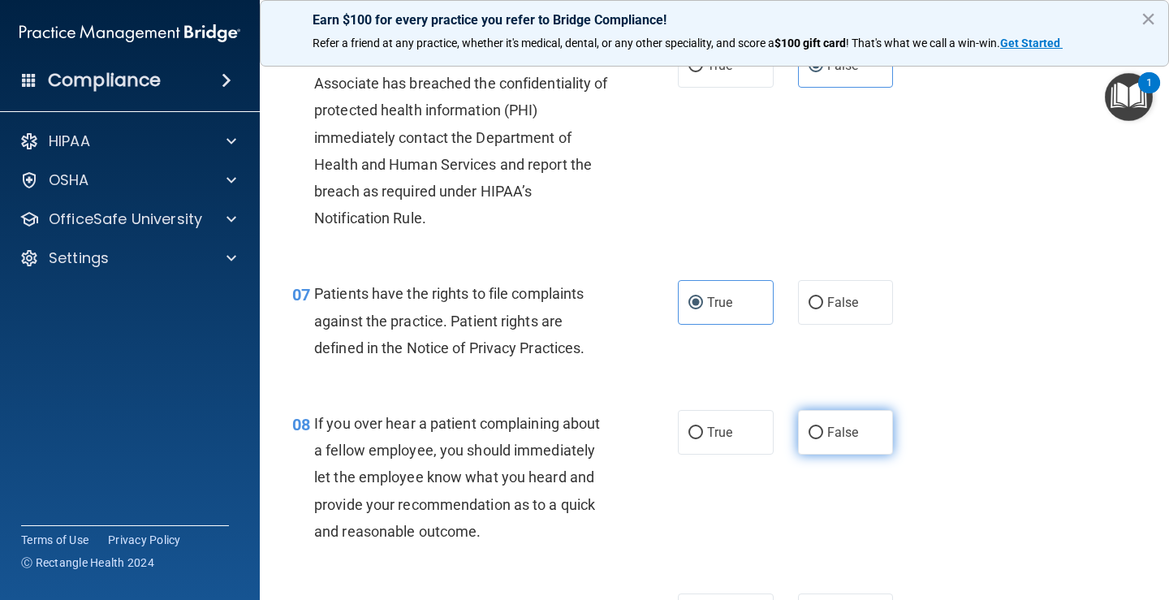
scroll to position [1055, 0]
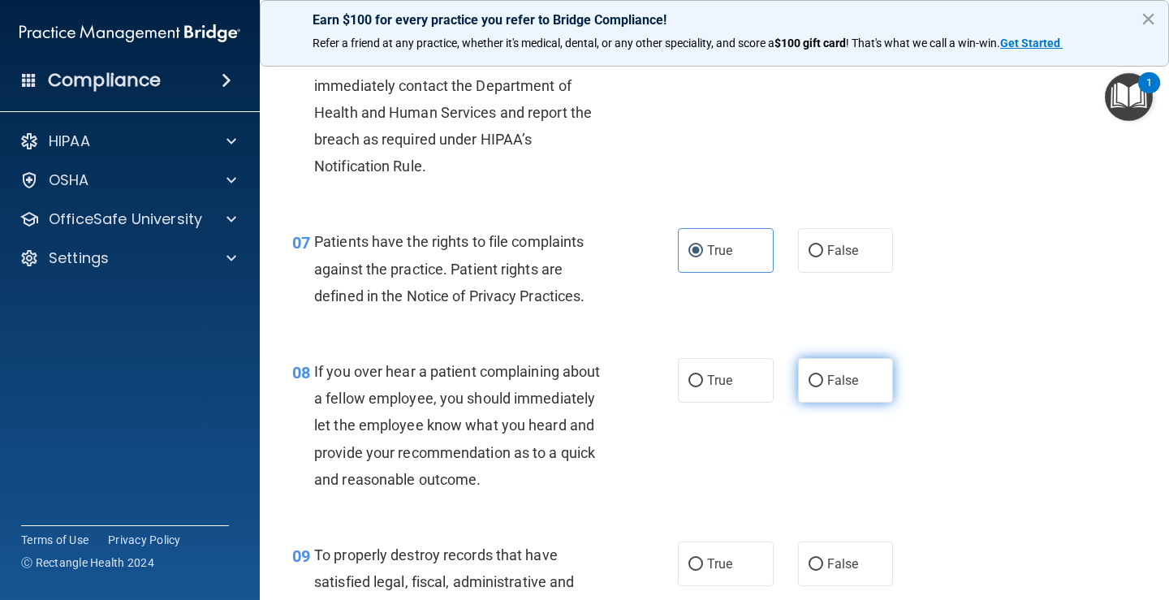
click at [839, 373] on span "False" at bounding box center [843, 380] width 32 height 15
click at [823, 375] on input "False" at bounding box center [816, 381] width 15 height 12
radio input "true"
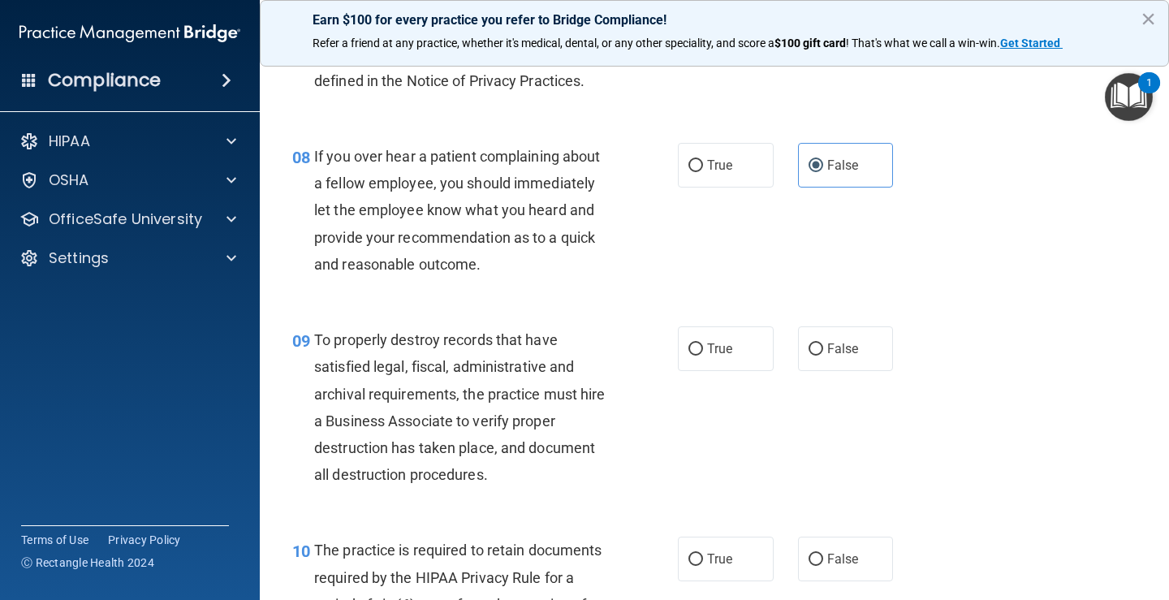
scroll to position [1299, 0]
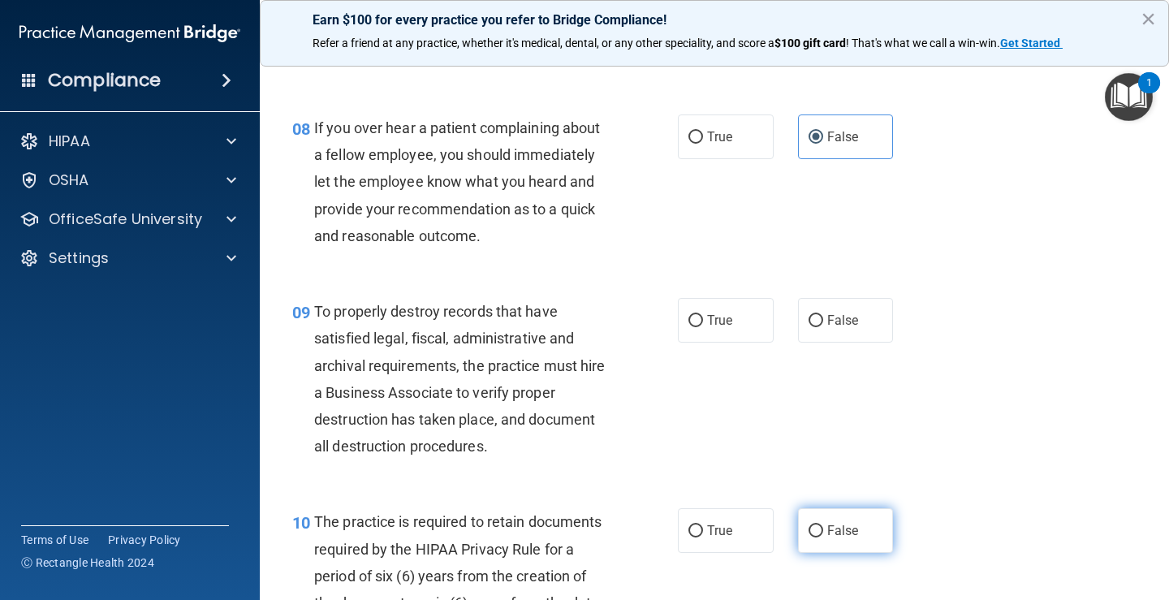
click at [827, 537] on span "False" at bounding box center [843, 530] width 32 height 15
click at [822, 537] on input "False" at bounding box center [816, 531] width 15 height 12
radio input "true"
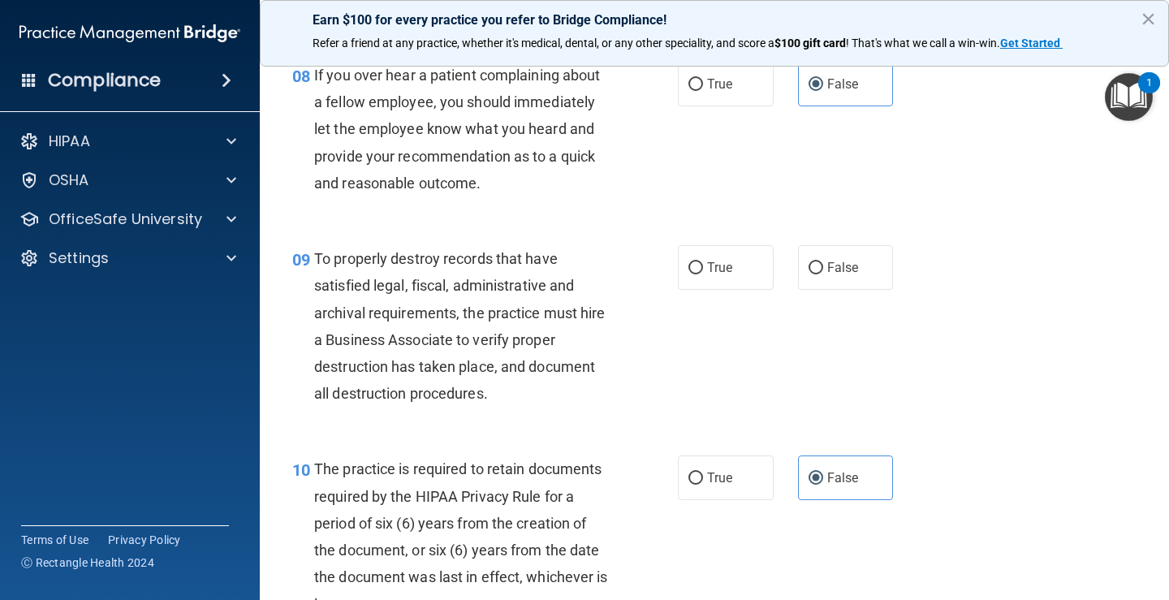
scroll to position [1380, 0]
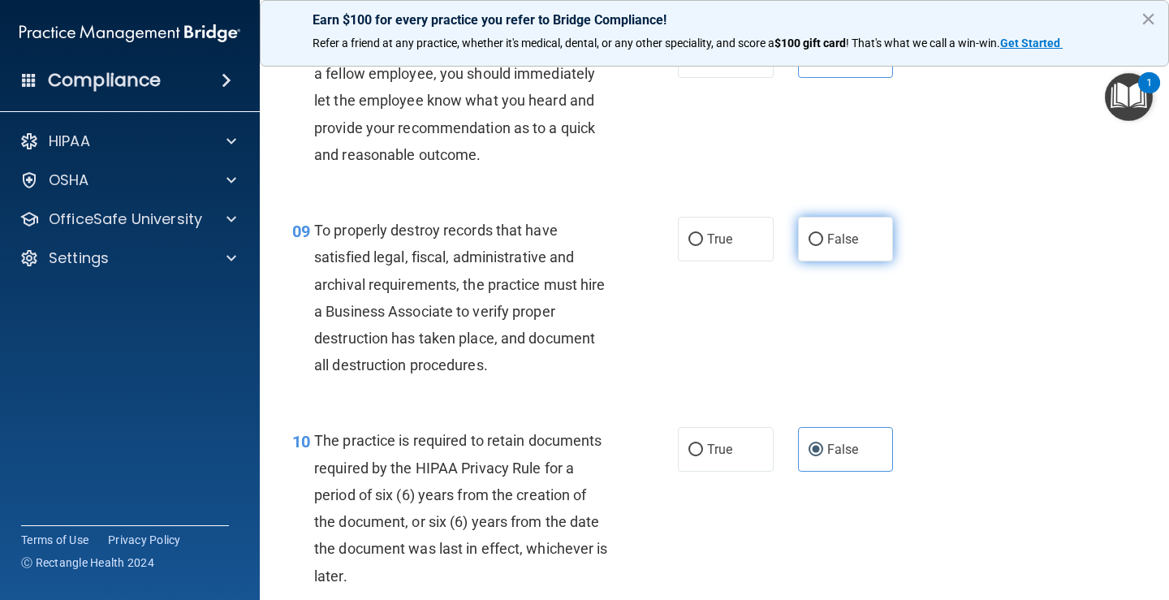
click at [868, 222] on label "False" at bounding box center [846, 239] width 96 height 45
click at [823, 234] on input "False" at bounding box center [816, 240] width 15 height 12
radio input "true"
click at [732, 446] on label "True" at bounding box center [726, 449] width 96 height 45
click at [703, 446] on input "True" at bounding box center [695, 450] width 15 height 12
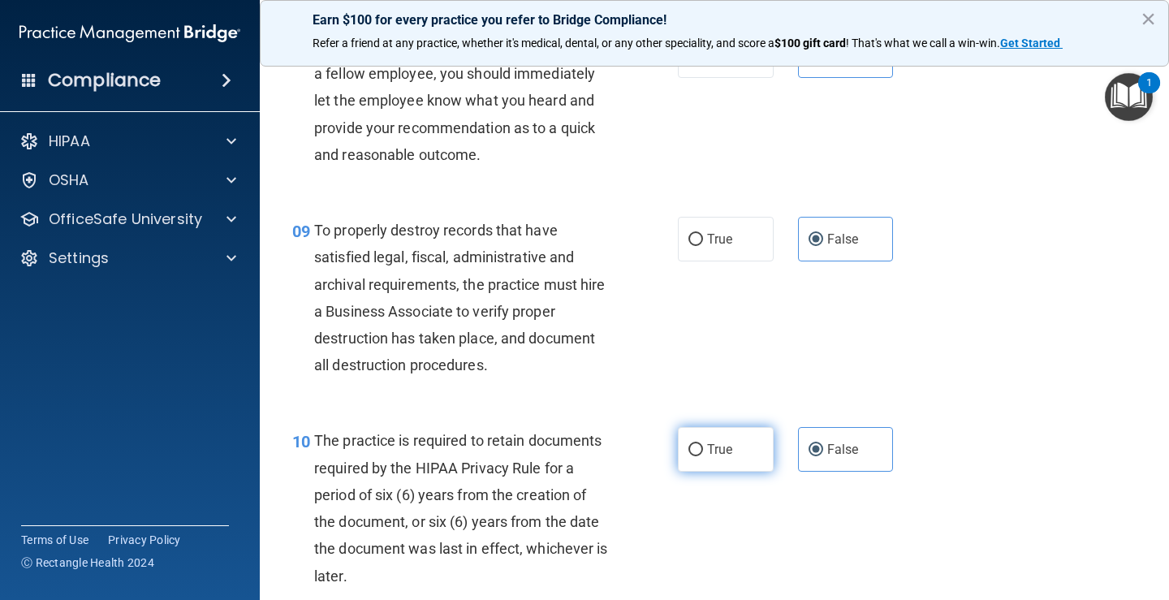
radio input "true"
radio input "false"
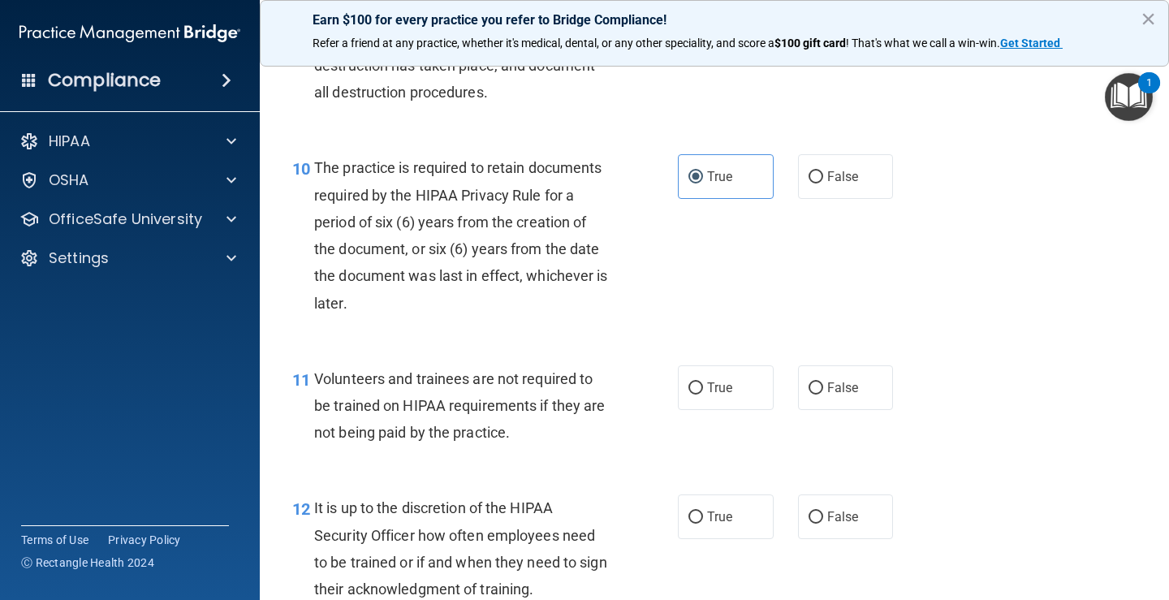
scroll to position [1705, 0]
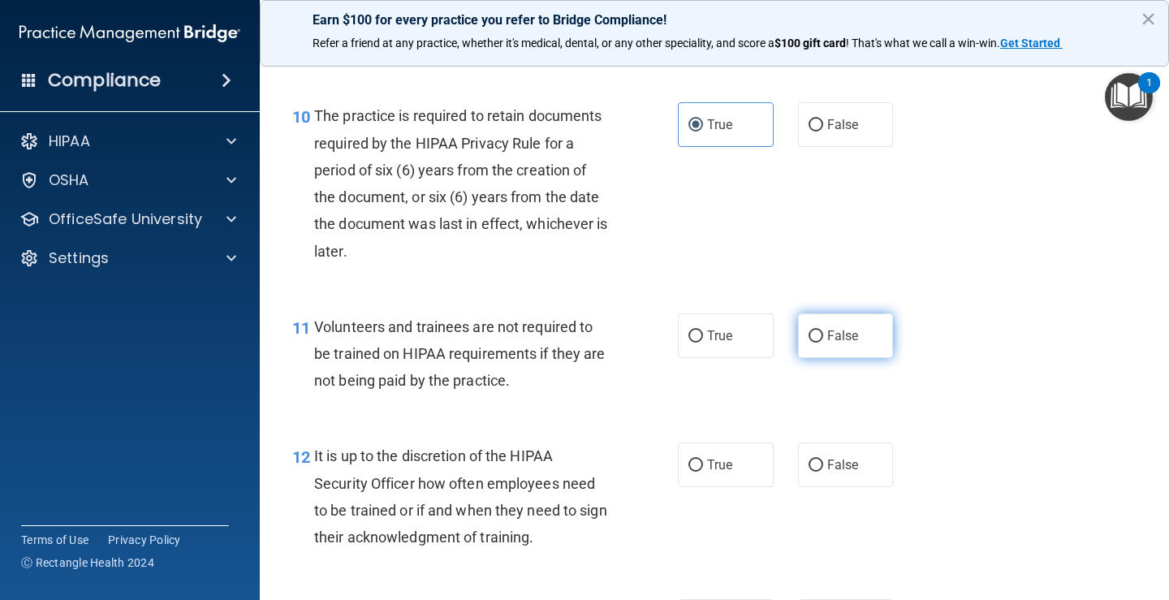
click at [852, 343] on label "False" at bounding box center [846, 335] width 96 height 45
click at [823, 343] on input "False" at bounding box center [816, 336] width 15 height 12
radio input "true"
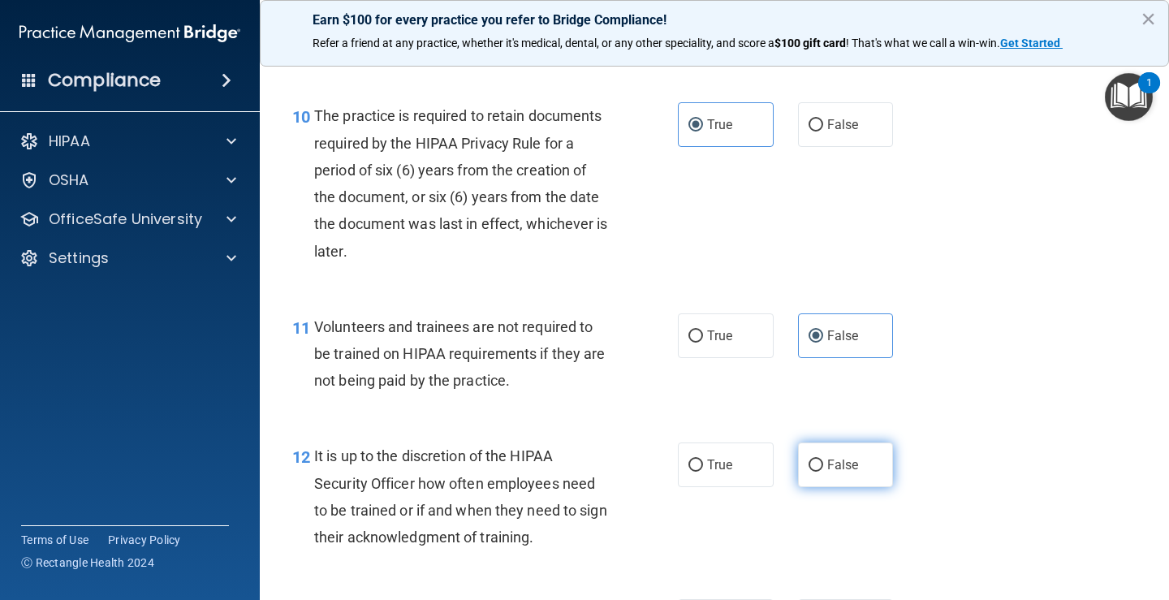
click at [842, 461] on span "False" at bounding box center [843, 464] width 32 height 15
click at [823, 461] on input "False" at bounding box center [816, 465] width 15 height 12
radio input "true"
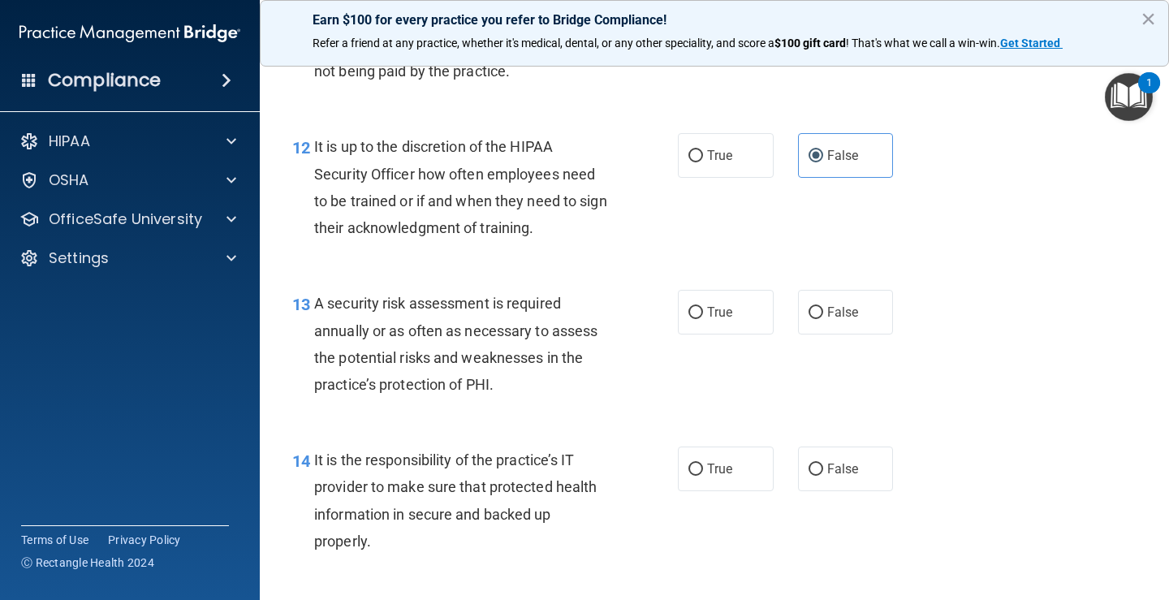
scroll to position [2029, 0]
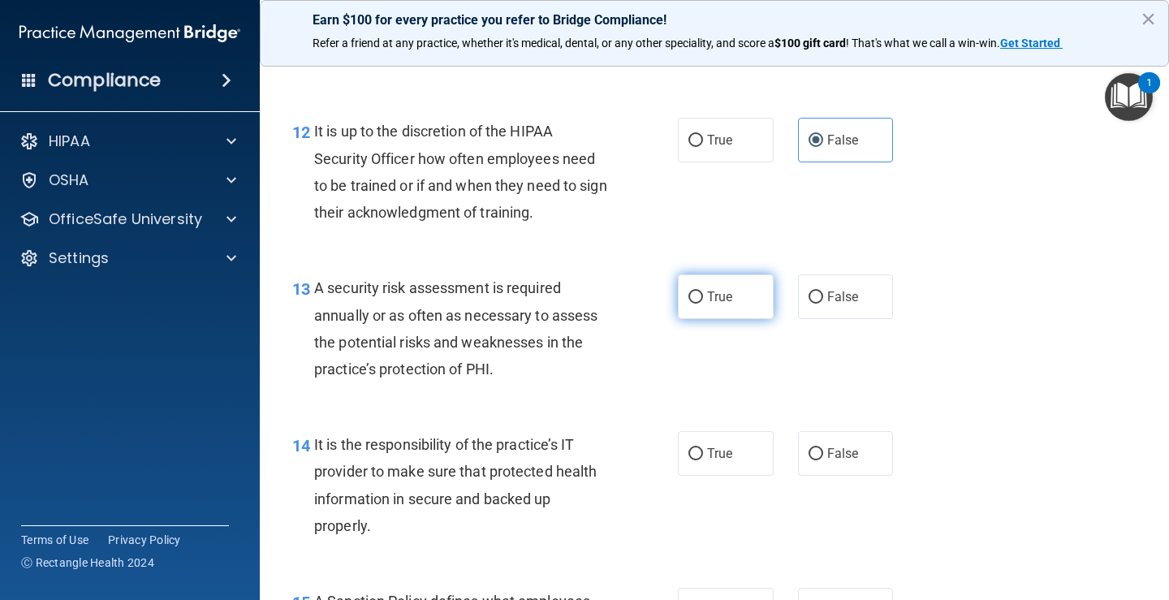
click at [720, 313] on label "True" at bounding box center [726, 296] width 96 height 45
click at [703, 304] on input "True" at bounding box center [695, 297] width 15 height 12
radio input "true"
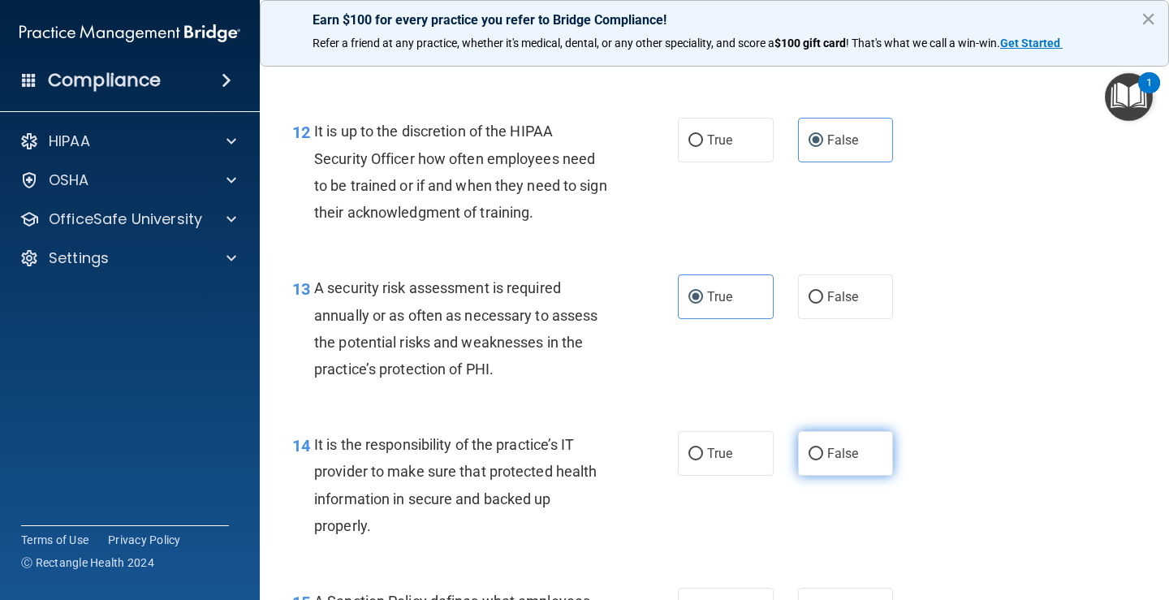
click at [828, 455] on span "False" at bounding box center [843, 453] width 32 height 15
click at [823, 455] on input "False" at bounding box center [816, 454] width 15 height 12
radio input "true"
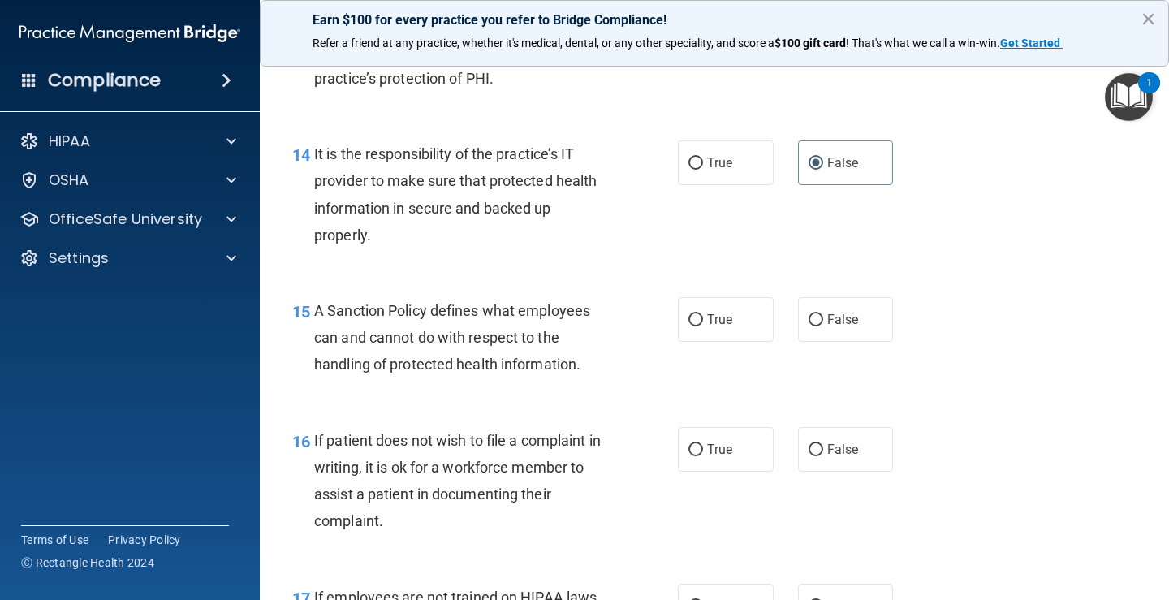
scroll to position [2354, 0]
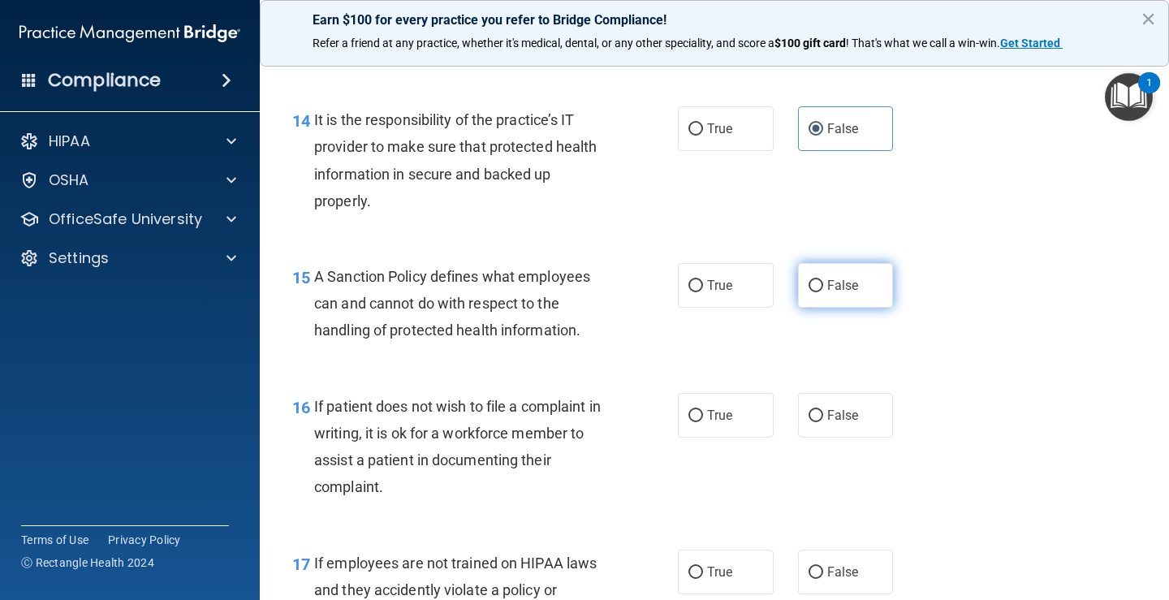
click at [823, 297] on label "False" at bounding box center [846, 285] width 96 height 45
click at [823, 292] on input "False" at bounding box center [816, 286] width 15 height 12
radio input "true"
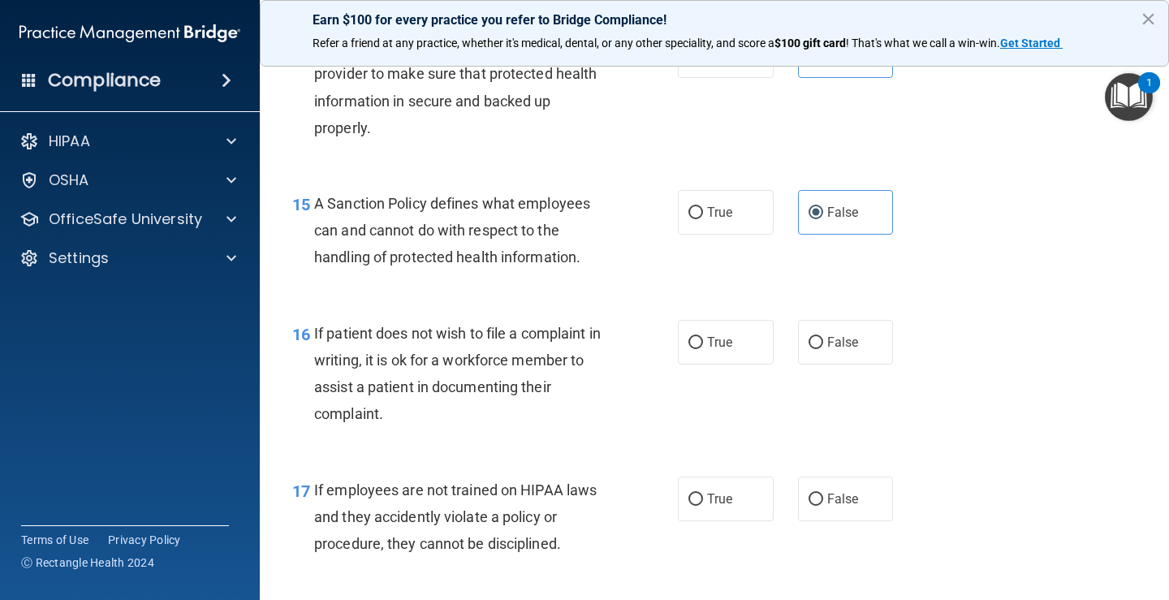
scroll to position [2517, 0]
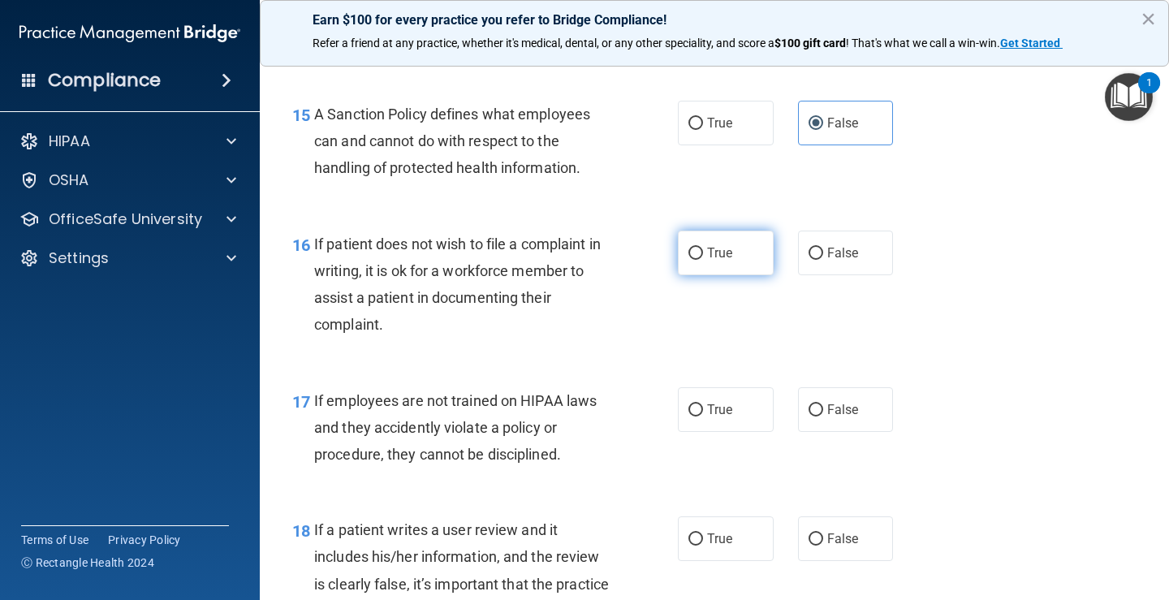
click at [733, 252] on label "True" at bounding box center [726, 253] width 96 height 45
click at [703, 252] on input "True" at bounding box center [695, 254] width 15 height 12
radio input "true"
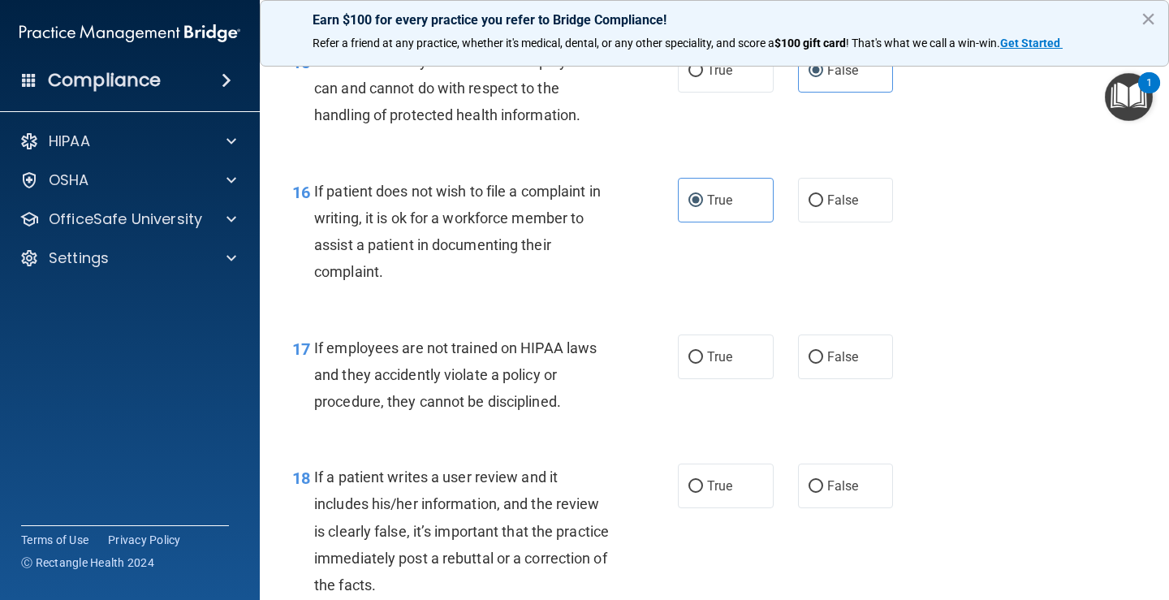
scroll to position [2598, 0]
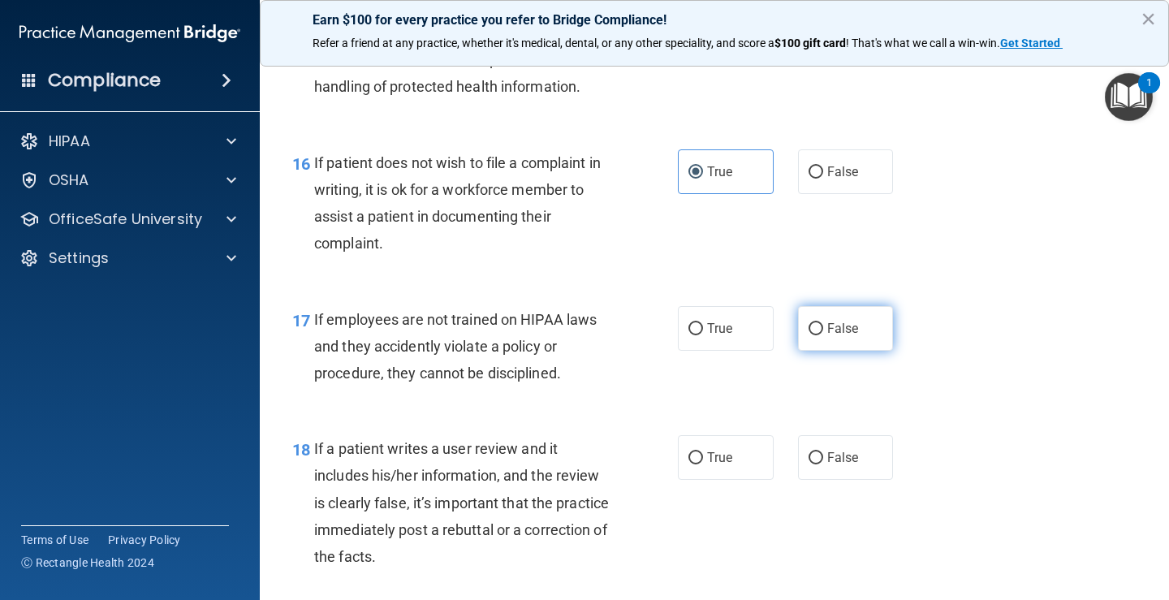
click at [829, 333] on span "False" at bounding box center [843, 328] width 32 height 15
click at [823, 333] on input "False" at bounding box center [816, 329] width 15 height 12
radio input "true"
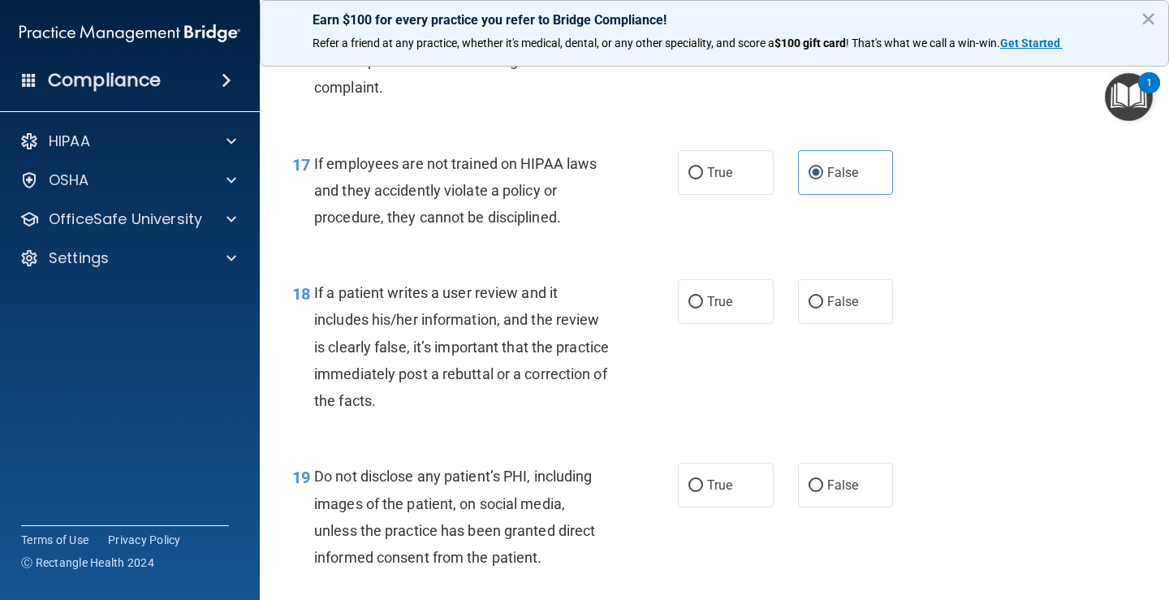
scroll to position [2760, 0]
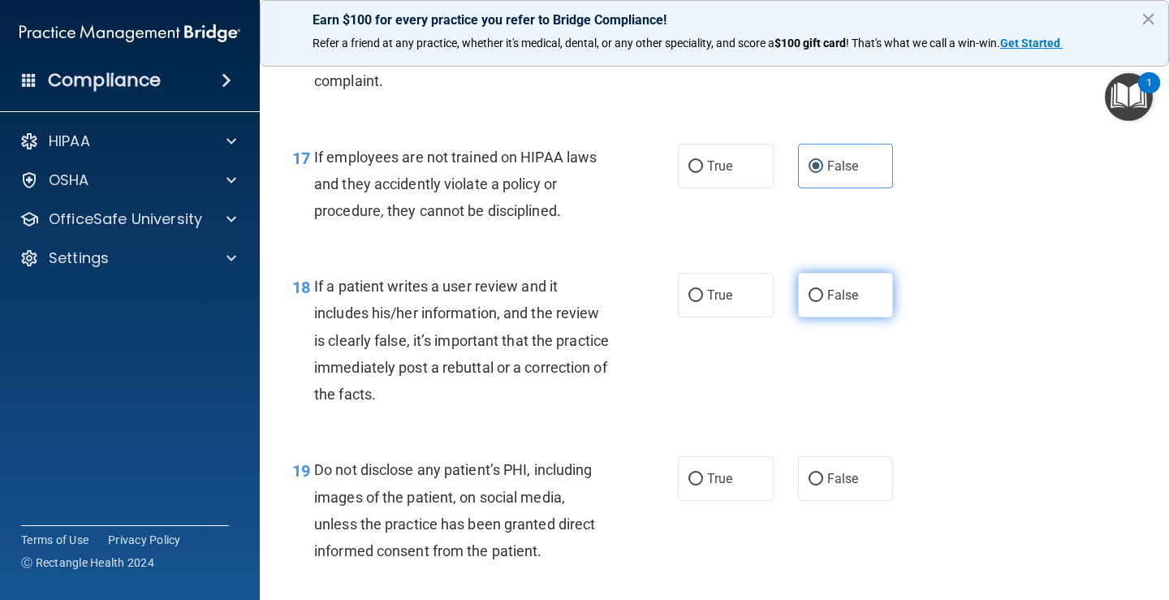
click at [821, 312] on label "False" at bounding box center [846, 295] width 96 height 45
click at [821, 302] on input "False" at bounding box center [816, 296] width 15 height 12
radio input "true"
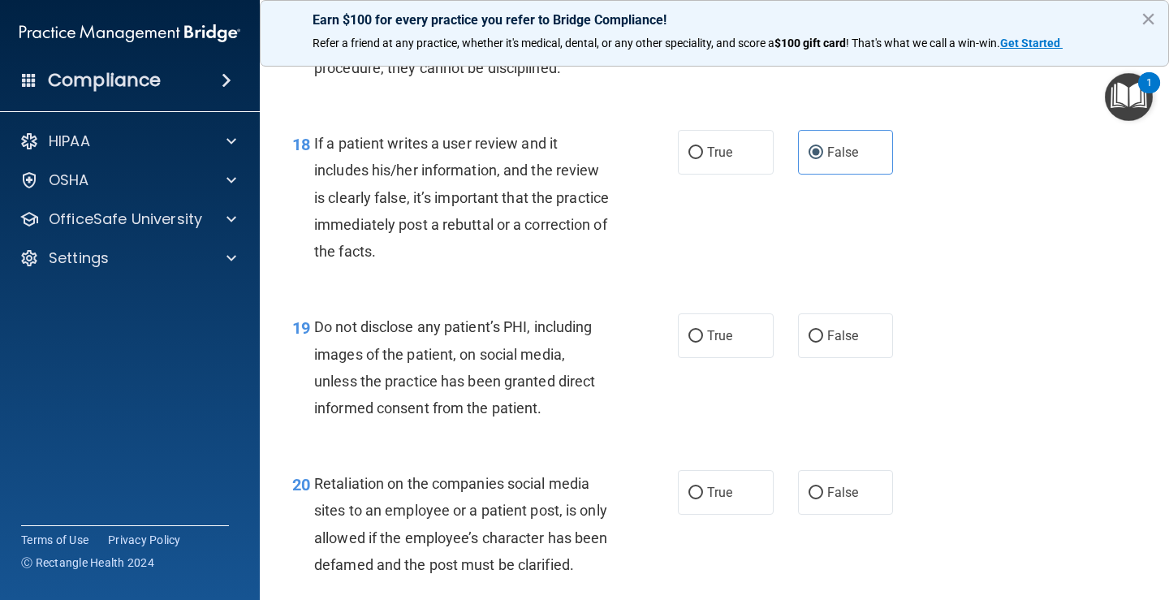
scroll to position [2922, 0]
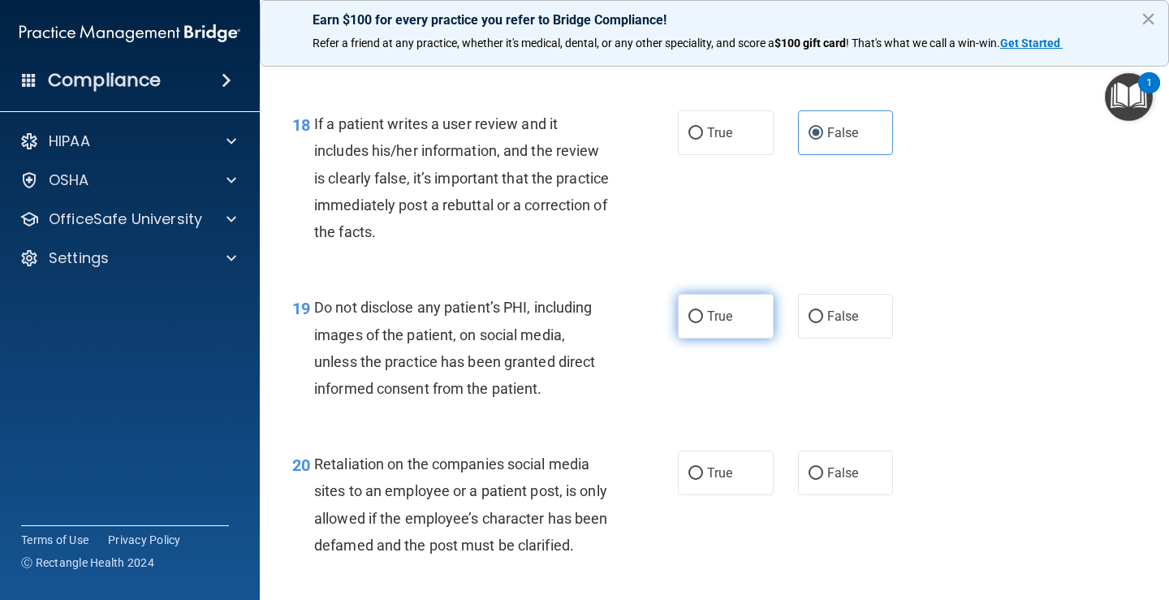
click at [694, 318] on input "True" at bounding box center [695, 317] width 15 height 12
radio input "true"
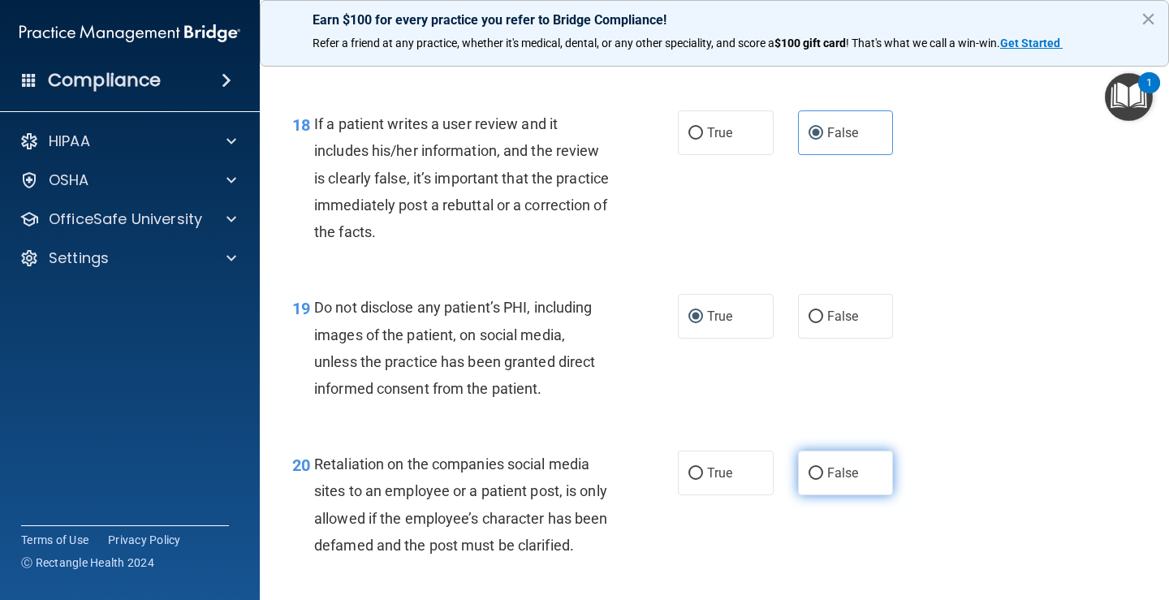
click at [827, 477] on span "False" at bounding box center [843, 472] width 32 height 15
click at [823, 477] on input "False" at bounding box center [816, 474] width 15 height 12
radio input "true"
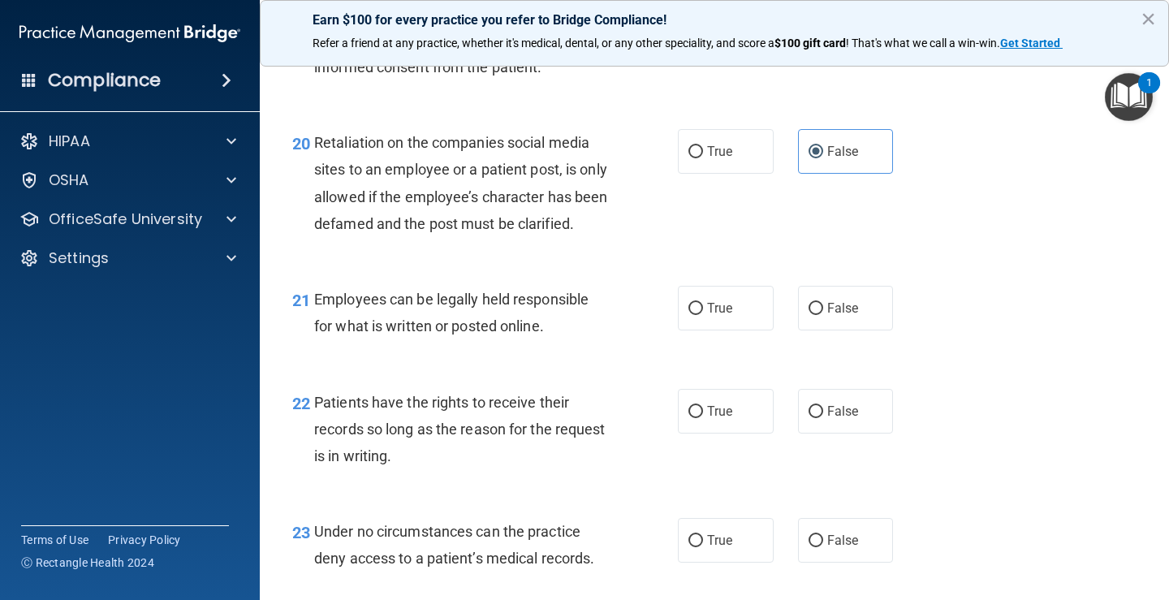
scroll to position [3247, 0]
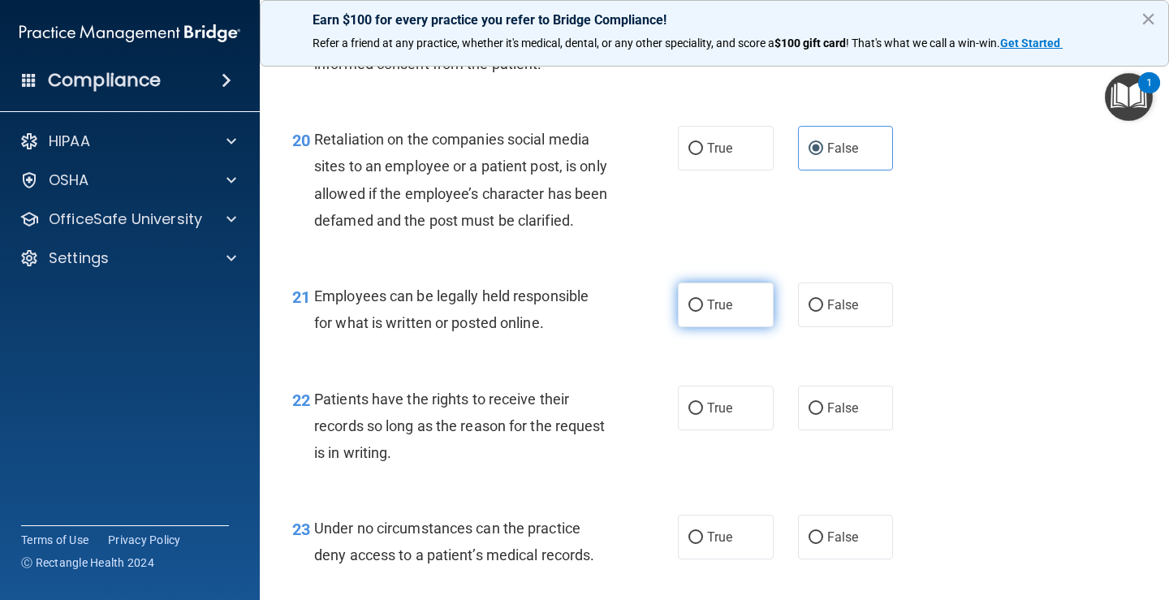
click at [707, 313] on span "True" at bounding box center [719, 304] width 25 height 15
click at [703, 312] on input "True" at bounding box center [695, 306] width 15 height 12
radio input "true"
click at [836, 430] on label "False" at bounding box center [846, 408] width 96 height 45
click at [823, 415] on input "False" at bounding box center [816, 409] width 15 height 12
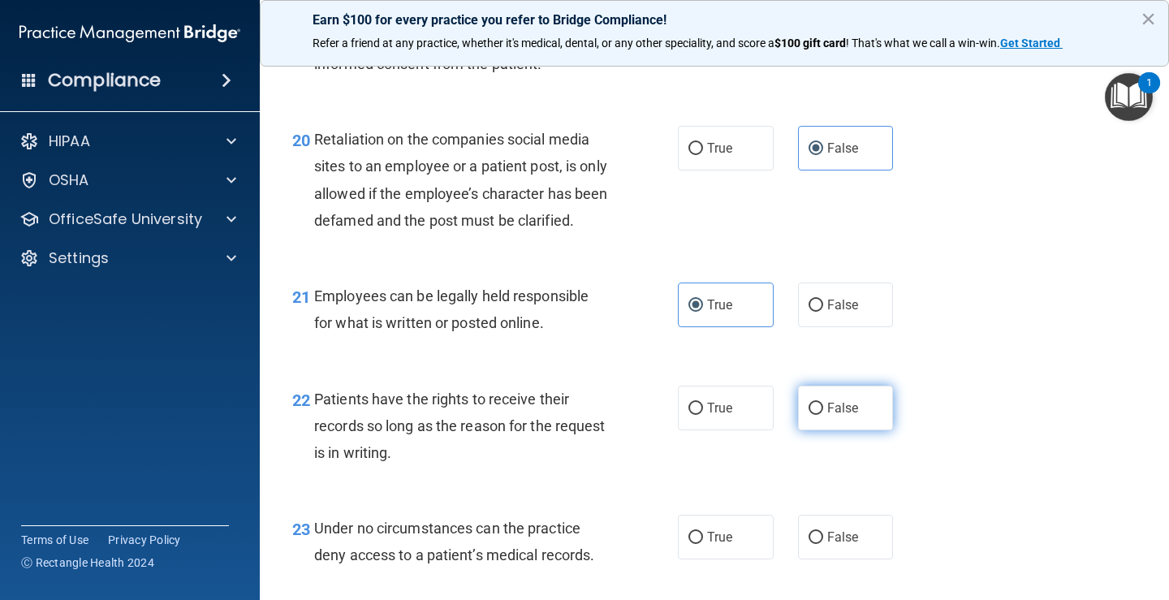
radio input "true"
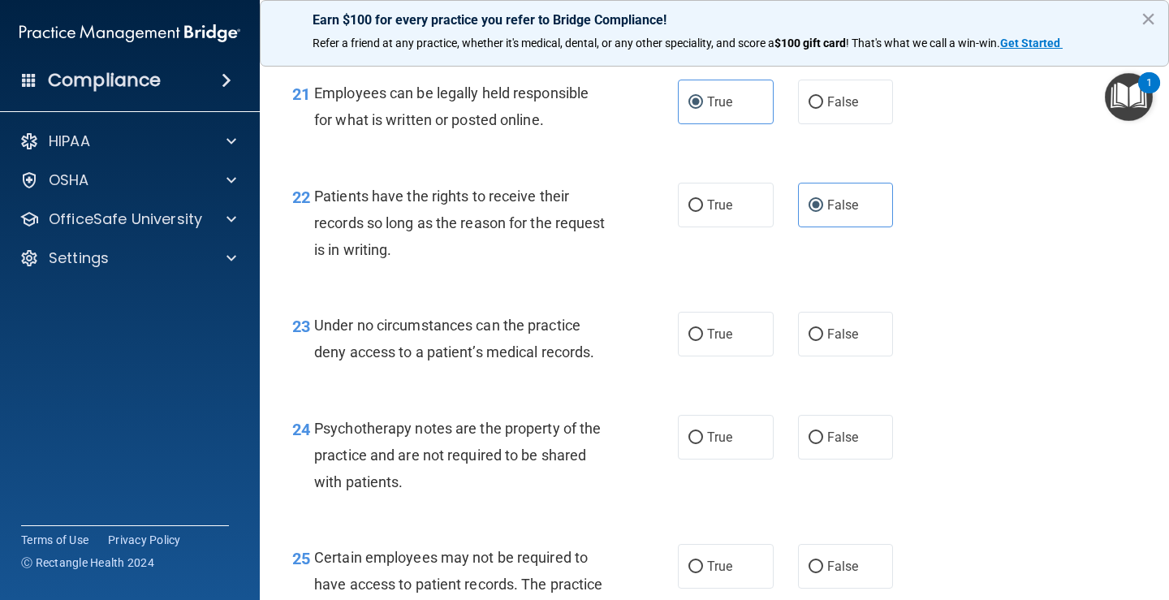
scroll to position [3491, 0]
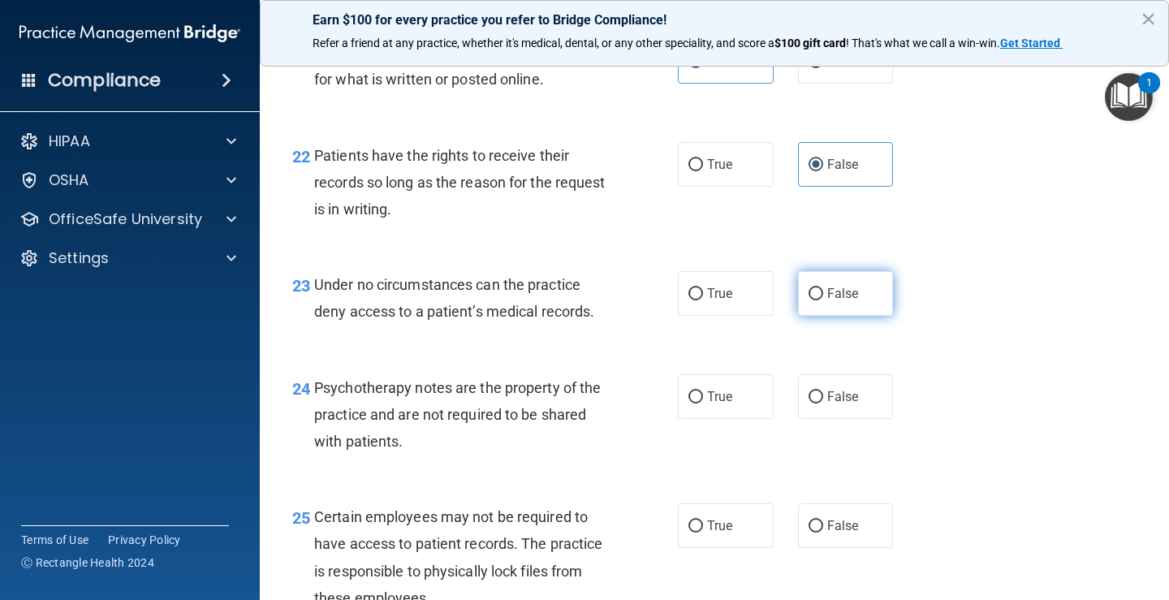
click at [817, 316] on label "False" at bounding box center [846, 293] width 96 height 45
click at [817, 300] on input "False" at bounding box center [816, 294] width 15 height 12
radio input "true"
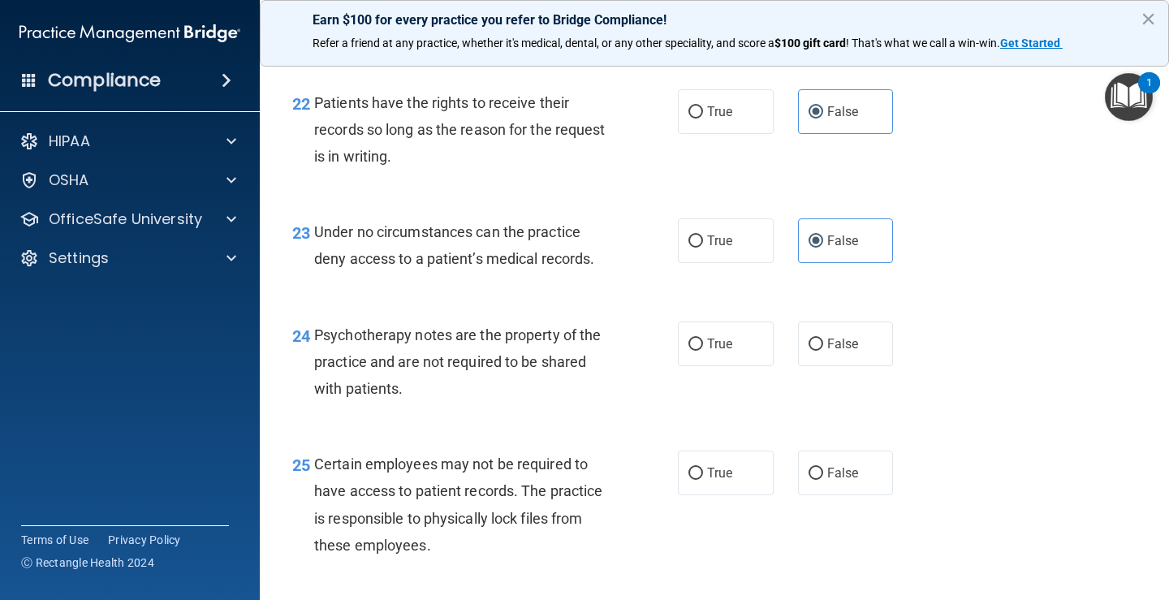
scroll to position [3572, 0]
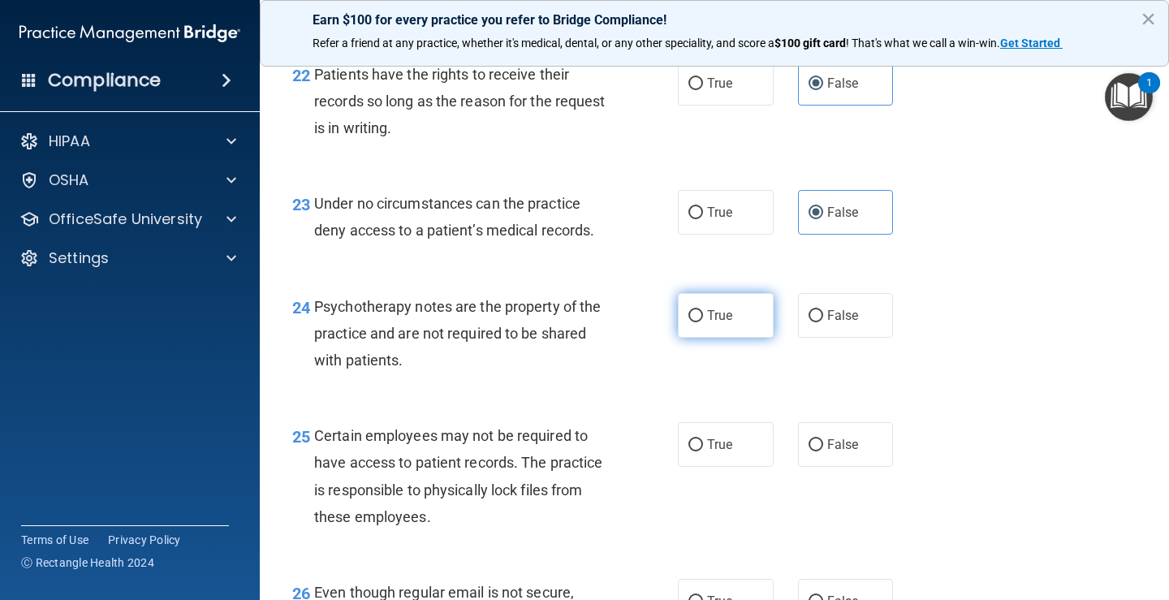
click at [707, 338] on label "True" at bounding box center [726, 315] width 96 height 45
click at [703, 322] on input "True" at bounding box center [695, 316] width 15 height 12
radio input "true"
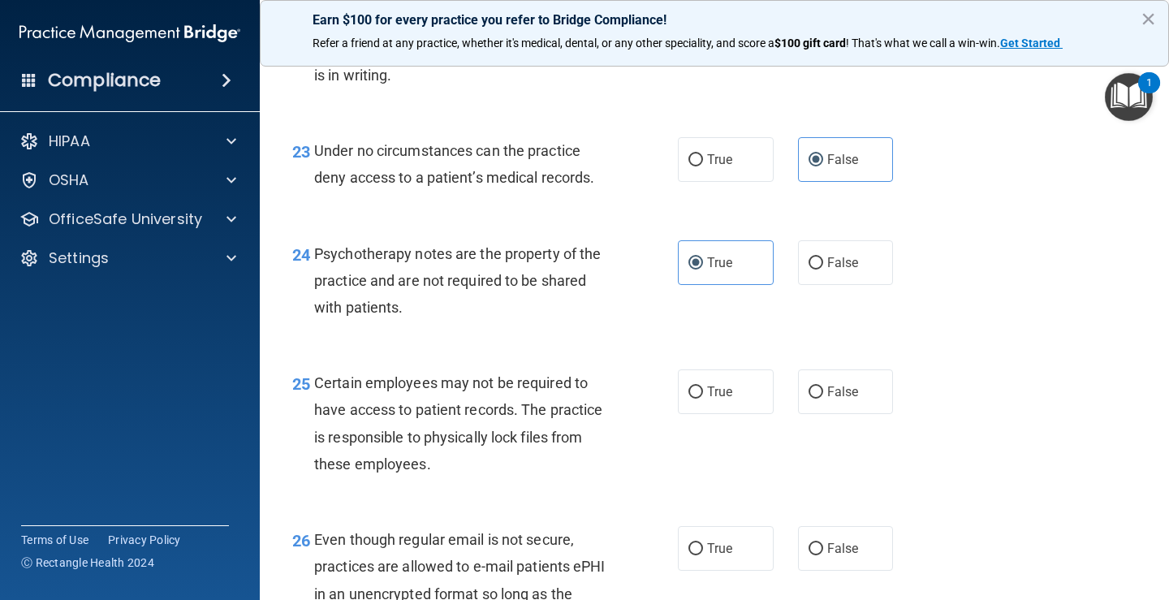
scroll to position [3653, 0]
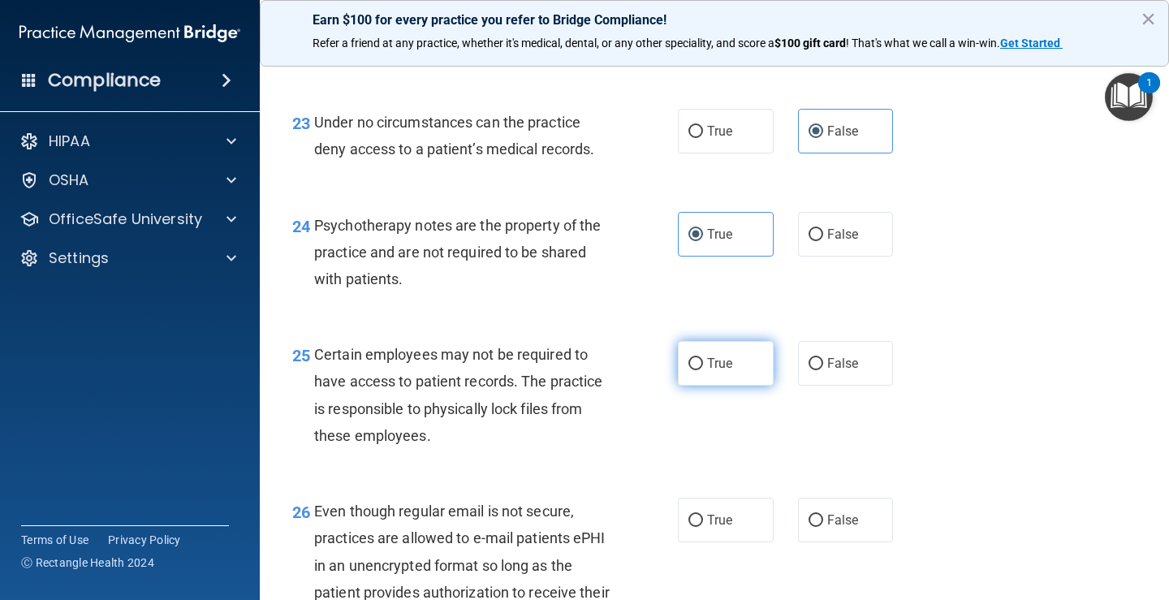
click at [727, 371] on span "True" at bounding box center [719, 363] width 25 height 15
click at [703, 370] on input "True" at bounding box center [695, 364] width 15 height 12
radio input "true"
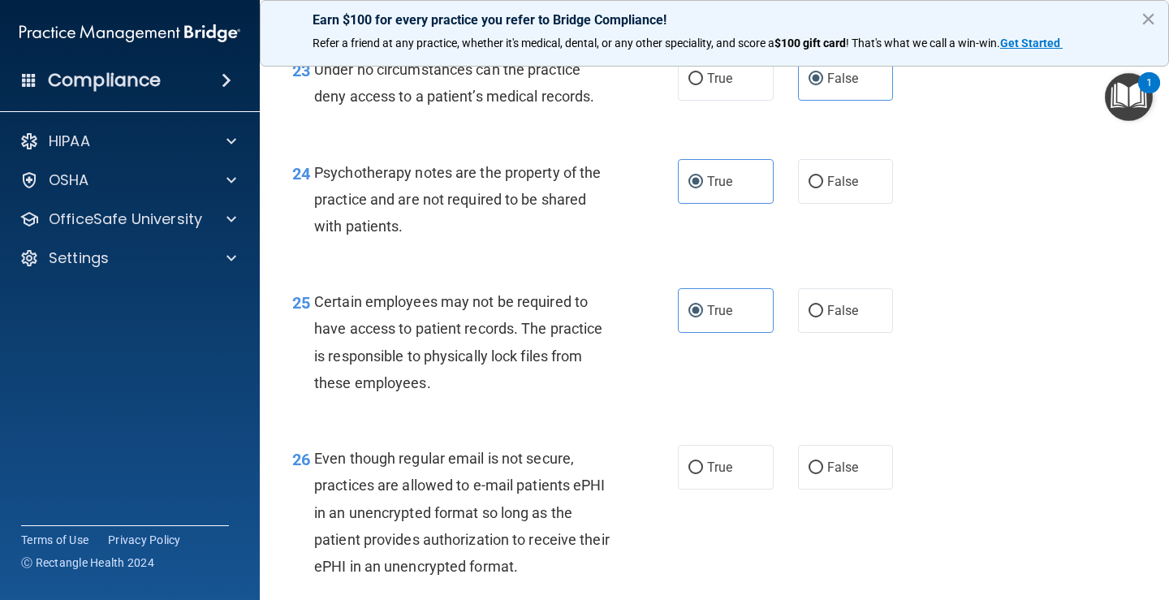
scroll to position [3734, 0]
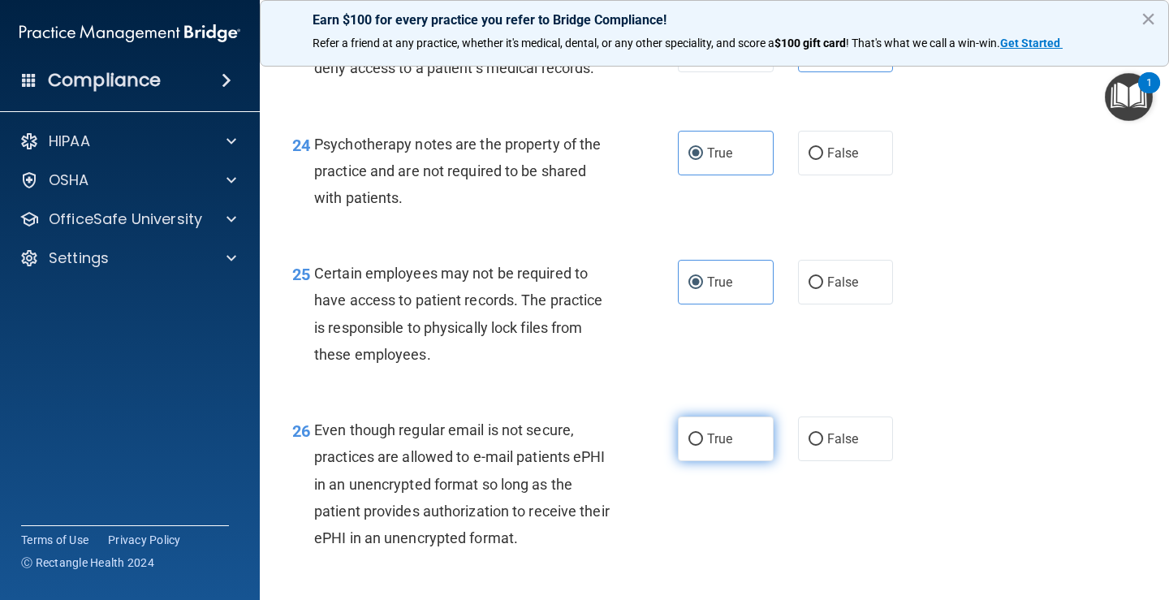
click at [720, 446] on span "True" at bounding box center [719, 438] width 25 height 15
click at [703, 446] on input "True" at bounding box center [695, 439] width 15 height 12
radio input "true"
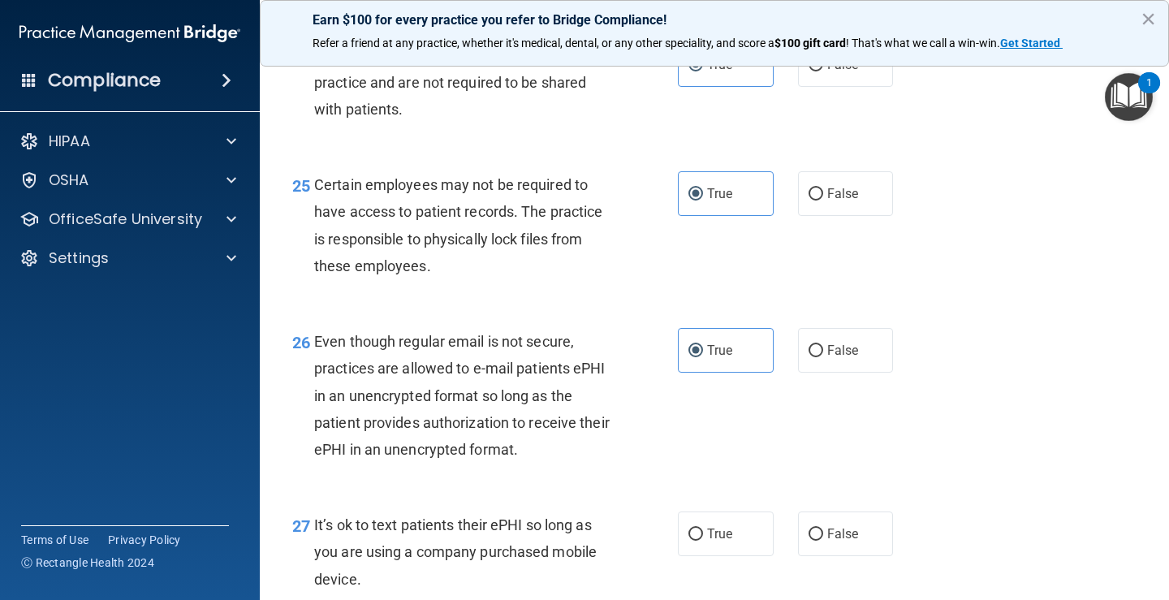
scroll to position [3897, 0]
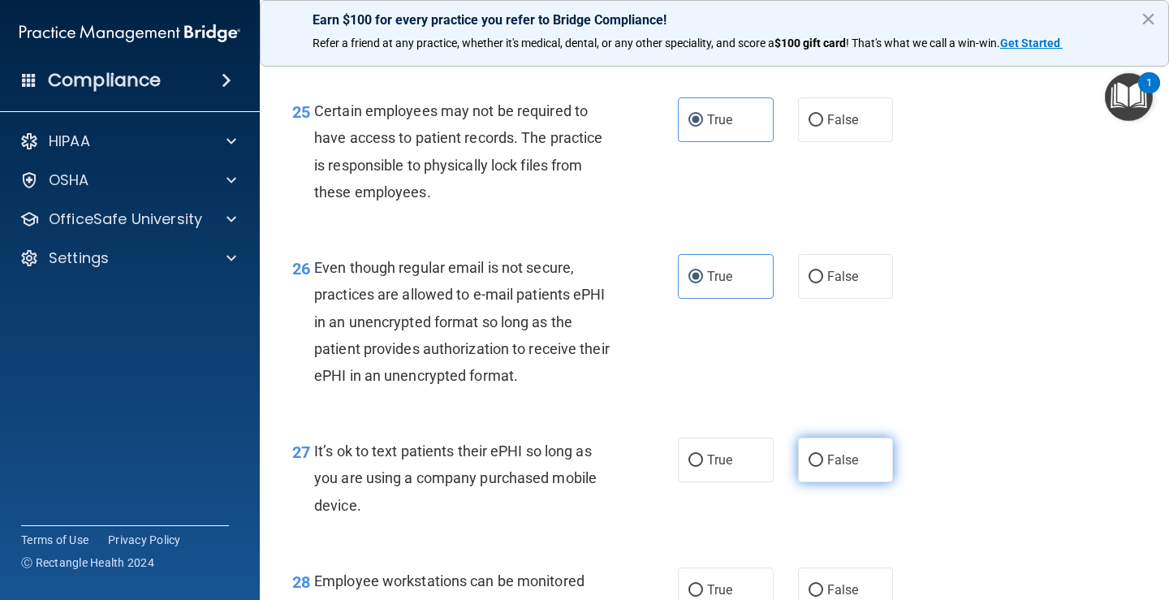
click at [827, 468] on span "False" at bounding box center [843, 459] width 32 height 15
click at [820, 467] on input "False" at bounding box center [816, 461] width 15 height 12
radio input "true"
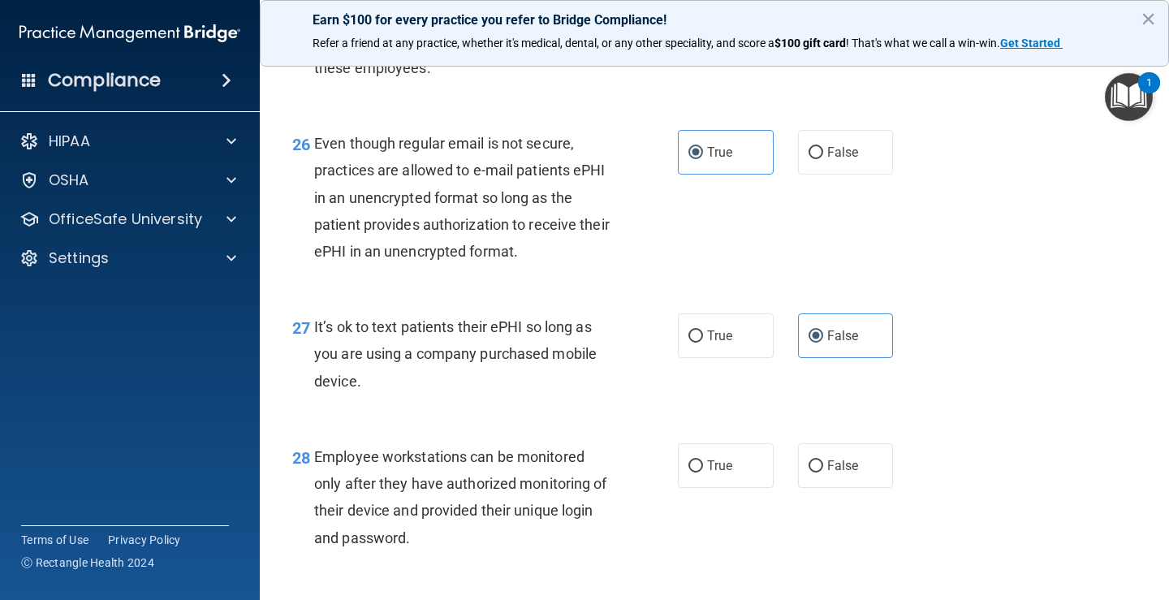
scroll to position [4059, 0]
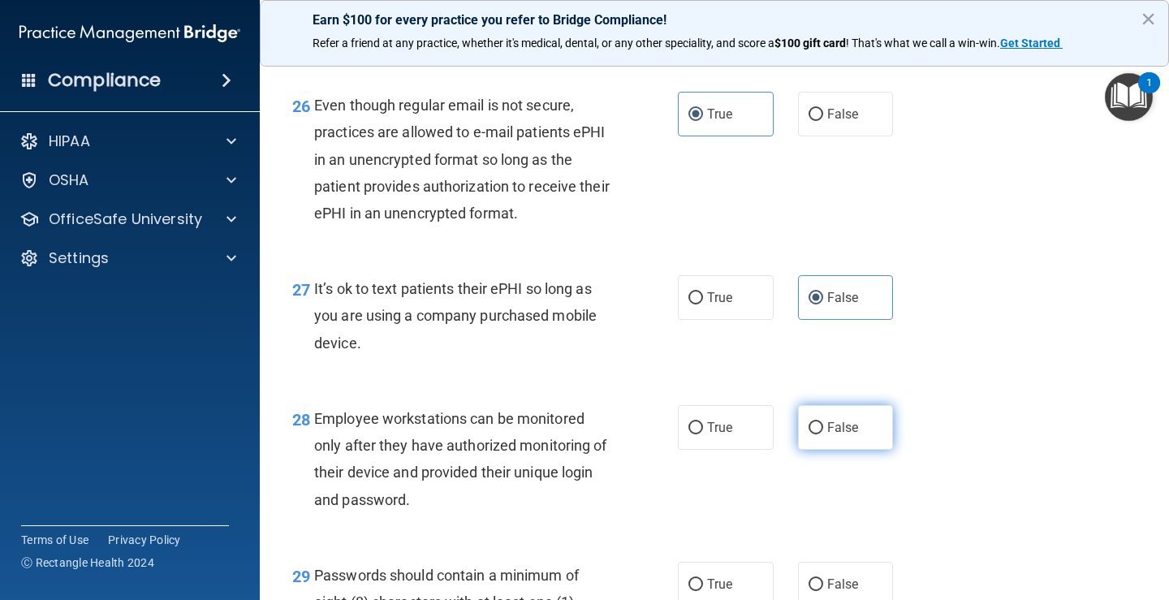
click at [843, 435] on span "False" at bounding box center [843, 427] width 32 height 15
click at [823, 434] on input "False" at bounding box center [816, 428] width 15 height 12
radio input "true"
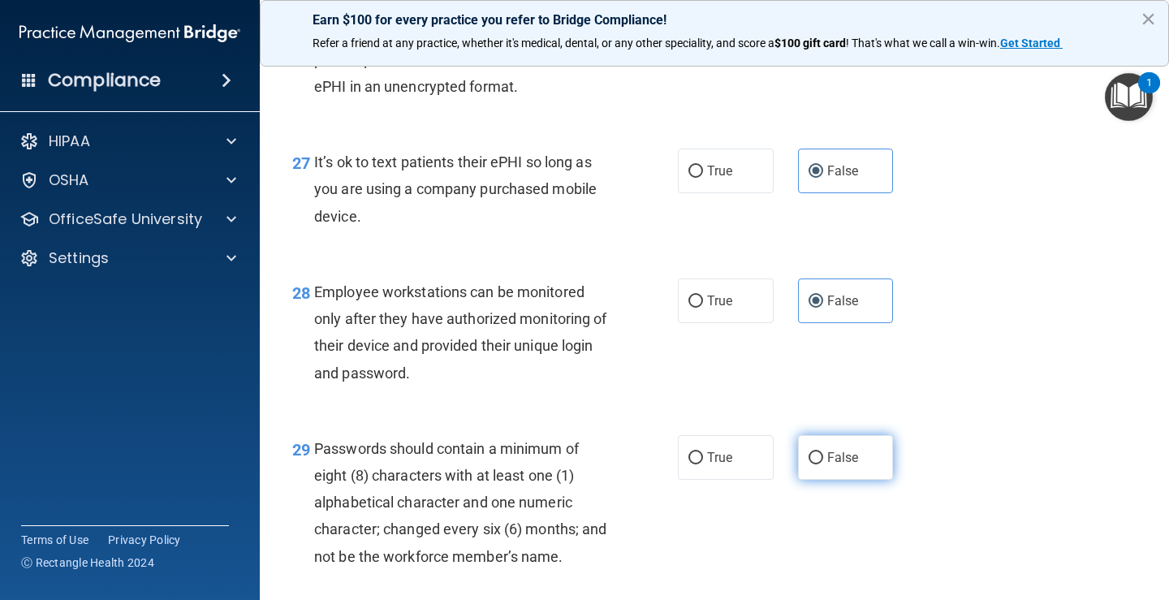
scroll to position [4221, 0]
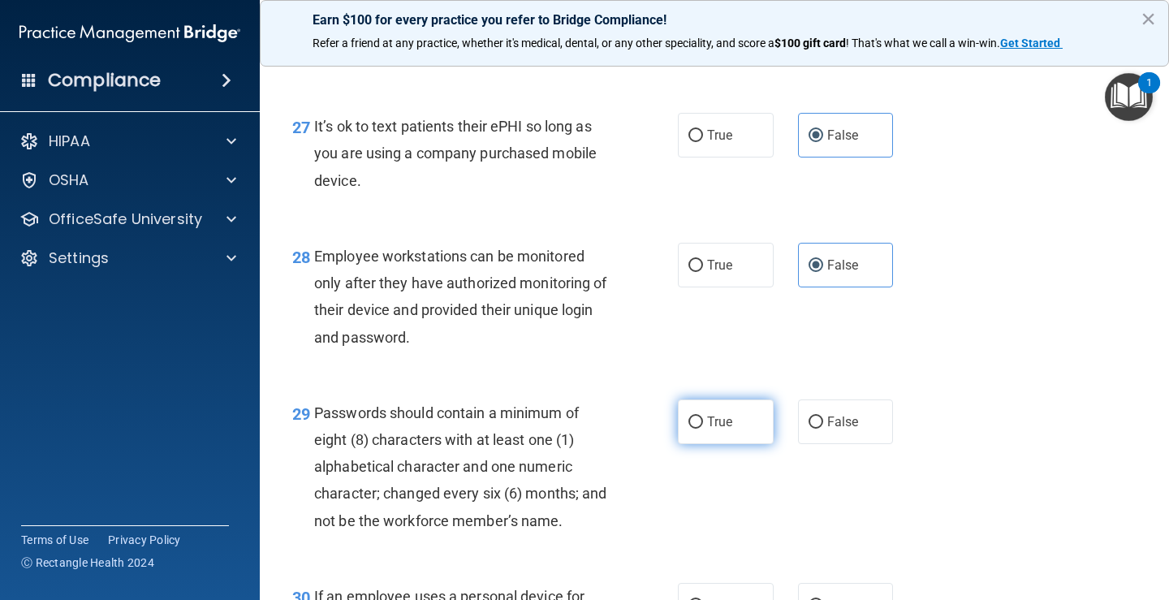
click at [731, 444] on label "True" at bounding box center [726, 421] width 96 height 45
click at [703, 429] on input "True" at bounding box center [695, 422] width 15 height 12
radio input "true"
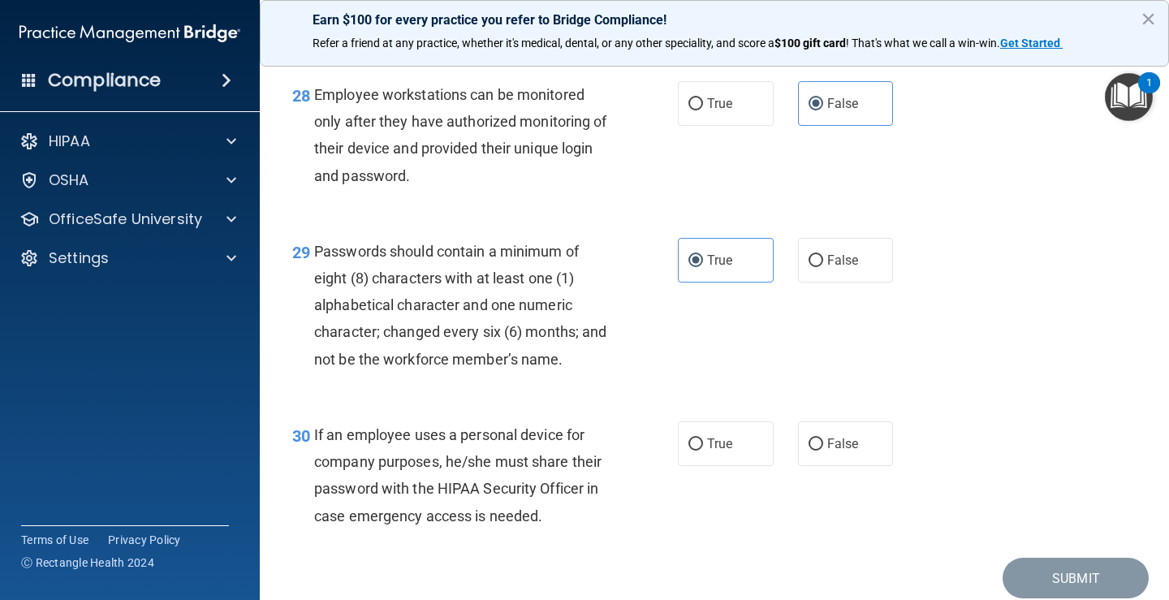
scroll to position [4384, 0]
click at [845, 465] on label "False" at bounding box center [846, 443] width 96 height 45
click at [823, 450] on input "False" at bounding box center [816, 444] width 15 height 12
radio input "true"
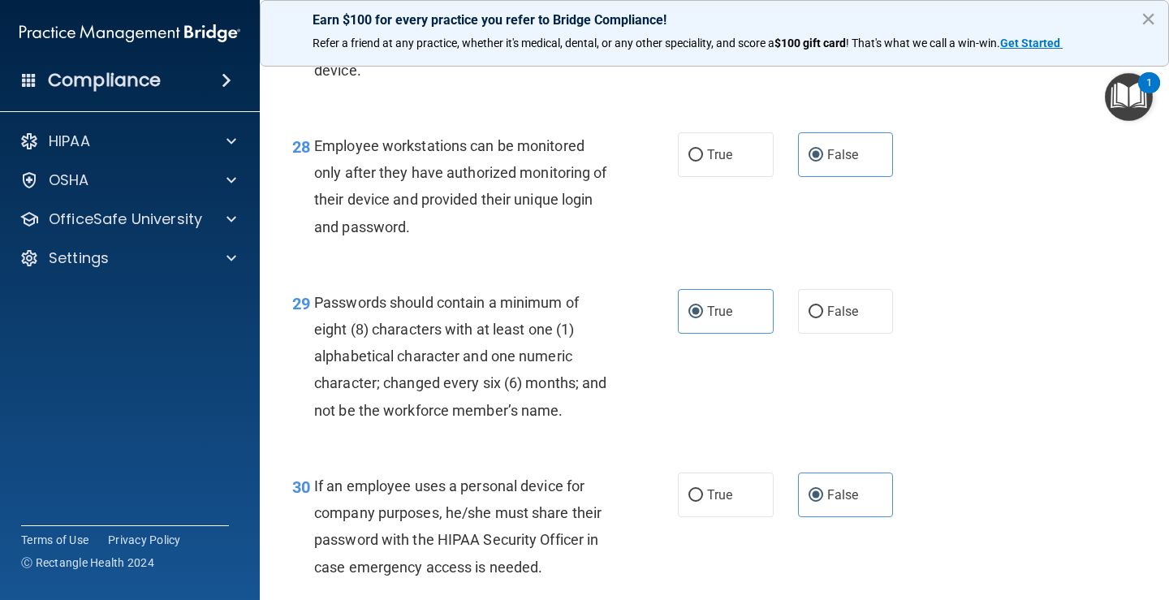
scroll to position [4473, 0]
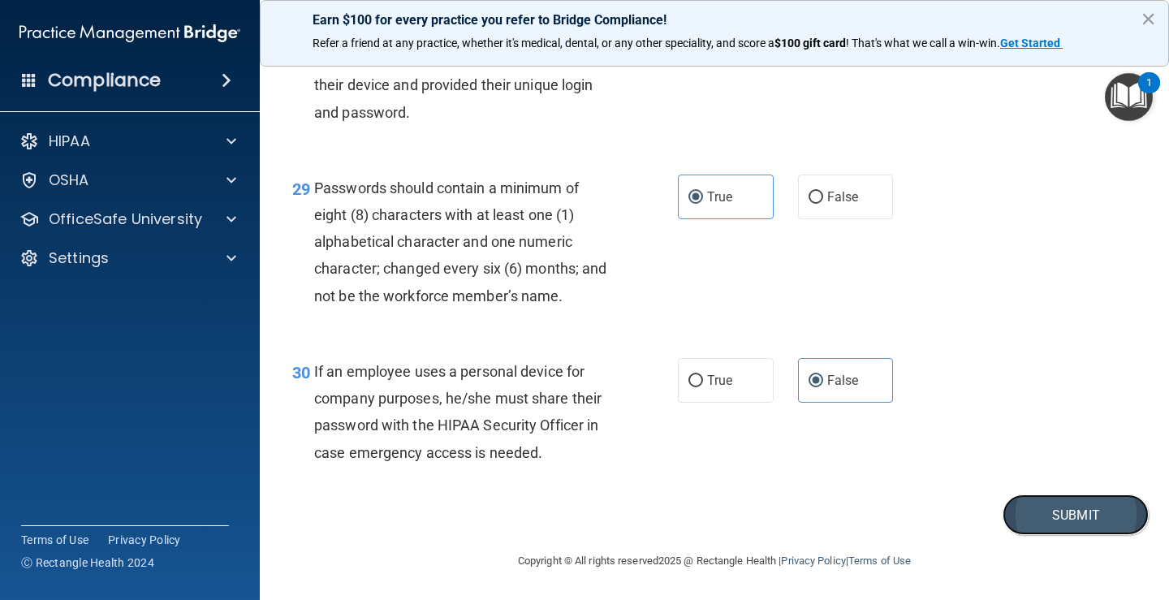
click at [1038, 502] on button "Submit" at bounding box center [1076, 514] width 146 height 41
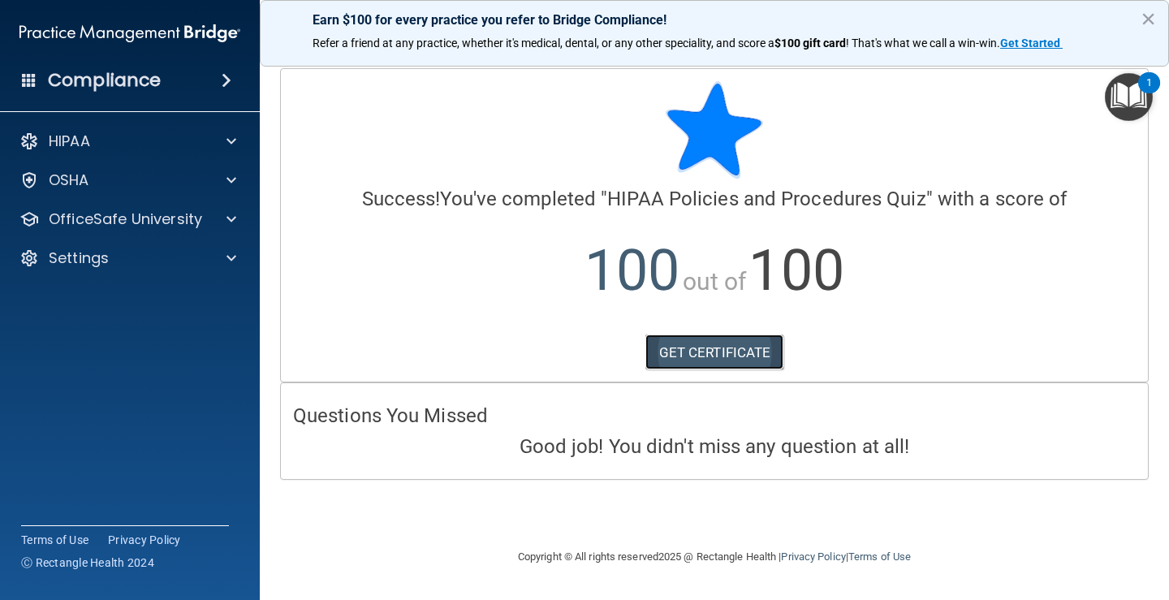
click at [734, 346] on link "GET CERTIFICATE" at bounding box center [714, 352] width 139 height 36
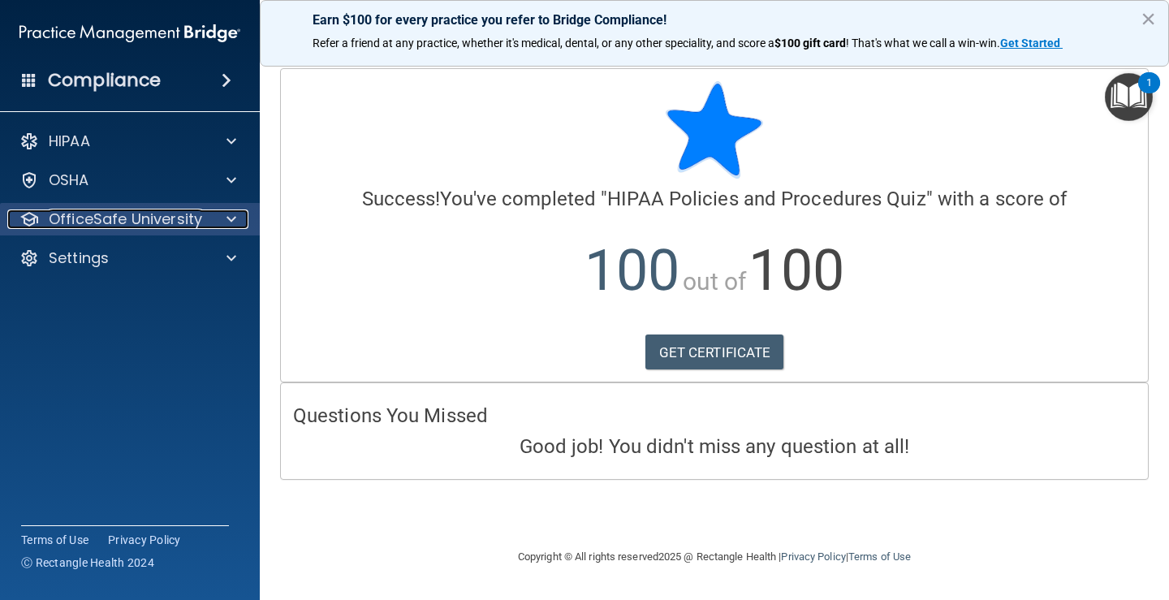
click at [216, 213] on div at bounding box center [229, 218] width 41 height 19
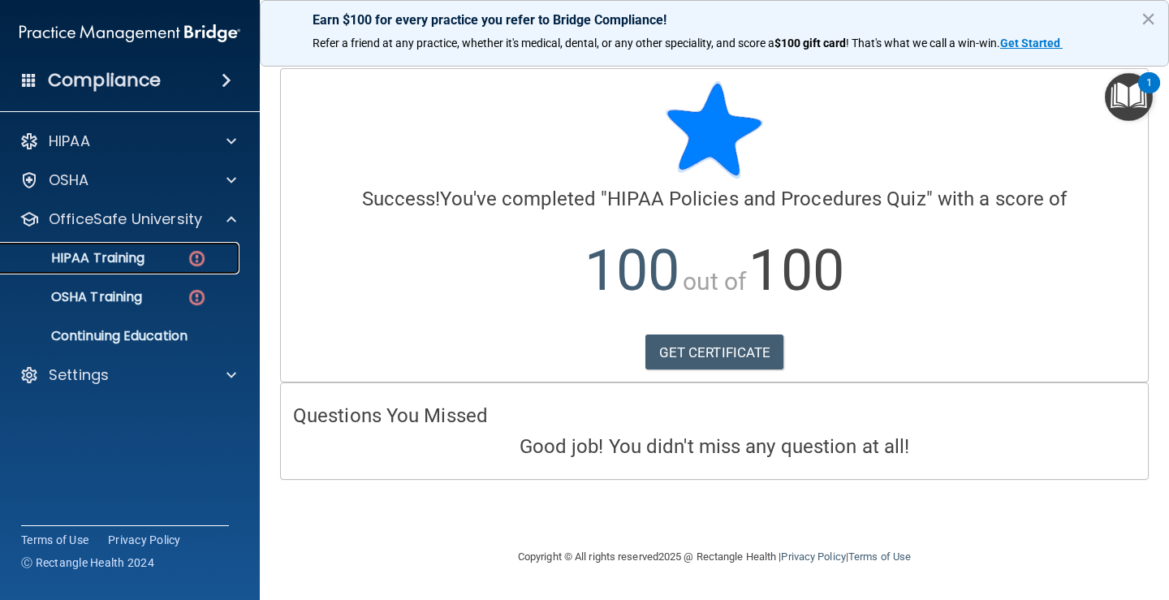
click at [213, 264] on div "HIPAA Training" at bounding box center [122, 258] width 222 height 16
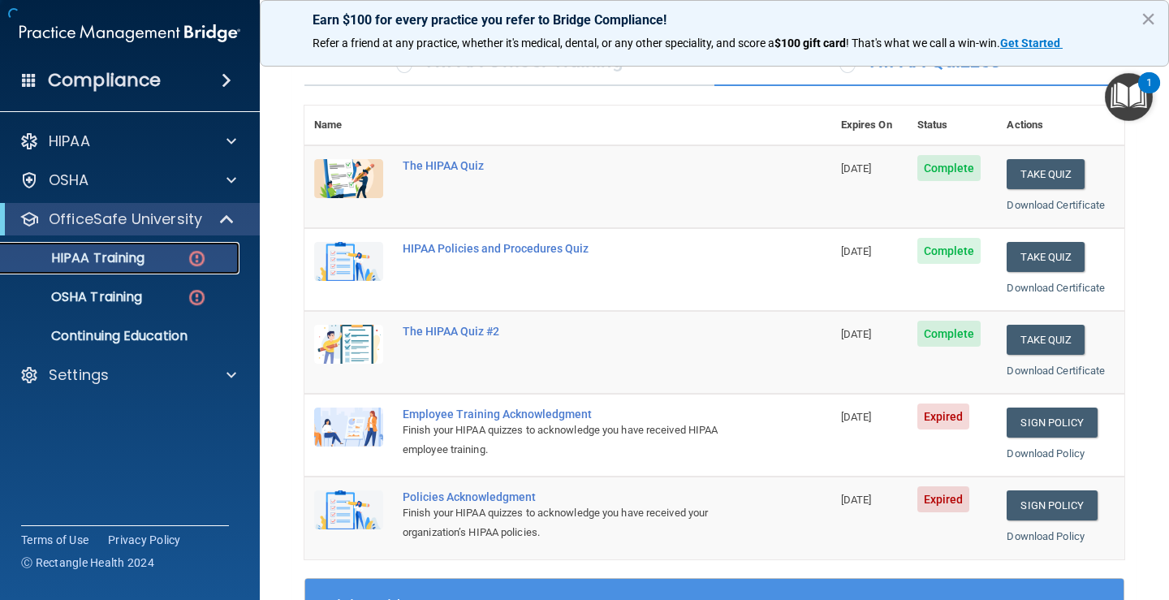
scroll to position [325, 0]
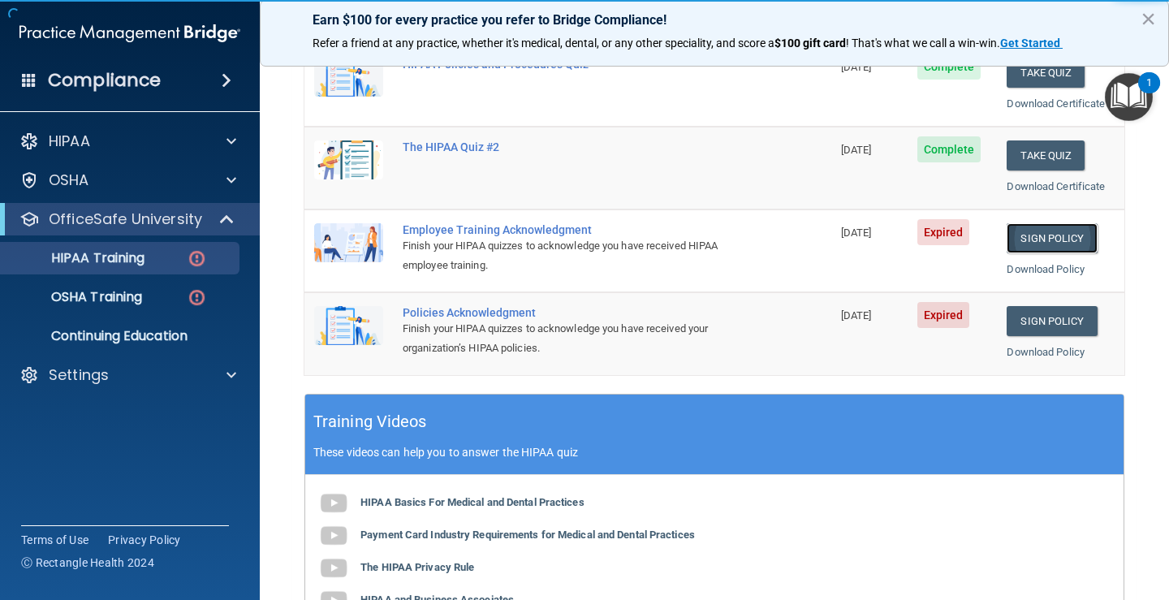
click at [1038, 244] on link "Sign Policy" at bounding box center [1052, 238] width 90 height 30
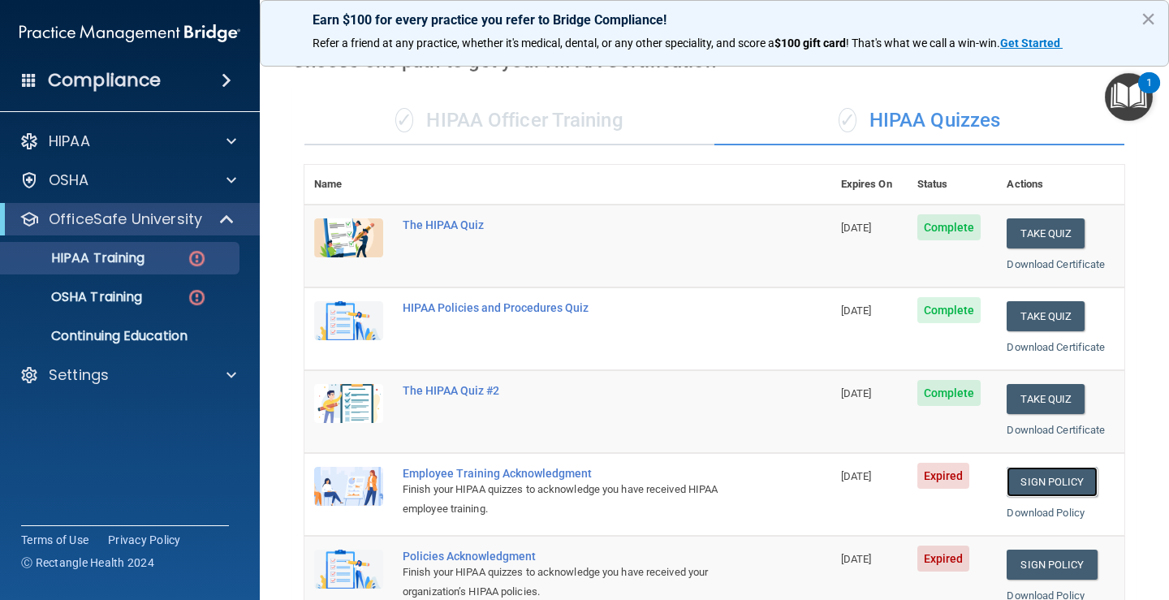
scroll to position [0, 0]
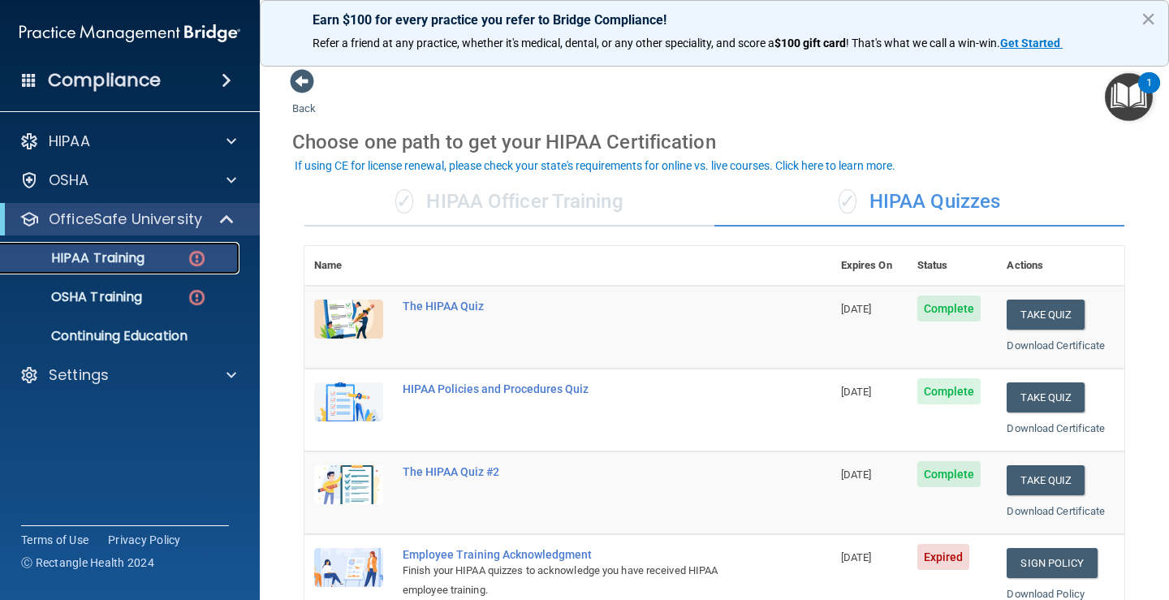
click at [197, 250] on img at bounding box center [197, 258] width 20 height 20
click at [222, 218] on span at bounding box center [229, 218] width 14 height 19
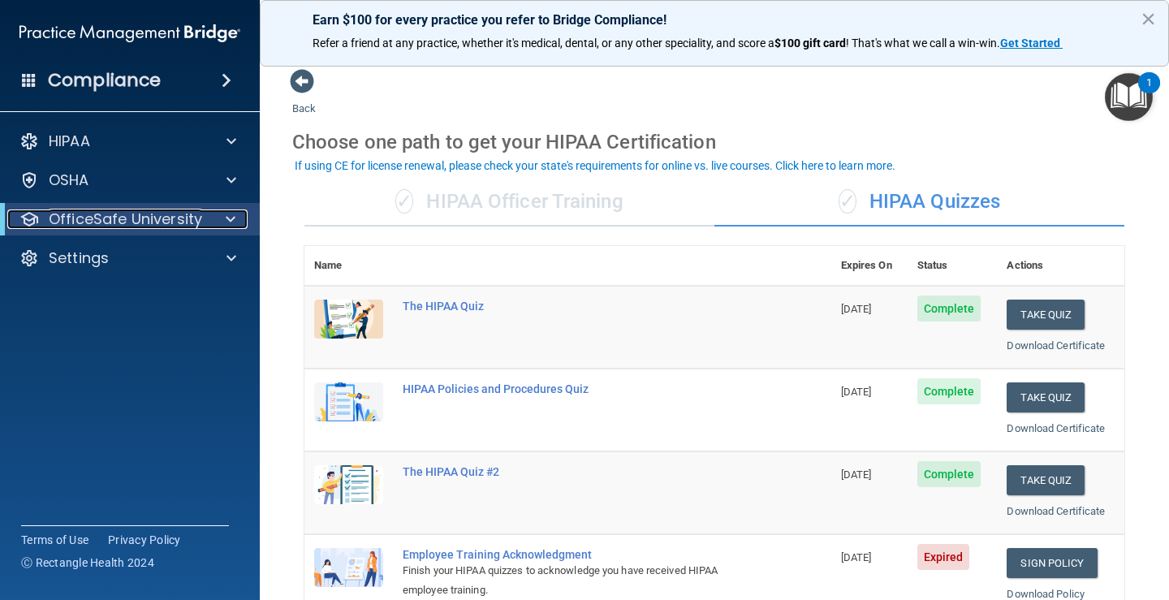
click at [228, 218] on span at bounding box center [231, 218] width 10 height 19
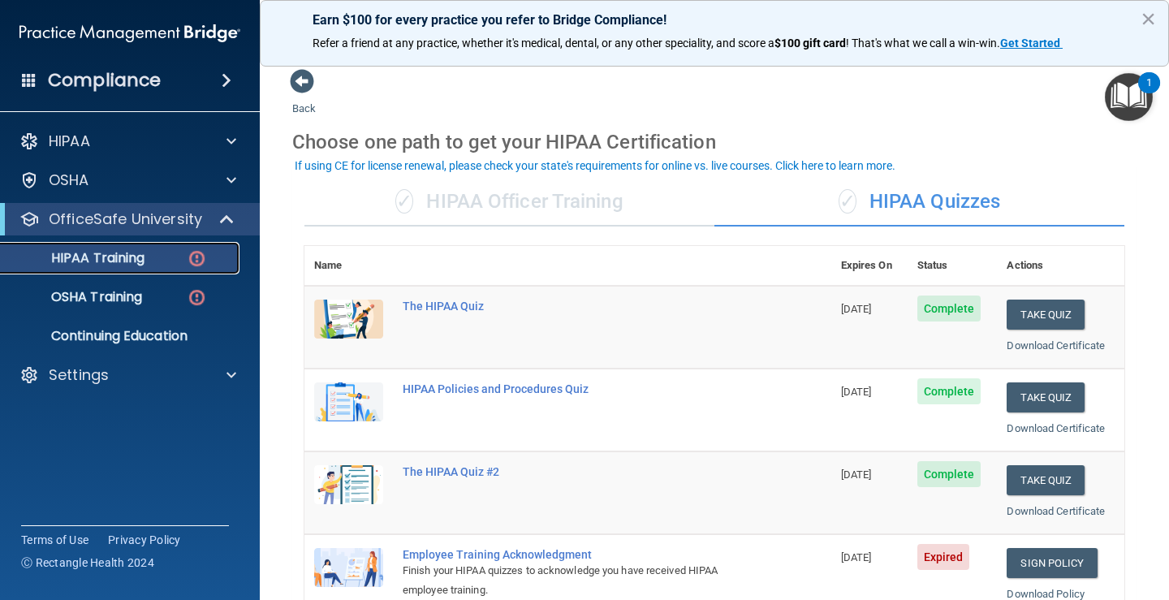
click at [199, 256] on img at bounding box center [197, 258] width 20 height 20
click at [197, 297] on img at bounding box center [197, 297] width 20 height 20
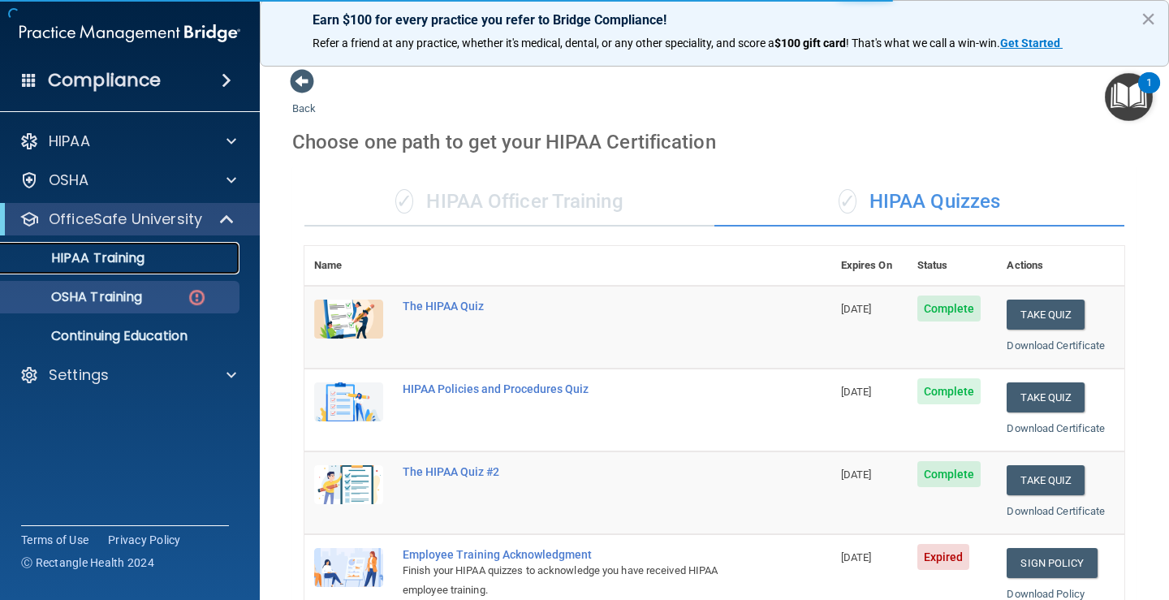
click at [201, 261] on div "HIPAA Training" at bounding box center [122, 258] width 222 height 16
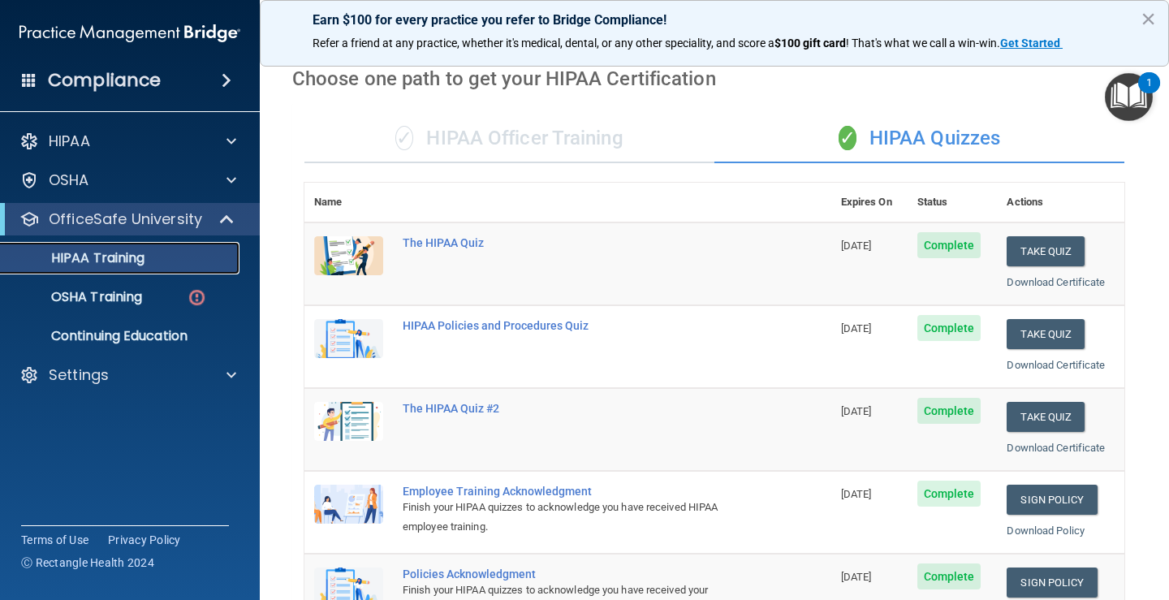
scroll to position [244, 0]
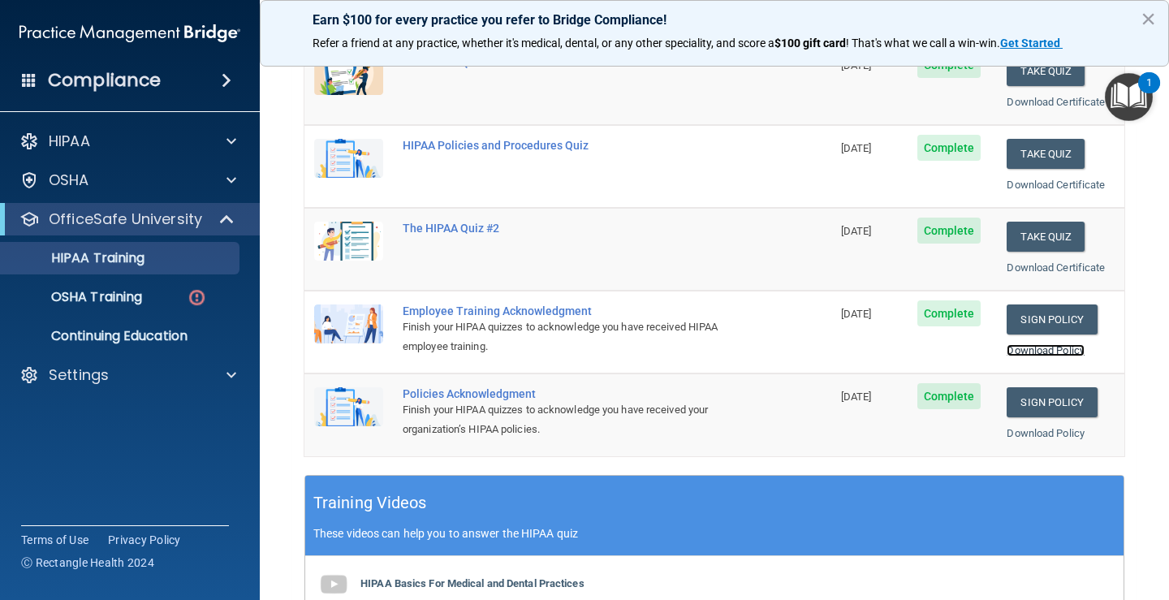
click at [1037, 347] on link "Download Policy" at bounding box center [1046, 350] width 78 height 12
click at [1037, 435] on link "Download Policy" at bounding box center [1046, 433] width 78 height 12
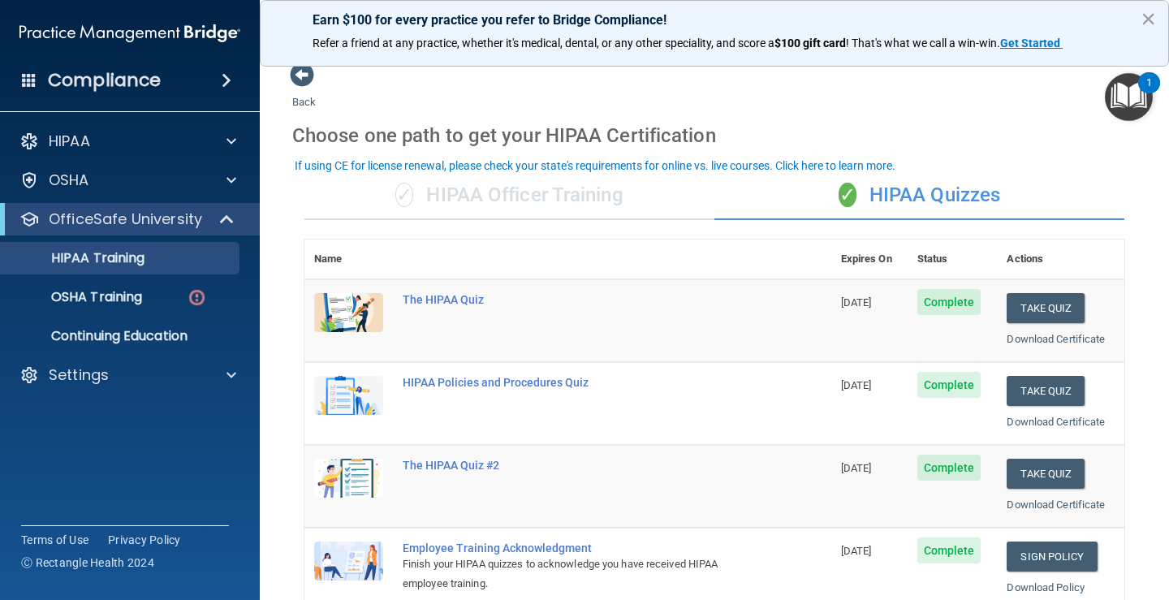
scroll to position [0, 0]
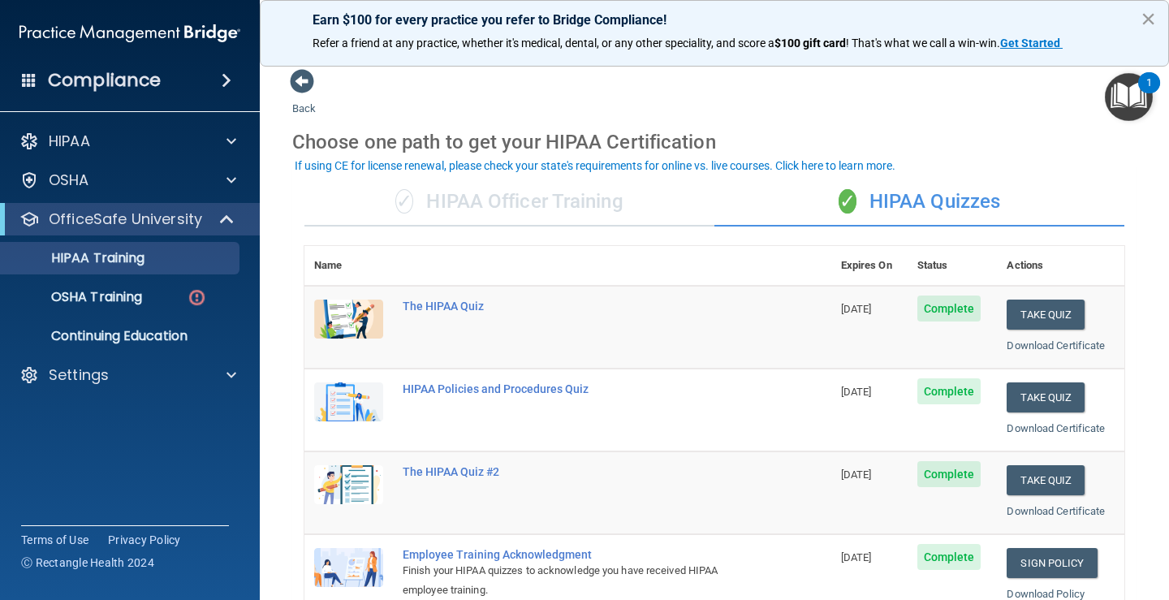
click at [1148, 21] on button "×" at bounding box center [1148, 19] width 15 height 26
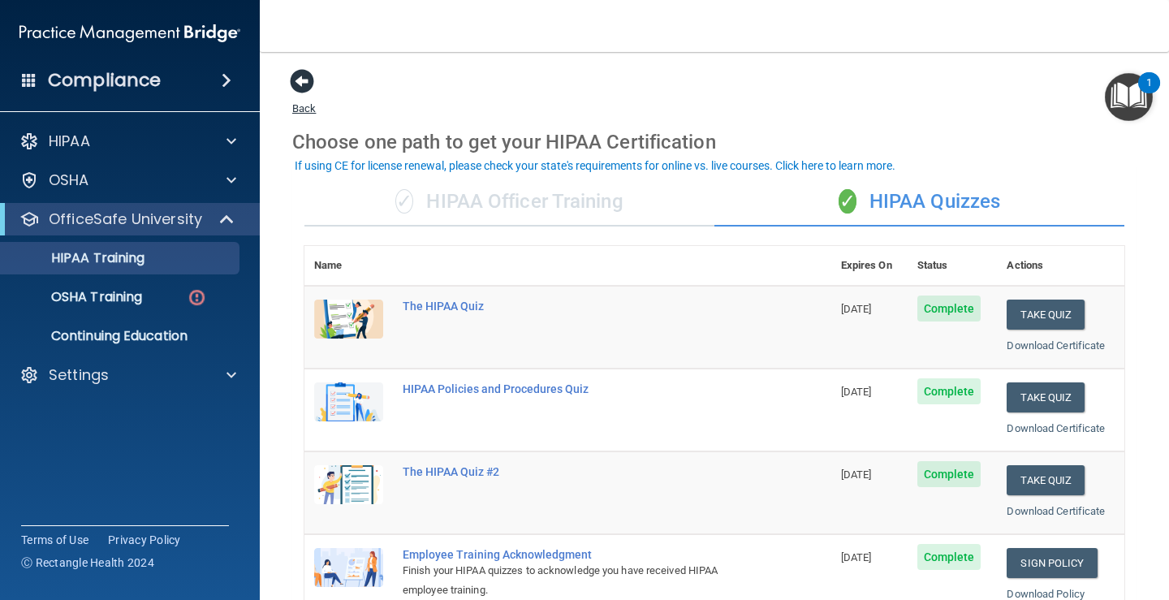
click at [304, 84] on span at bounding box center [302, 81] width 24 height 24
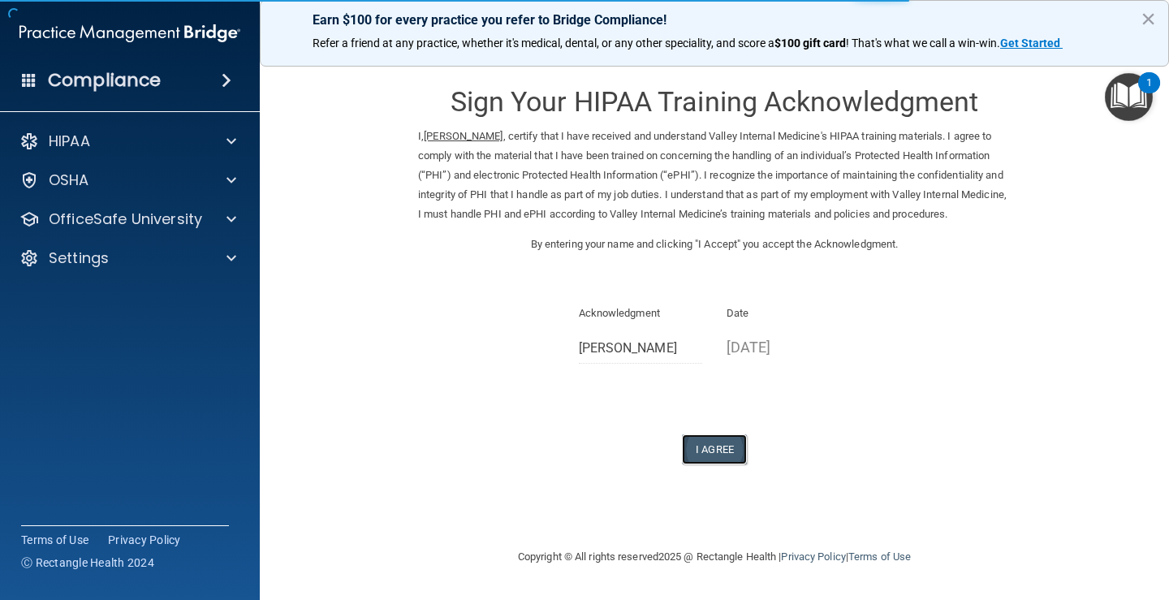
click at [715, 446] on button "I Agree" at bounding box center [714, 449] width 65 height 30
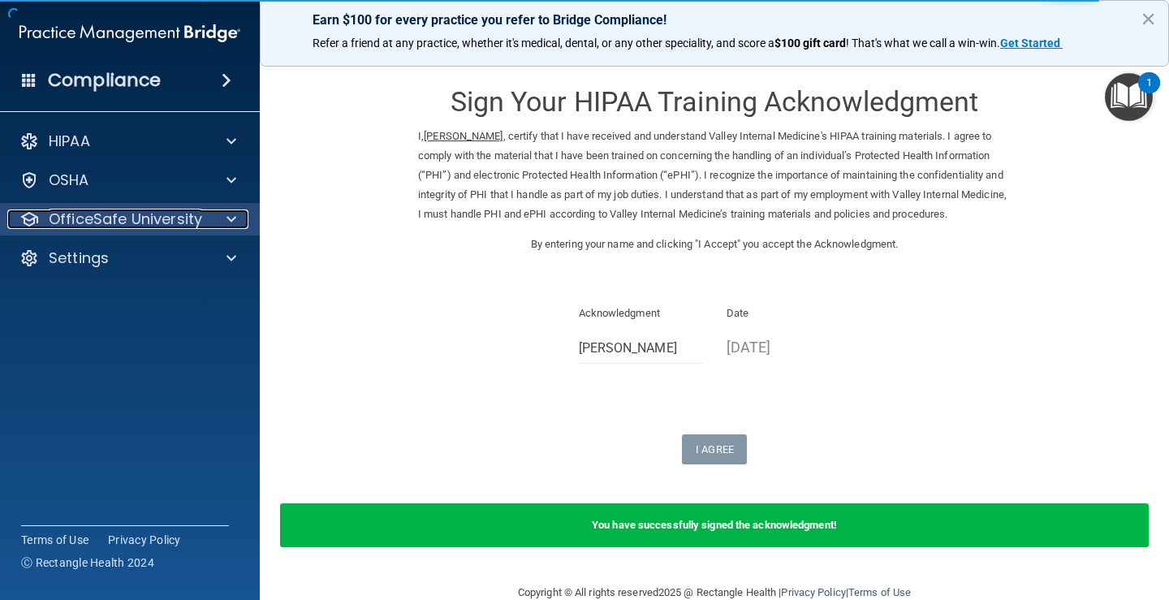
click at [226, 211] on div at bounding box center [229, 218] width 41 height 19
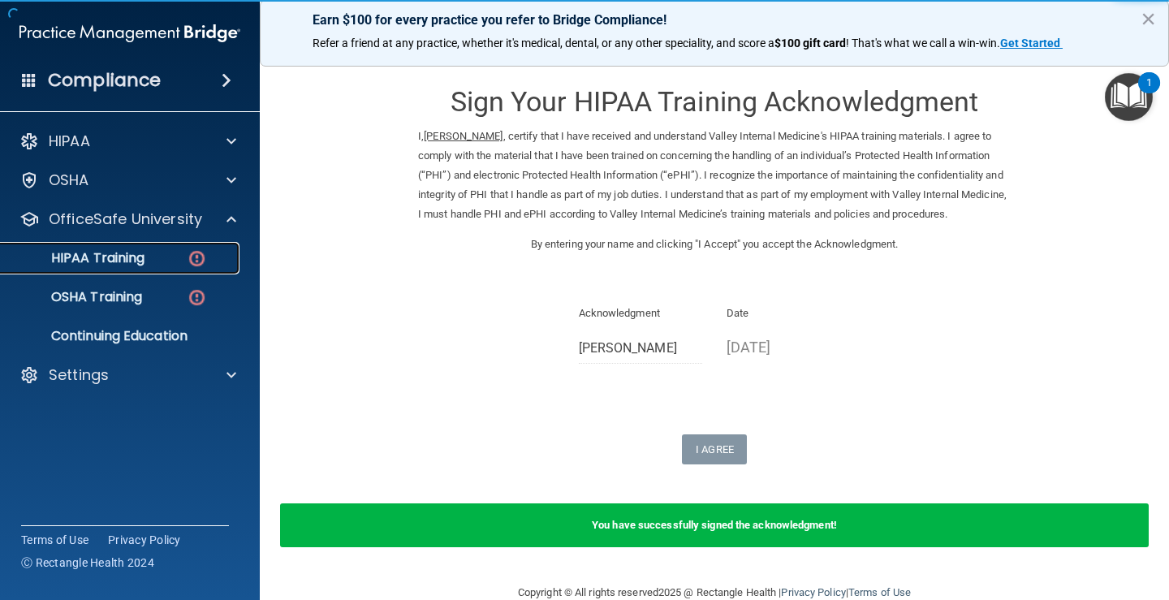
click at [211, 260] on div "HIPAA Training" at bounding box center [122, 258] width 222 height 16
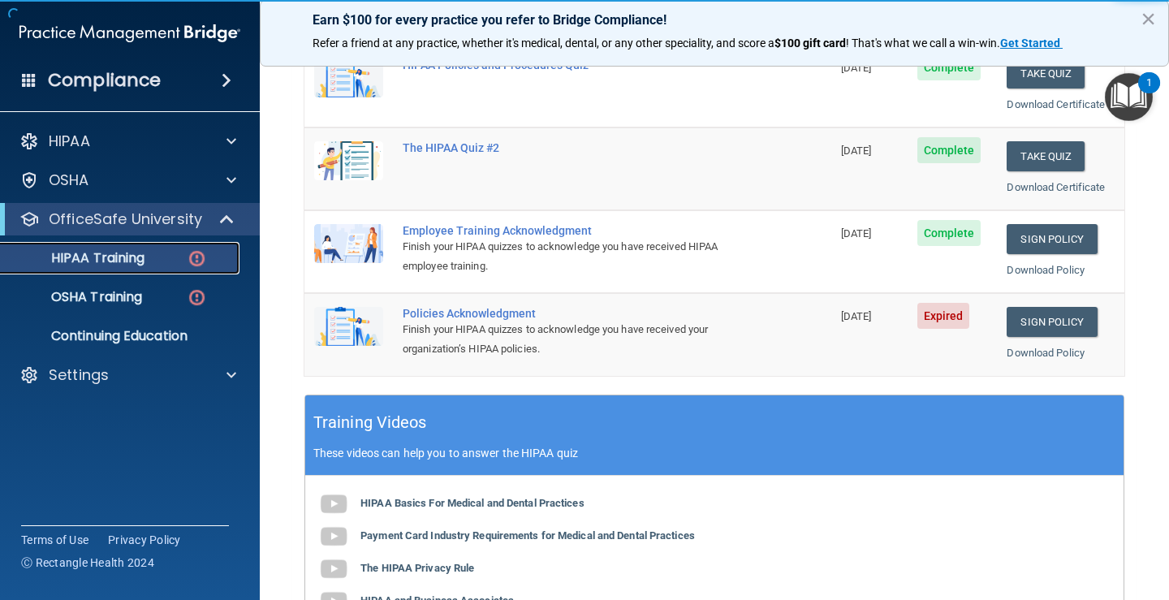
scroll to position [325, 0]
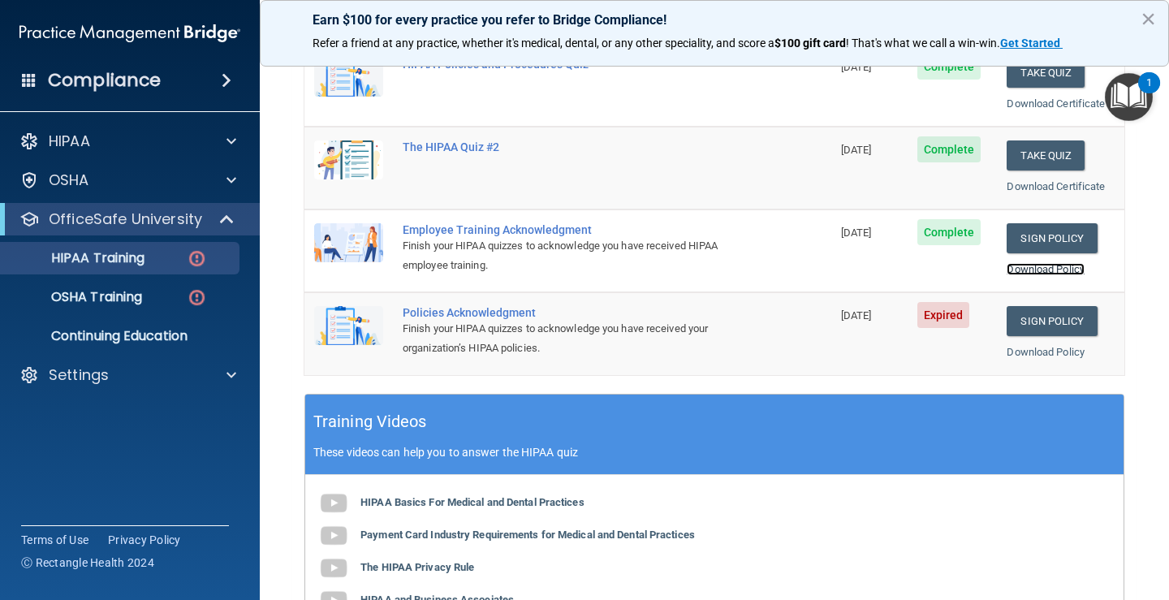
click at [1029, 270] on link "Download Policy" at bounding box center [1046, 269] width 78 height 12
click at [1038, 321] on link "Sign Policy" at bounding box center [1052, 321] width 90 height 30
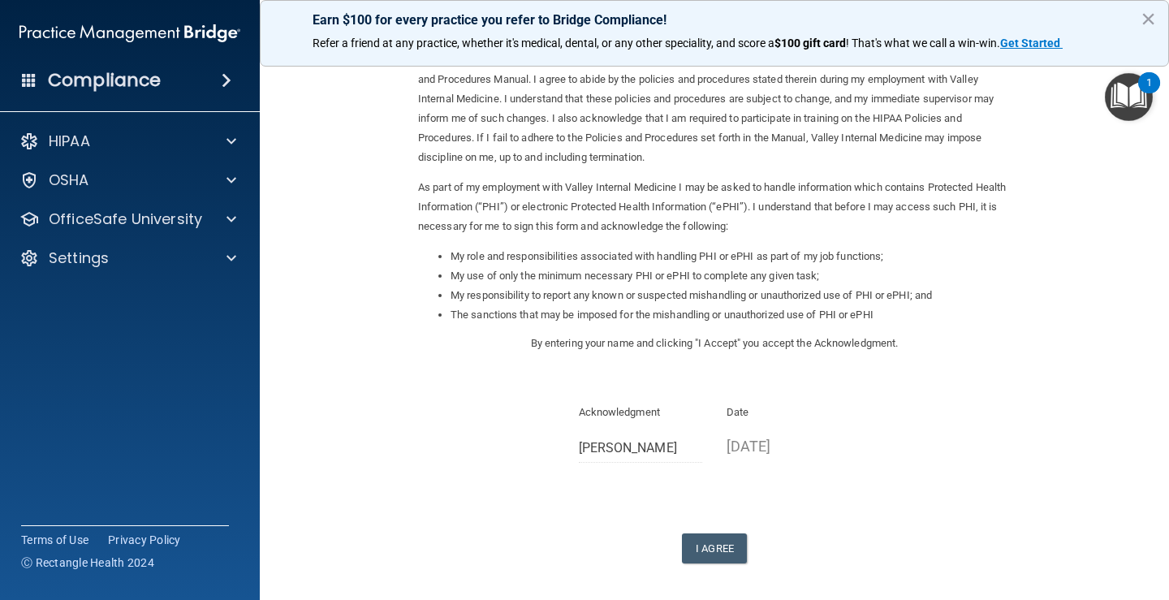
scroll to position [144, 0]
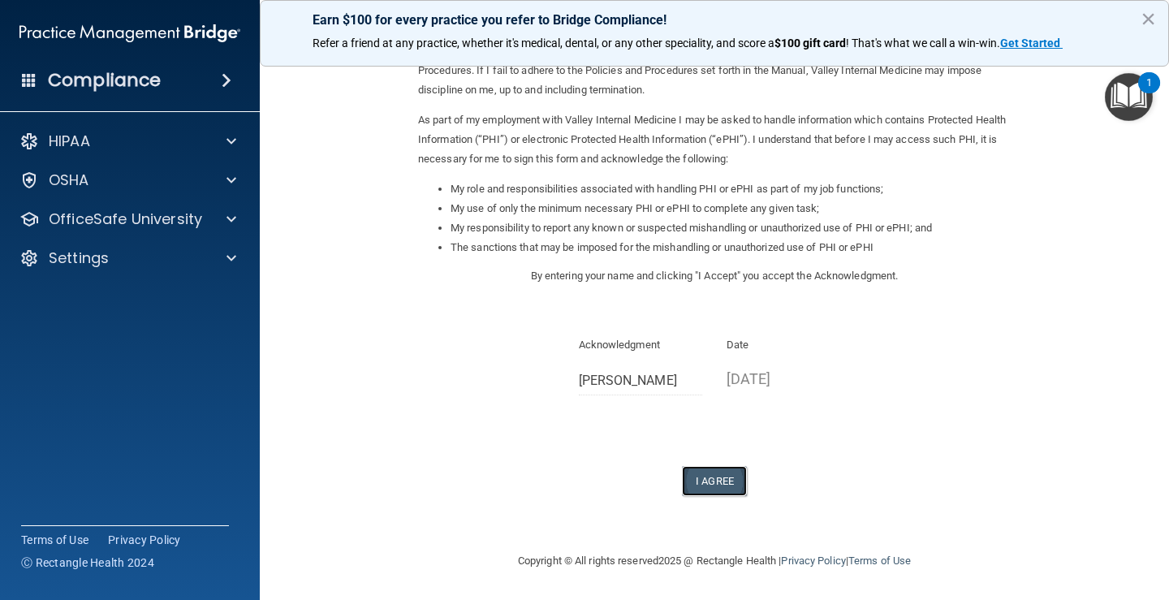
click at [735, 481] on button "I Agree" at bounding box center [714, 481] width 65 height 30
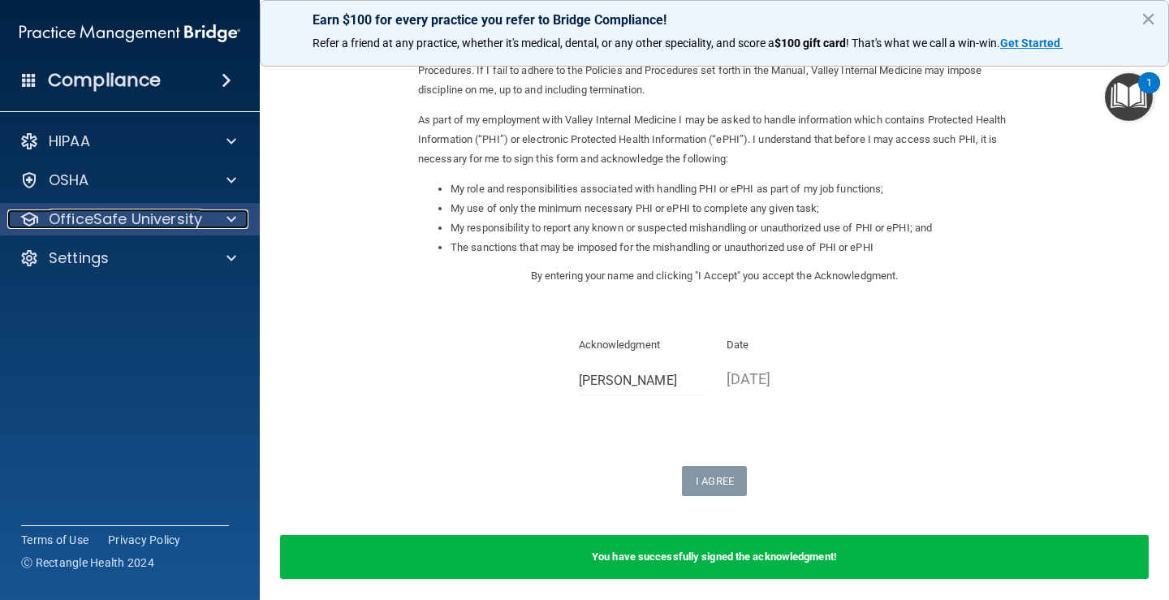
click at [226, 213] on div at bounding box center [229, 218] width 41 height 19
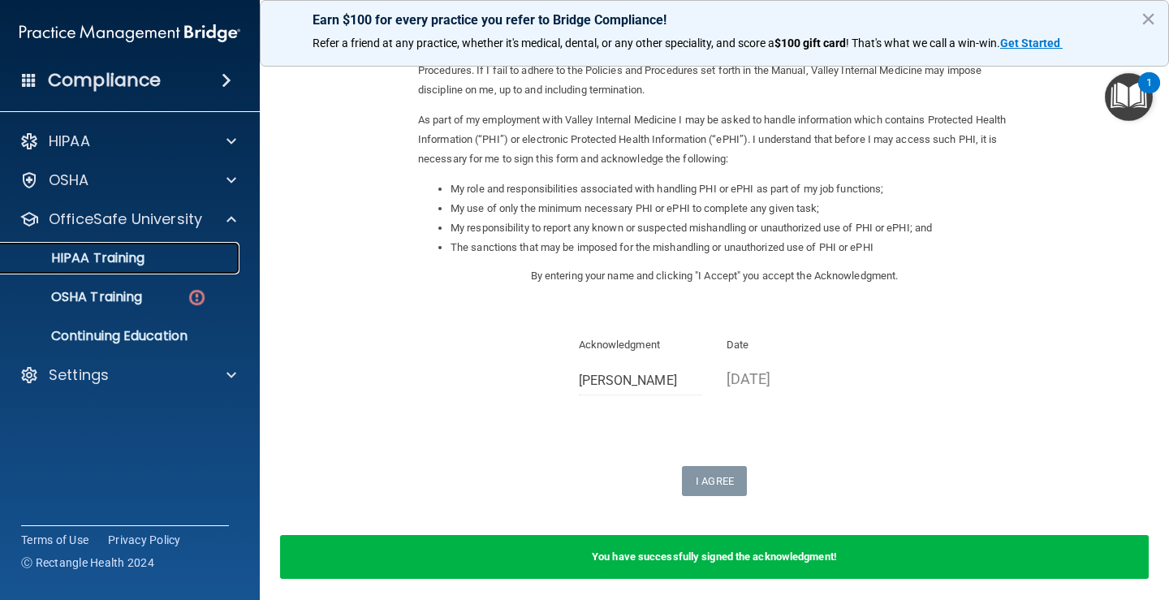
click at [222, 263] on div "HIPAA Training" at bounding box center [122, 258] width 222 height 16
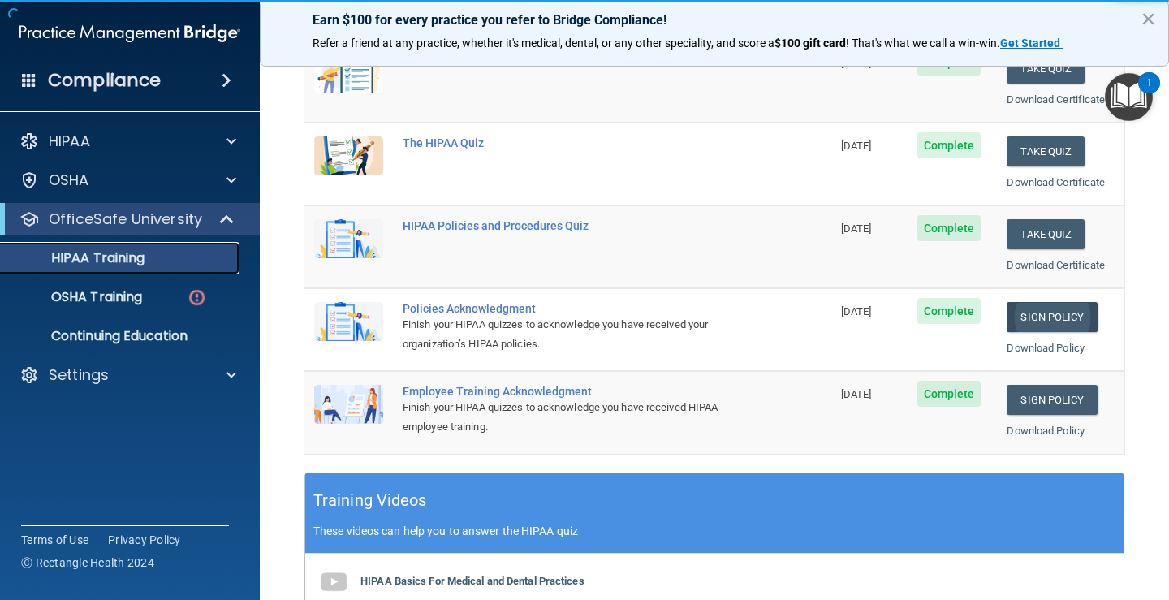
scroll to position [217, 0]
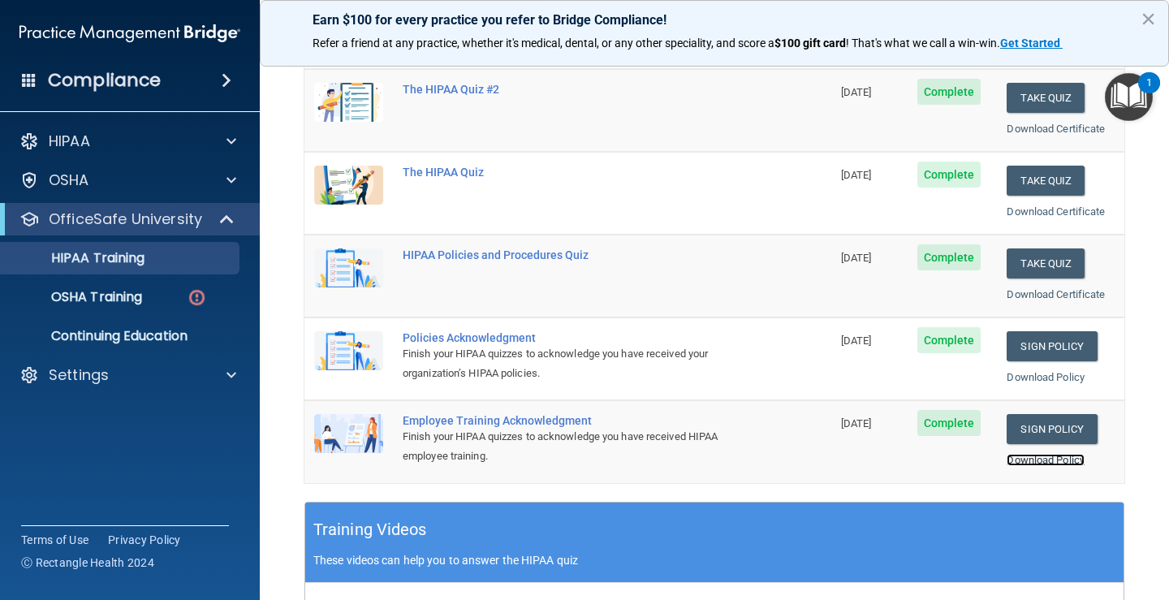
click at [1034, 458] on link "Download Policy" at bounding box center [1046, 460] width 78 height 12
